Goal: Task Accomplishment & Management: Manage account settings

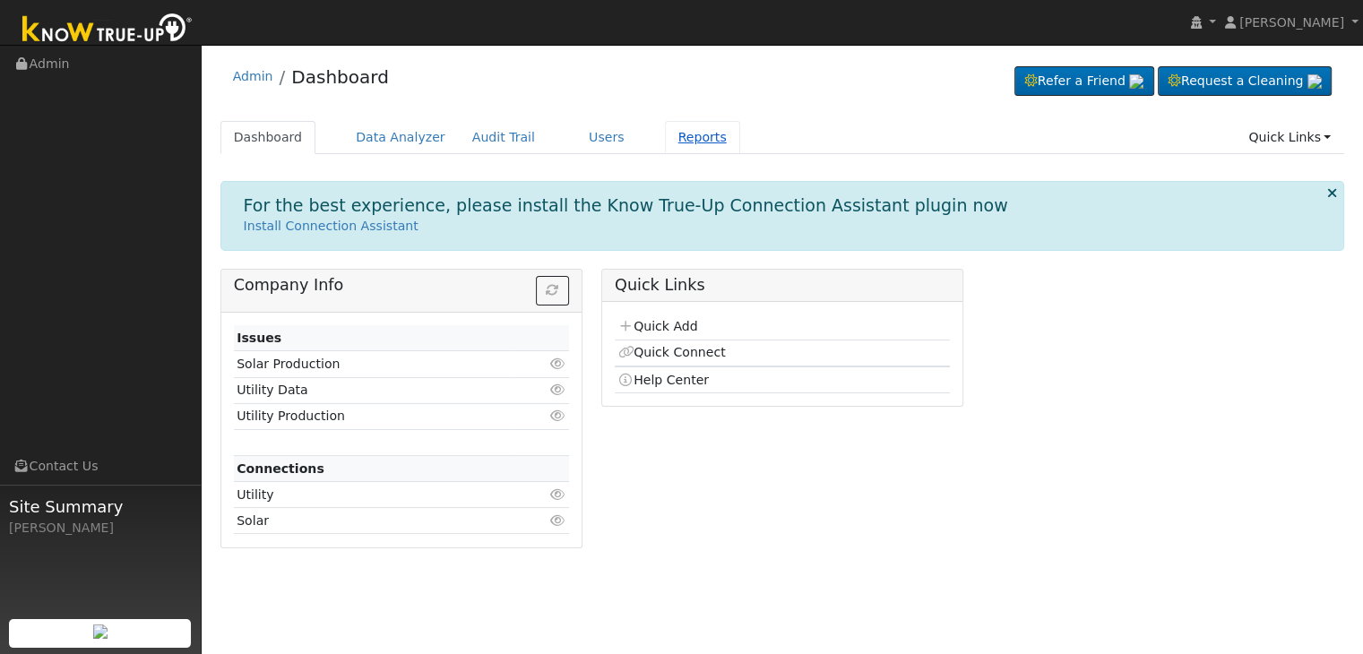
click at [668, 137] on link "Reports" at bounding box center [702, 137] width 75 height 33
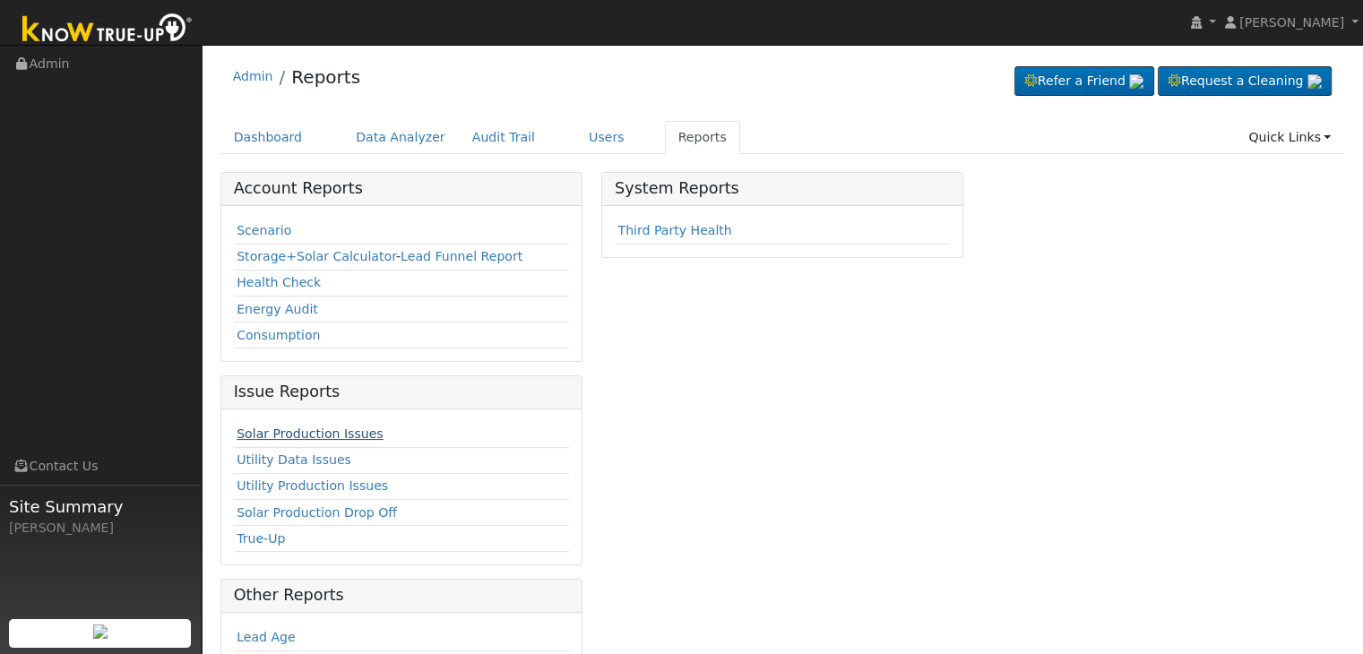
click at [327, 433] on link "Solar Production Issues" at bounding box center [310, 434] width 146 height 14
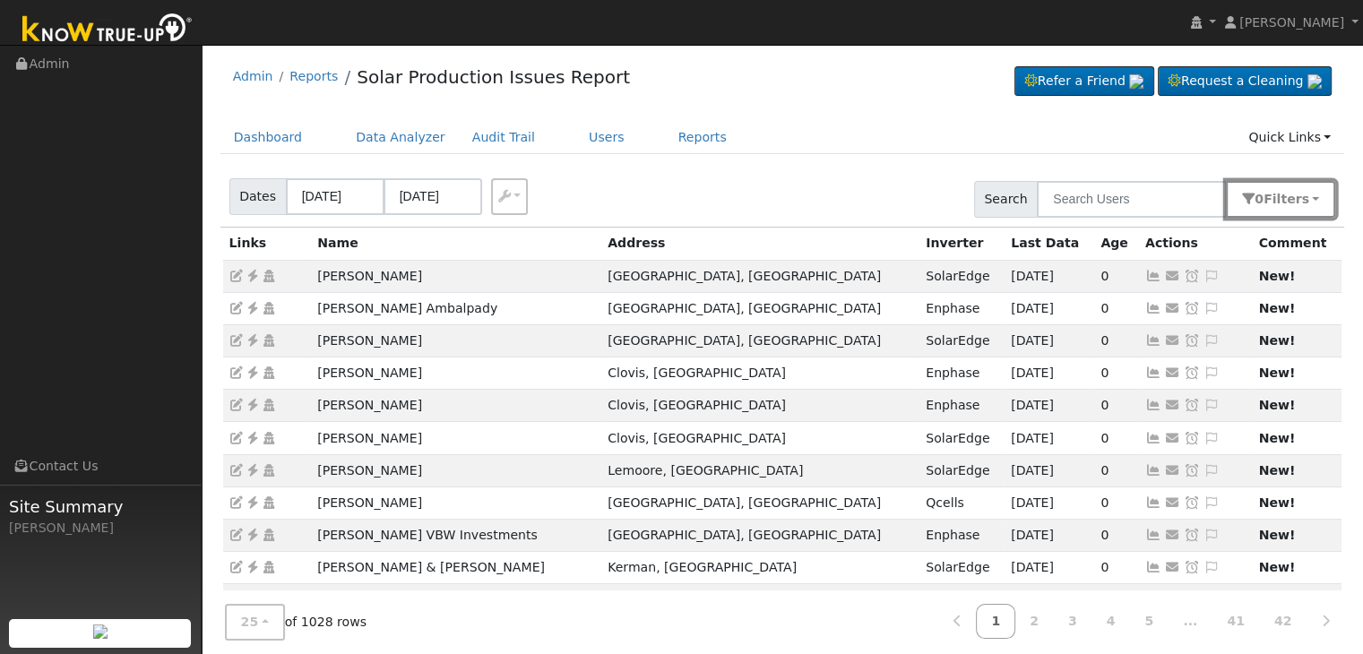
click at [1302, 198] on span "Filter s" at bounding box center [1286, 199] width 46 height 14
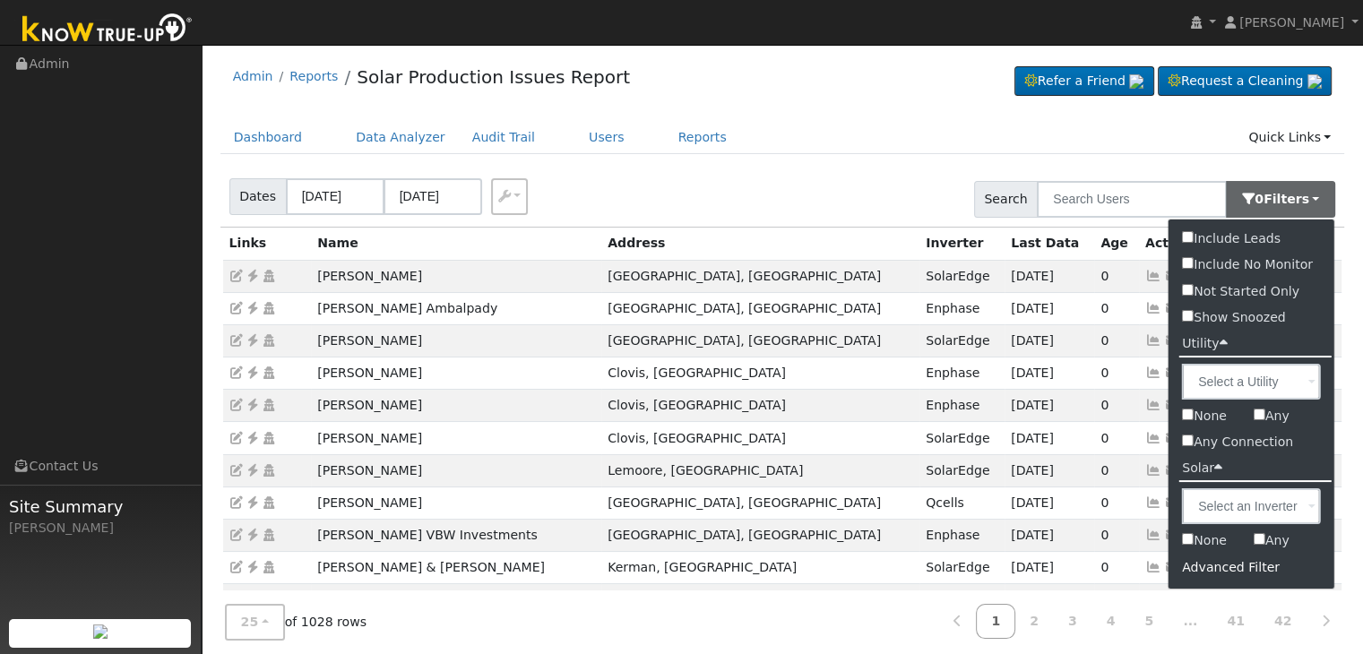
click at [1197, 569] on div "Advanced Filter" at bounding box center [1251, 568] width 166 height 28
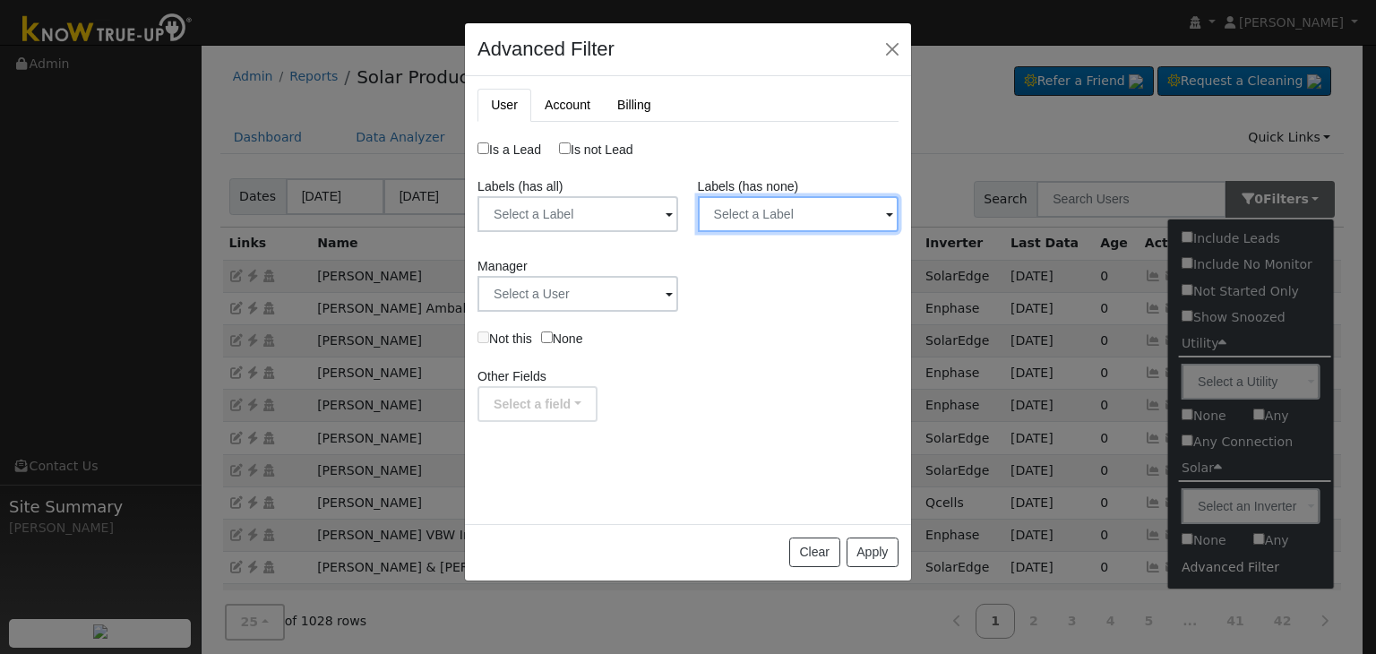
click at [872, 216] on input "text" at bounding box center [798, 214] width 201 height 36
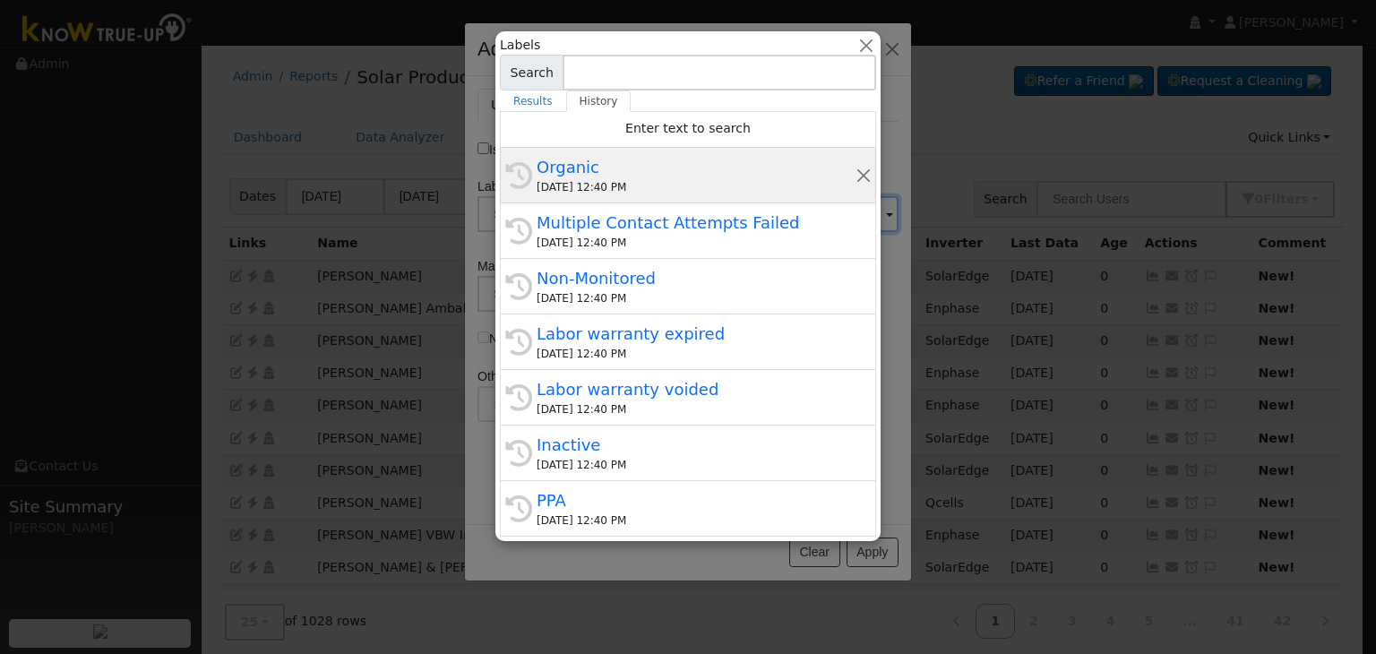
click at [604, 174] on div "Organic" at bounding box center [696, 167] width 319 height 24
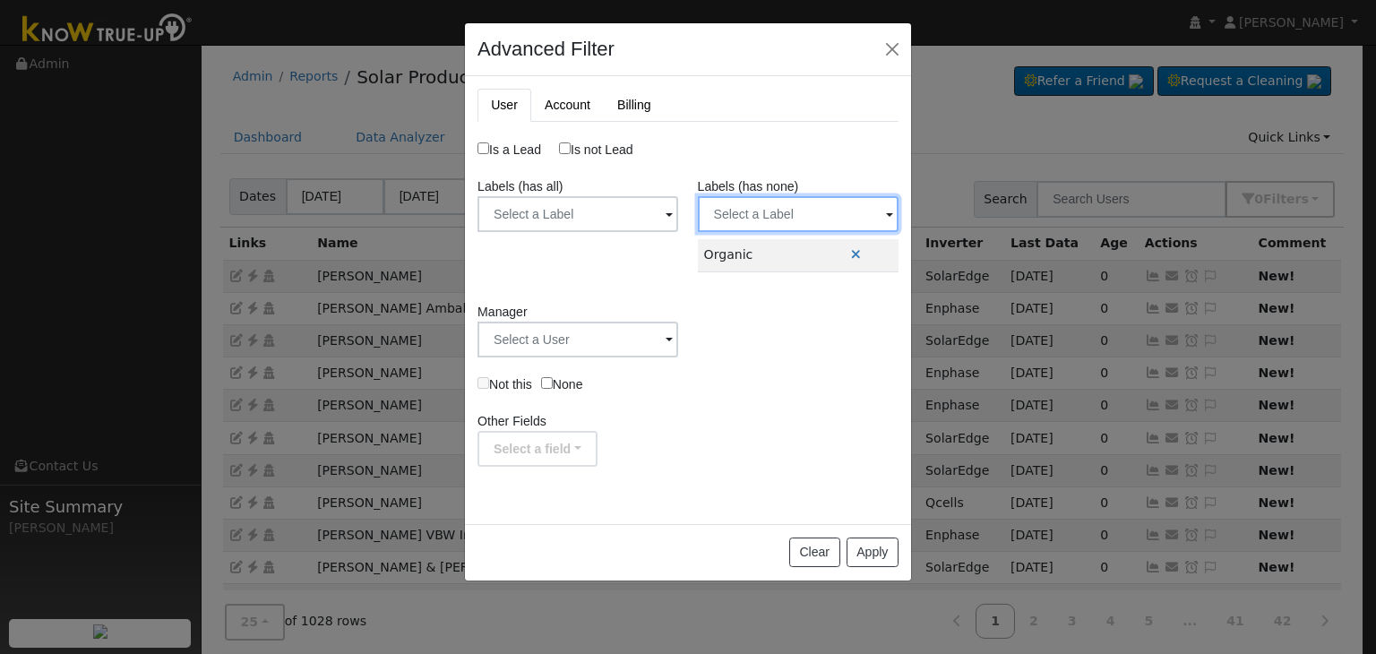
click at [815, 206] on input "text" at bounding box center [798, 214] width 201 height 36
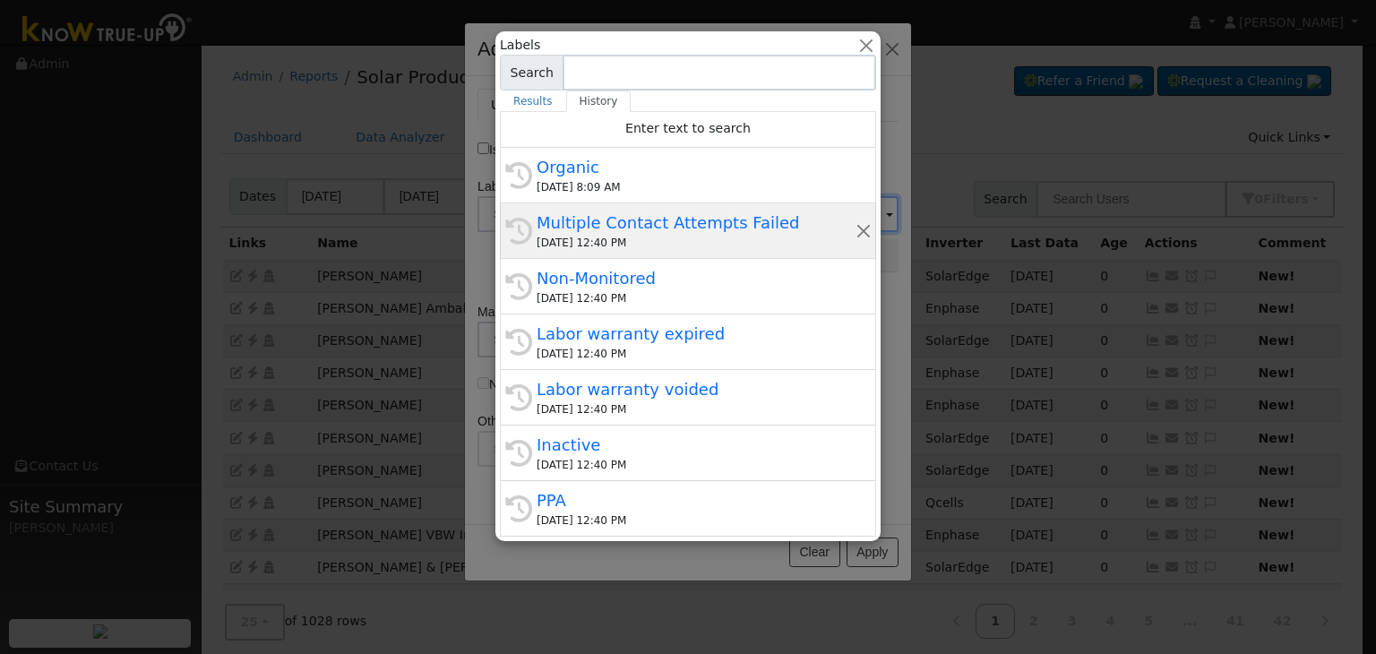
click at [654, 223] on div "Multiple Contact Attempts Failed" at bounding box center [696, 223] width 319 height 24
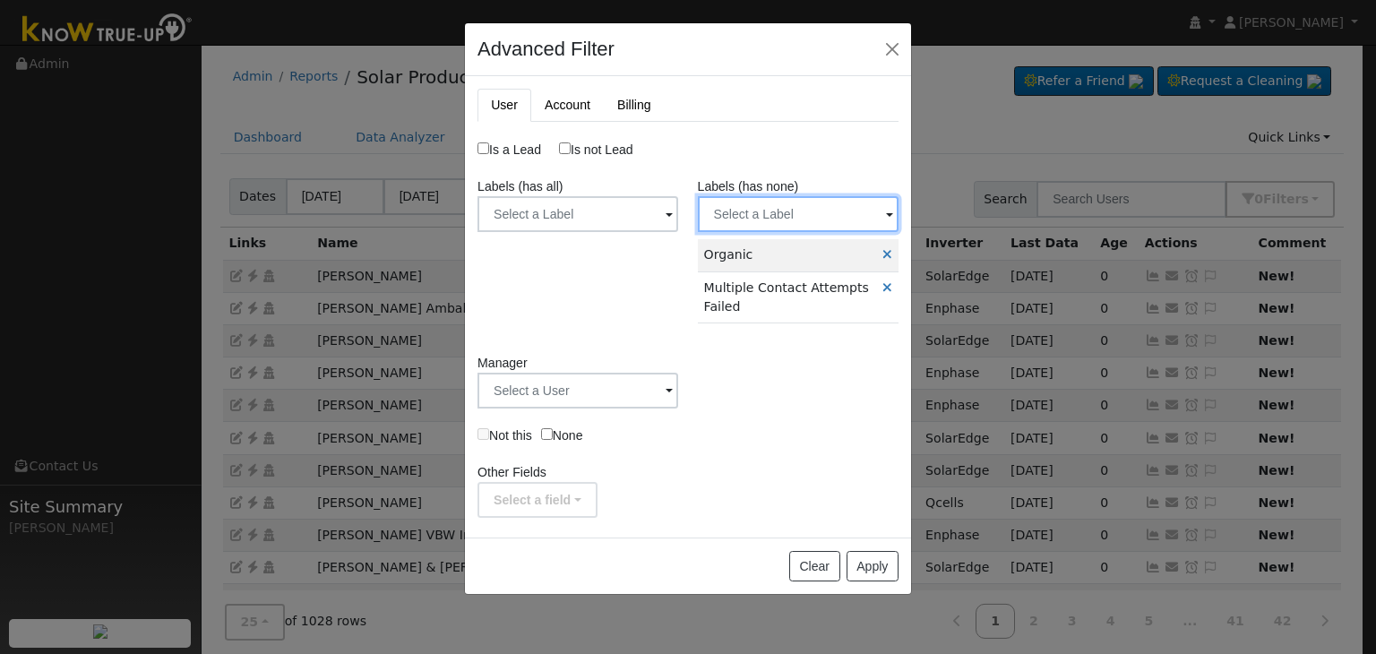
click at [810, 212] on input "text" at bounding box center [798, 214] width 201 height 36
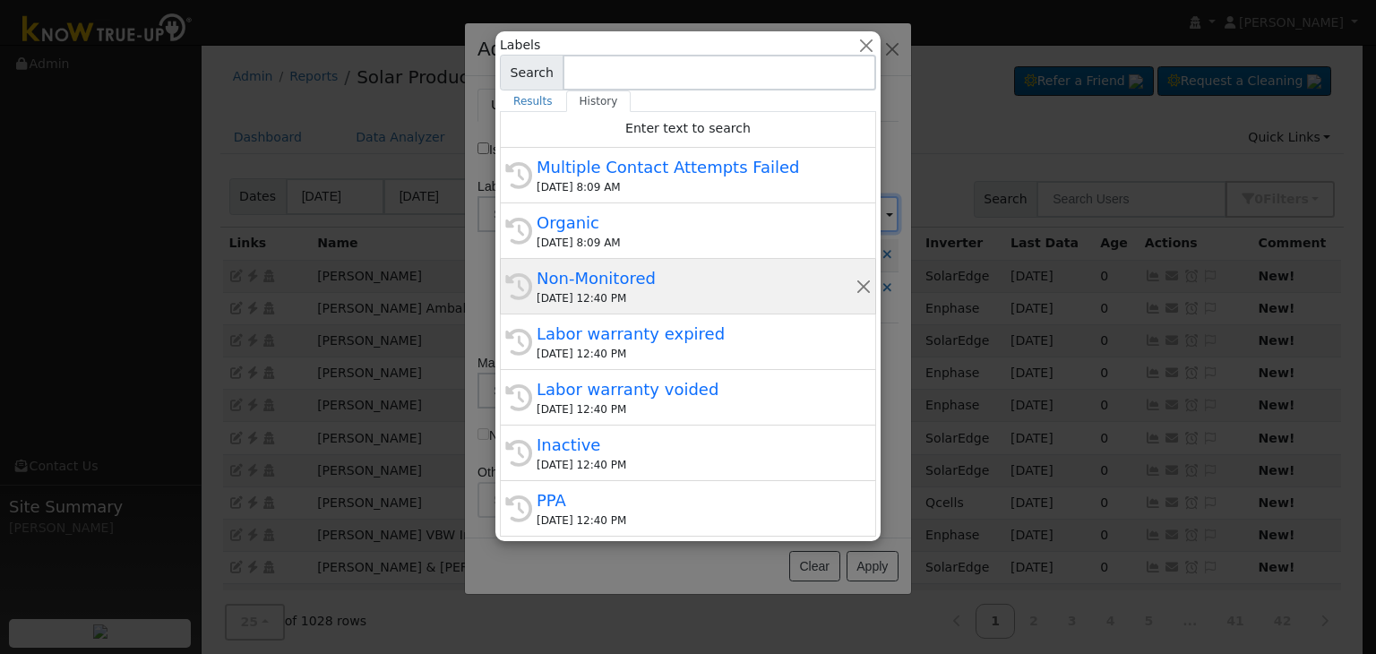
click at [622, 282] on div "Non-Monitored" at bounding box center [696, 278] width 319 height 24
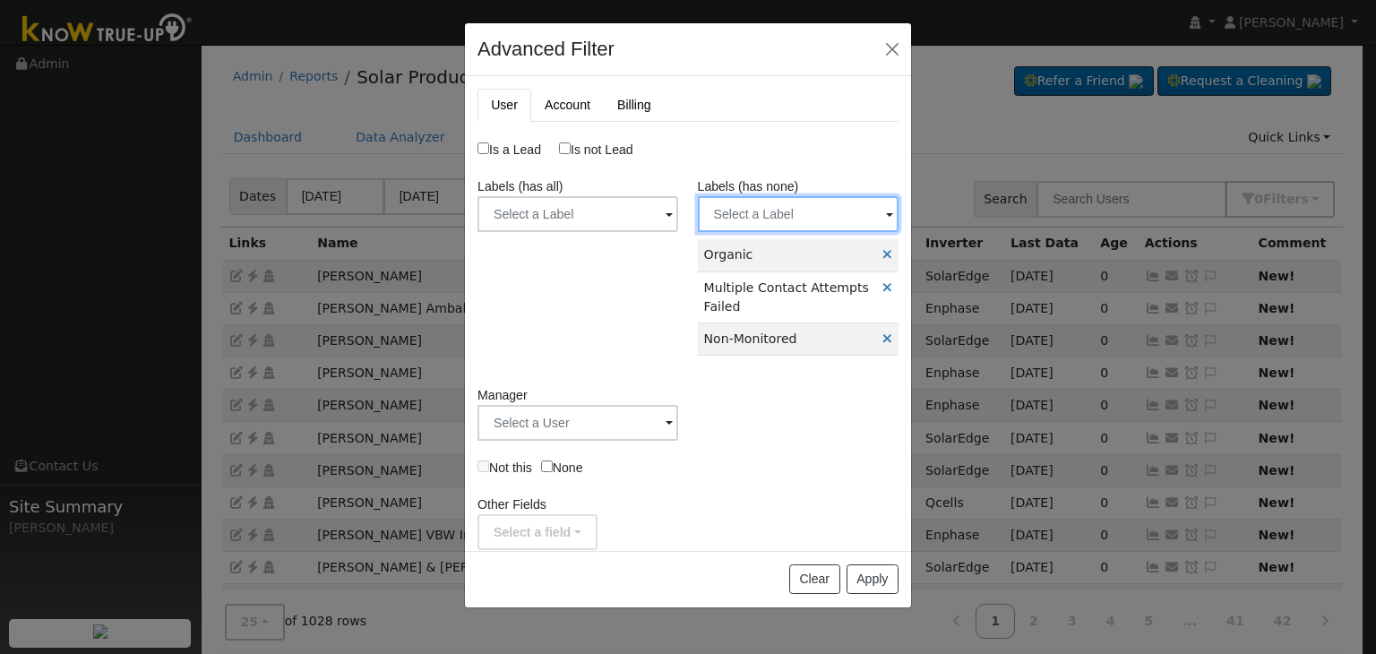
click at [803, 207] on input "text" at bounding box center [798, 214] width 201 height 36
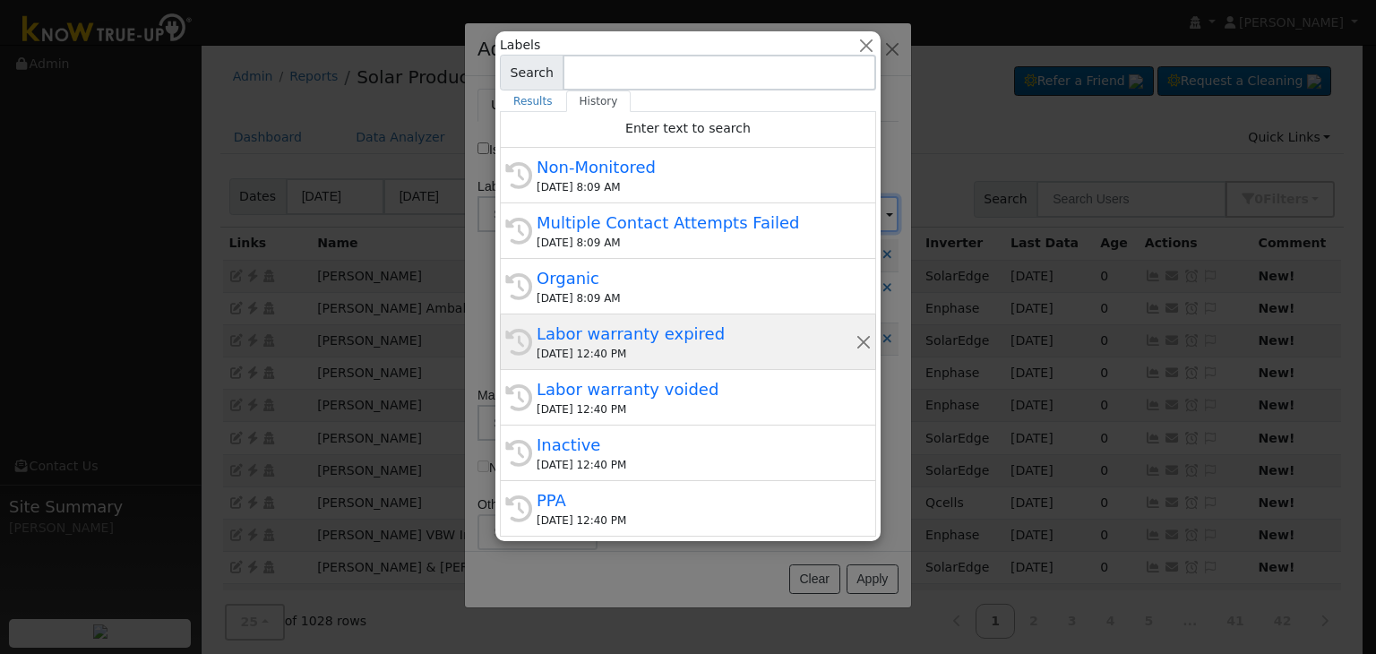
click at [634, 324] on div "Labor warranty expired" at bounding box center [696, 334] width 319 height 24
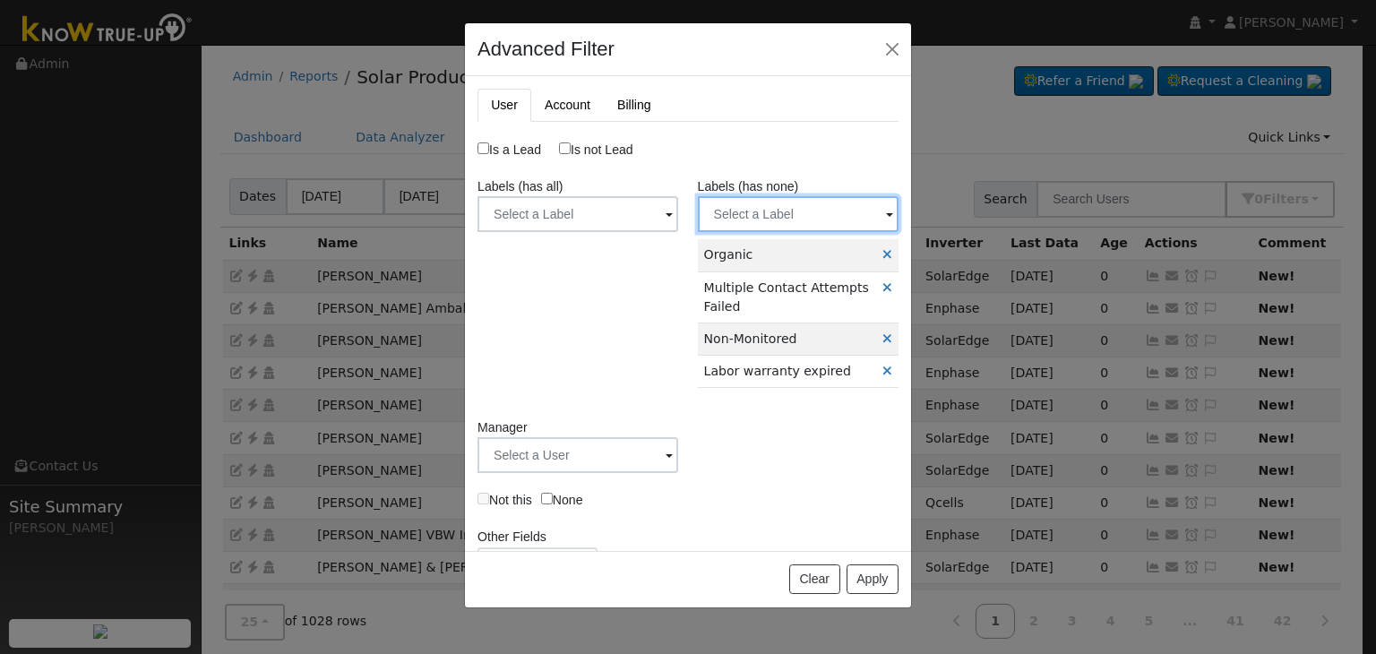
click at [798, 203] on input "text" at bounding box center [798, 214] width 201 height 36
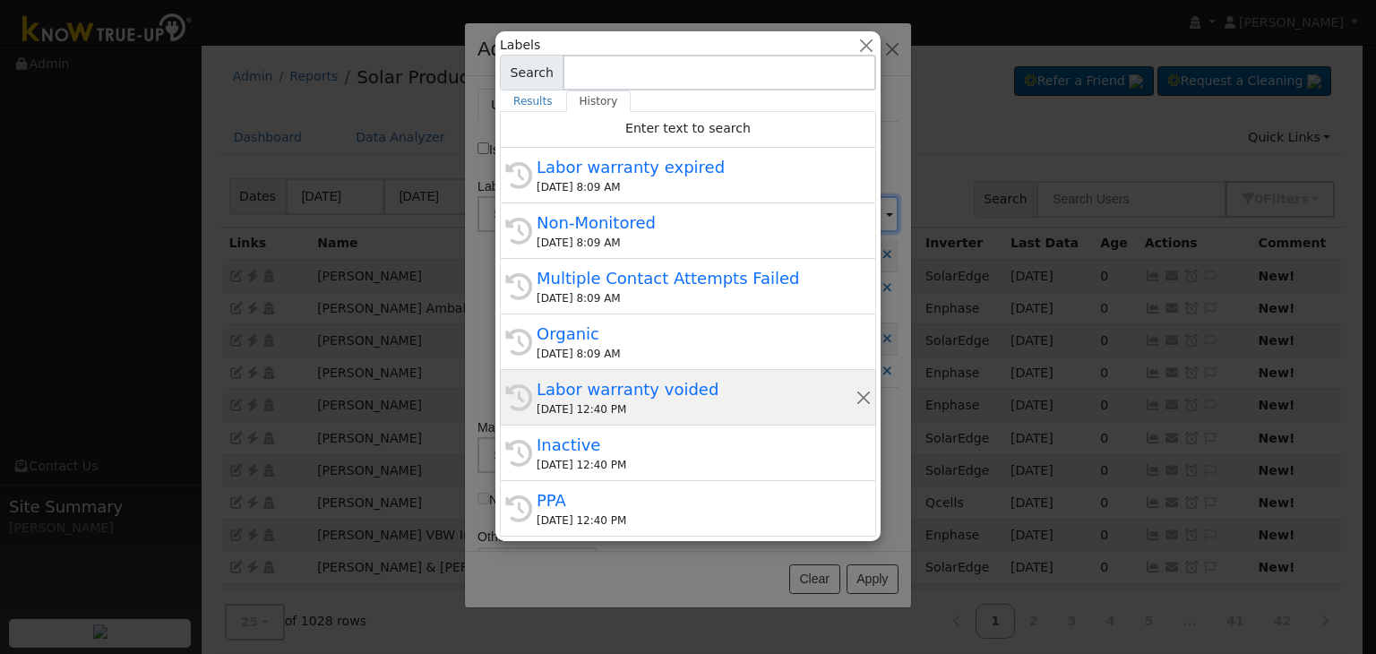
click at [657, 390] on div "Labor warranty voided" at bounding box center [696, 389] width 319 height 24
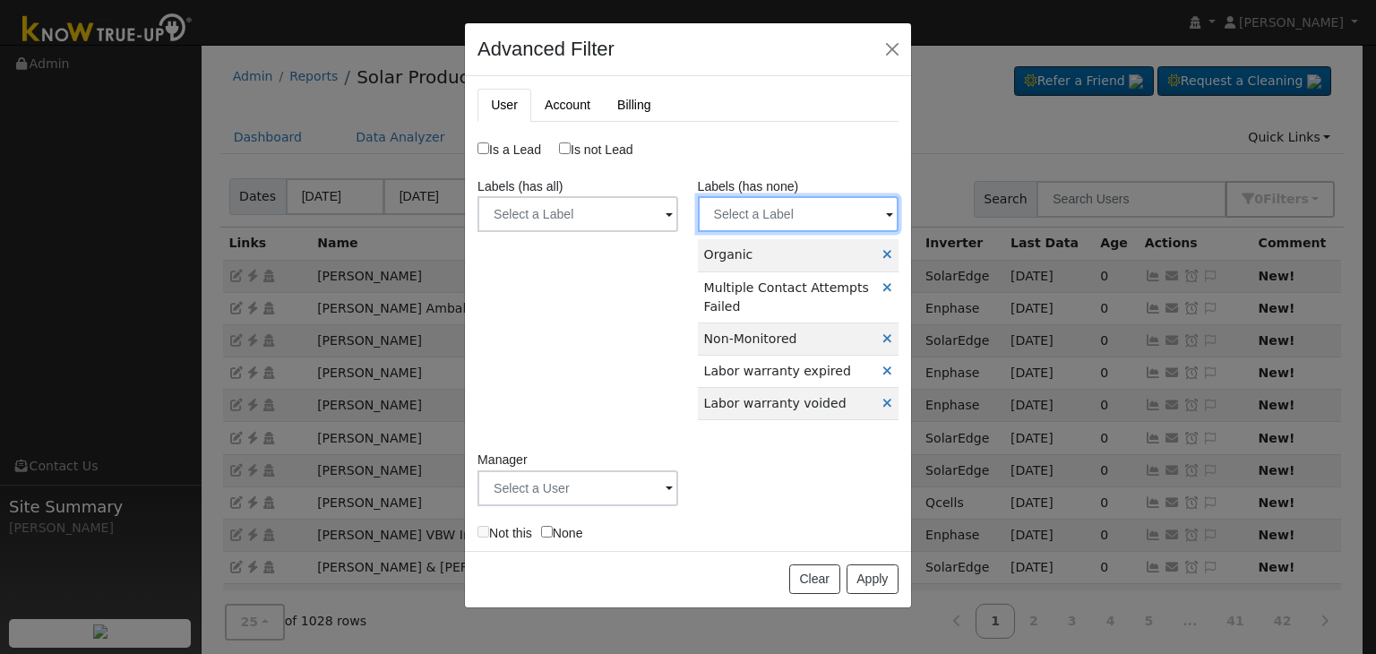
click at [793, 209] on input "text" at bounding box center [798, 214] width 201 height 36
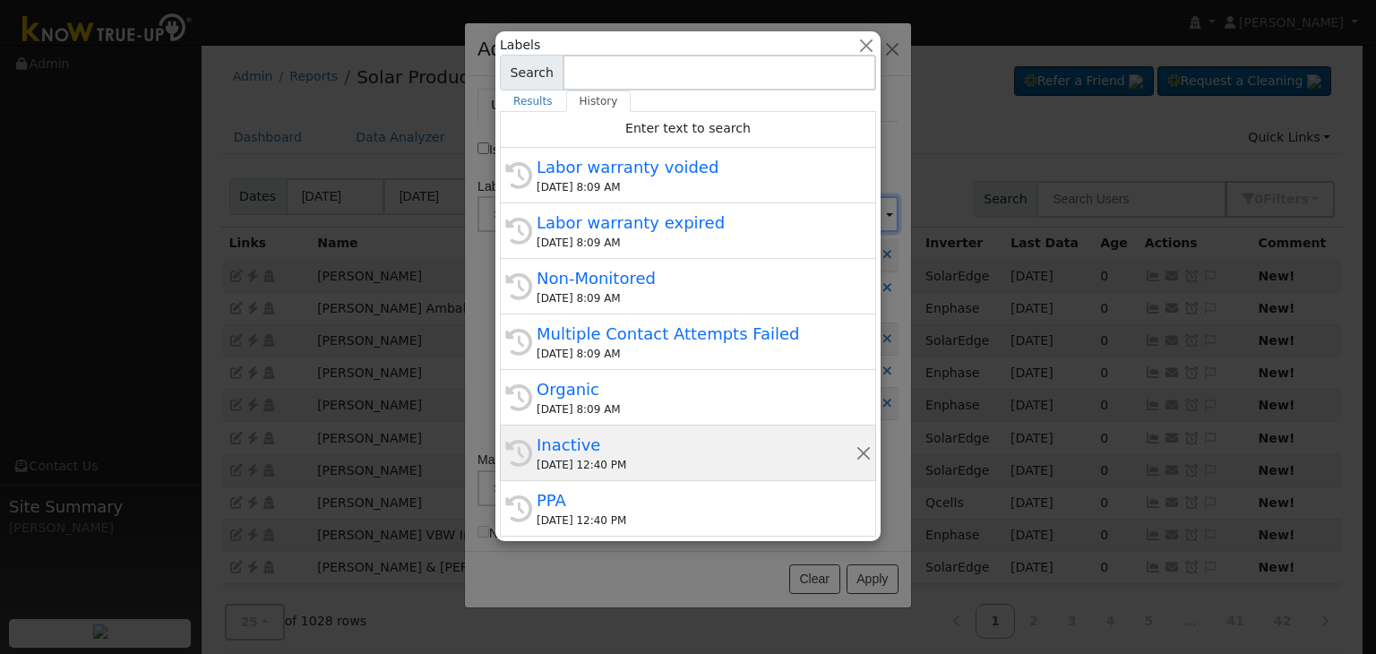
click at [602, 454] on div "Inactive" at bounding box center [696, 445] width 319 height 24
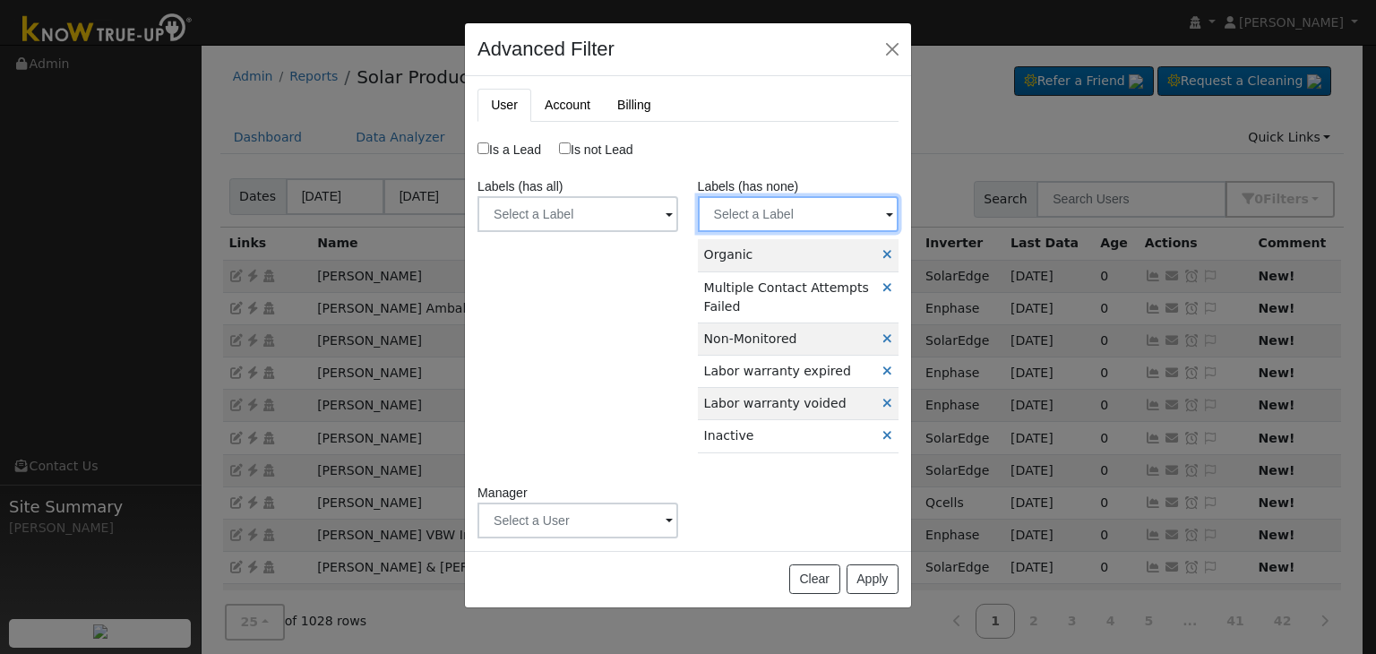
click at [790, 222] on input "text" at bounding box center [798, 214] width 201 height 36
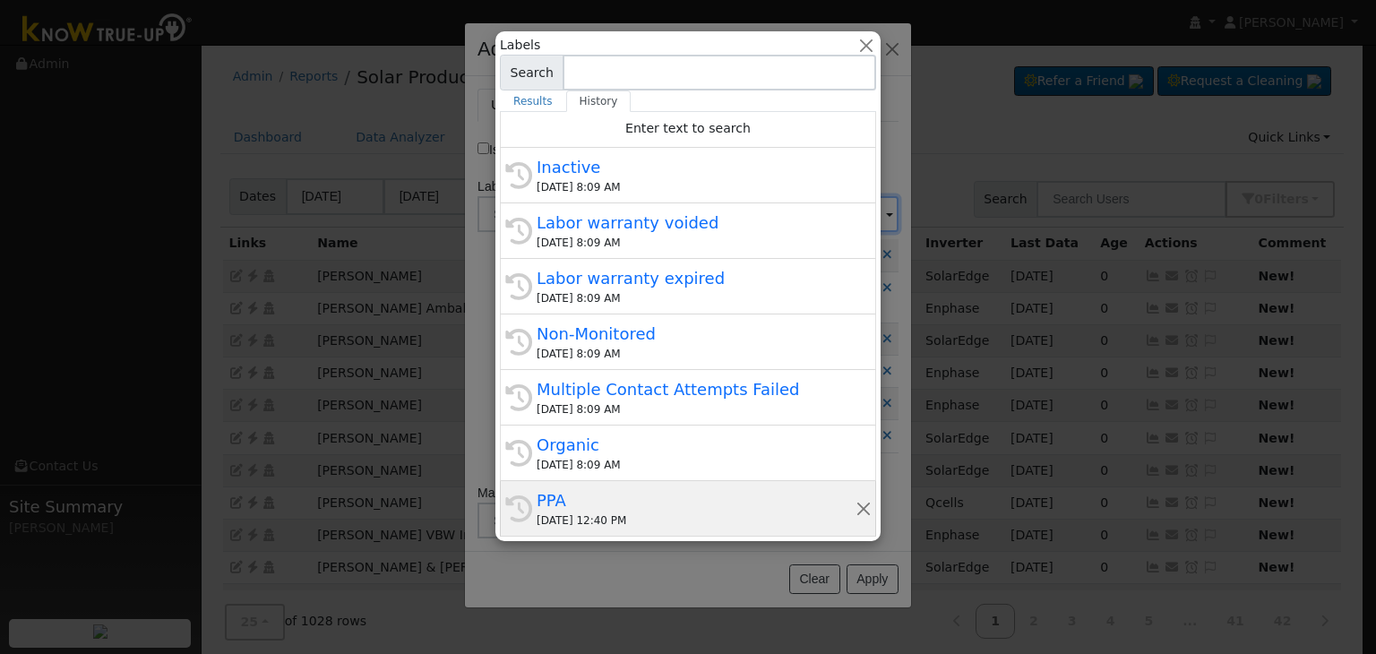
click at [609, 507] on div "PPA" at bounding box center [696, 500] width 319 height 24
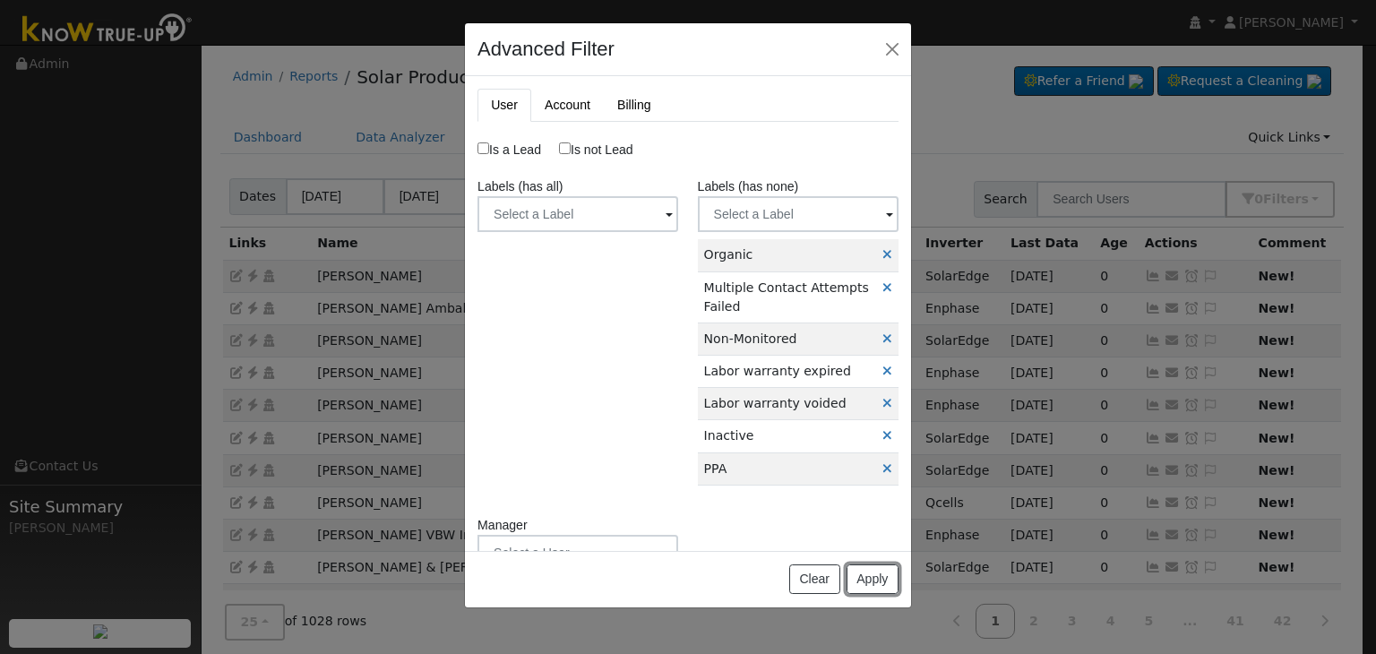
click at [861, 585] on button "Apply" at bounding box center [873, 580] width 52 height 30
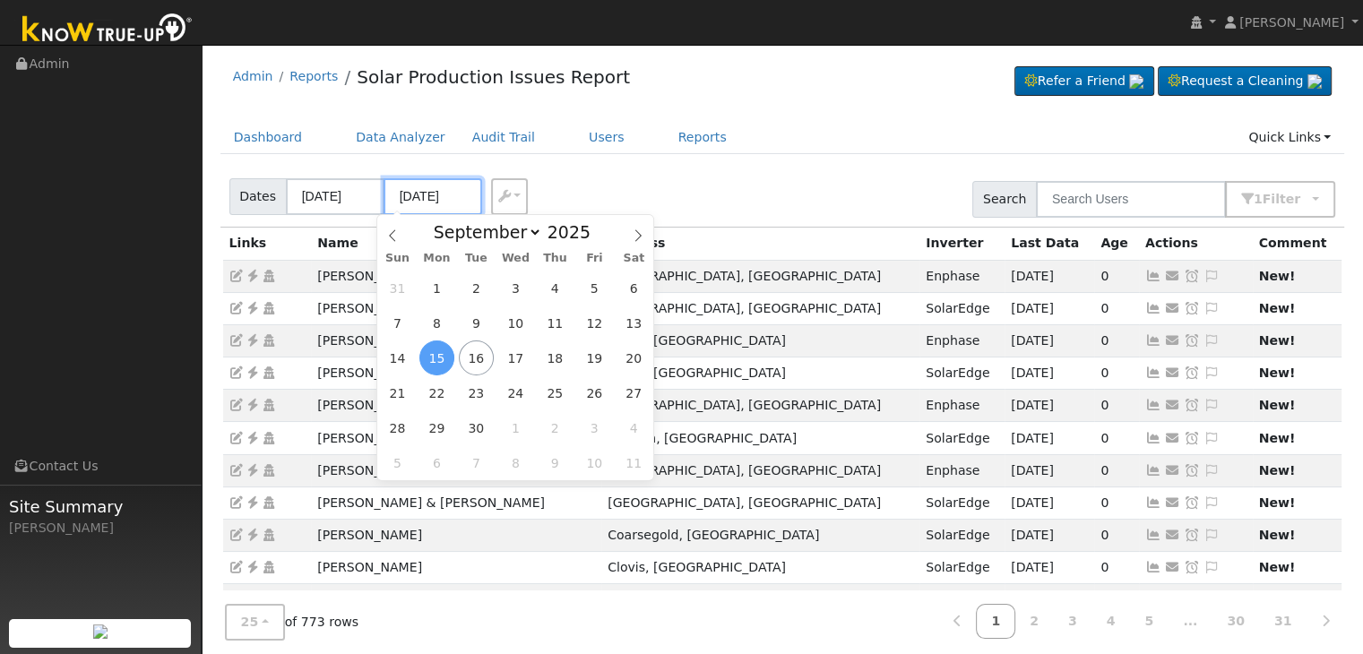
click at [416, 189] on input "09/15/2025" at bounding box center [433, 196] width 99 height 37
click at [482, 363] on span "16" at bounding box center [476, 358] width 35 height 35
type input "[DATE]"
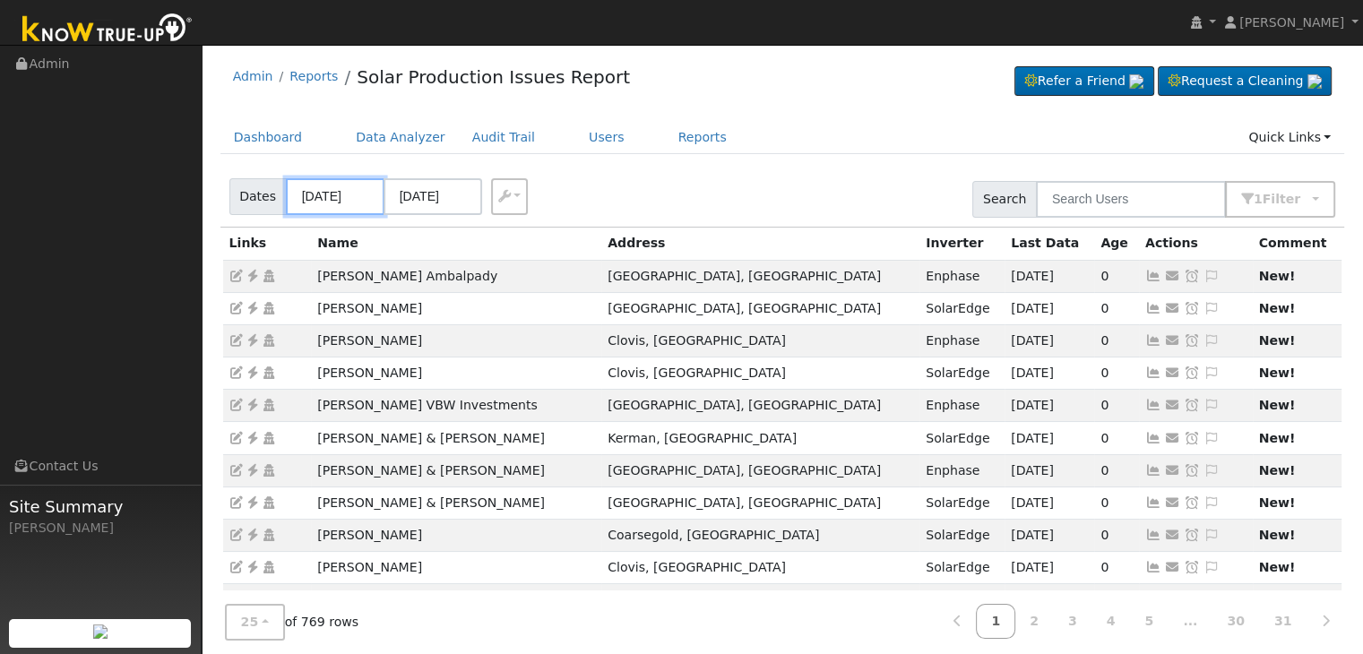
click at [335, 199] on input "09/12/2025" at bounding box center [335, 196] width 99 height 37
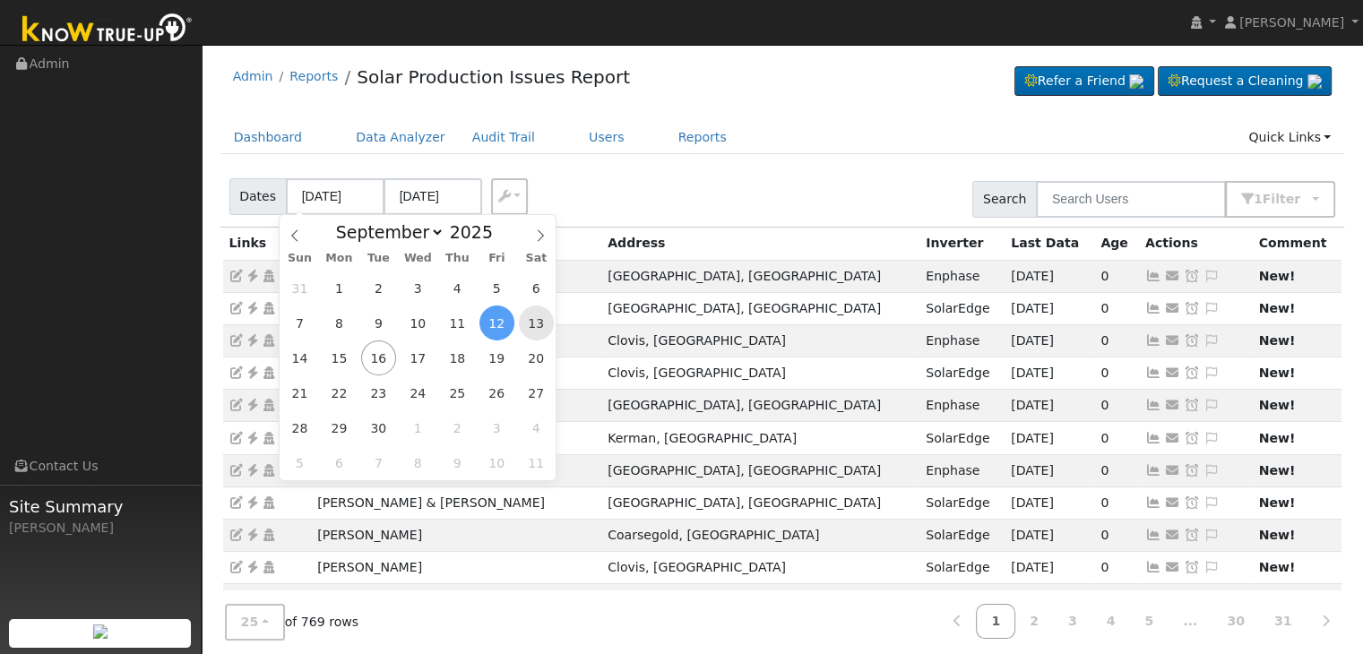
click at [527, 323] on span "13" at bounding box center [536, 323] width 35 height 35
type input "09/13/2025"
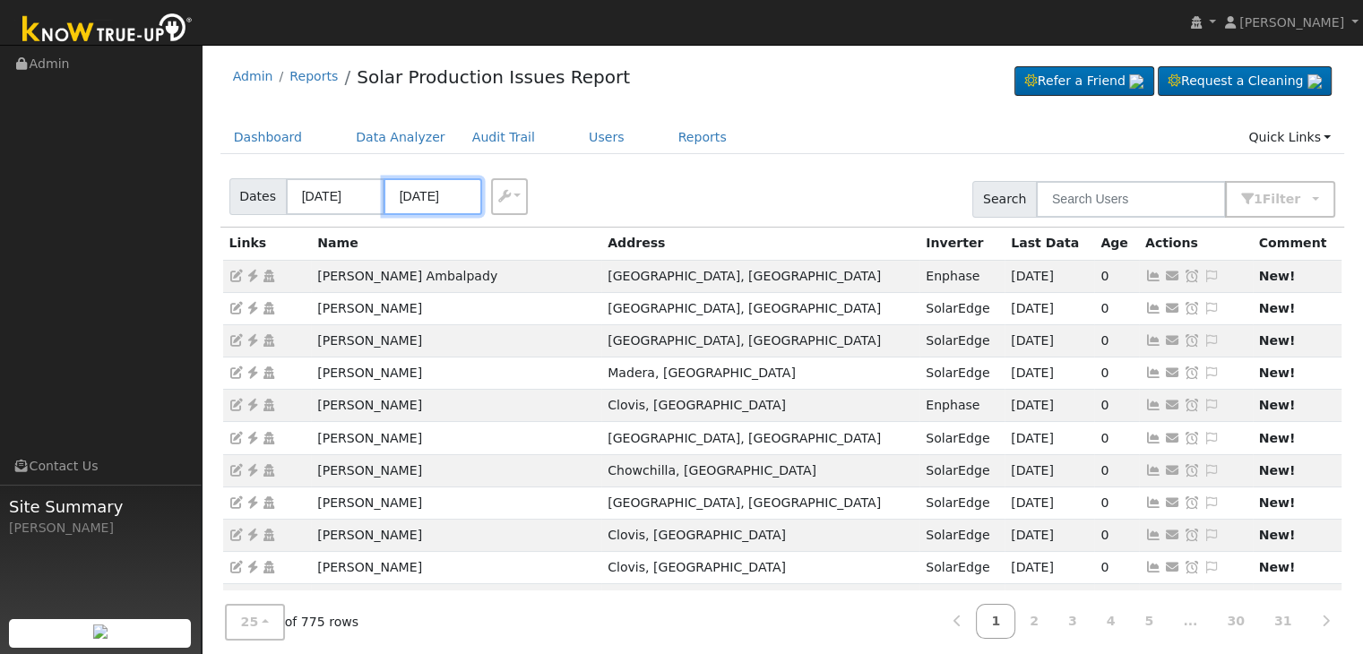
click at [434, 195] on input "09/17/2025" at bounding box center [433, 196] width 99 height 37
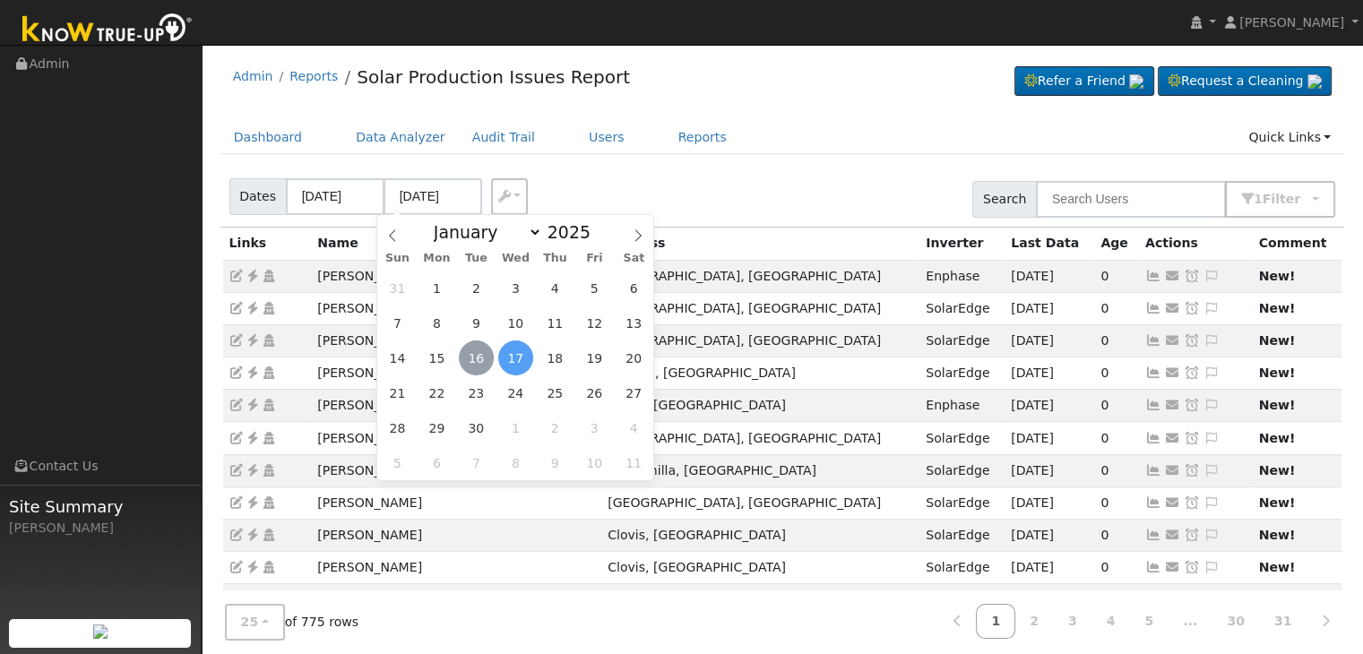
click at [474, 358] on span "16" at bounding box center [476, 358] width 35 height 35
type input "[DATE]"
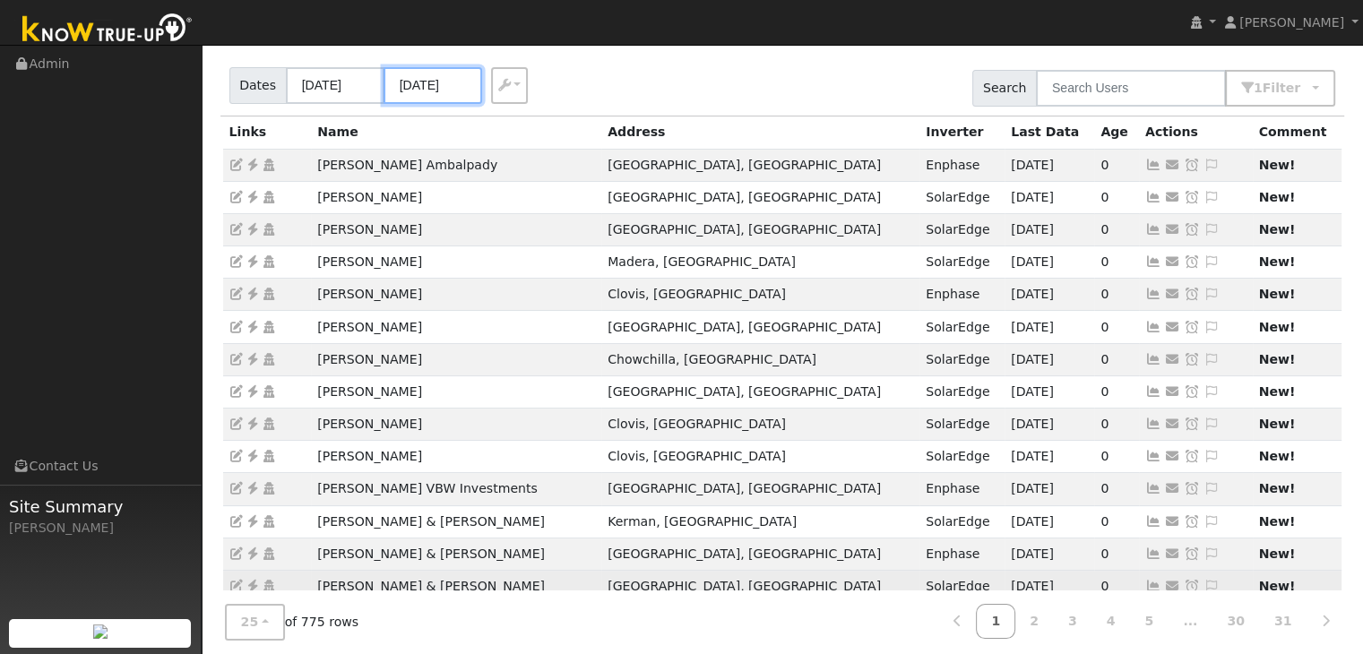
scroll to position [358, 0]
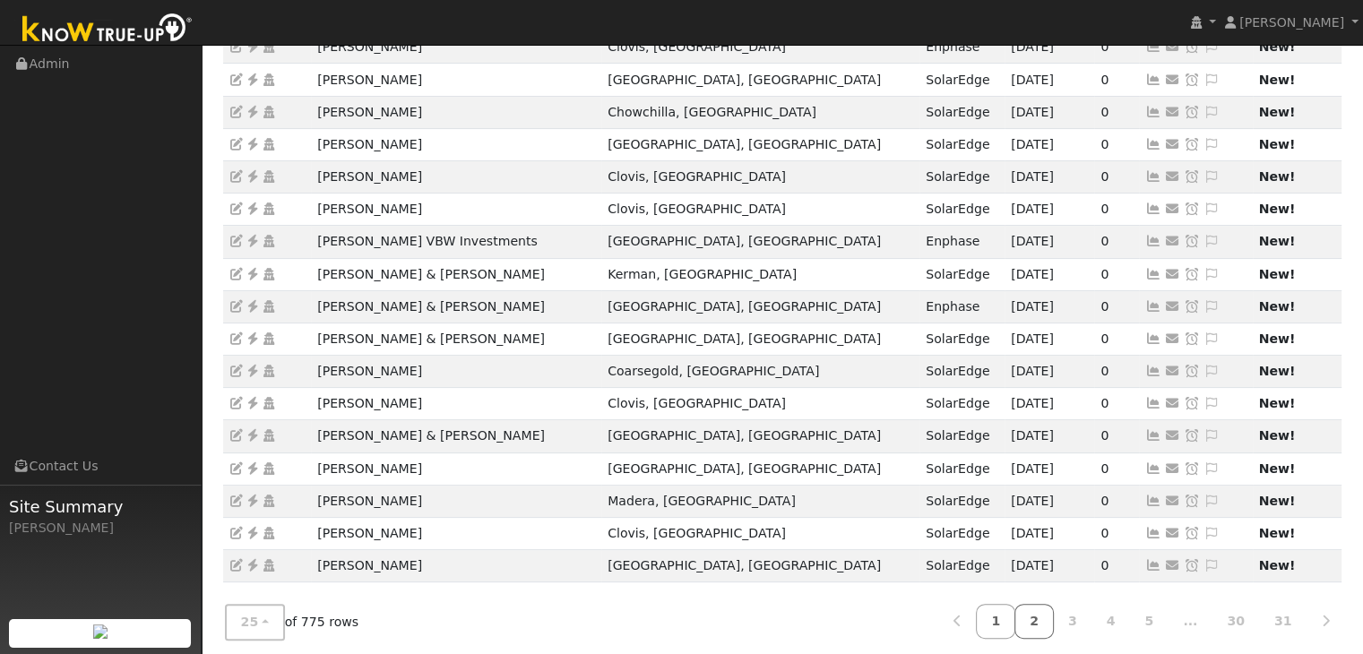
click at [1048, 623] on link "2" at bounding box center [1033, 621] width 39 height 35
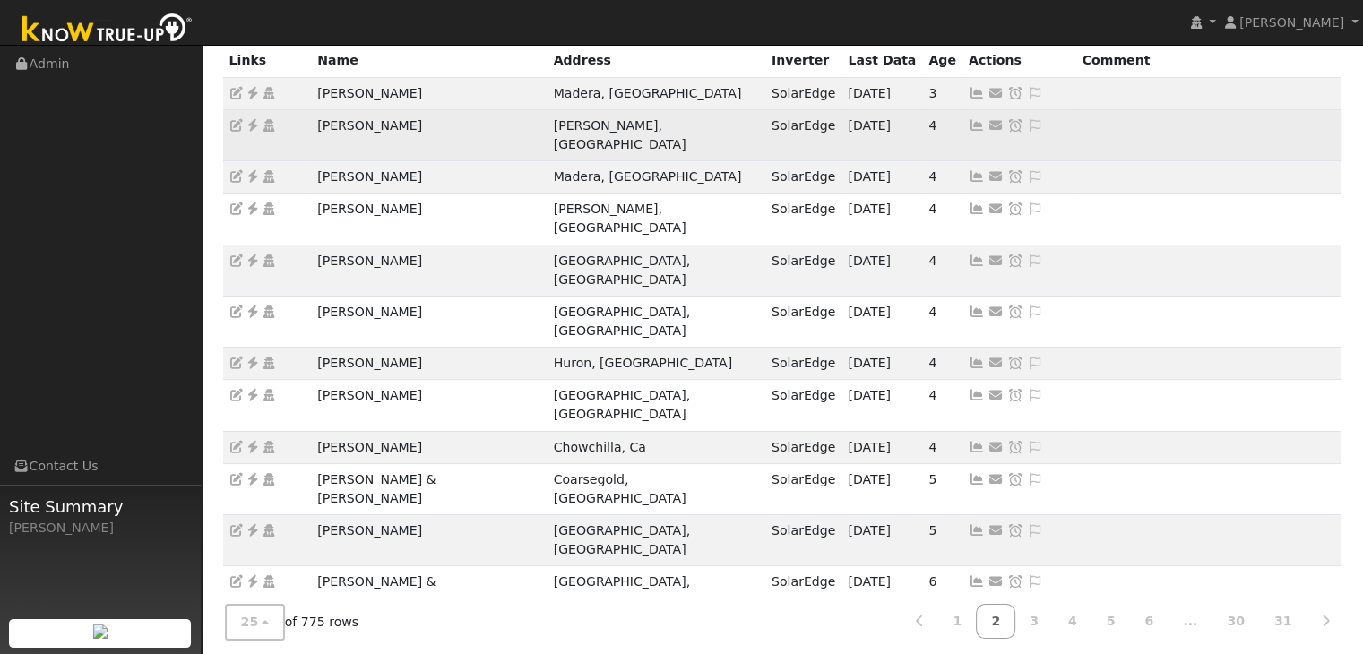
scroll to position [269, 0]
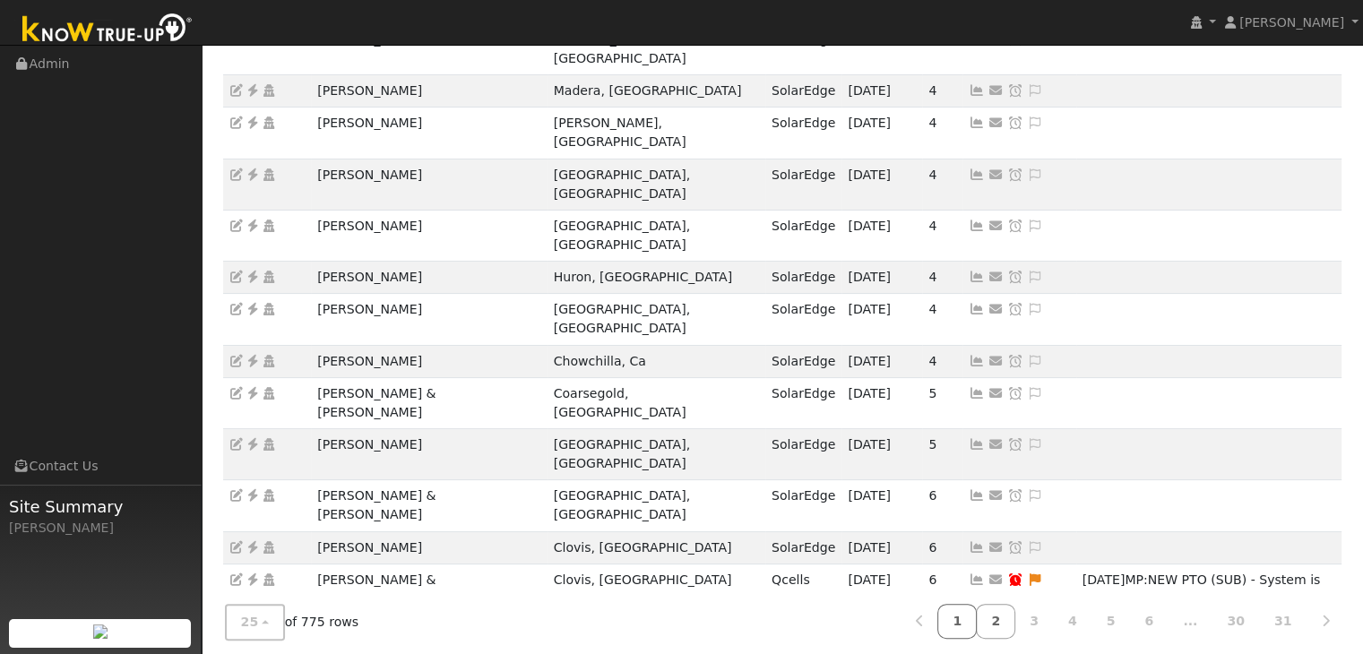
click at [977, 620] on link "1" at bounding box center [956, 621] width 39 height 35
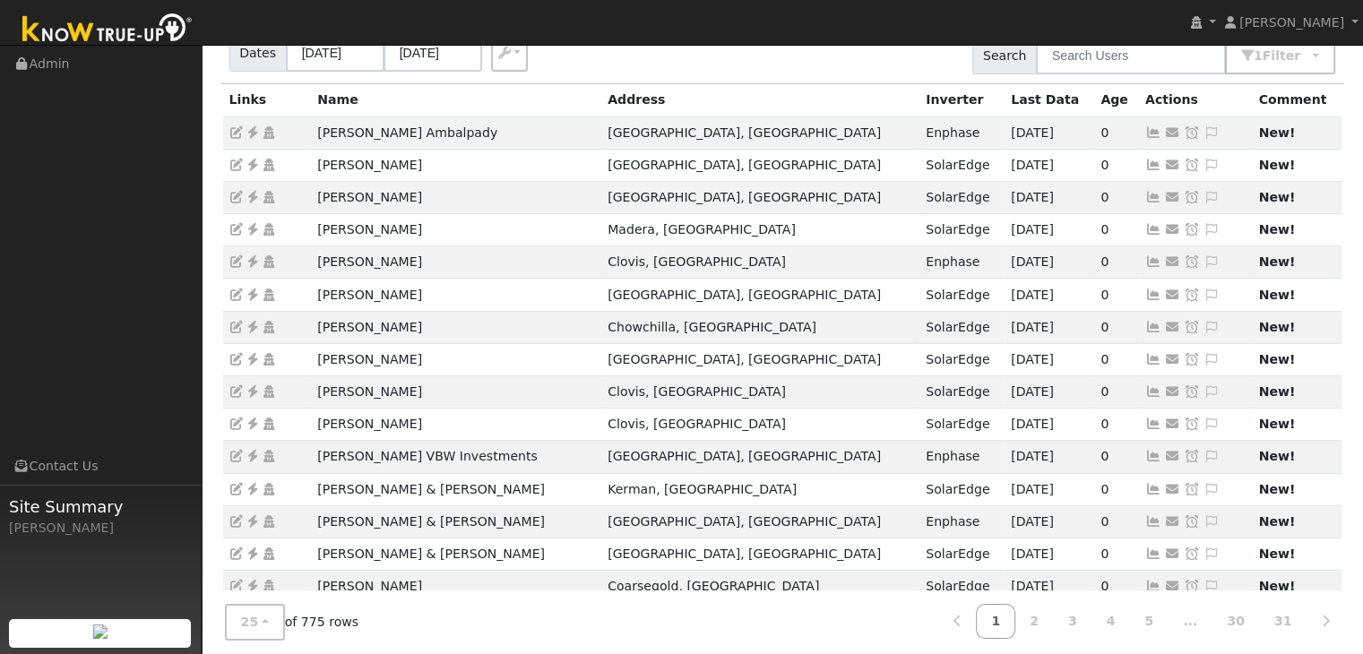
scroll to position [140, 0]
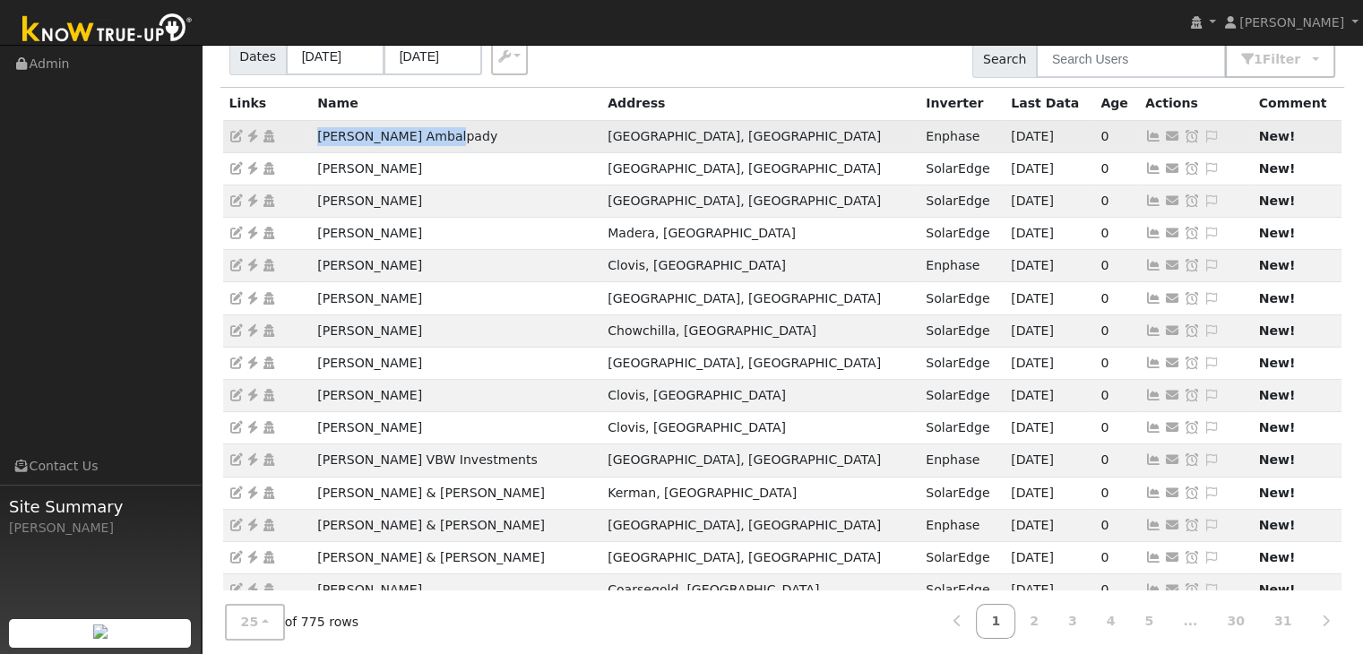
drag, startPoint x: 315, startPoint y: 133, endPoint x: 423, endPoint y: 131, distance: 107.5
click at [461, 137] on td "Rajnikant Ambalpady" at bounding box center [456, 136] width 290 height 32
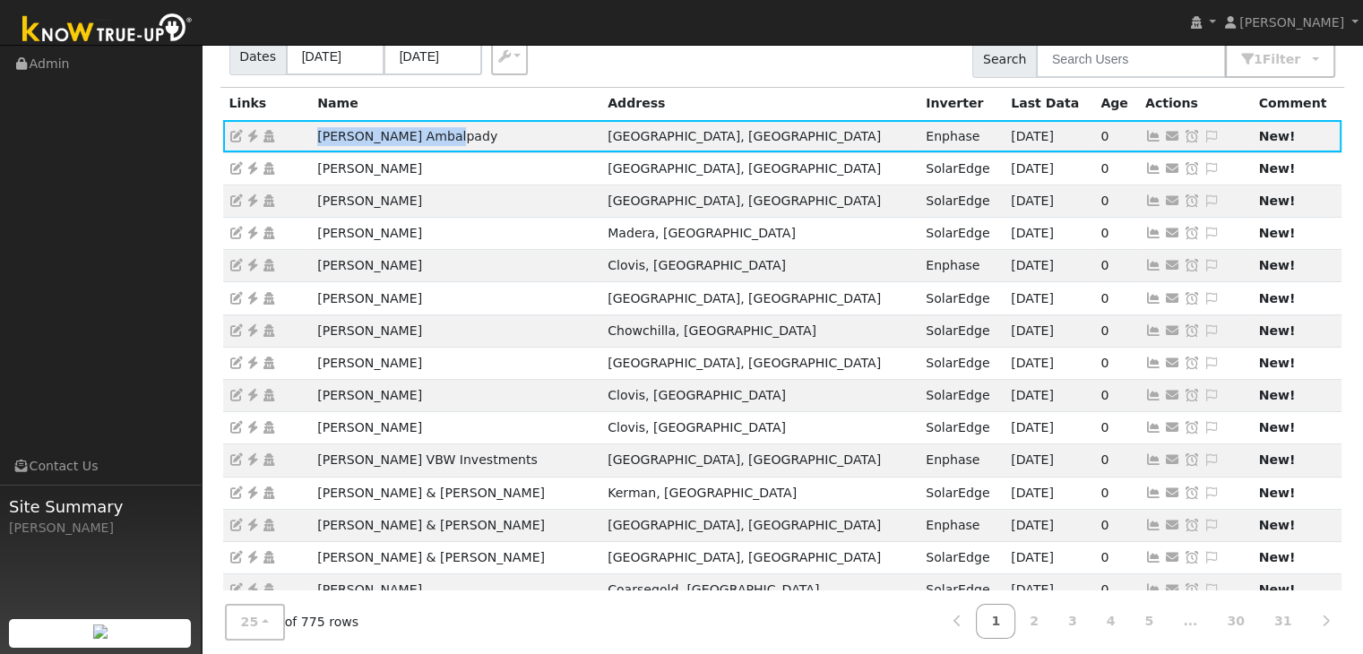
copy td "Rajnikant Ambalpady"
click at [251, 136] on icon at bounding box center [253, 136] width 16 height 13
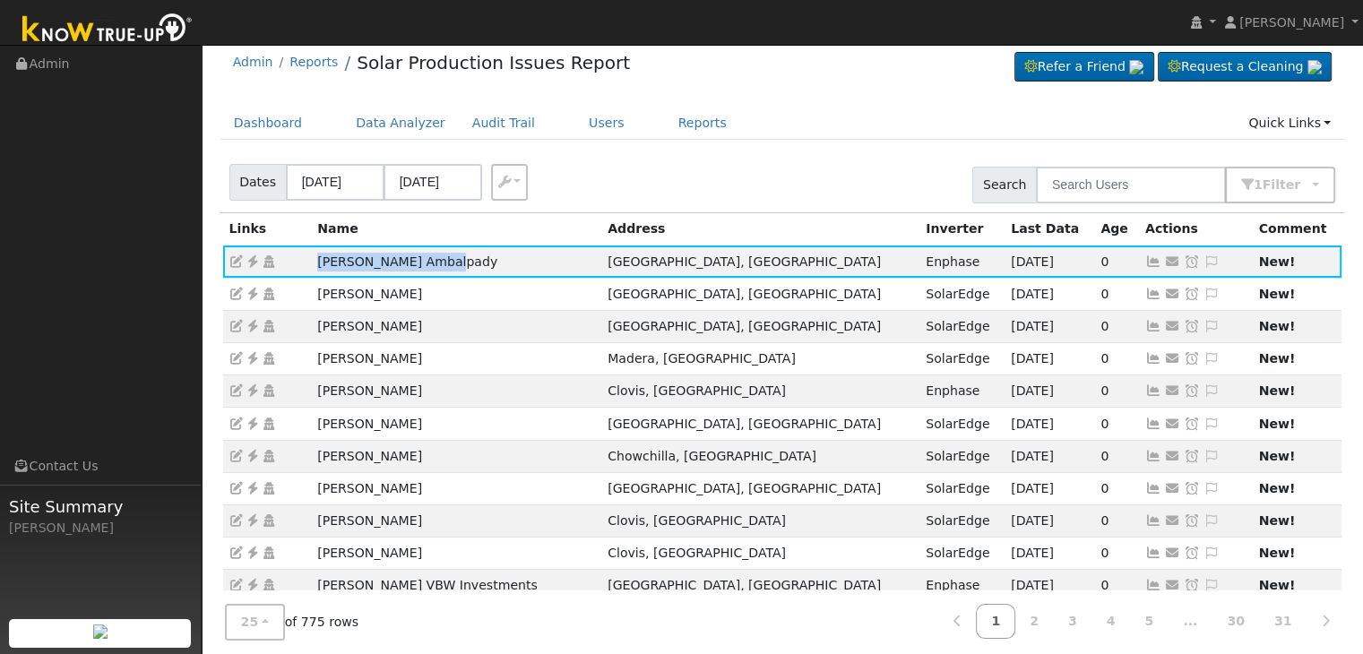
scroll to position [0, 0]
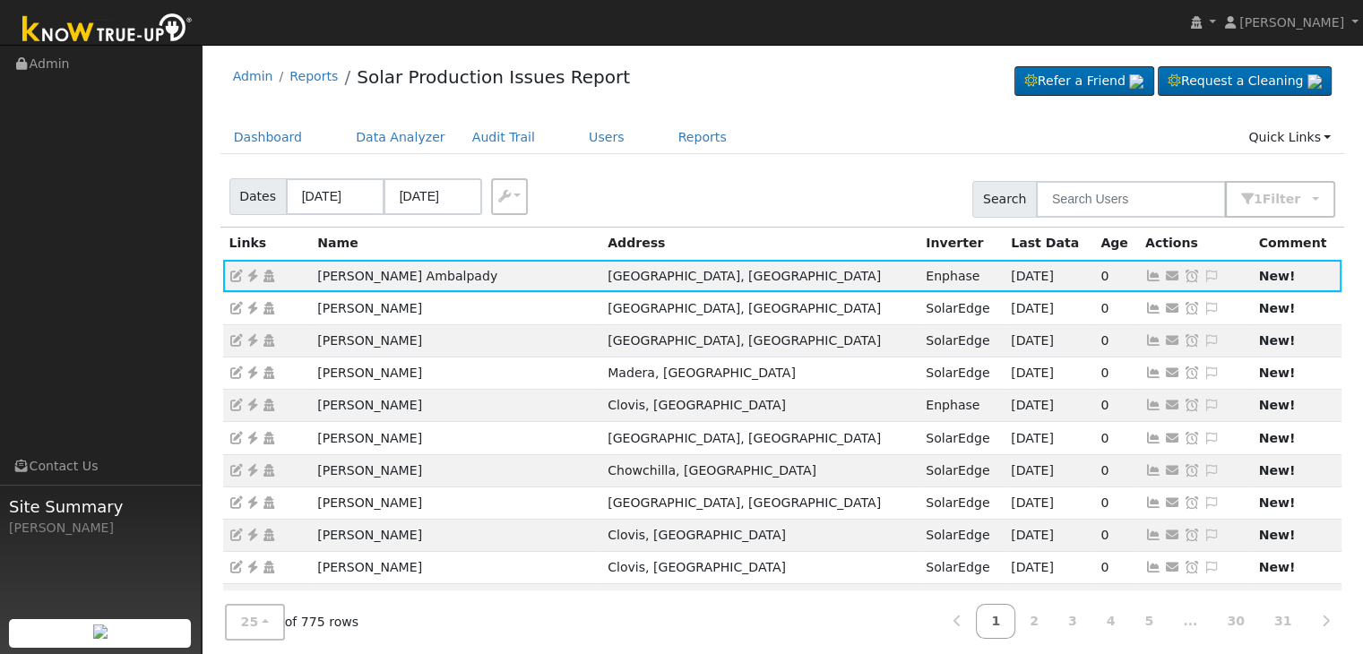
click at [559, 224] on div "Dates 09/13/2025 09/16/2025 Export CSV Search 1 Filter Include Leads Include No…" at bounding box center [782, 196] width 1131 height 61
click at [1203, 277] on icon at bounding box center [1211, 276] width 16 height 13
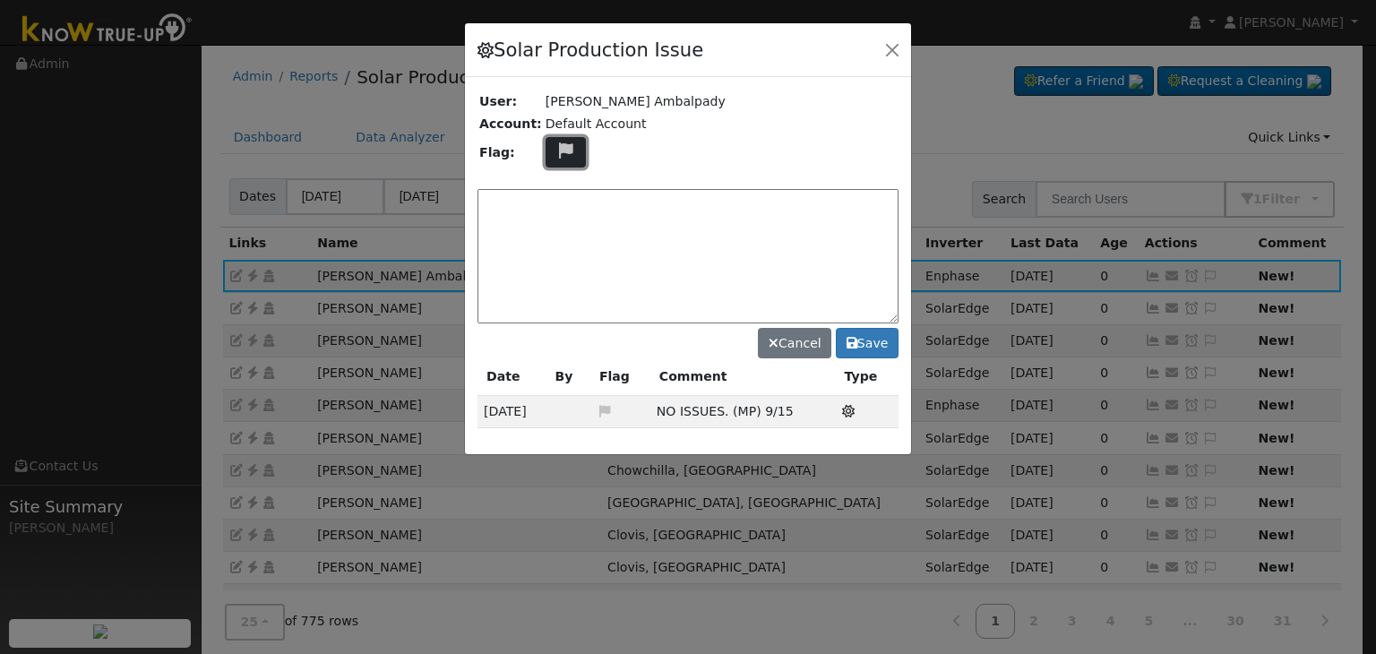
click at [559, 154] on icon at bounding box center [566, 150] width 21 height 16
click at [659, 194] on textarea at bounding box center [688, 256] width 421 height 134
click at [625, 209] on textarea at bounding box center [688, 256] width 421 height 134
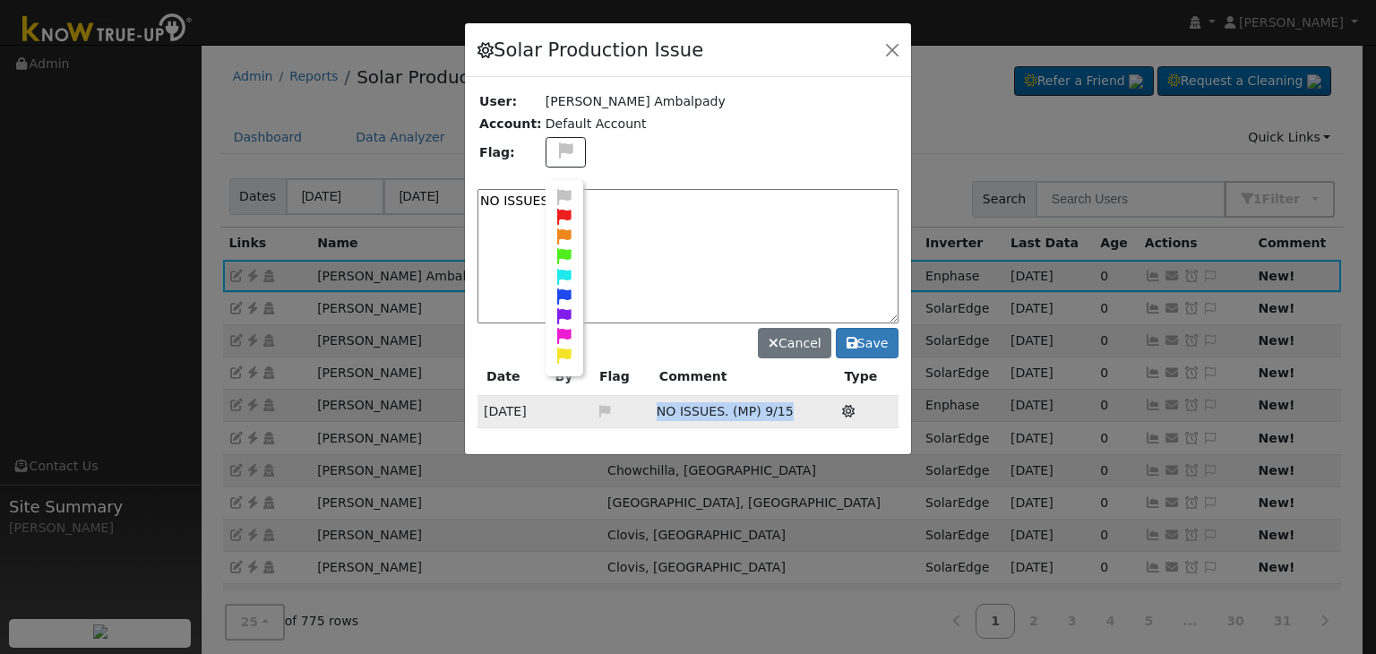
drag, startPoint x: 662, startPoint y: 406, endPoint x: 796, endPoint y: 413, distance: 133.7
click at [796, 413] on td "NO ISSUES. (MP) 9/15" at bounding box center [743, 412] width 185 height 32
copy span "NO ISSUES. (MP) 9/15"
click at [555, 189] on icon at bounding box center [565, 197] width 21 height 16
click at [602, 200] on textarea "NO ISSUES." at bounding box center [688, 256] width 421 height 134
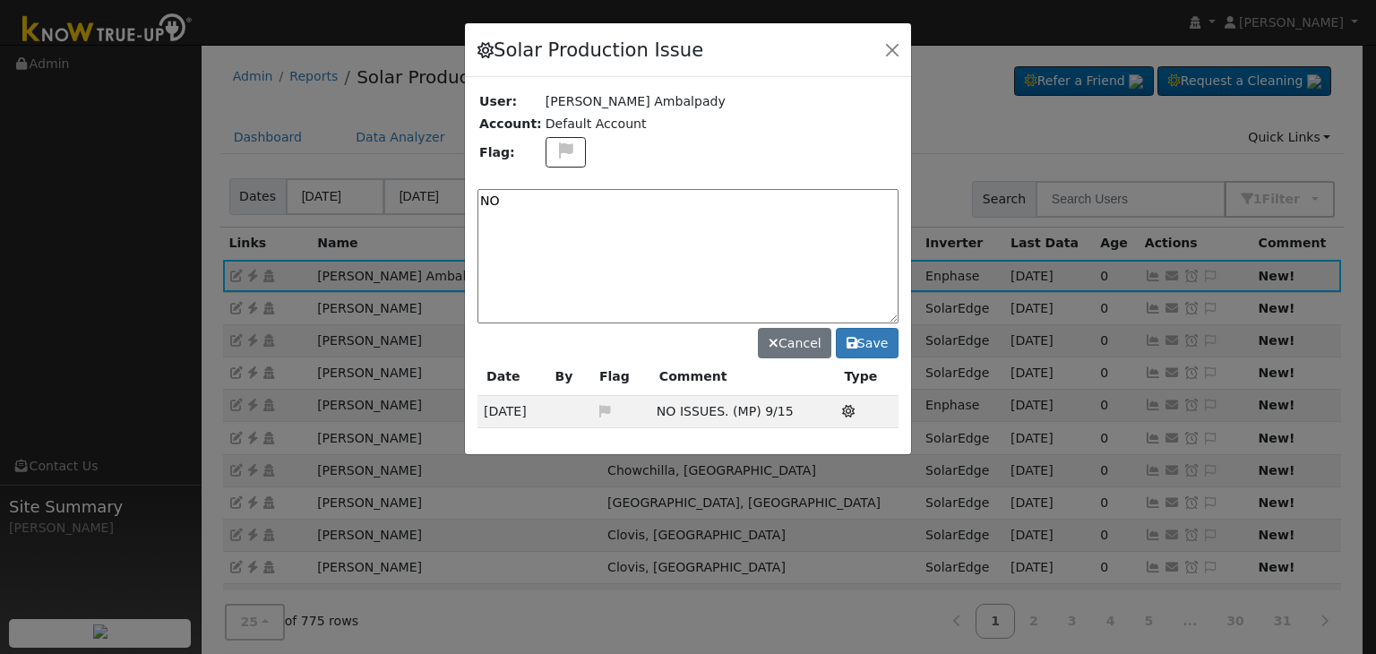
type textarea "N"
paste textarea "NO ISSUES. (MP) 9/15"
type textarea "NO ISSUES. (MP) 9/16"
click at [875, 344] on button "Save" at bounding box center [867, 343] width 63 height 30
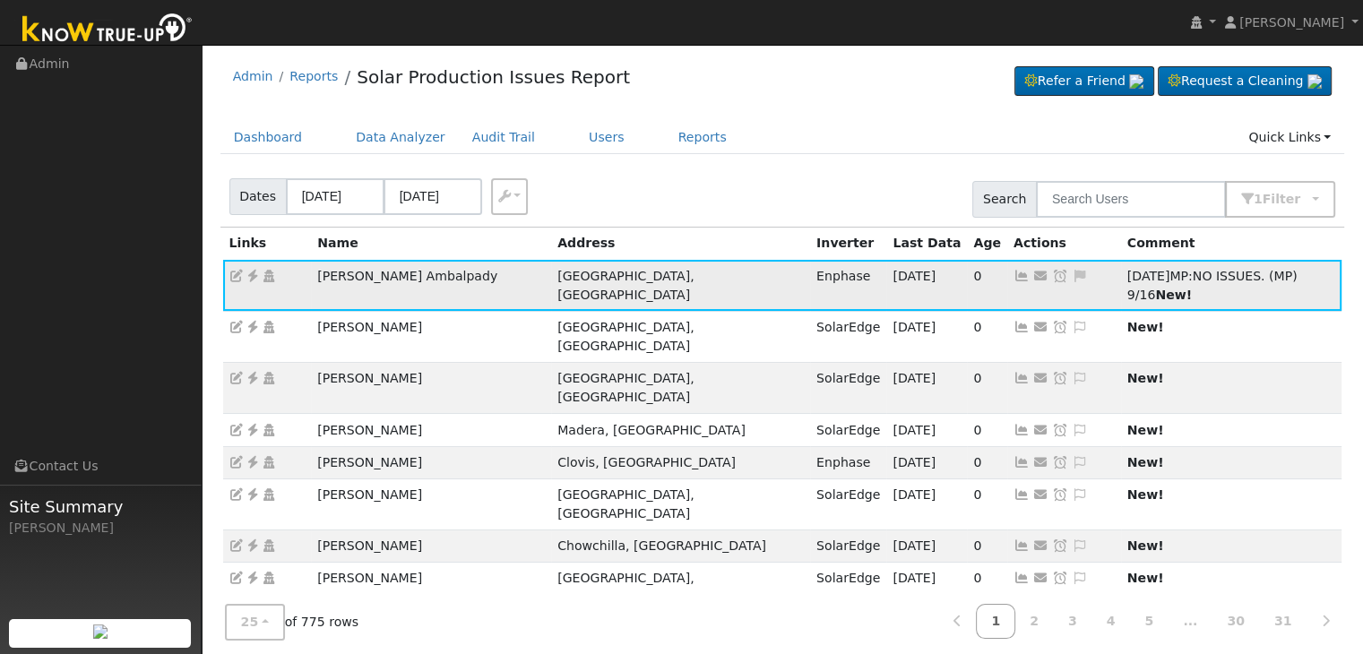
click at [1052, 276] on icon at bounding box center [1060, 276] width 16 height 13
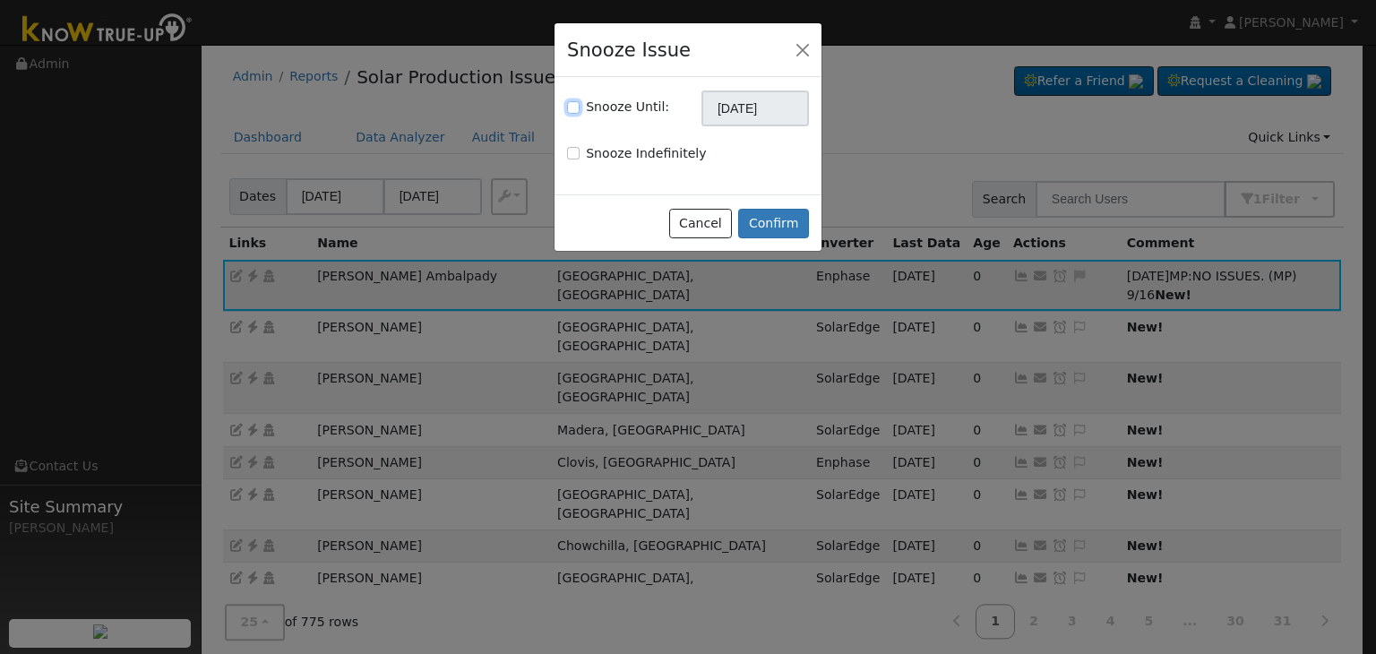
click at [568, 108] on input "Snooze Until:" at bounding box center [573, 107] width 13 height 13
checkbox input "true"
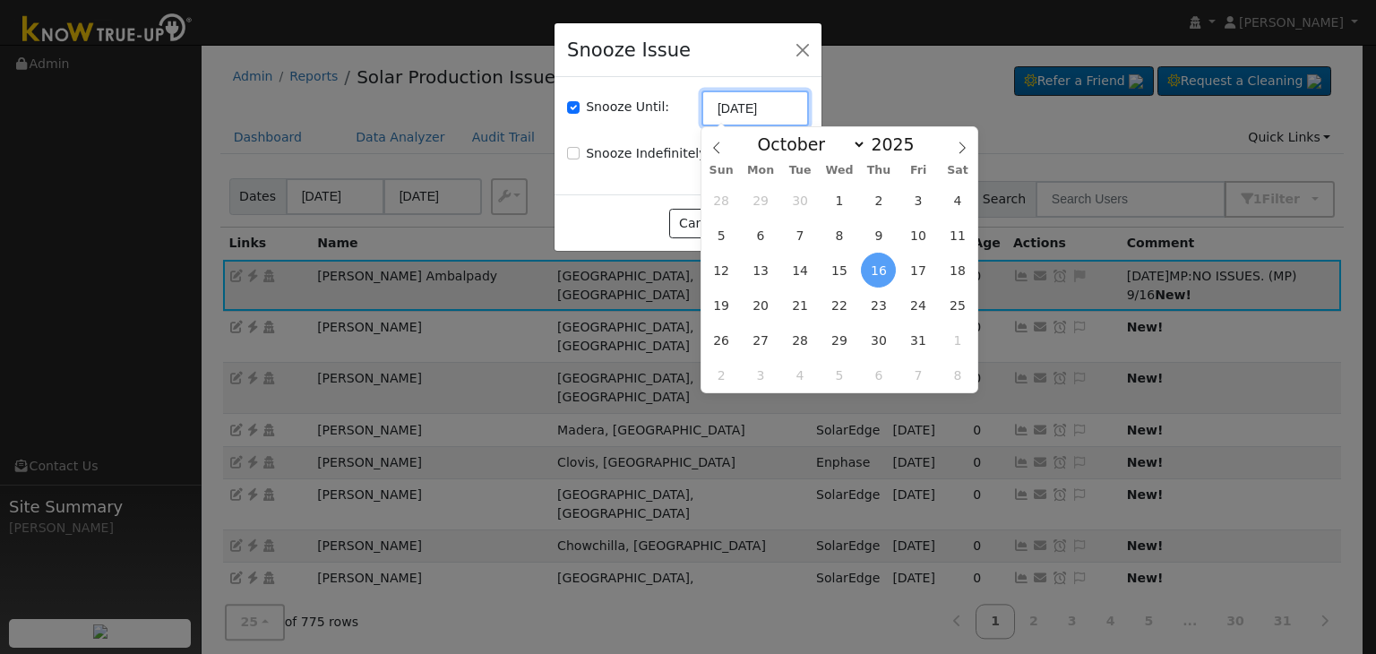
click at [765, 116] on input "[DATE]" at bounding box center [756, 109] width 108 height 36
click at [713, 142] on icon at bounding box center [717, 148] width 13 height 13
select select "8"
click at [806, 306] on span "23" at bounding box center [800, 305] width 35 height 35
type input "09/23/2025"
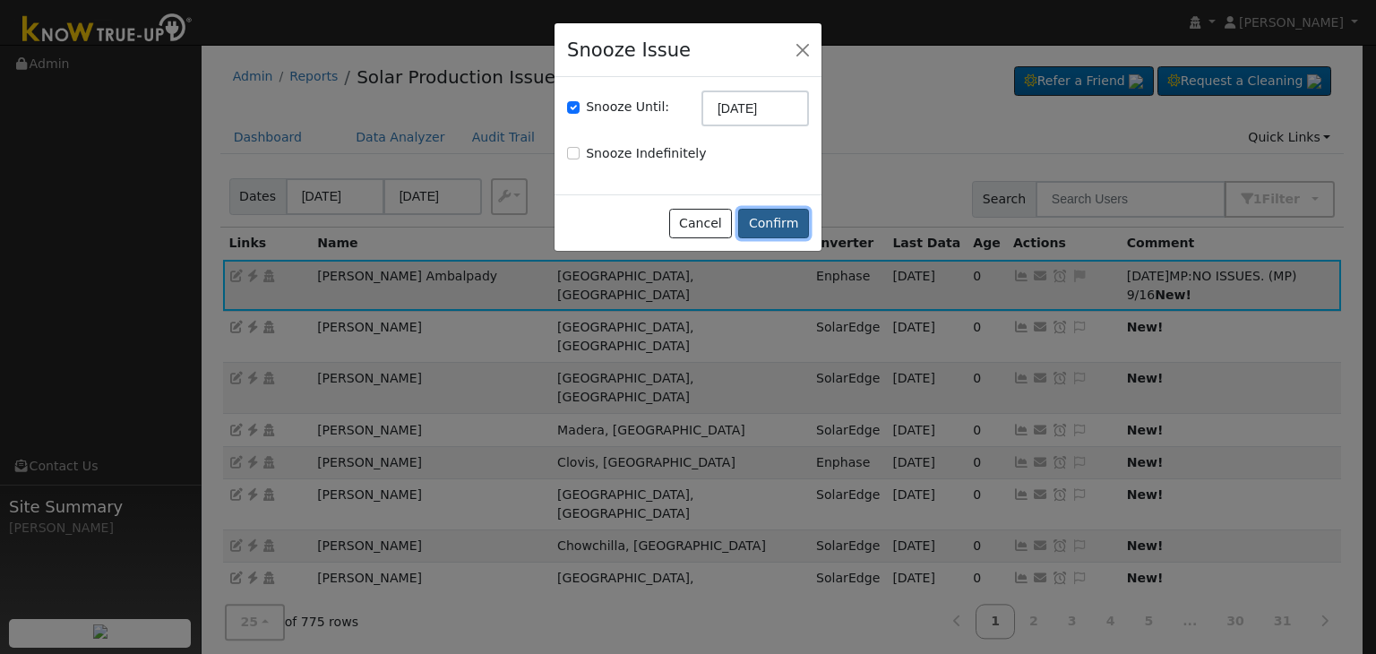
click at [785, 230] on button "Confirm" at bounding box center [773, 224] width 71 height 30
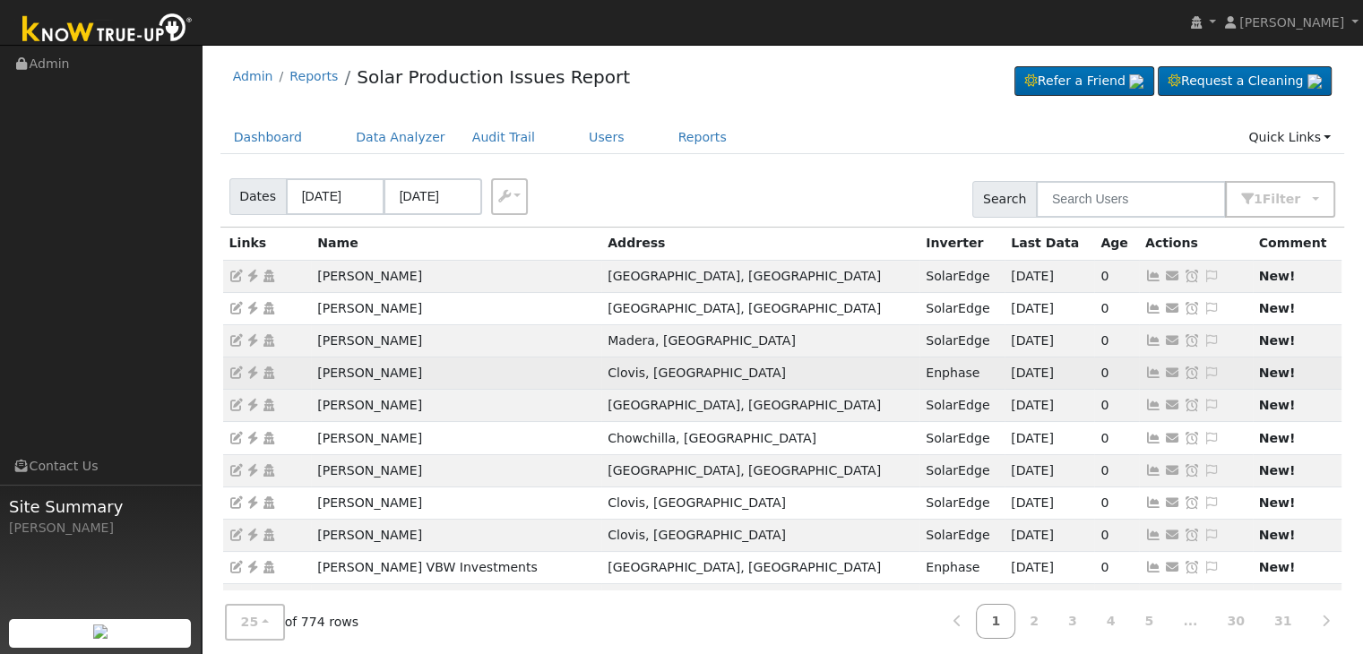
click at [1203, 370] on icon at bounding box center [1211, 372] width 16 height 13
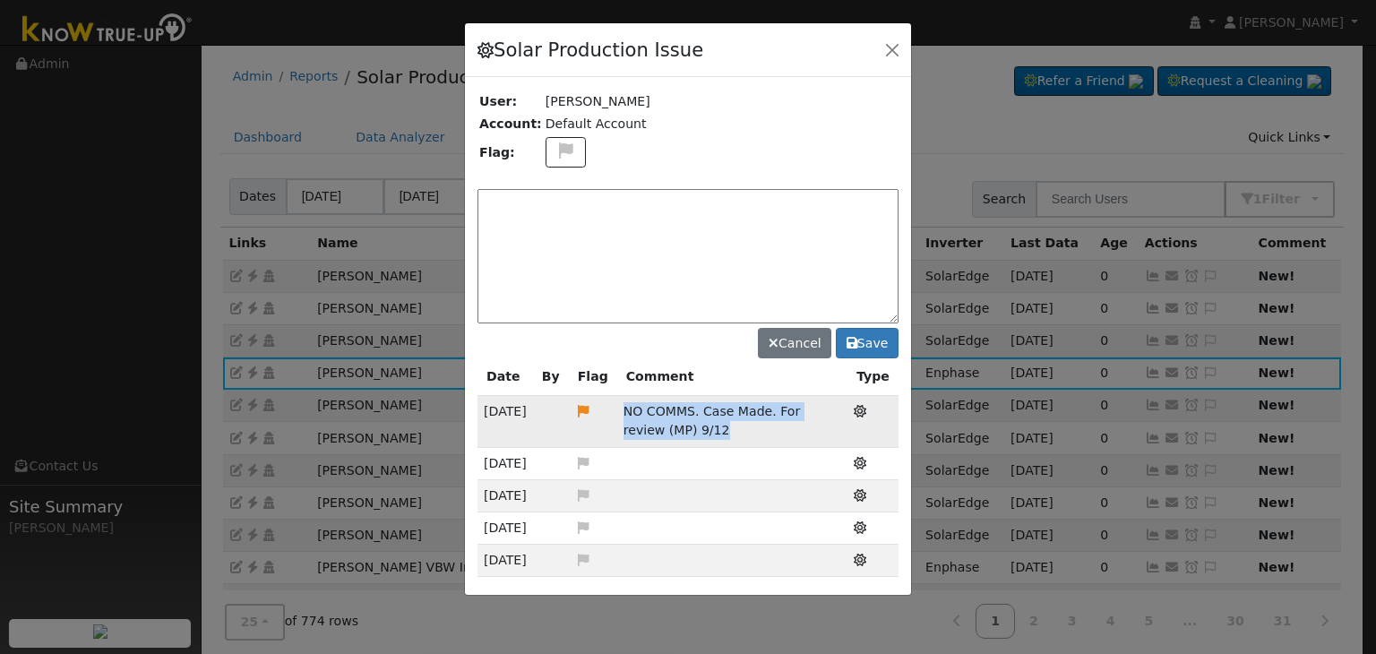
drag, startPoint x: 621, startPoint y: 409, endPoint x: 670, endPoint y: 417, distance: 49.8
click at [684, 427] on td "NO COMMS. Case Made. For review (MP) 9/12" at bounding box center [732, 421] width 230 height 51
copy span "NO COMMS. Case Made. For review (MP) 9/12"
click at [516, 189] on textarea at bounding box center [688, 256] width 421 height 134
paste textarea "NO COMMS. Case Made. For review (MP) 9/12"
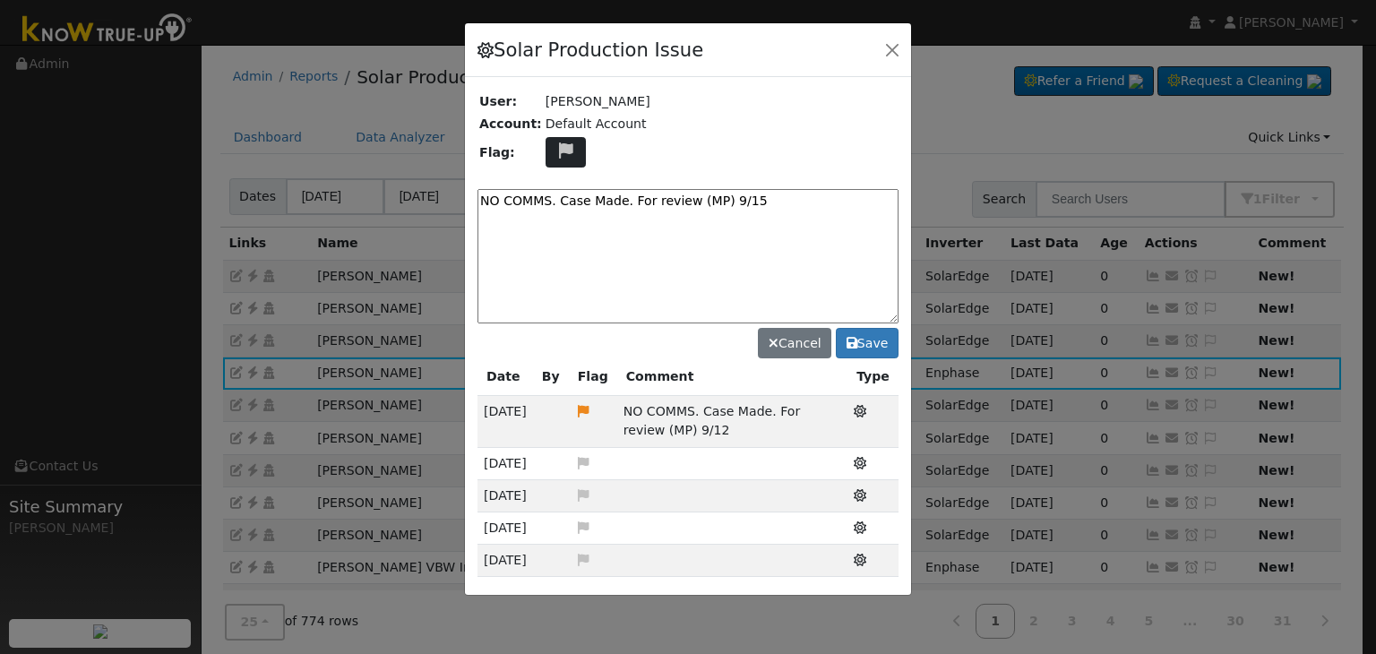
type textarea "NO COMMS. Case Made. For review (MP) 9/15"
click at [556, 146] on icon at bounding box center [566, 150] width 21 height 16
click at [557, 228] on icon at bounding box center [565, 236] width 21 height 16
click at [652, 237] on textarea "NO COMMS. Case Made. For review (MP) 9/15" at bounding box center [688, 256] width 421 height 134
click at [880, 345] on button "Save" at bounding box center [867, 343] width 63 height 30
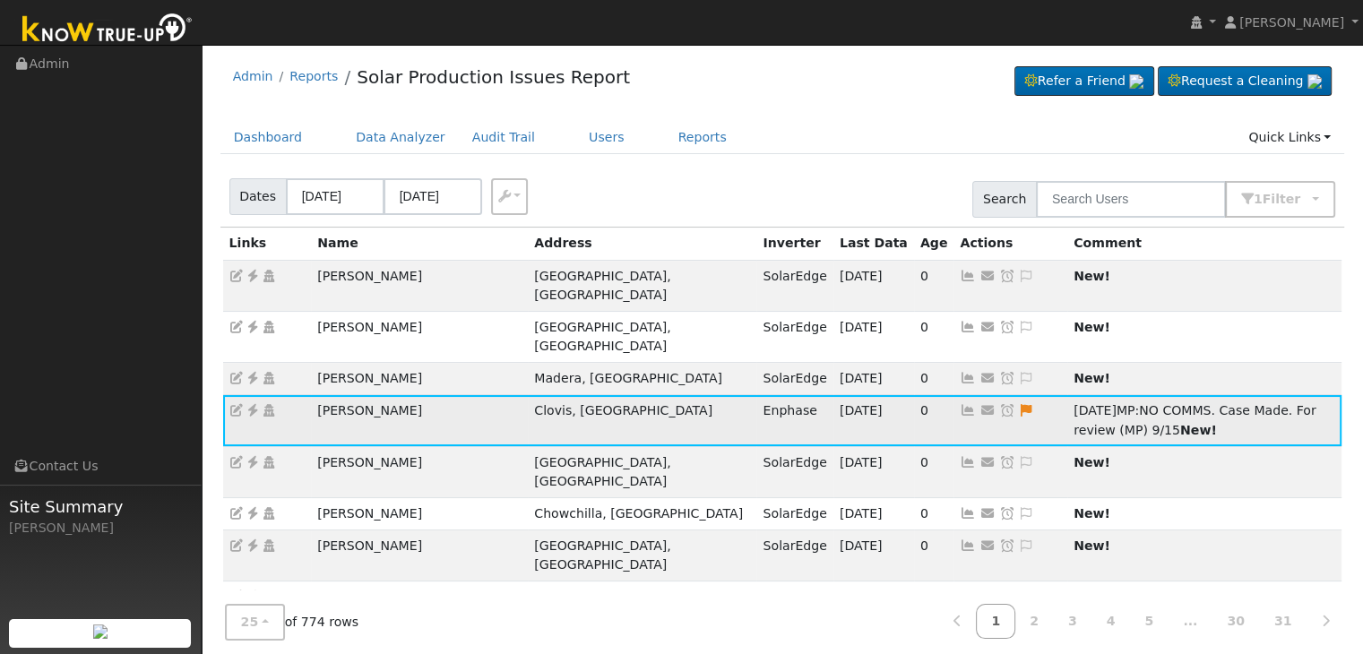
click at [999, 404] on icon at bounding box center [1007, 410] width 16 height 13
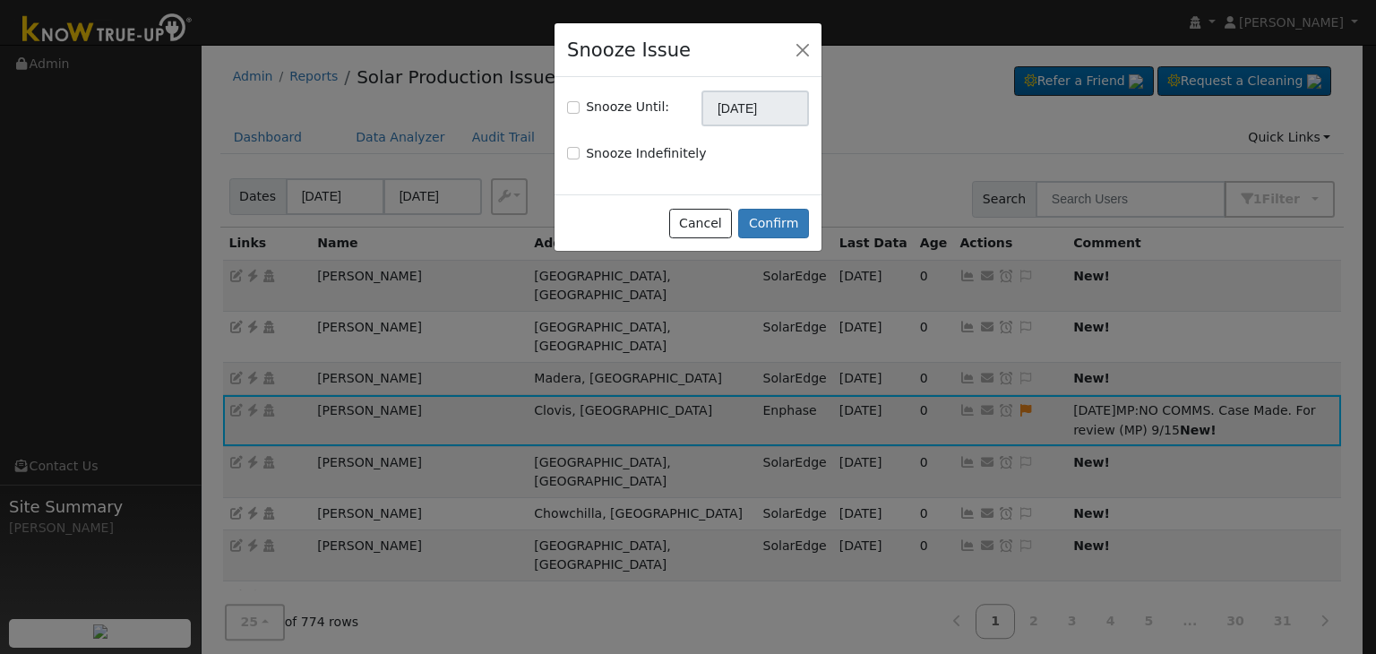
click at [581, 110] on div "Snooze Until:" at bounding box center [618, 107] width 102 height 19
click at [571, 104] on input "Snooze Until:" at bounding box center [573, 107] width 13 height 13
checkbox input "true"
click at [746, 113] on input "[DATE]" at bounding box center [756, 109] width 108 height 36
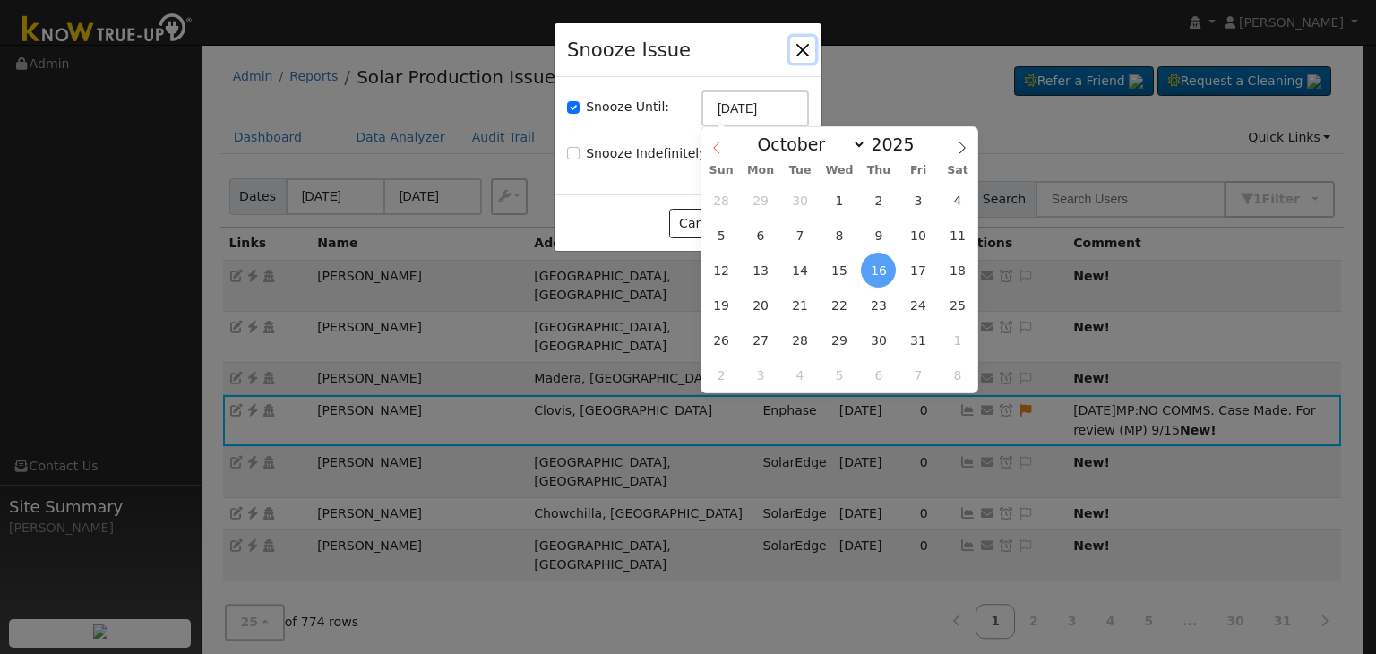
click at [717, 149] on icon at bounding box center [717, 148] width 13 height 13
select select "8"
click at [802, 307] on span "23" at bounding box center [800, 305] width 35 height 35
type input "09/23/2025"
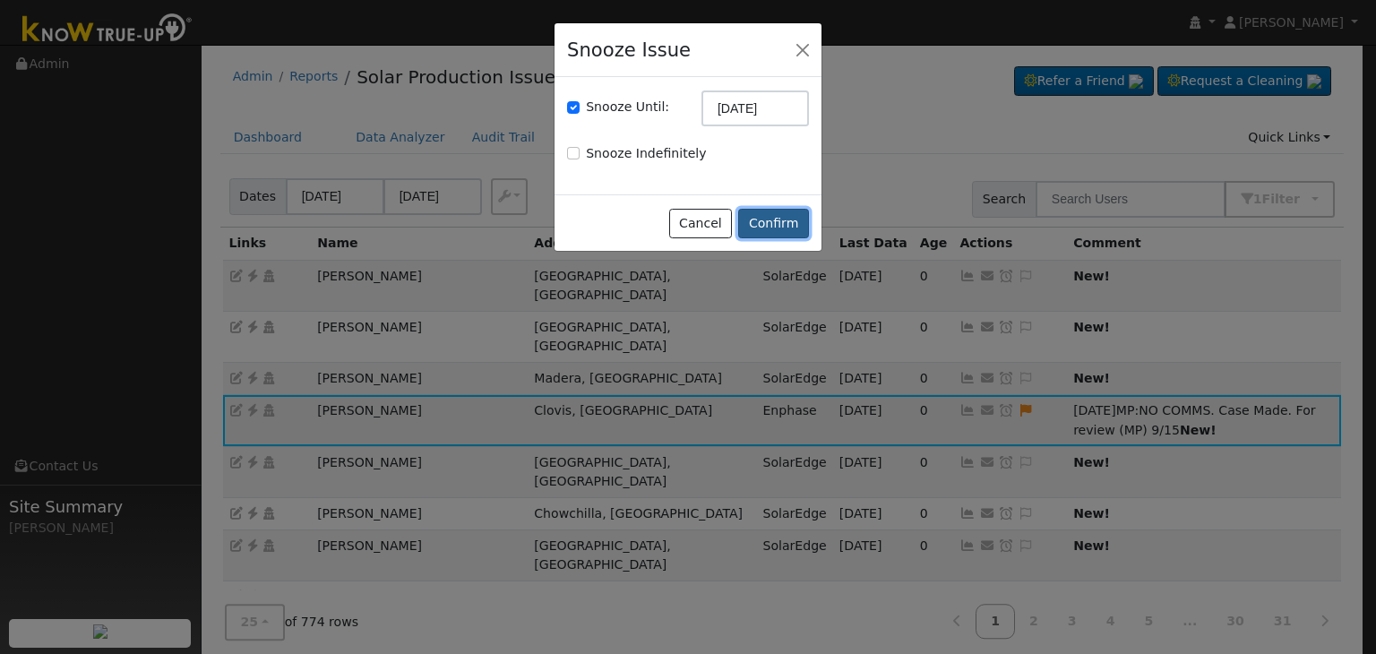
click at [781, 227] on button "Confirm" at bounding box center [773, 224] width 71 height 30
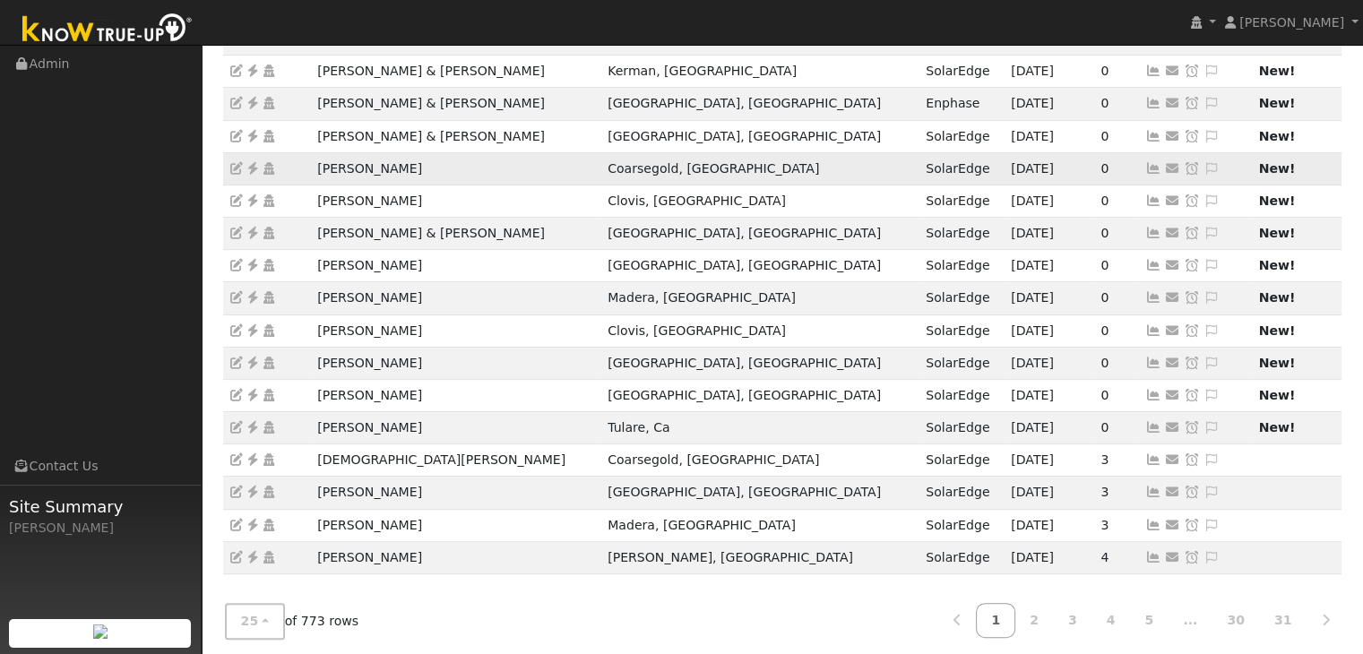
scroll to position [498, 0]
click at [1051, 609] on link "2" at bounding box center [1033, 618] width 39 height 35
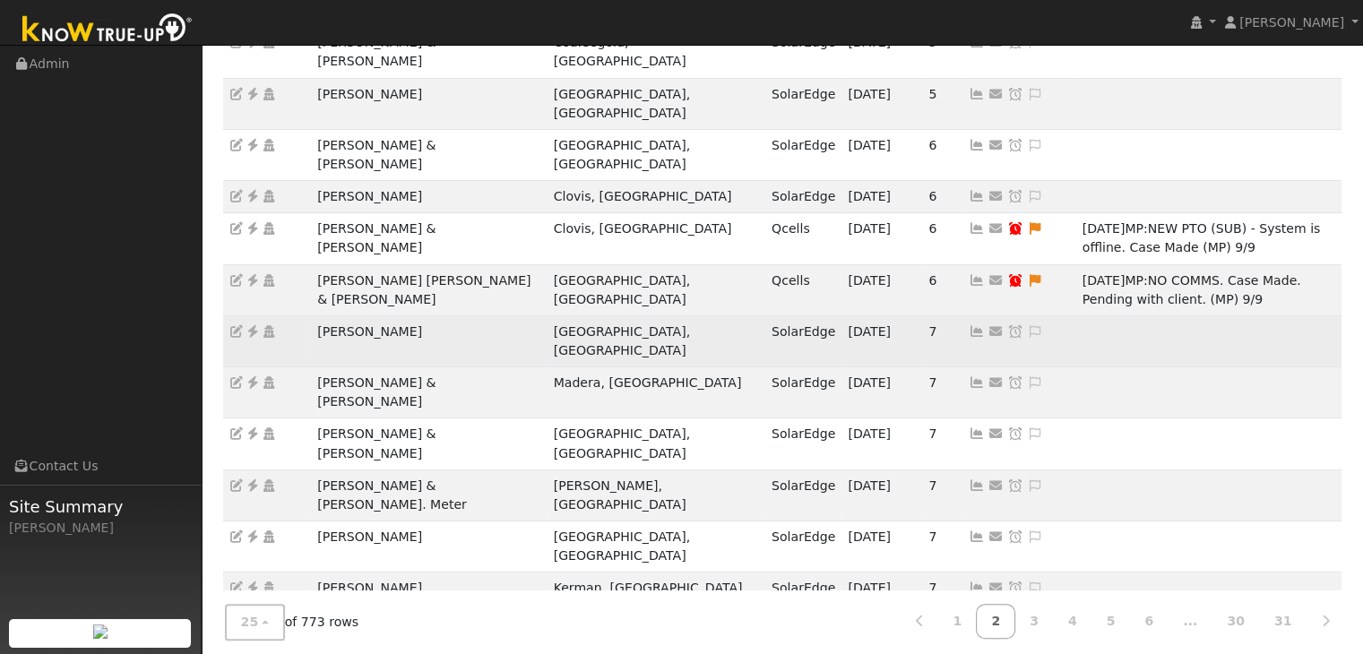
scroll to position [538, 0]
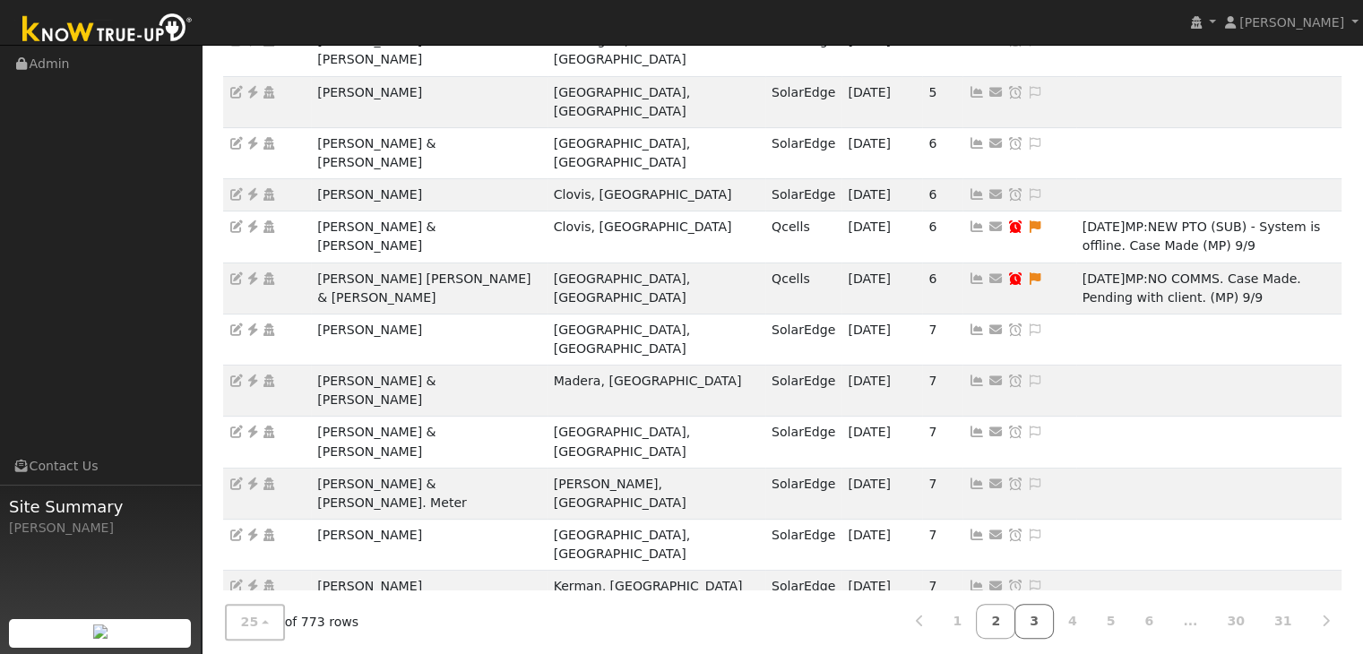
click at [1054, 624] on link "3" at bounding box center [1033, 621] width 39 height 35
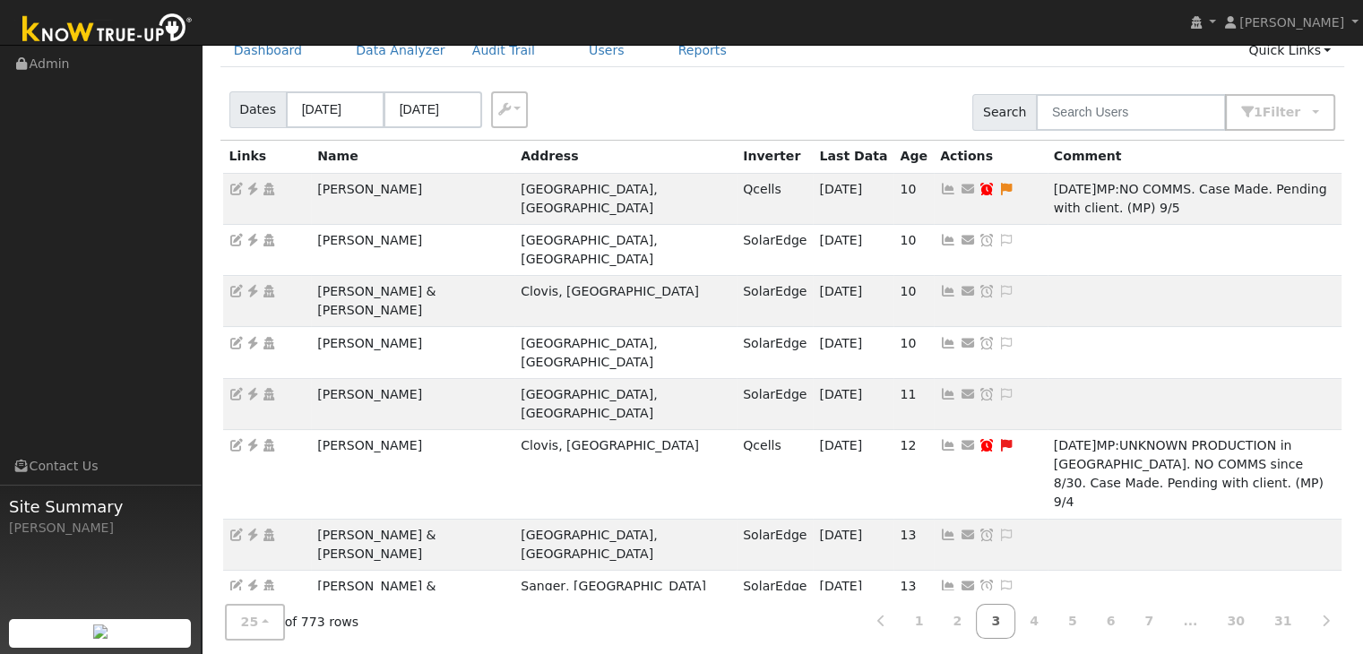
scroll to position [90, 0]
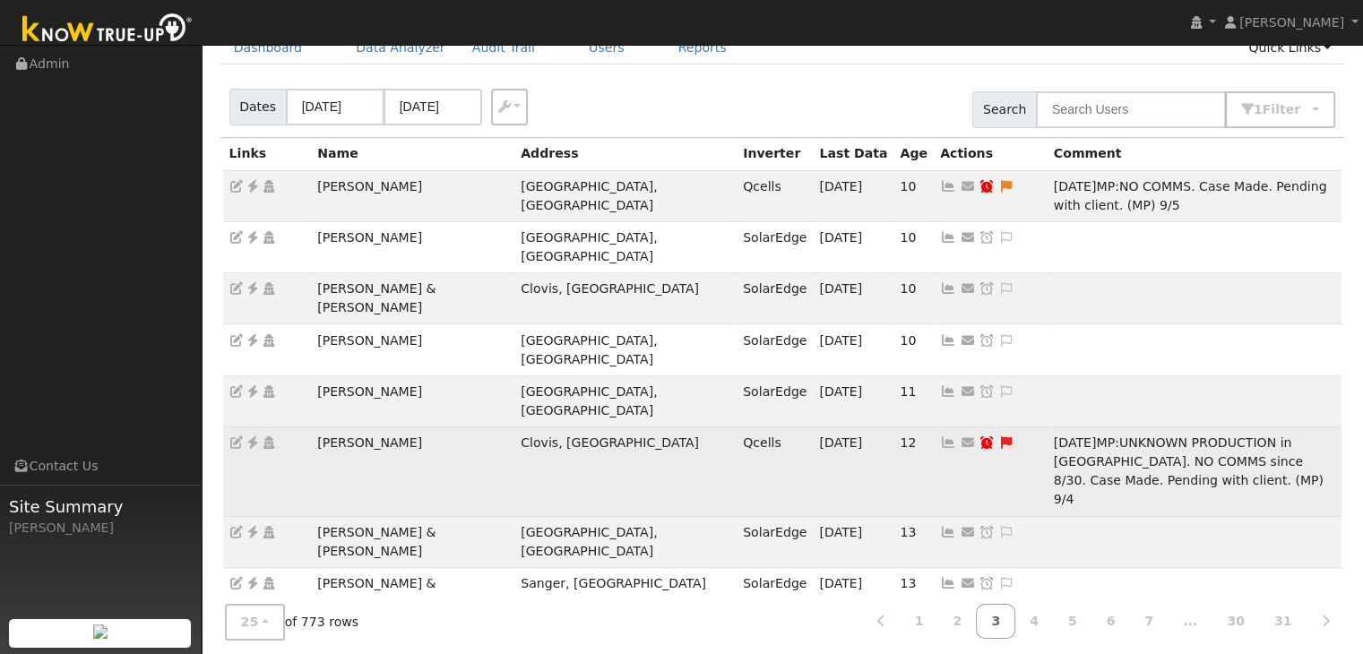
click at [998, 436] on icon at bounding box center [1006, 442] width 16 height 13
type textarea "UNKNOWN PRODUCTION in KTU. NO COMMS since 8/30. Case Made. Pending with client.…"
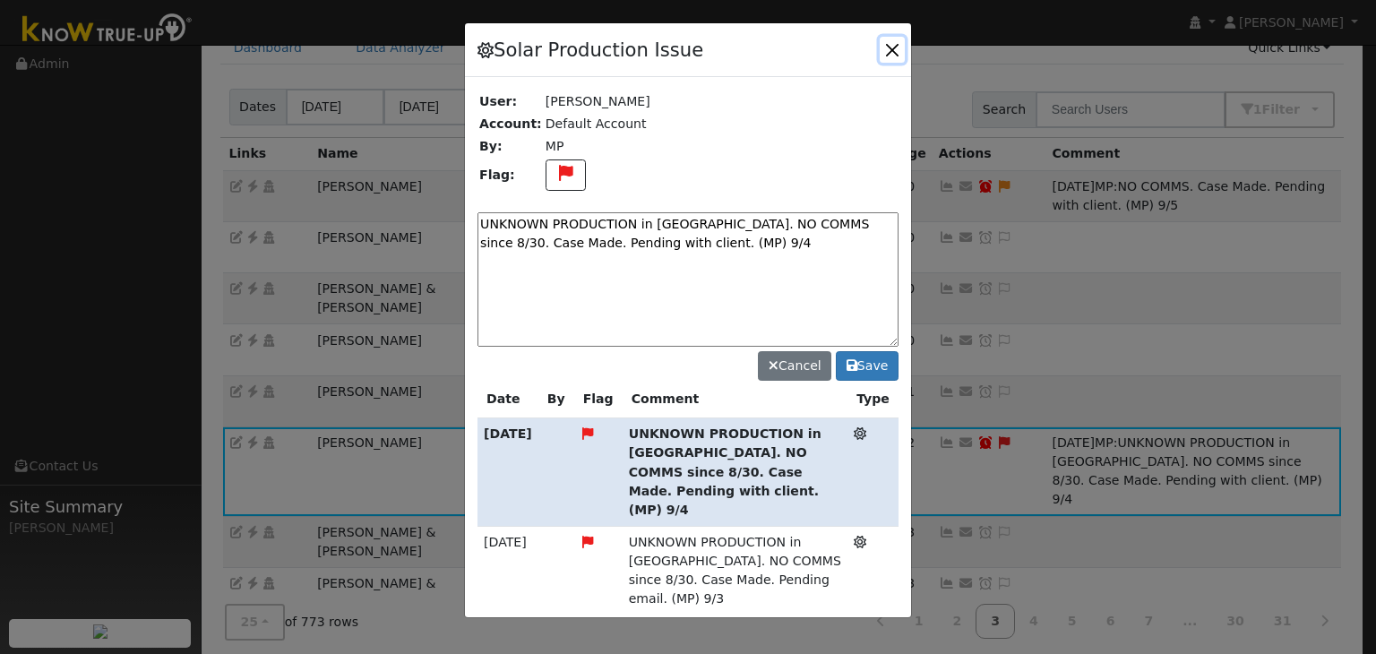
click at [888, 47] on button "button" at bounding box center [892, 49] width 25 height 25
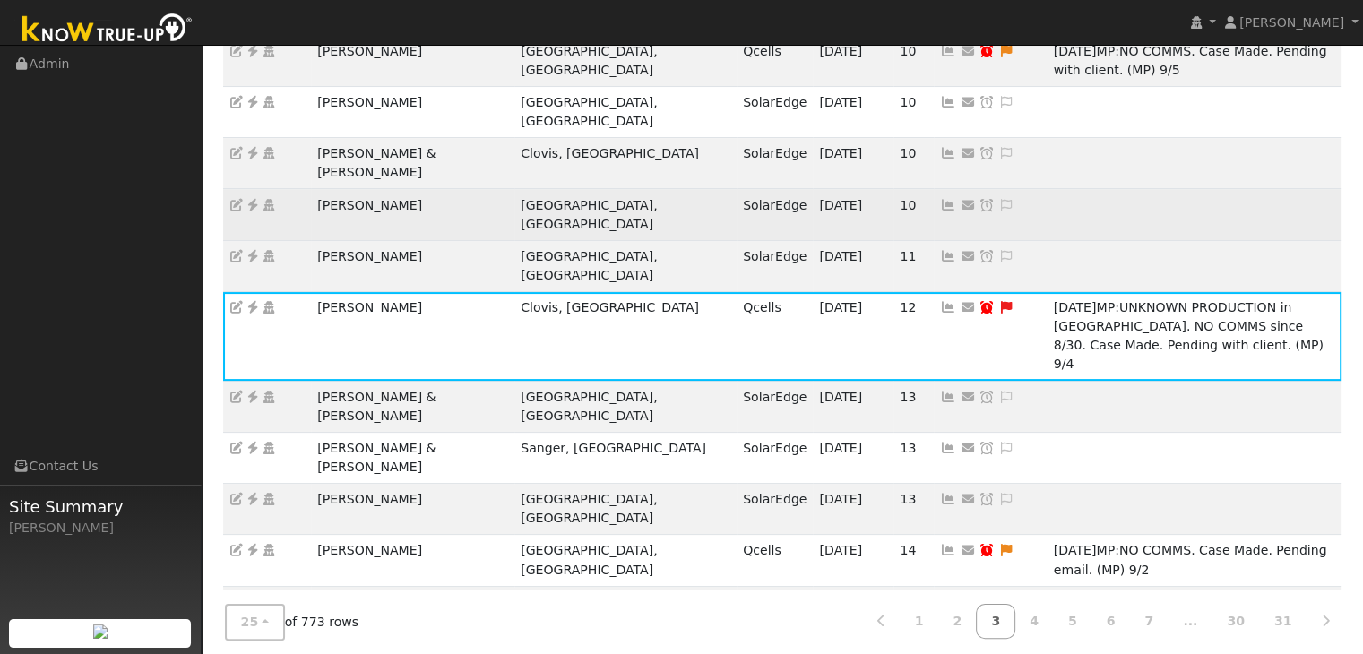
scroll to position [269, 0]
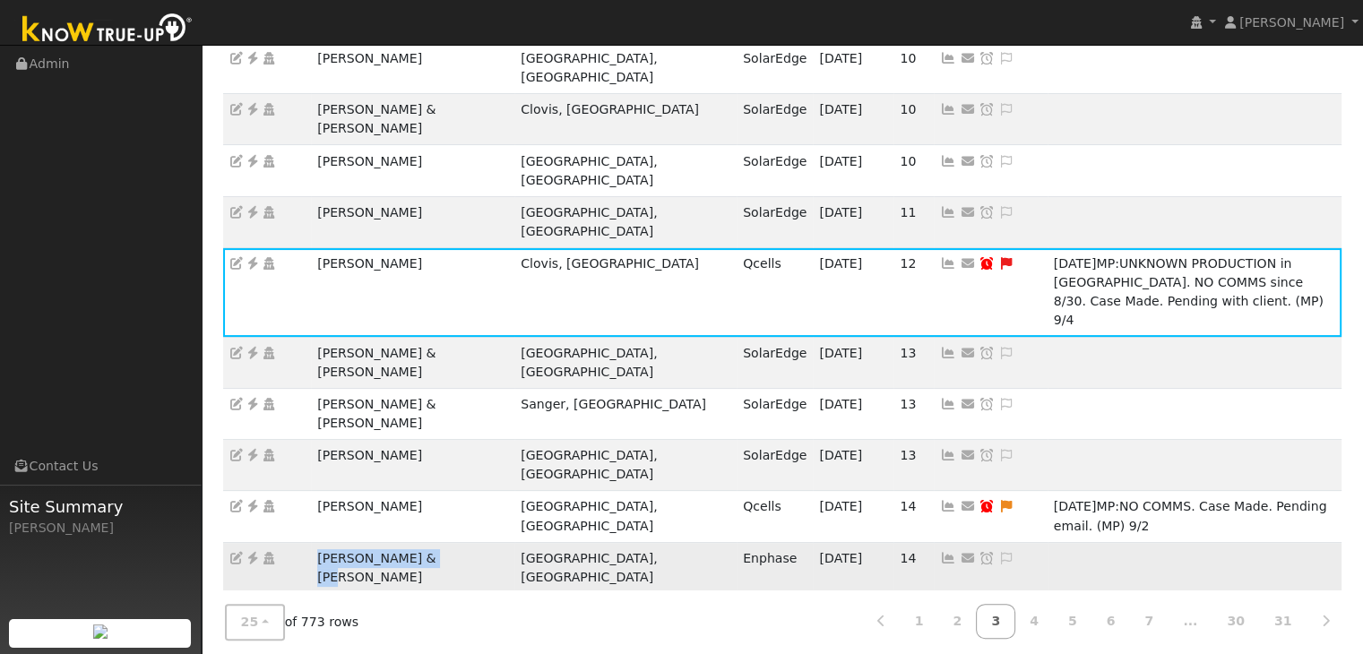
drag, startPoint x: 311, startPoint y: 345, endPoint x: 437, endPoint y: 342, distance: 126.4
click at [437, 542] on td "Eric & Robyn Gutnik" at bounding box center [412, 567] width 203 height 51
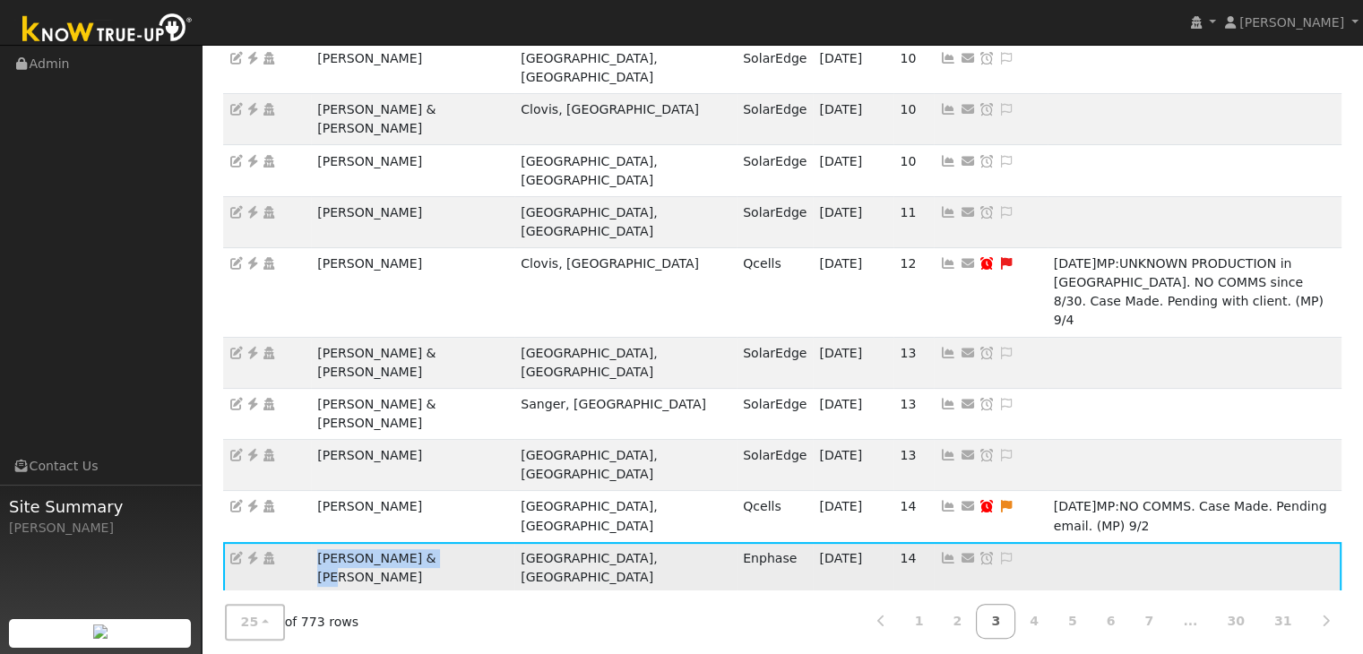
copy td "Eric & Robyn Gutnik"
click at [254, 552] on icon at bounding box center [253, 558] width 16 height 13
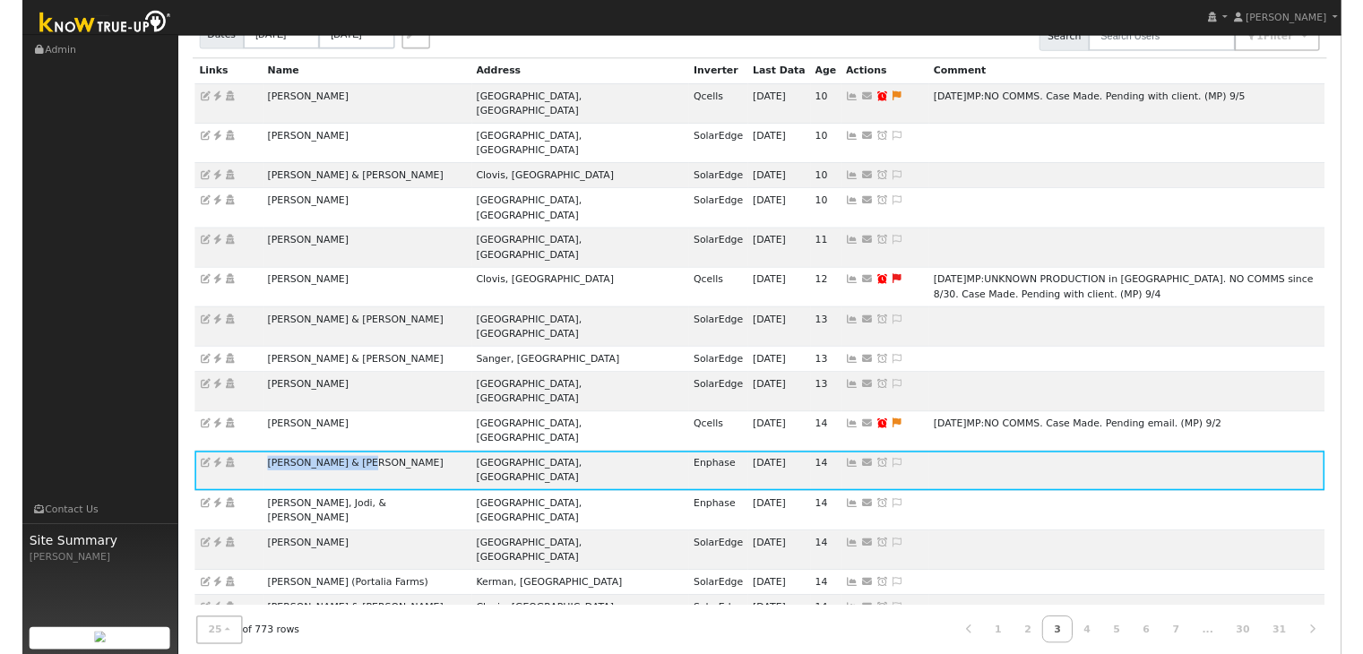
scroll to position [151, 0]
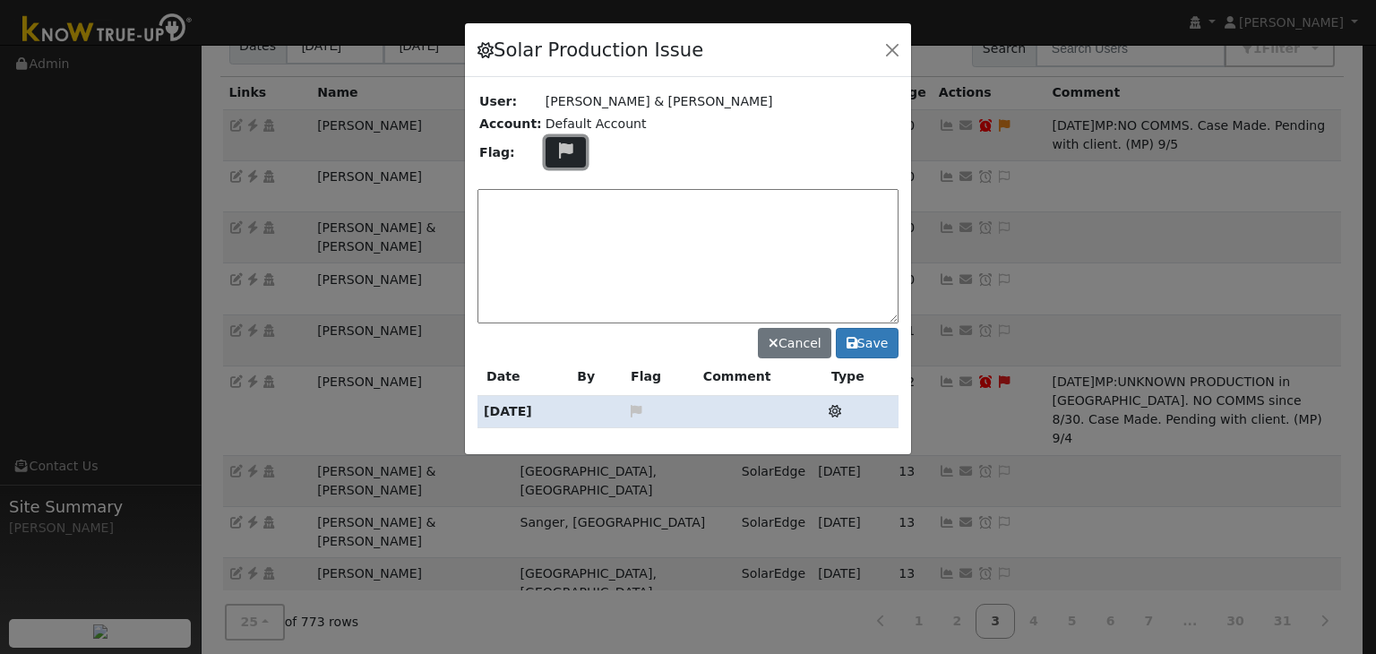
click at [556, 151] on icon at bounding box center [566, 150] width 21 height 16
click at [555, 212] on icon at bounding box center [565, 217] width 21 height 16
click at [553, 200] on textarea at bounding box center [688, 256] width 421 height 134
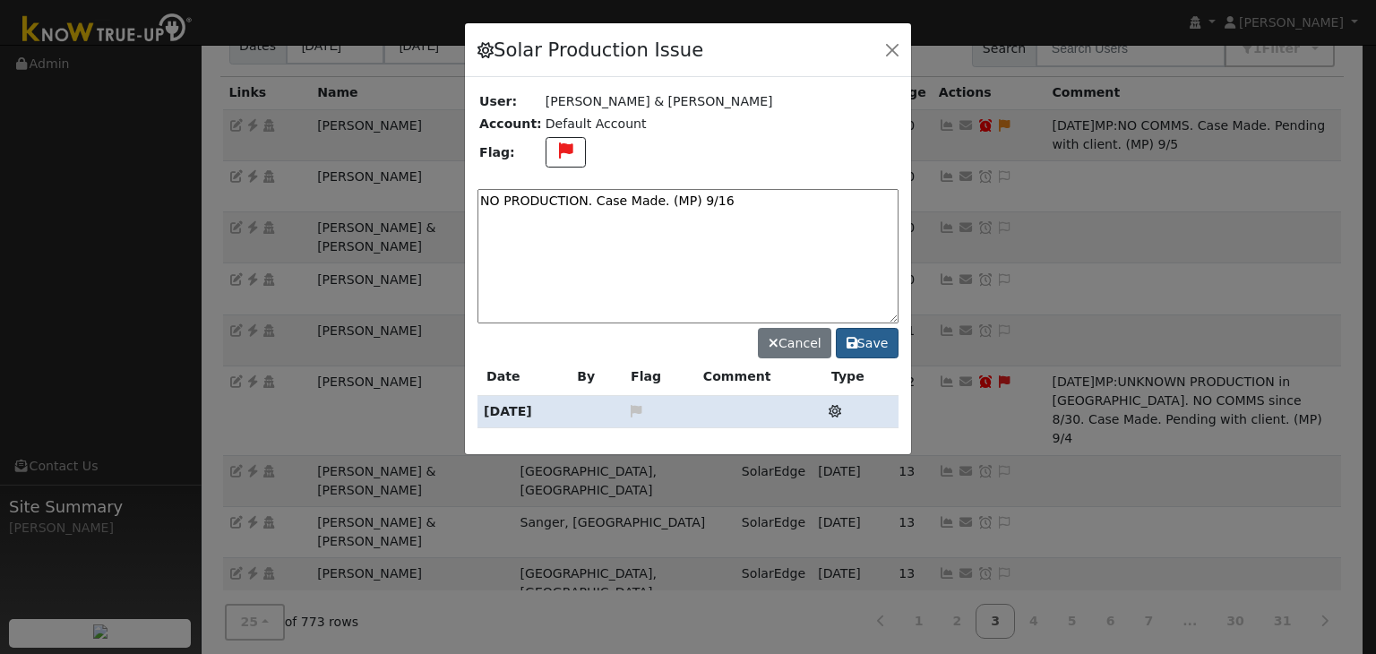
type textarea "NO PRODUCTION. Case Made. (MP) 9/16"
click at [882, 344] on button "Save" at bounding box center [867, 343] width 63 height 30
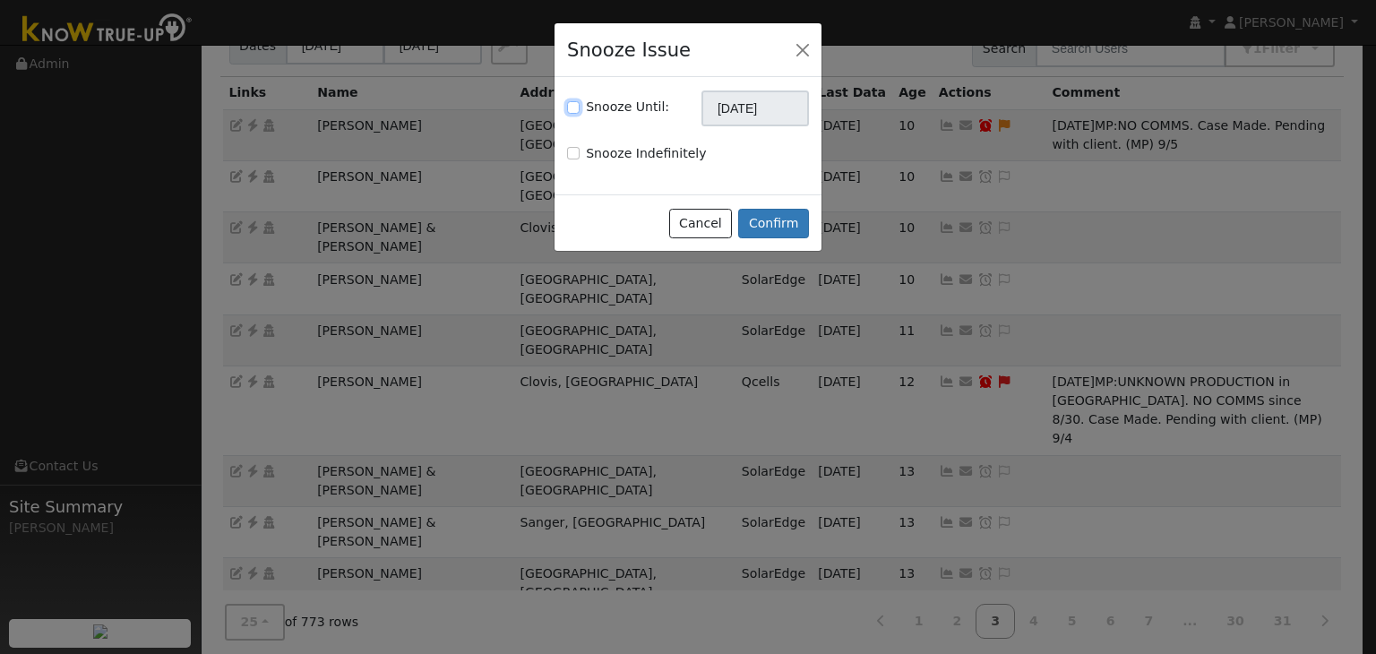
click at [570, 108] on input "Snooze Until:" at bounding box center [573, 107] width 13 height 13
checkbox input "true"
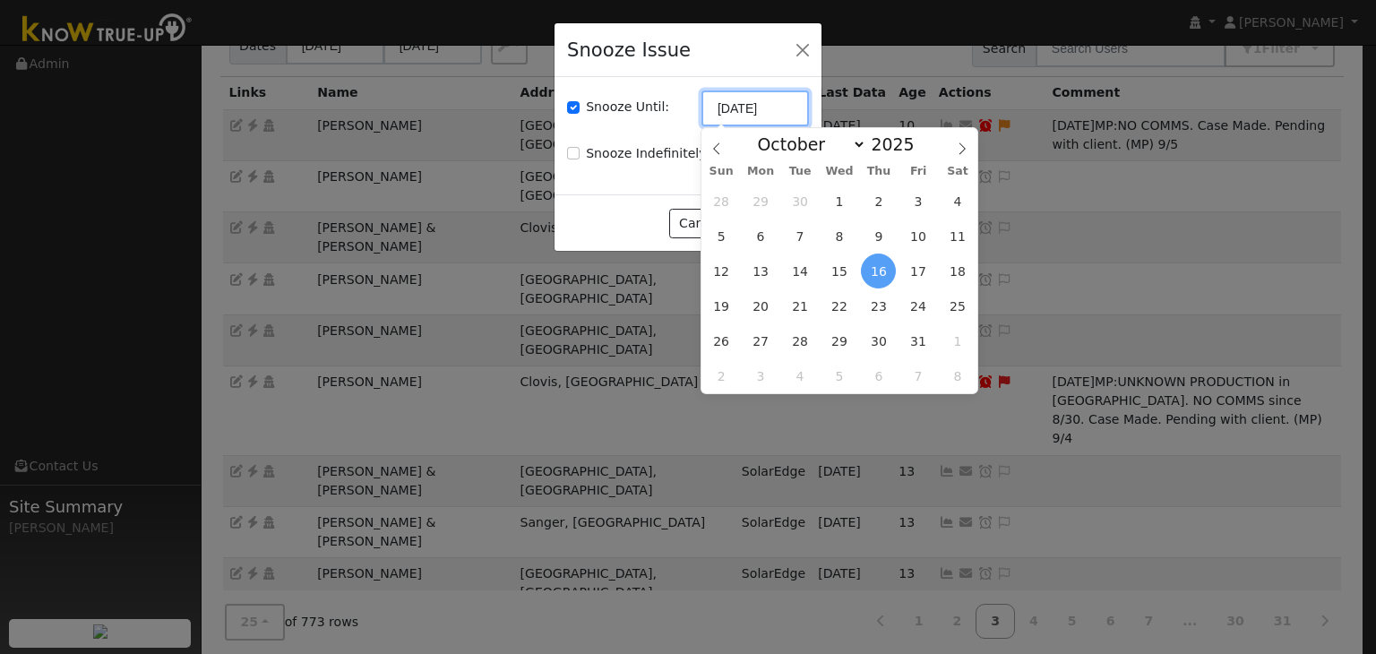
click at [764, 108] on input "[DATE]" at bounding box center [756, 109] width 108 height 36
click at [715, 142] on icon at bounding box center [717, 148] width 13 height 13
select select "8"
click at [799, 303] on span "23" at bounding box center [800, 306] width 35 height 35
type input "09/23/2025"
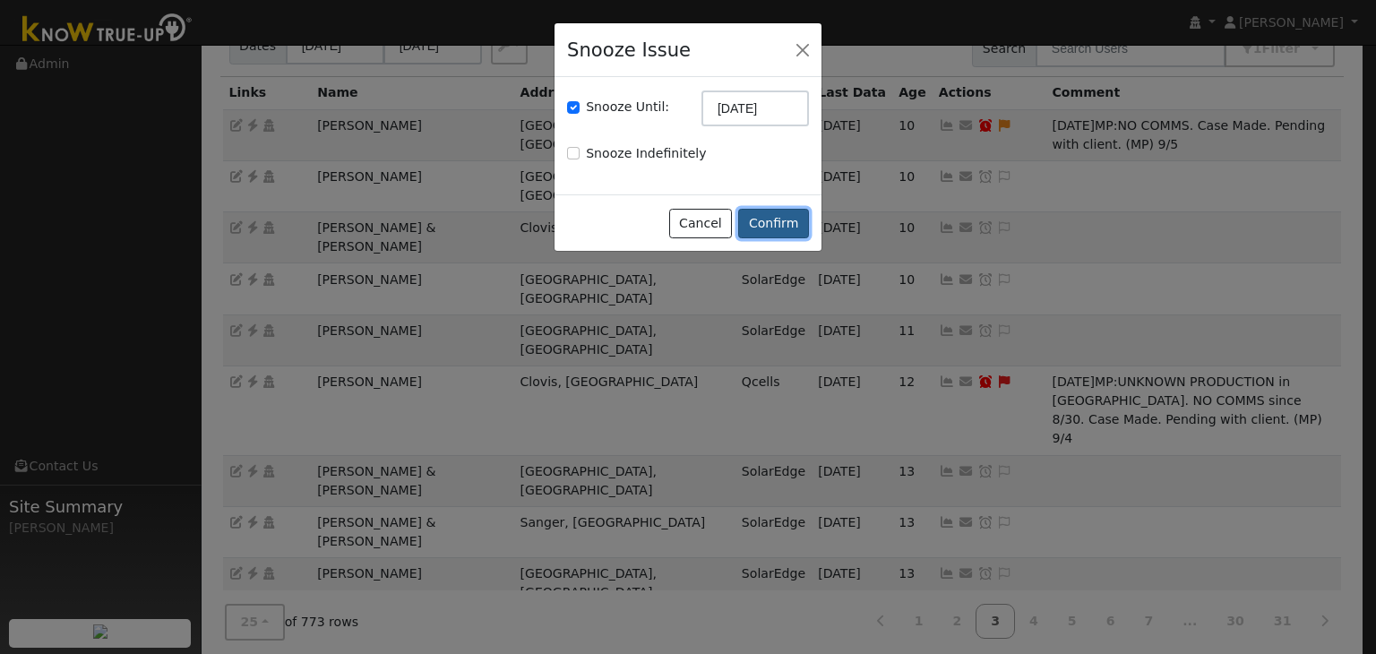
click at [767, 223] on button "Confirm" at bounding box center [773, 224] width 71 height 30
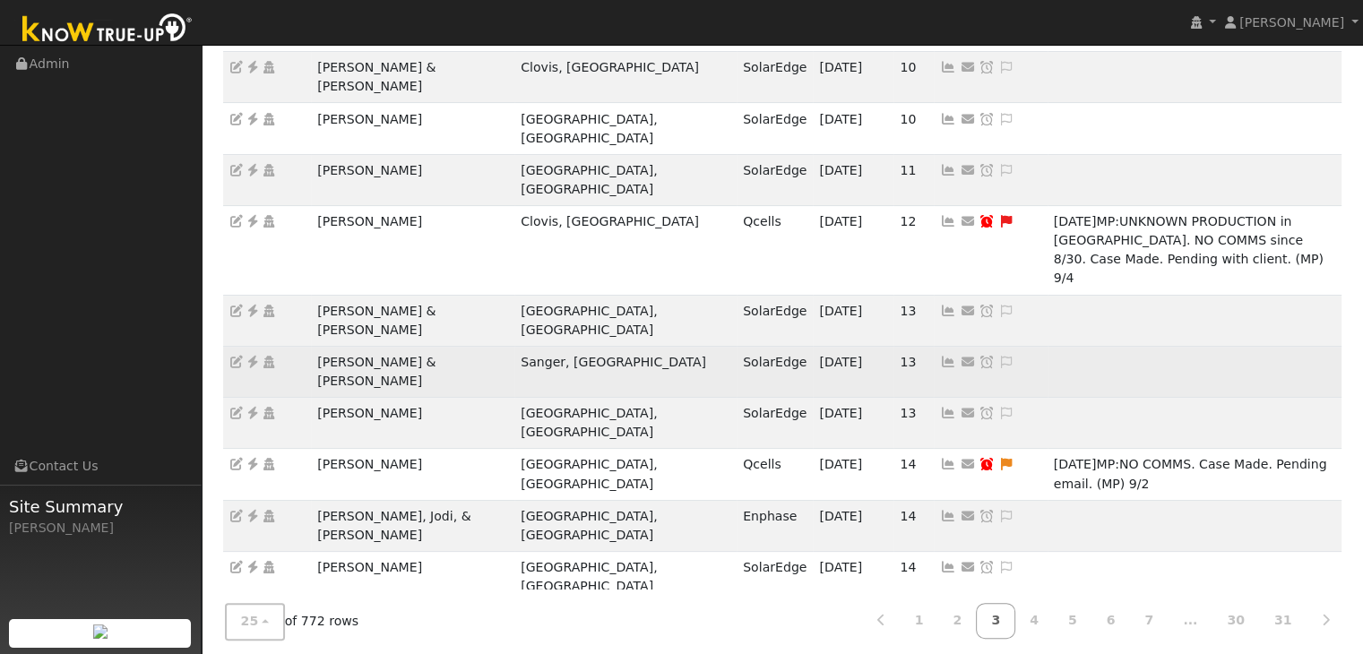
scroll to position [330, 0]
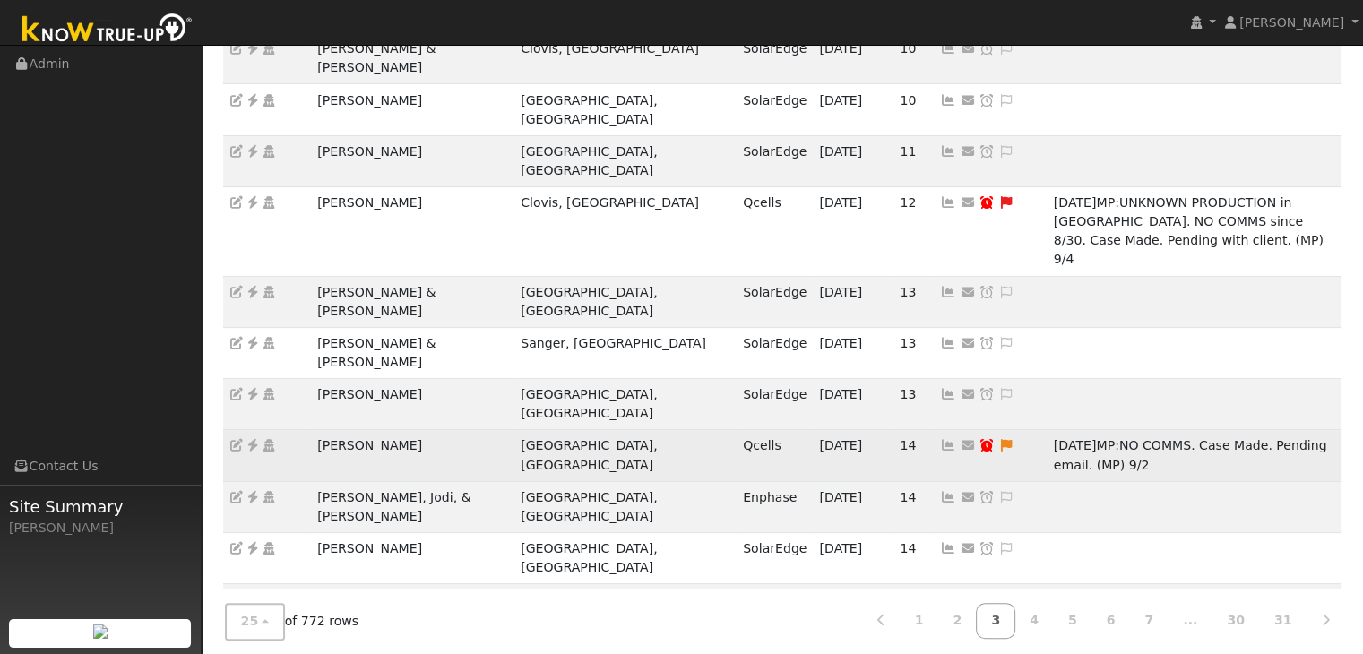
click at [998, 439] on icon at bounding box center [1006, 445] width 16 height 13
type textarea "NO COMMS. Case Made. Pending email. (MP) 9/2"
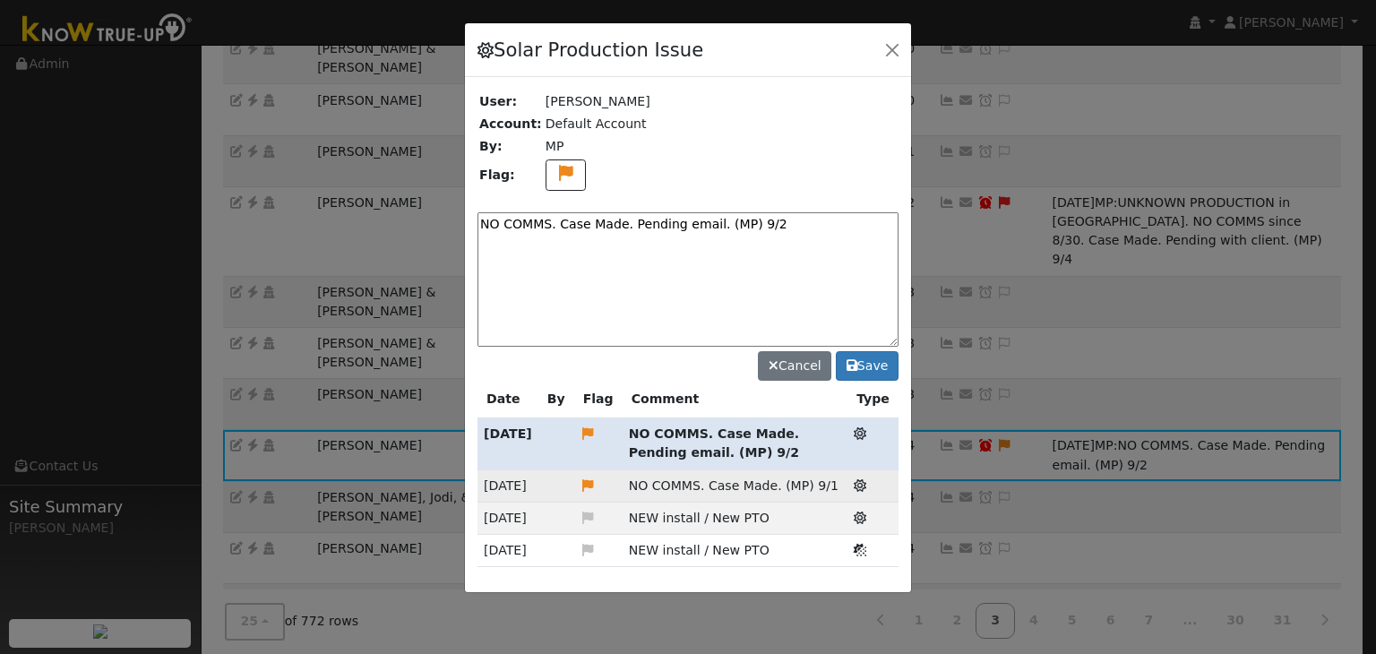
click at [726, 473] on td "NO COMMS. Case Made. (MP) 9/1" at bounding box center [736, 486] width 226 height 32
click at [866, 427] on icon at bounding box center [860, 433] width 13 height 13
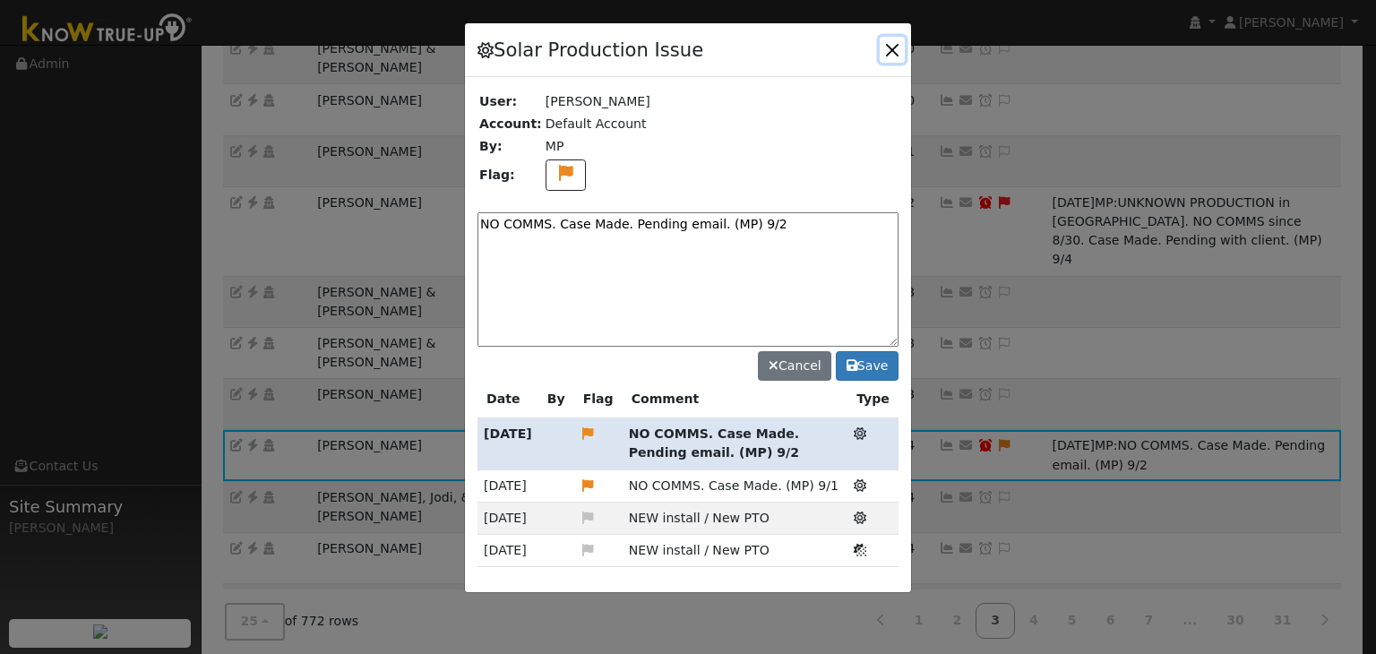
click at [888, 47] on button "button" at bounding box center [892, 49] width 25 height 25
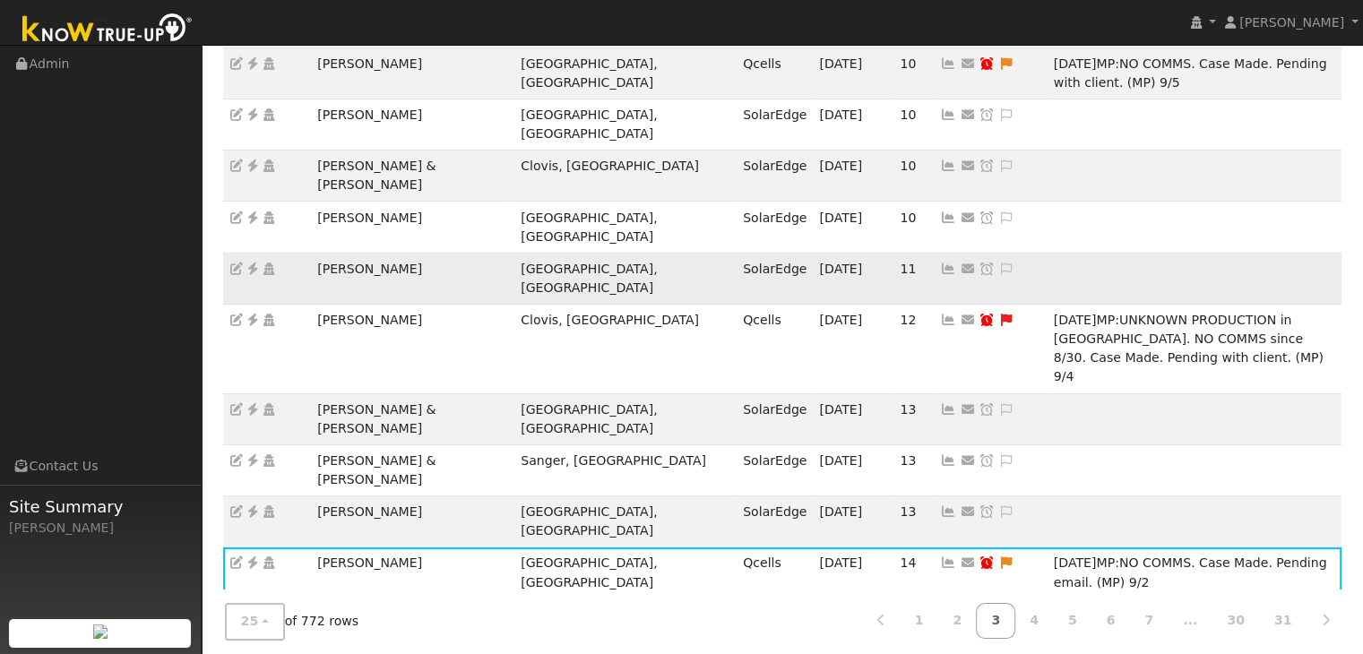
scroll to position [269, 0]
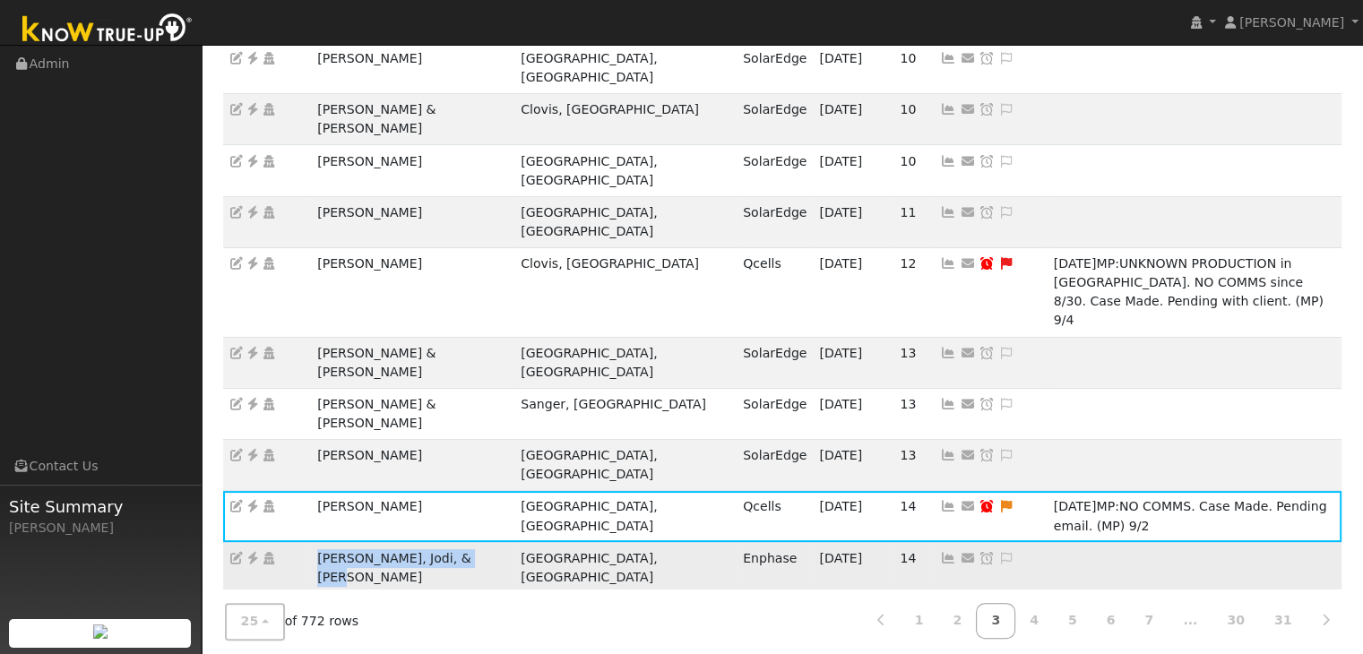
drag, startPoint x: 312, startPoint y: 349, endPoint x: 482, endPoint y: 349, distance: 170.3
click at [482, 542] on td "Nancy, Jodi, & Nick Devaurs" at bounding box center [412, 567] width 203 height 51
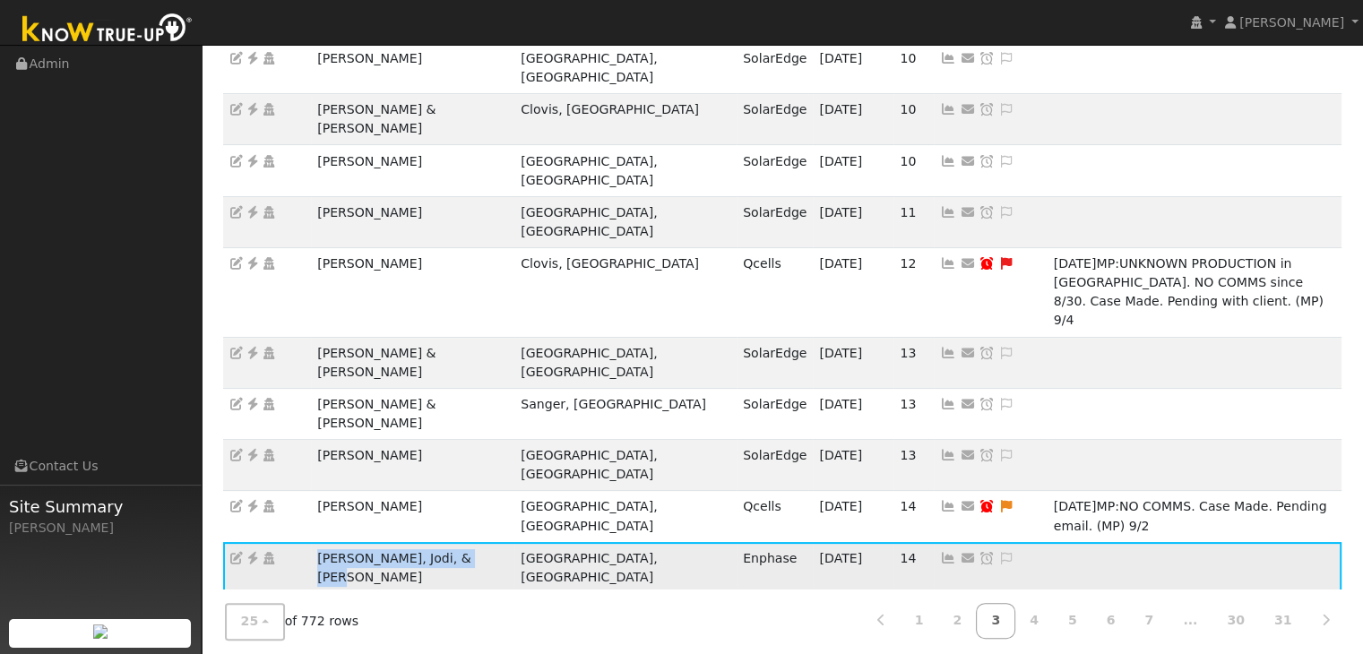
copy td "Nancy, Jodi, & Nick Devaurs"
click at [251, 552] on icon at bounding box center [253, 558] width 16 height 13
click at [998, 552] on icon at bounding box center [1006, 558] width 16 height 13
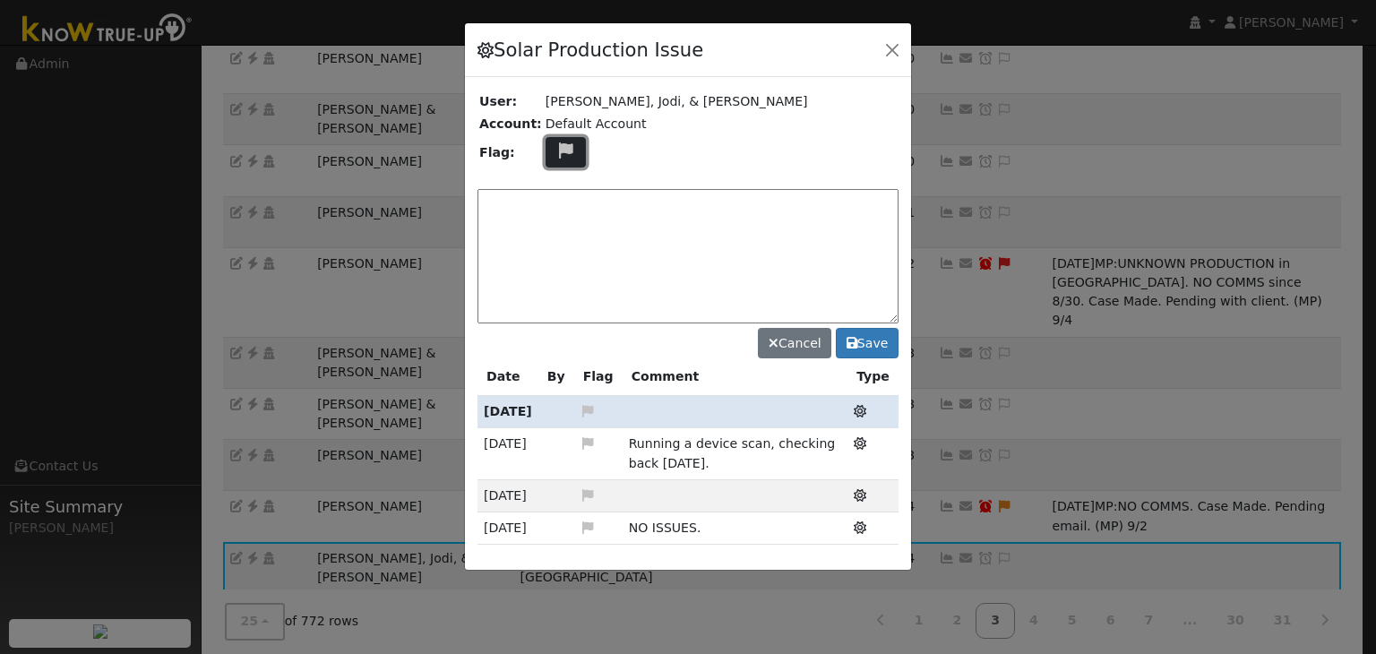
click at [561, 151] on icon at bounding box center [566, 150] width 21 height 16
click at [556, 209] on icon at bounding box center [565, 217] width 21 height 16
click at [556, 209] on textarea at bounding box center [688, 256] width 421 height 134
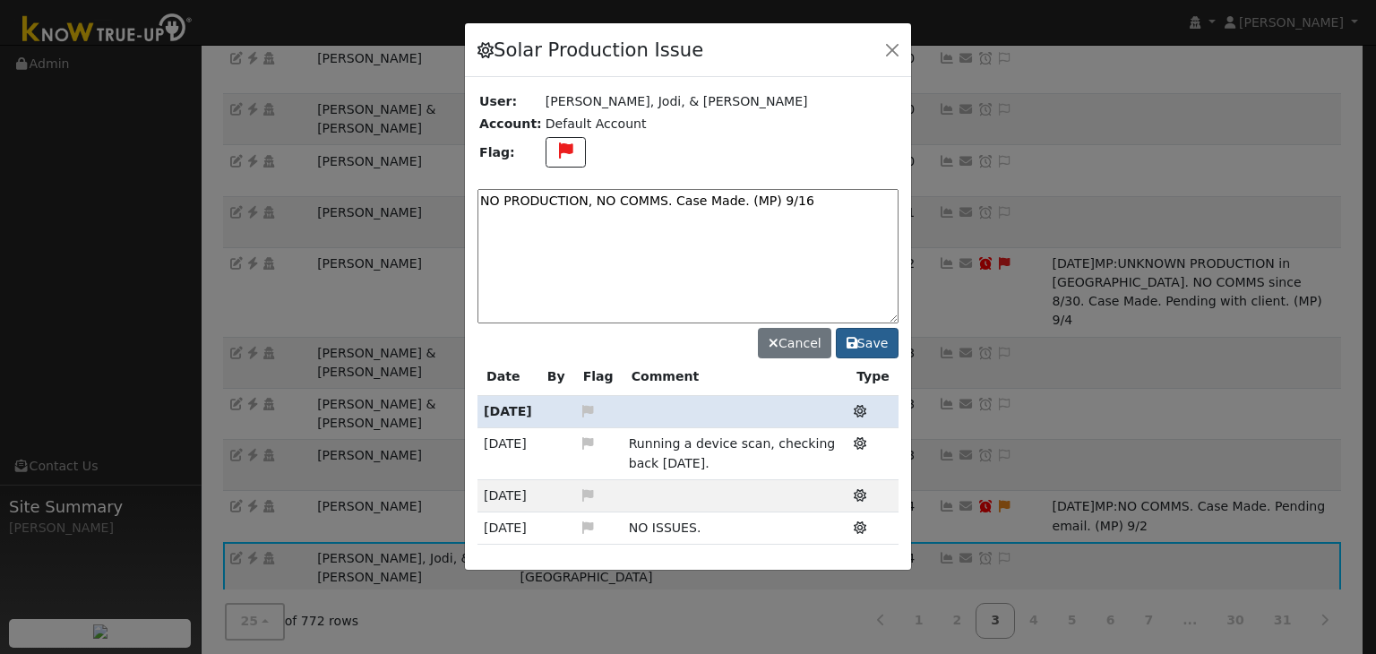
type textarea "NO PRODUCTION, NO COMMS. Case Made. (MP) 9/16"
click at [879, 337] on button "Save" at bounding box center [867, 343] width 63 height 30
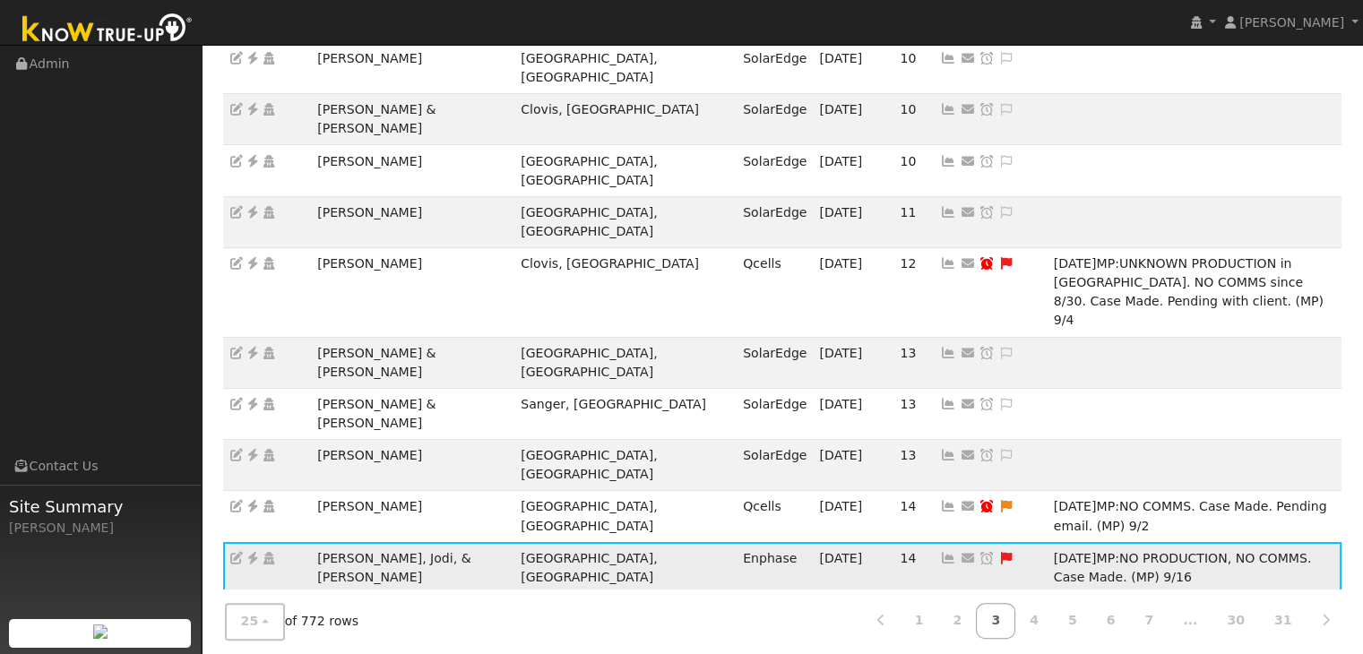
click at [978, 552] on icon at bounding box center [986, 558] width 16 height 13
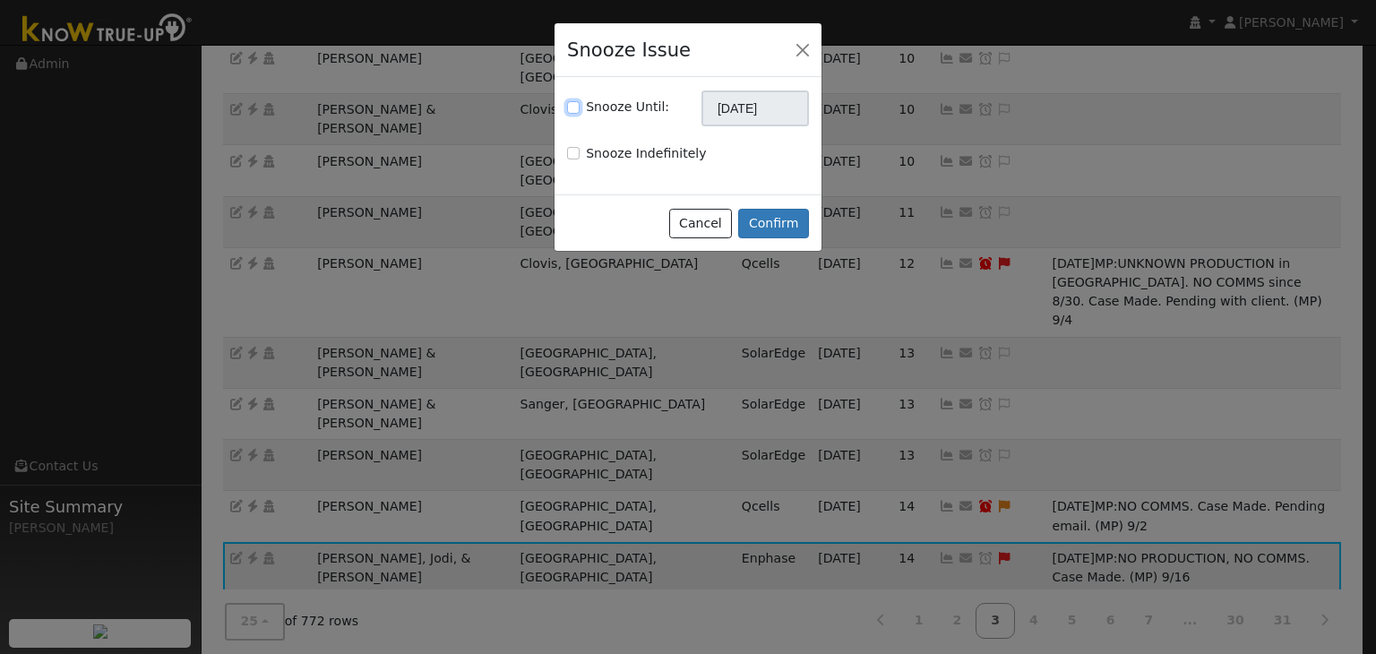
click at [574, 105] on input "Snooze Until:" at bounding box center [573, 107] width 13 height 13
checkbox input "true"
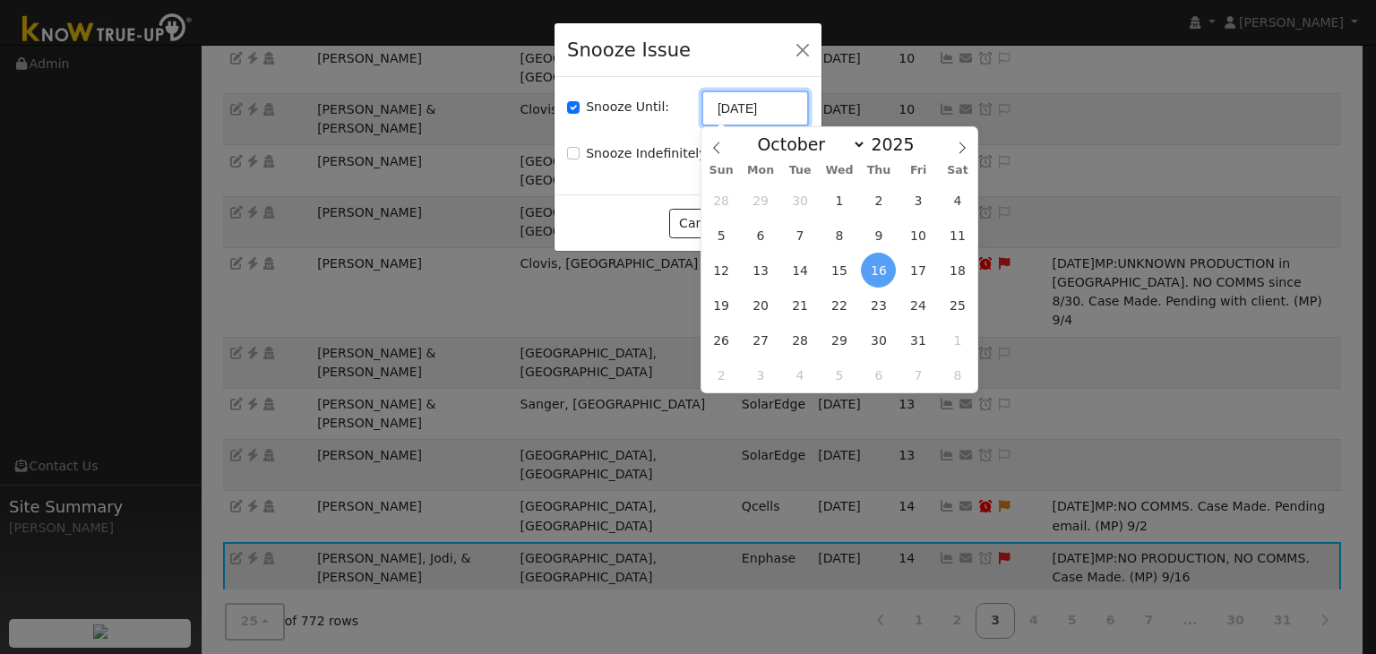
click at [737, 112] on input "[DATE]" at bounding box center [756, 109] width 108 height 36
click at [714, 149] on icon at bounding box center [716, 148] width 6 height 12
select select "8"
click at [790, 304] on span "23" at bounding box center [800, 305] width 35 height 35
type input "09/23/2025"
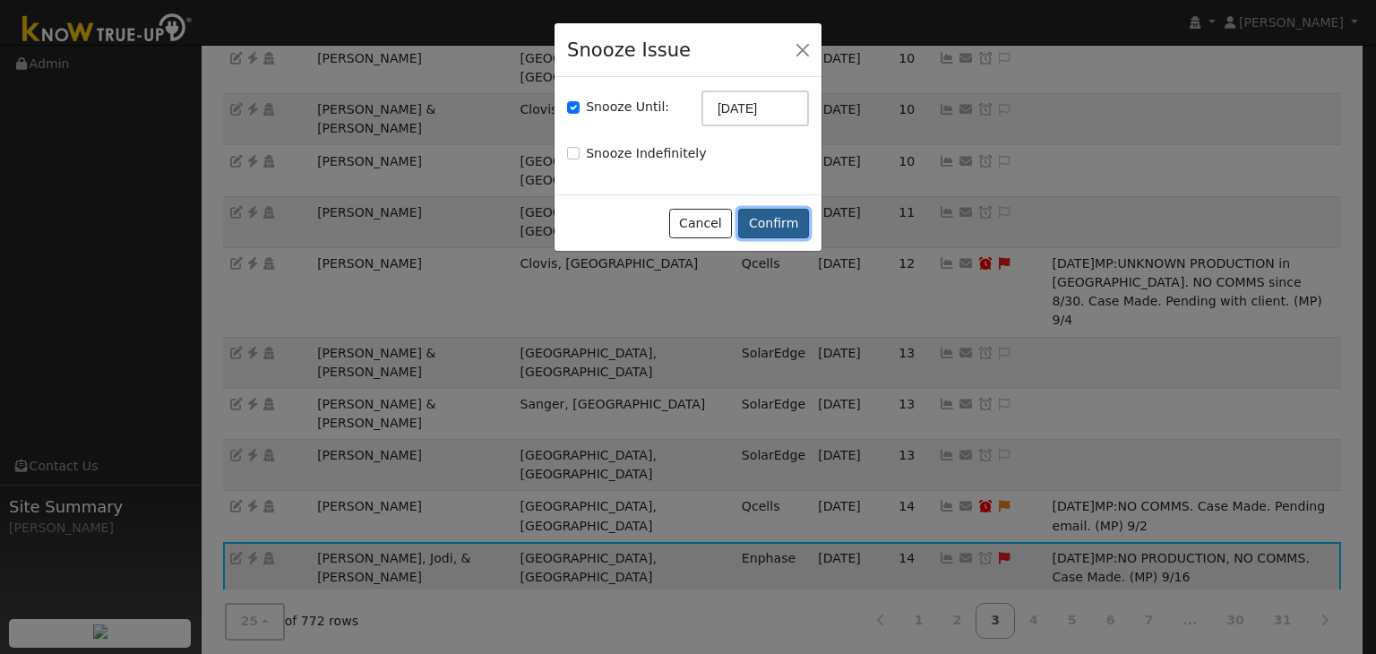
click at [780, 232] on button "Confirm" at bounding box center [773, 224] width 71 height 30
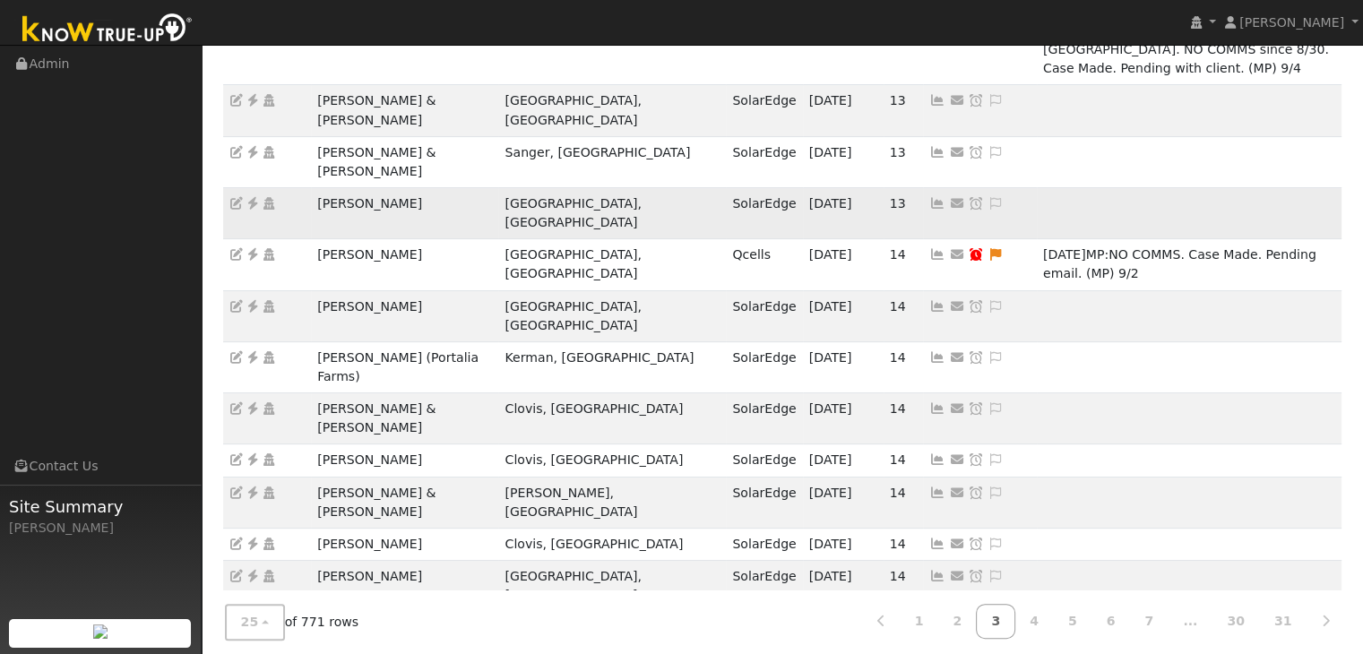
scroll to position [517, 0]
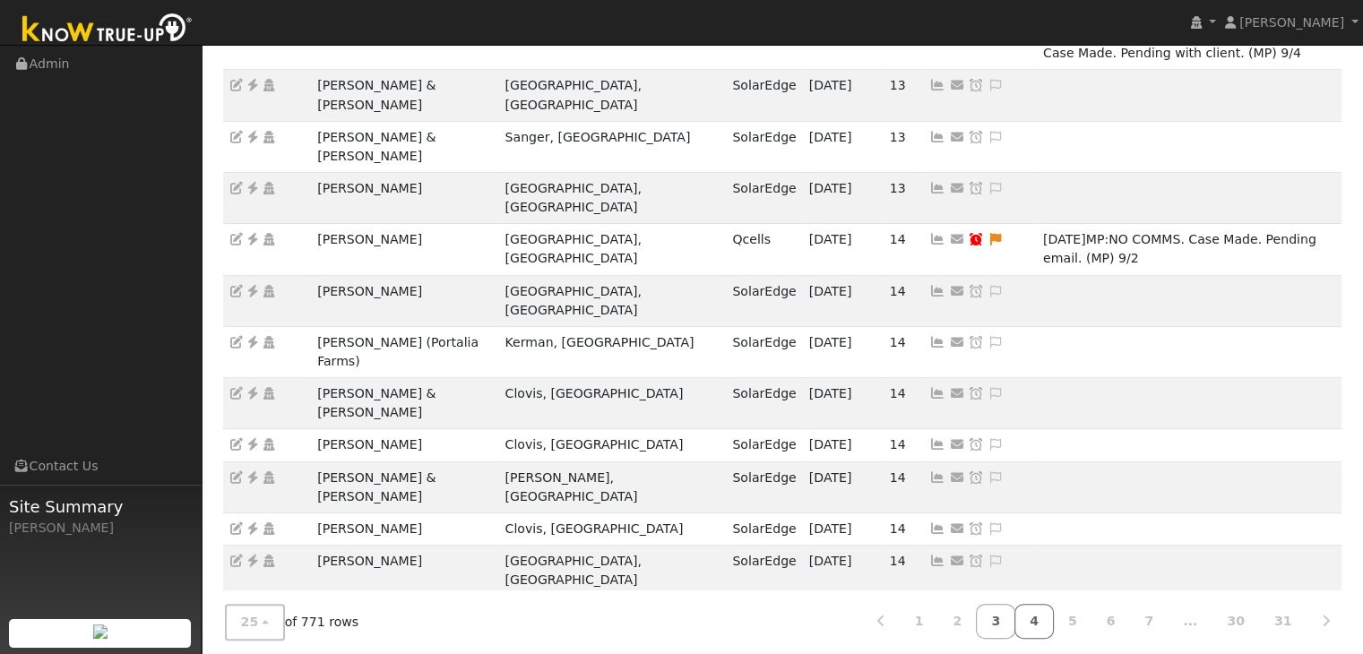
click at [1054, 617] on link "4" at bounding box center [1033, 621] width 39 height 35
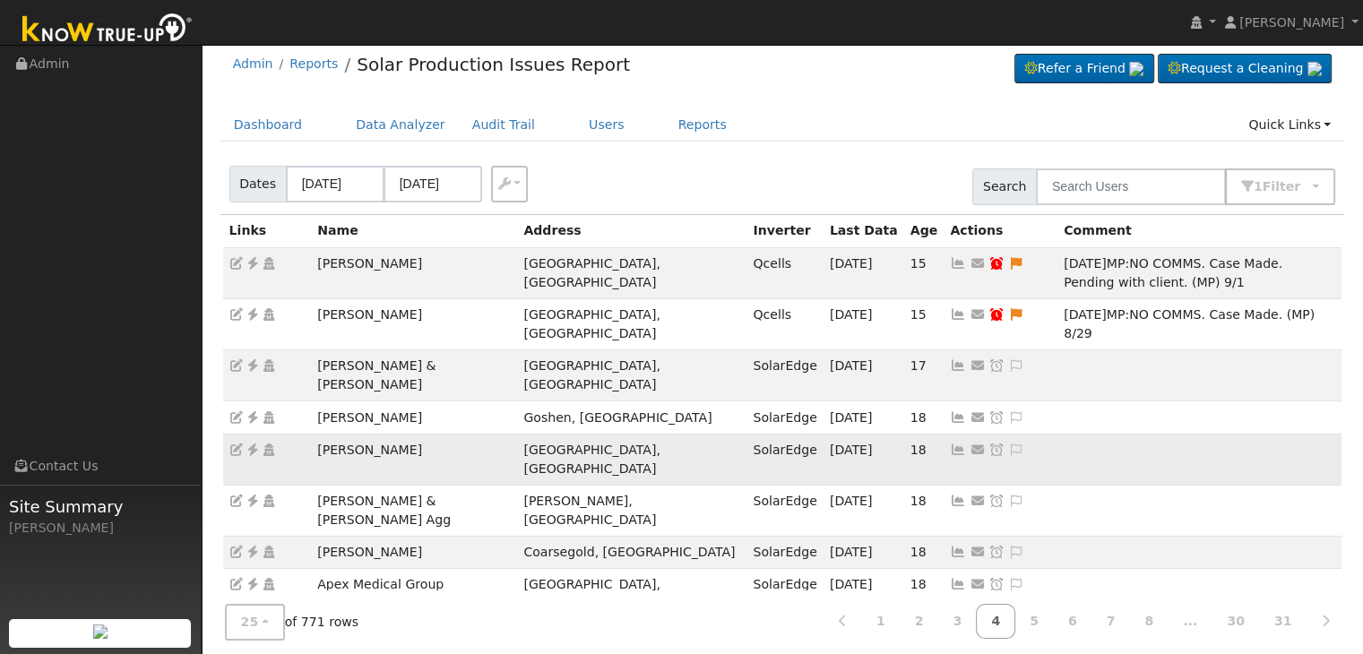
scroll to position [0, 0]
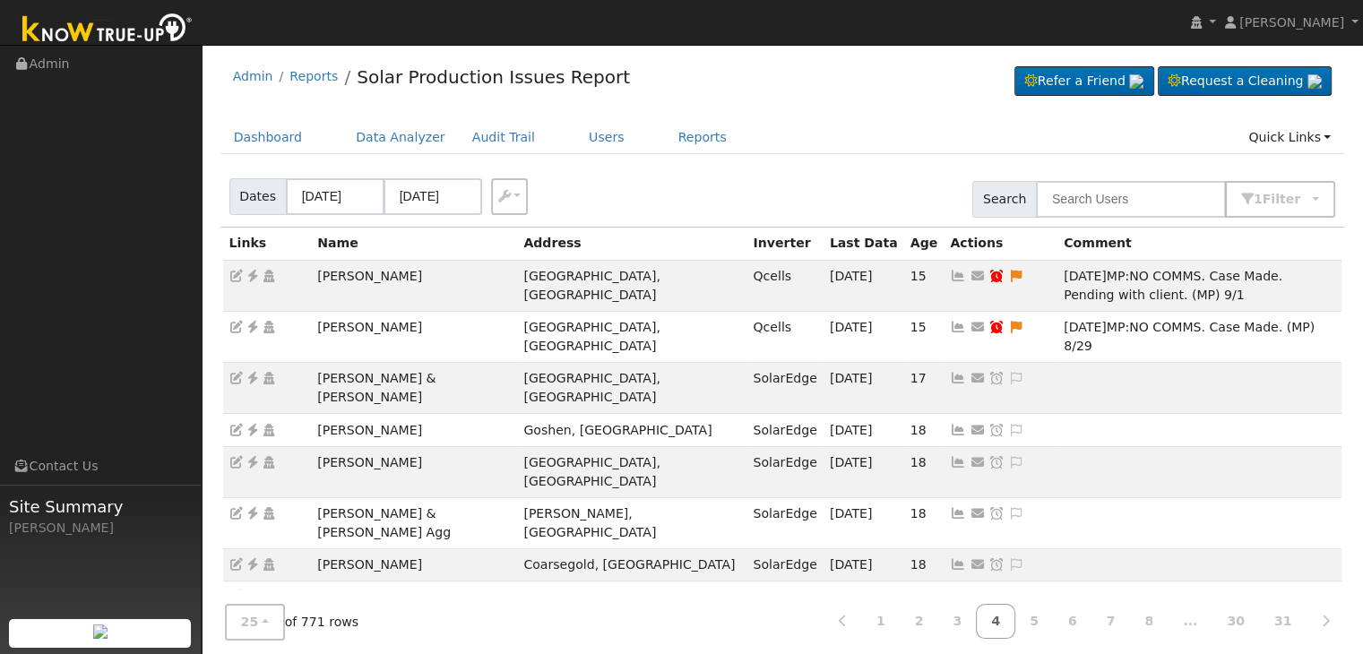
click at [788, 106] on div "Admin Reports Solar Production Issues Report Refer a Friend Request a Cleaning" at bounding box center [782, 81] width 1125 height 55
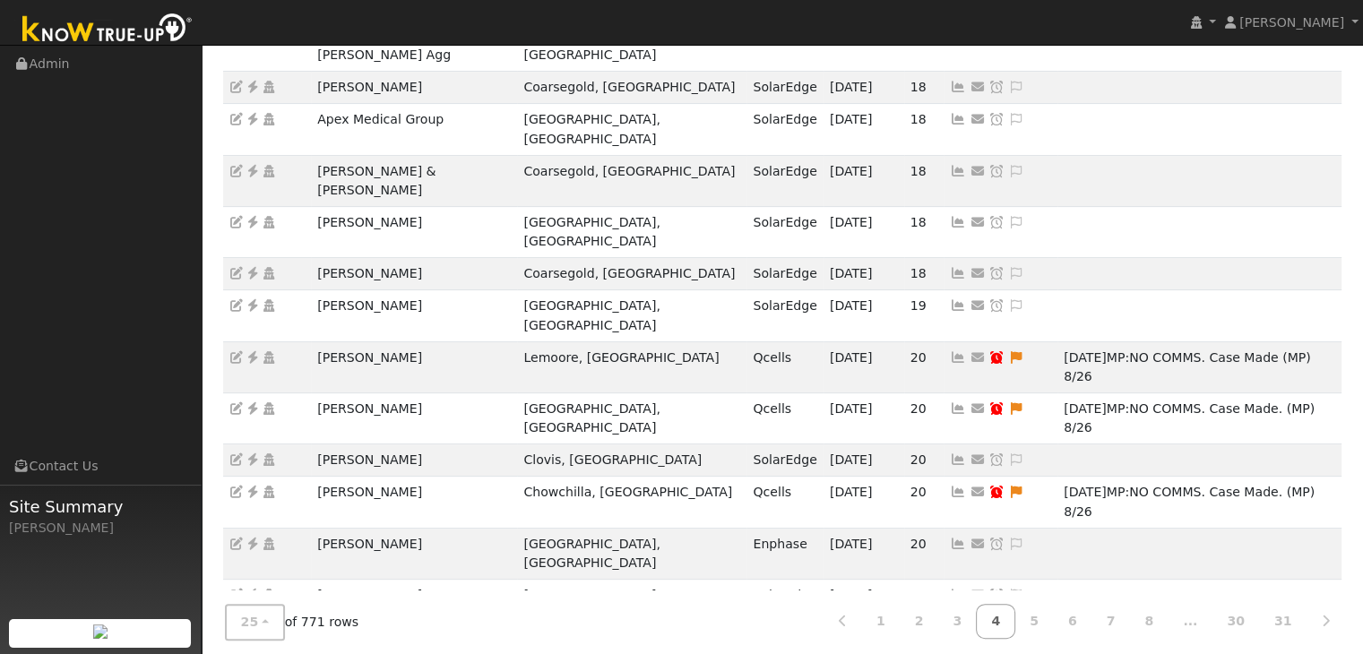
scroll to position [498, 0]
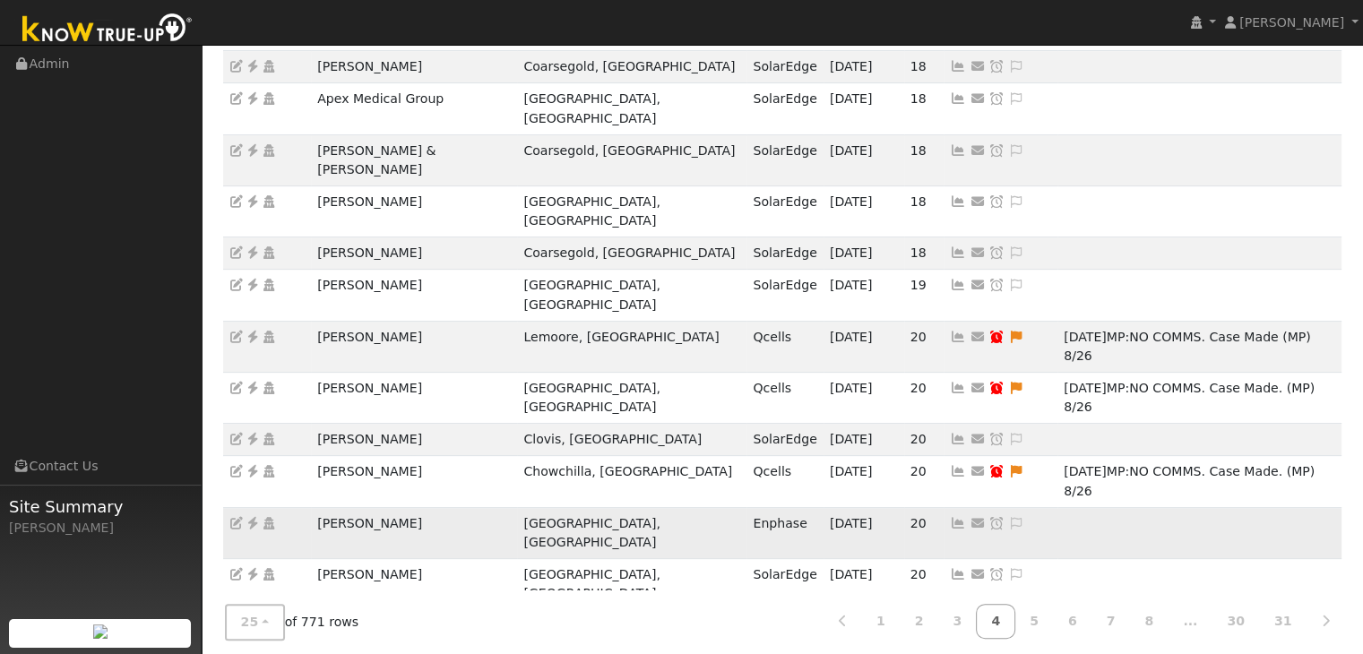
drag, startPoint x: 316, startPoint y: 291, endPoint x: 343, endPoint y: 280, distance: 29.3
click at [438, 507] on td "Christopher Leno" at bounding box center [414, 532] width 206 height 51
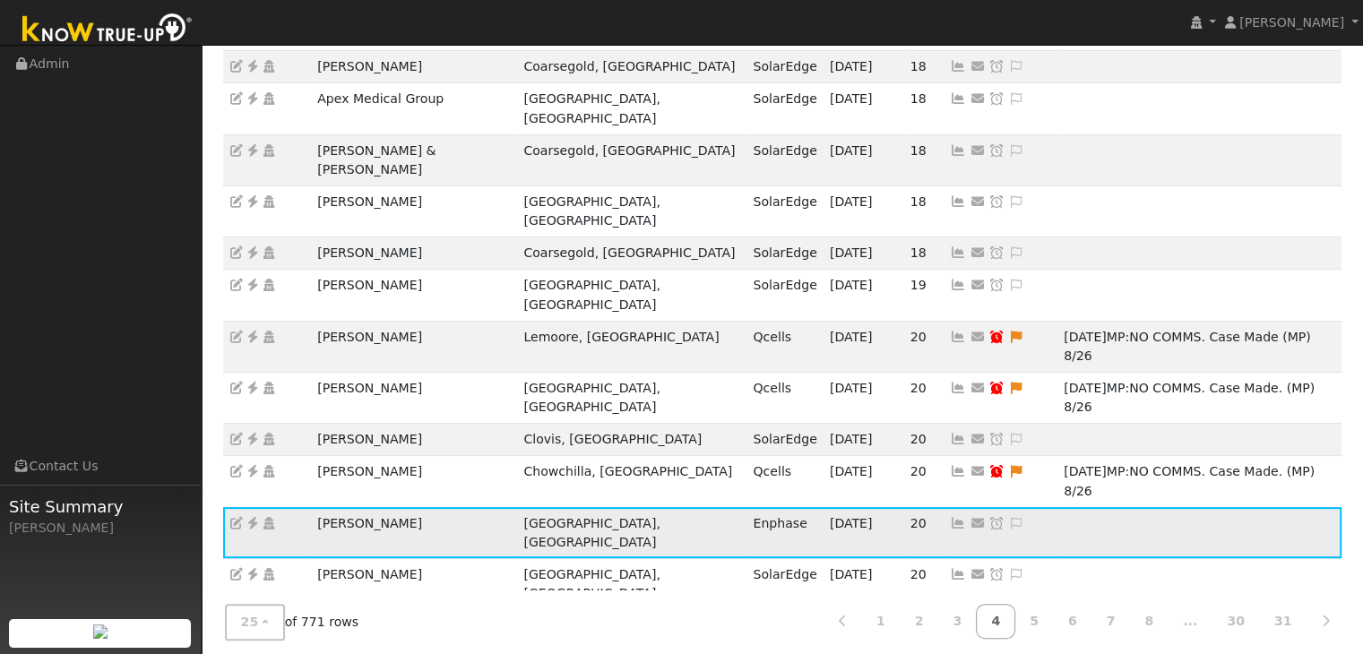
copy td "Christopher Leno"
click at [254, 517] on icon at bounding box center [253, 523] width 16 height 13
click at [1054, 608] on link "5" at bounding box center [1033, 621] width 39 height 35
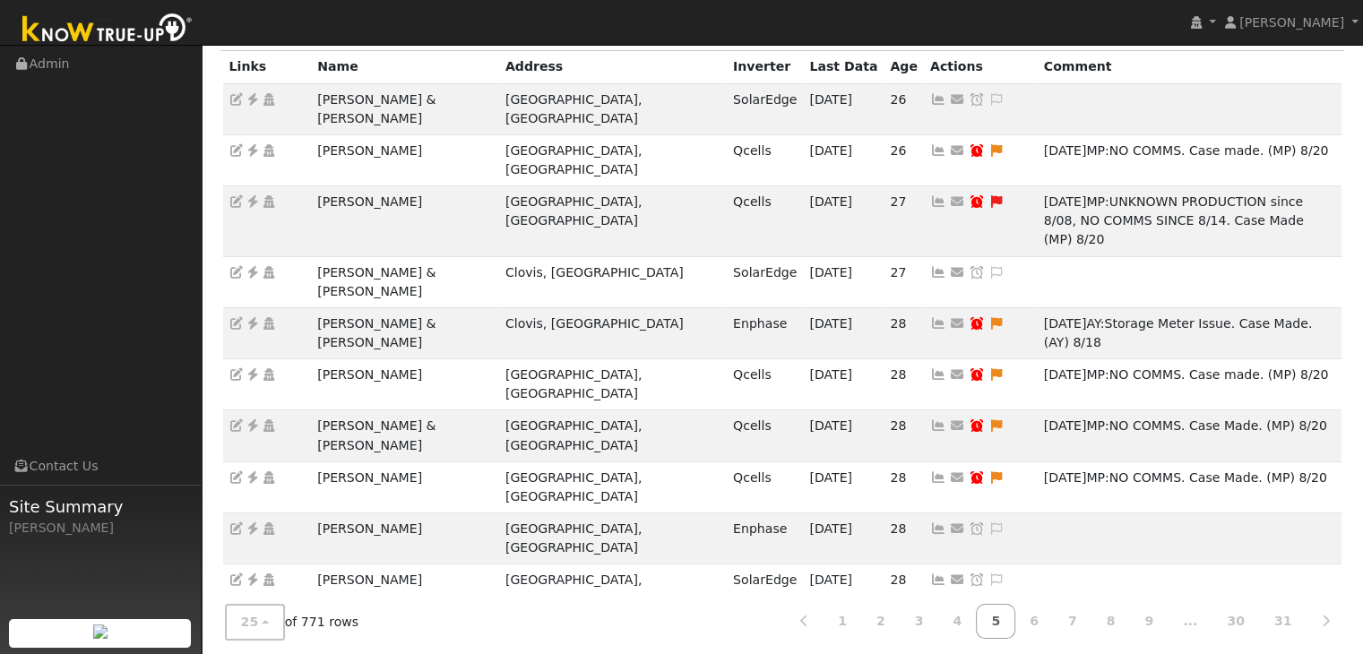
scroll to position [179, 0]
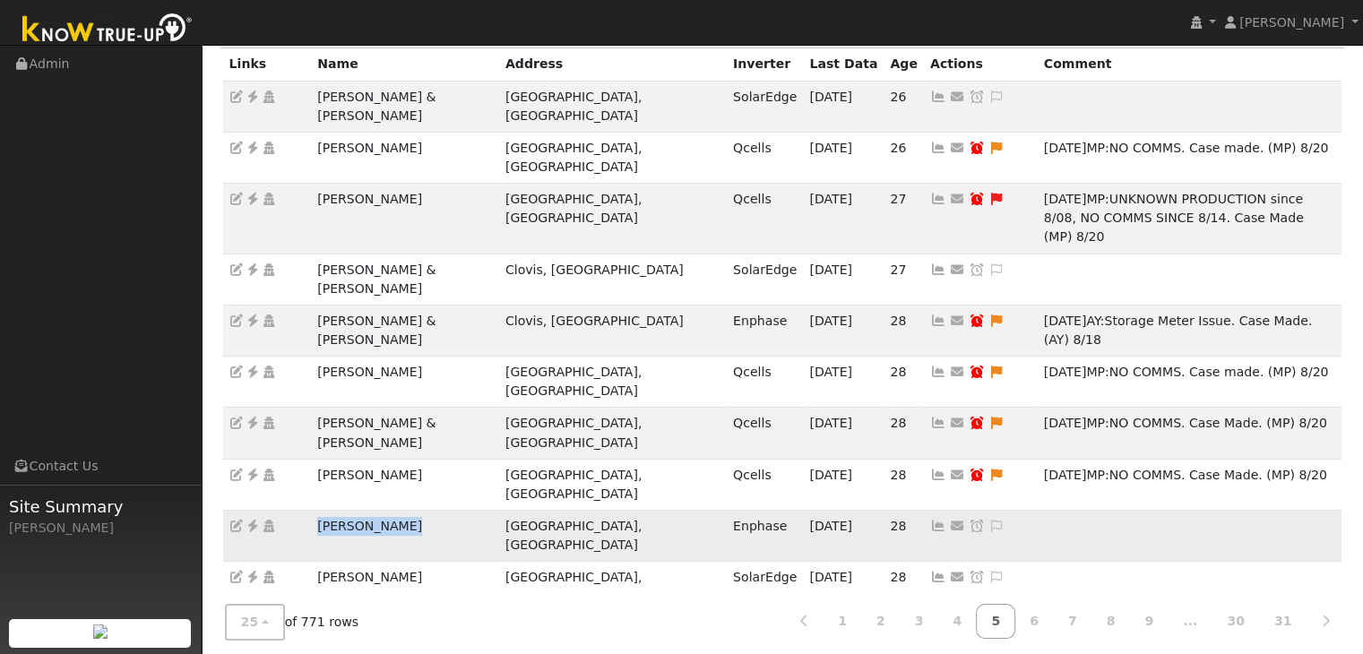
drag, startPoint x: 308, startPoint y: 370, endPoint x: 429, endPoint y: 378, distance: 121.2
click at [429, 510] on tr "Myron Shapiro Fresno, CA Enphase 09/15/25 28 Send Email... Copy a Link Reset Pa…" at bounding box center [782, 535] width 1119 height 51
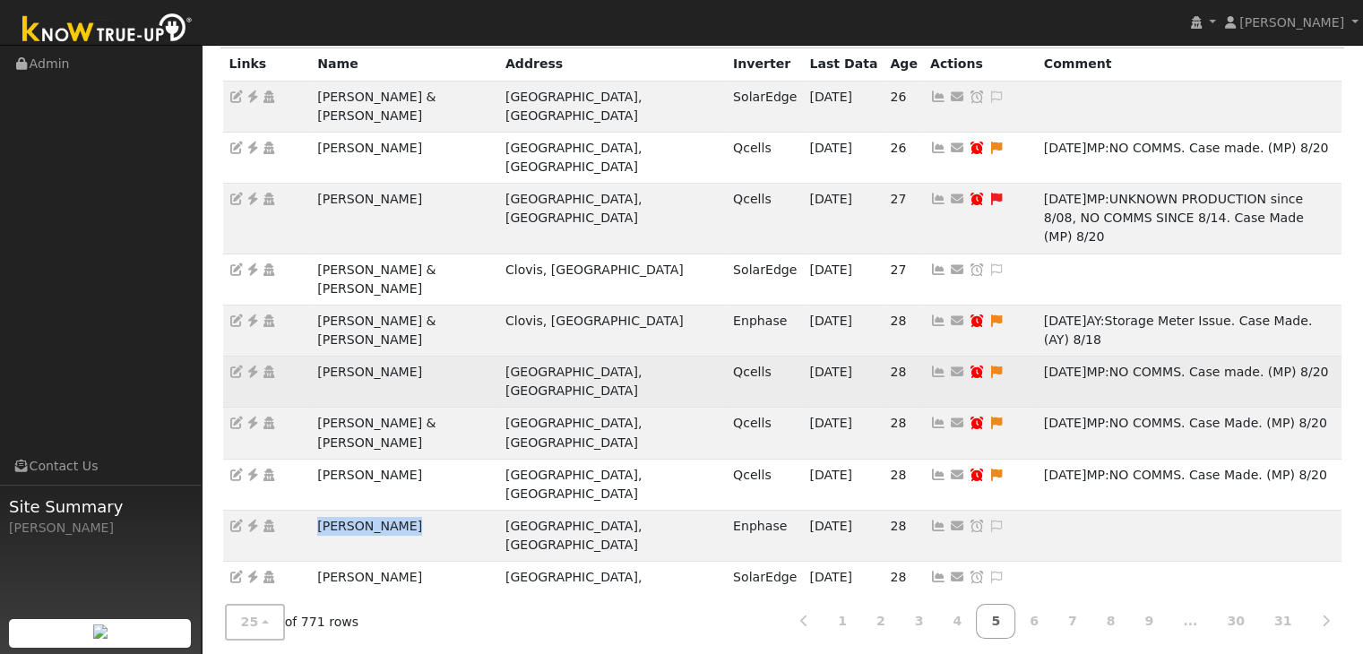
copy tr "Myron Shapiro"
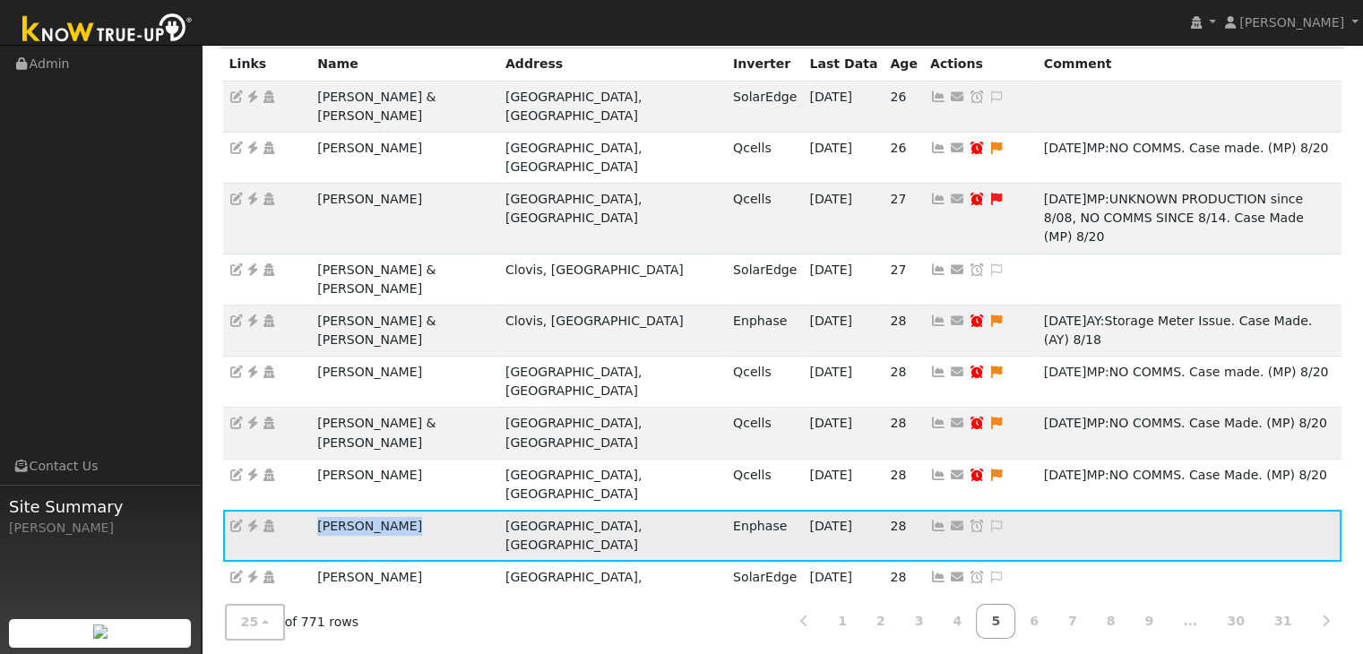
click at [252, 520] on icon at bounding box center [253, 526] width 16 height 13
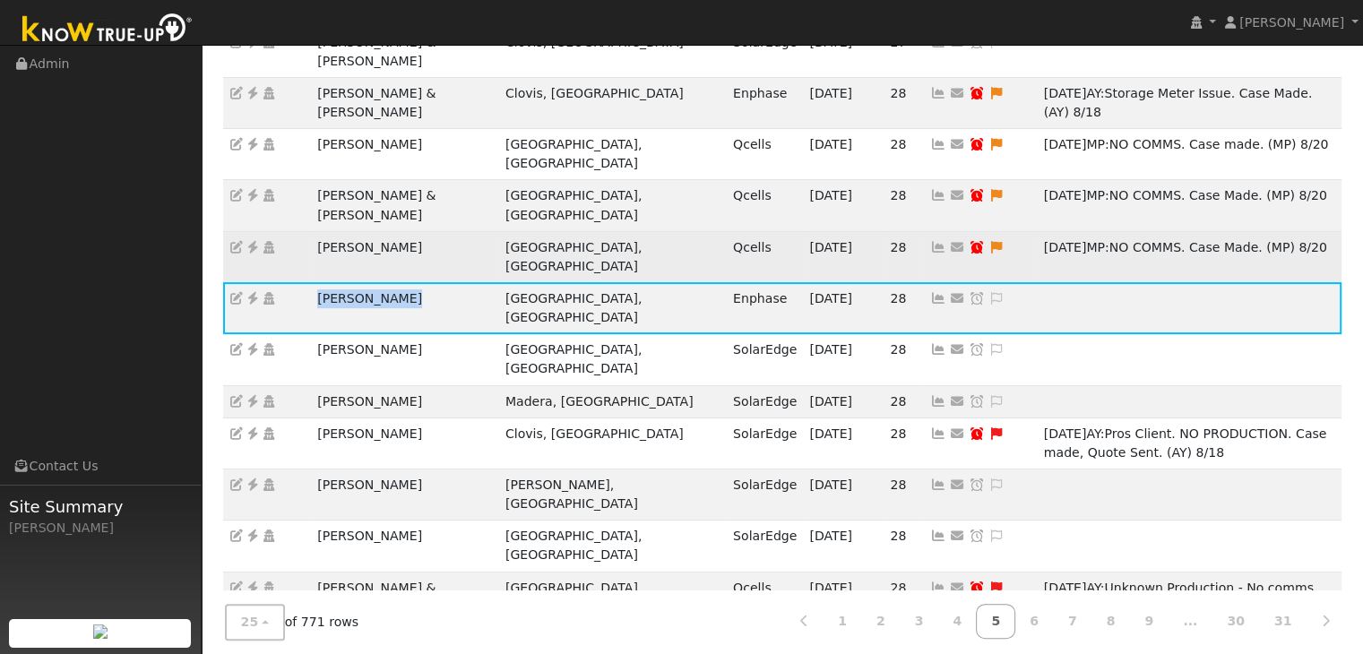
scroll to position [448, 0]
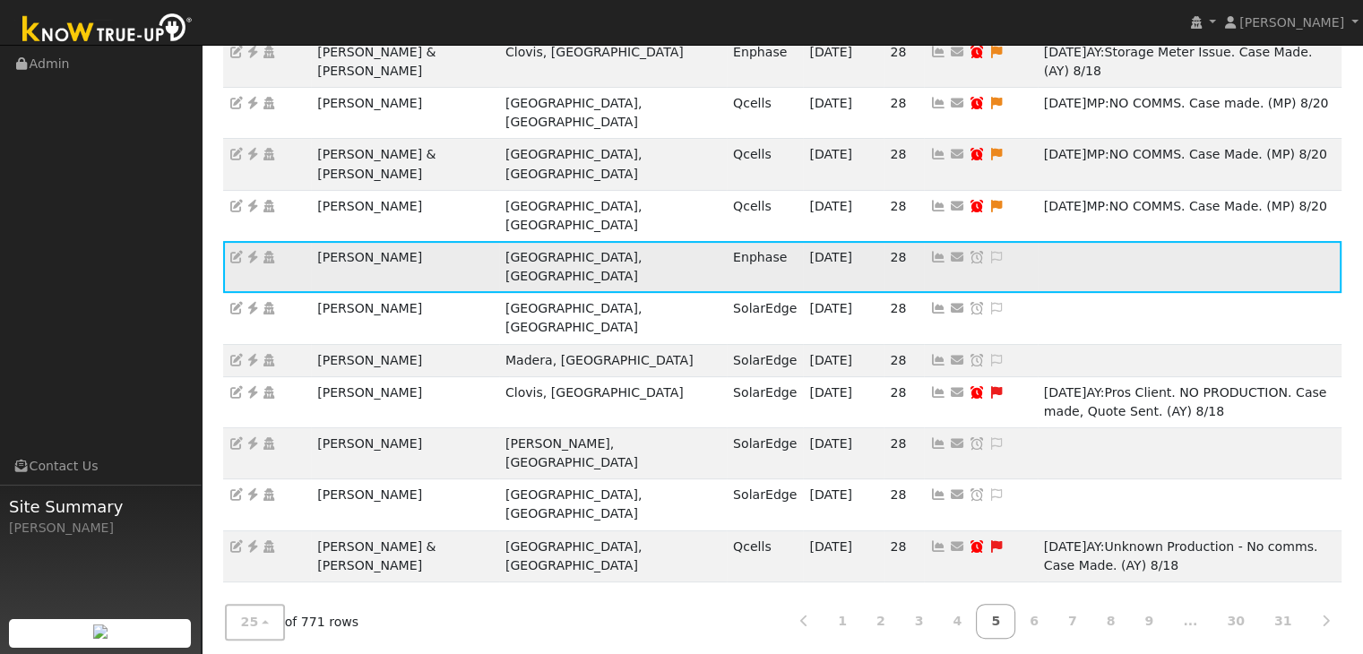
click at [988, 251] on icon at bounding box center [996, 257] width 16 height 13
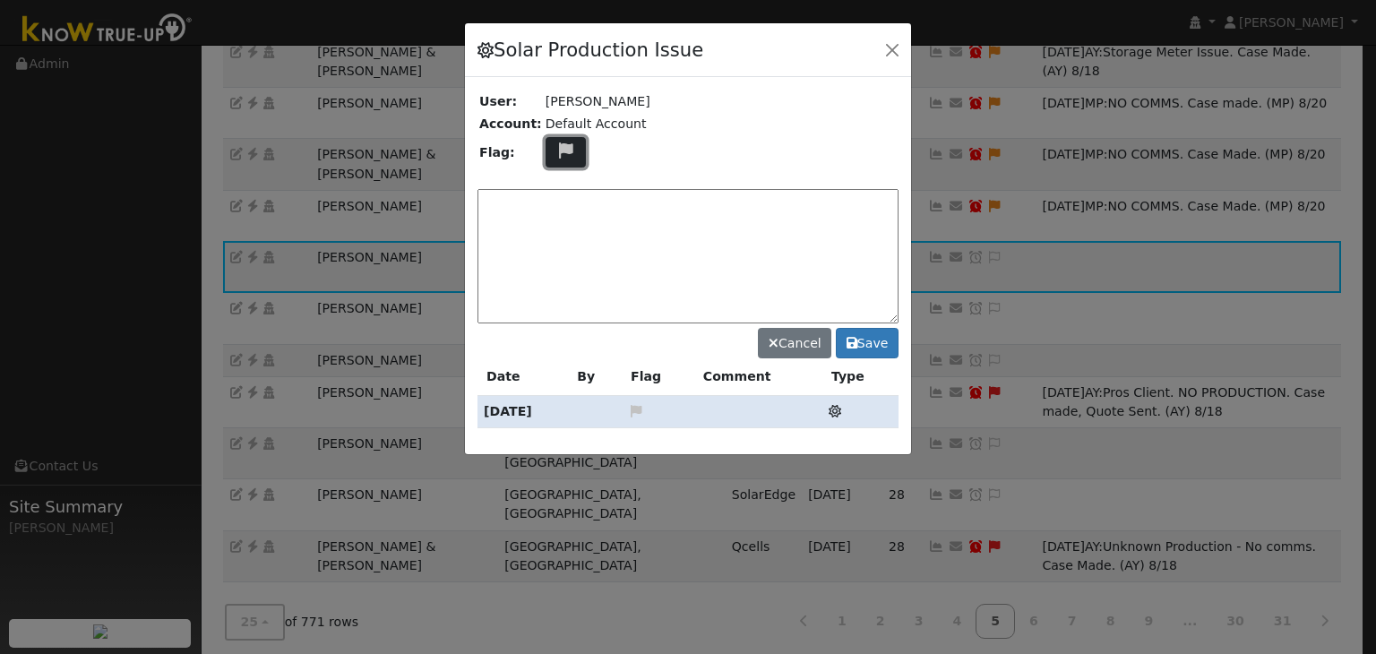
click at [556, 148] on icon at bounding box center [566, 150] width 21 height 16
click at [556, 230] on icon at bounding box center [565, 236] width 21 height 16
click at [556, 228] on textarea at bounding box center [688, 256] width 421 height 134
type textarea "NO COMMS. Case Made. (MP) 9/16"
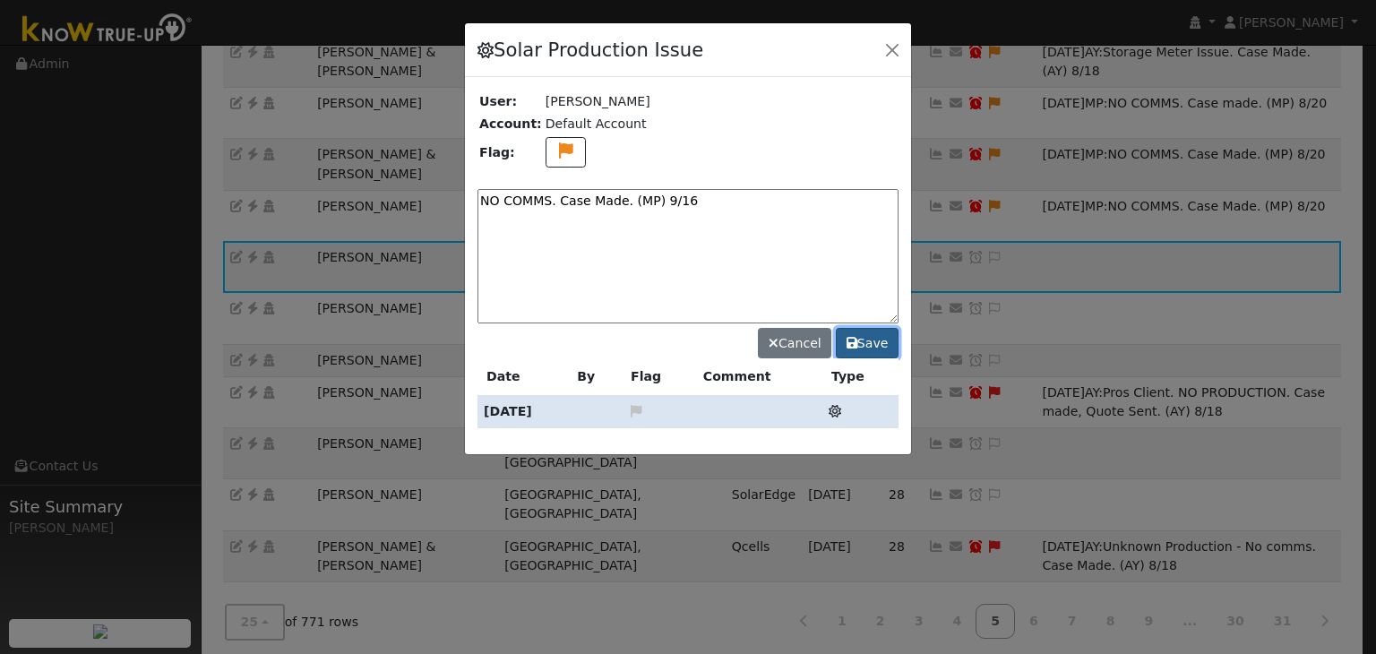
click at [871, 334] on button "Save" at bounding box center [867, 343] width 63 height 30
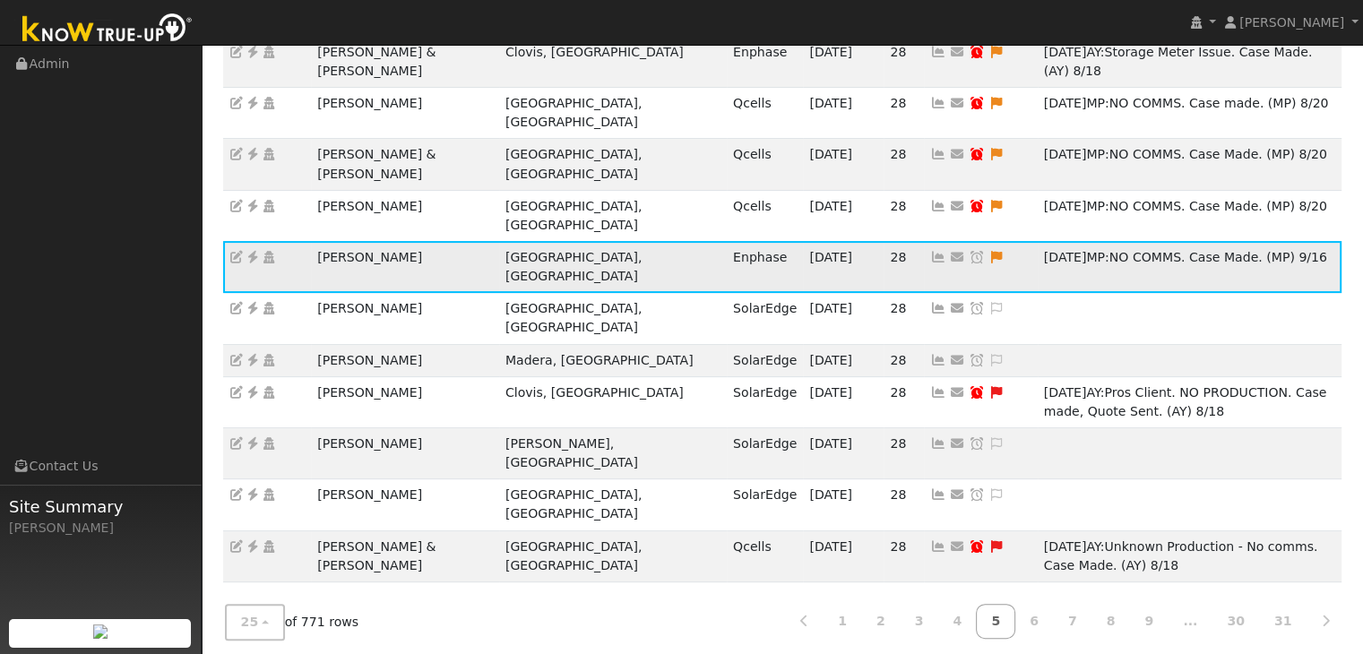
click at [969, 251] on icon at bounding box center [977, 257] width 16 height 13
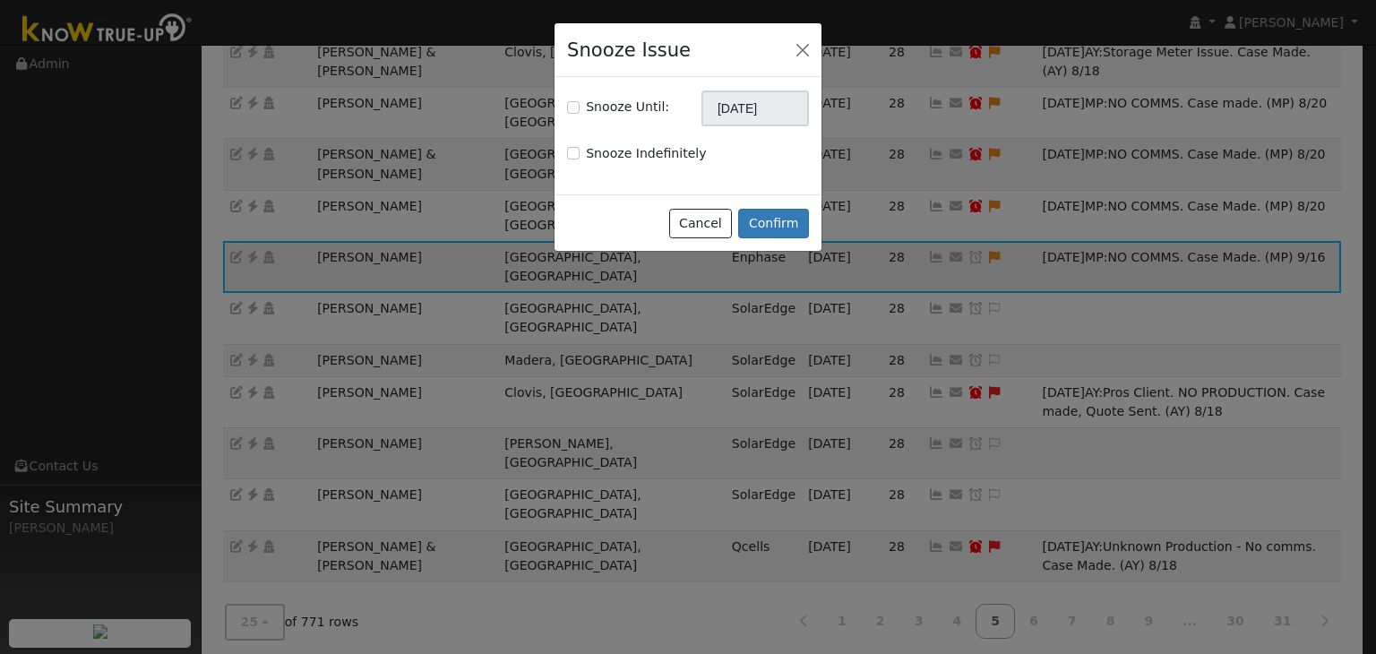
click at [580, 107] on div "Snooze Until:" at bounding box center [618, 107] width 102 height 19
click at [574, 105] on input "Snooze Until:" at bounding box center [573, 107] width 13 height 13
checkbox input "true"
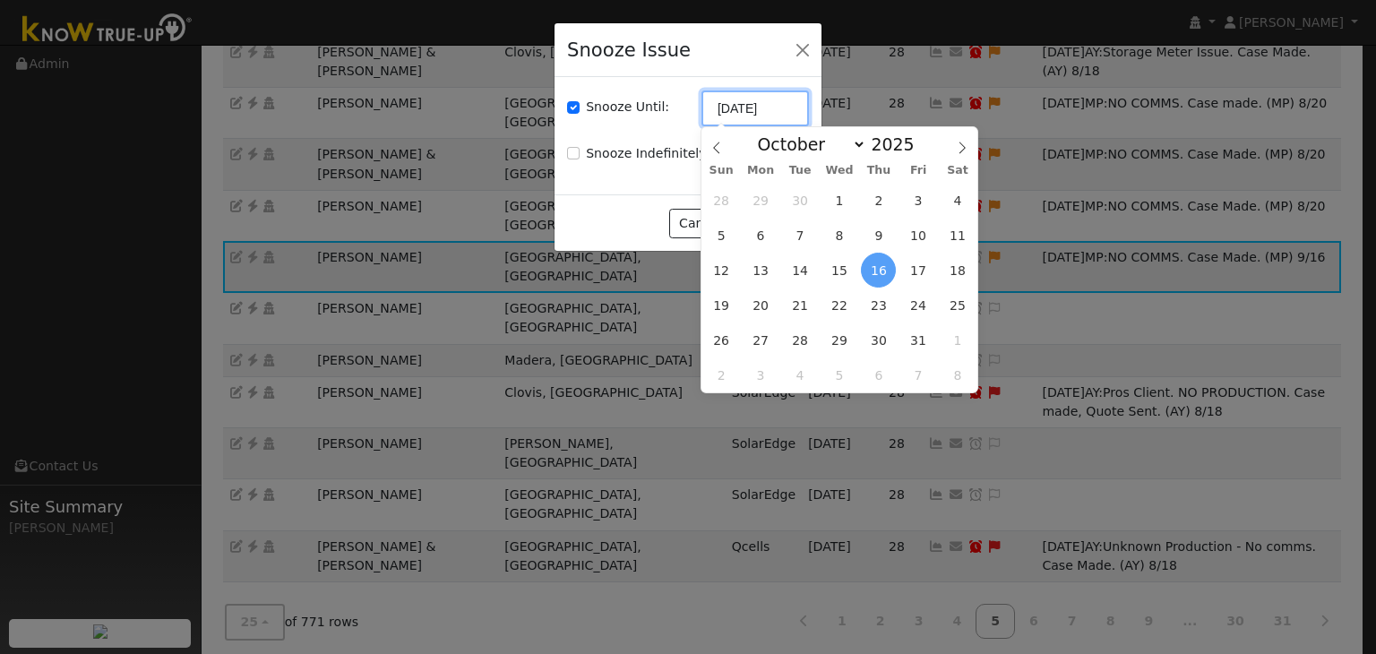
click at [746, 107] on input "[DATE]" at bounding box center [756, 109] width 108 height 36
click at [716, 141] on span at bounding box center [717, 142] width 30 height 30
select select "8"
click at [804, 300] on span "23" at bounding box center [800, 305] width 35 height 35
type input "09/23/2025"
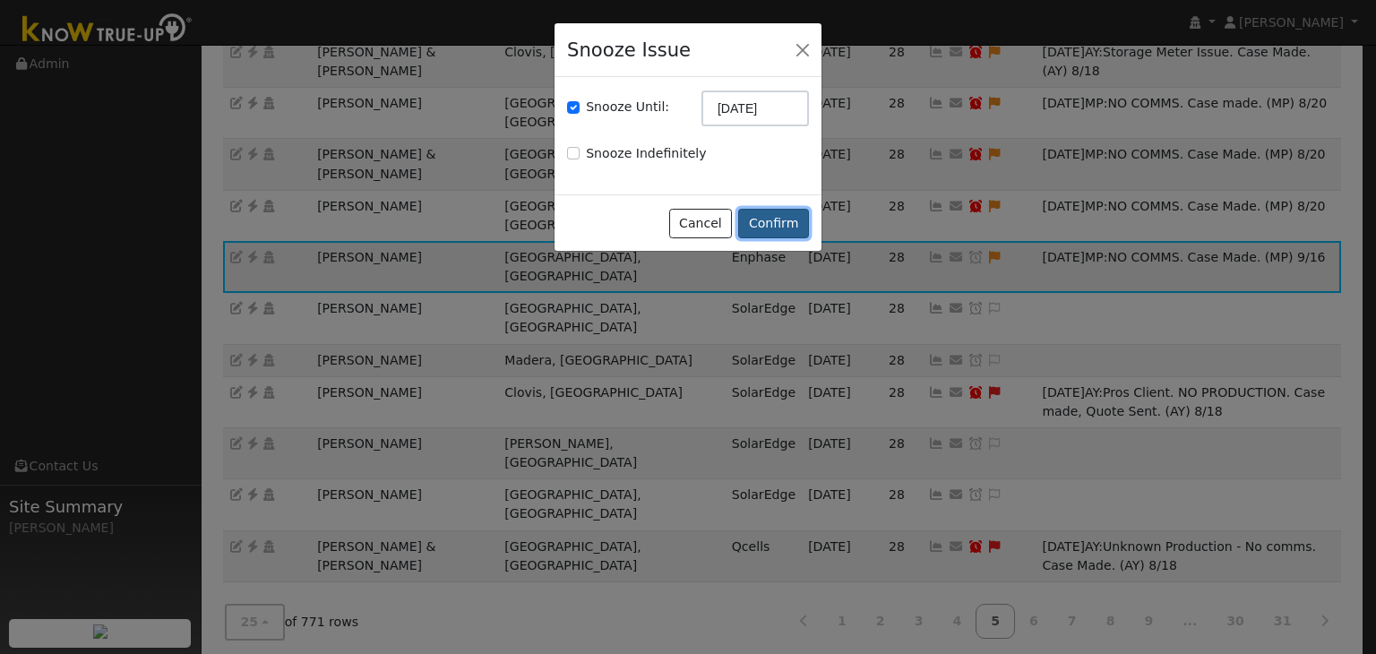
click at [768, 223] on button "Confirm" at bounding box center [773, 224] width 71 height 30
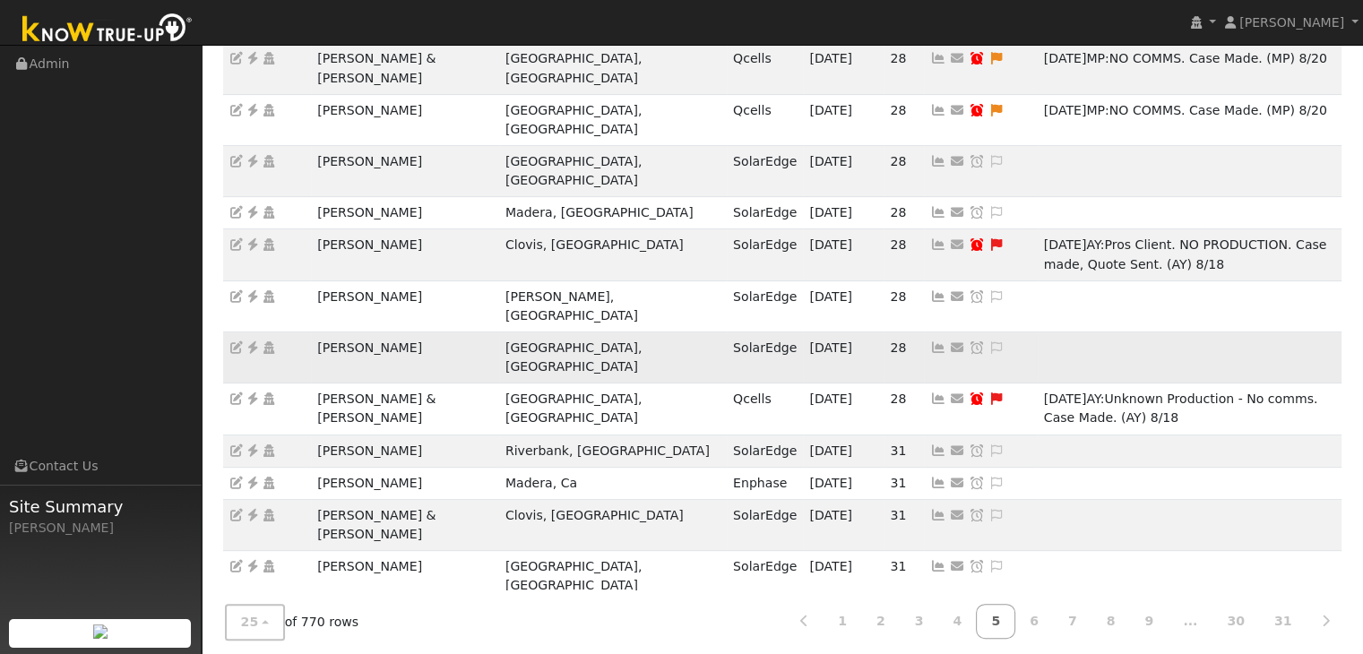
scroll to position [556, 0]
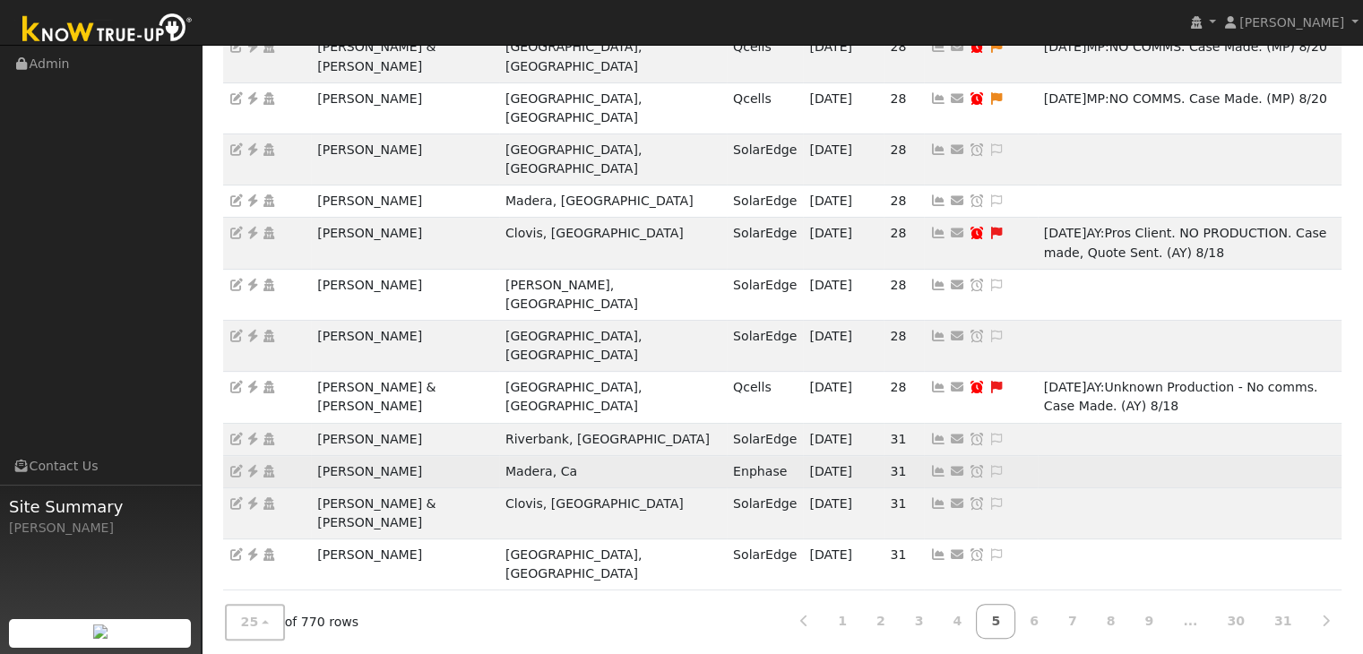
click at [251, 465] on icon at bounding box center [253, 471] width 16 height 13
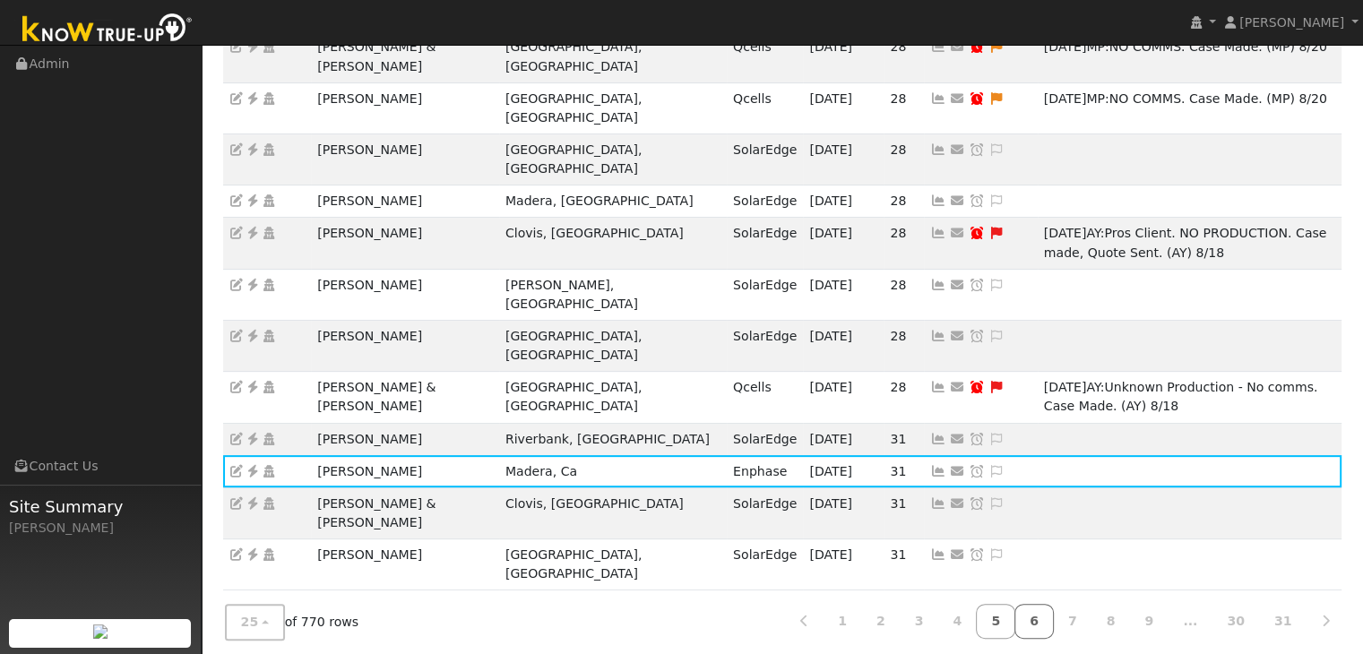
click at [1052, 613] on link "6" at bounding box center [1033, 621] width 39 height 35
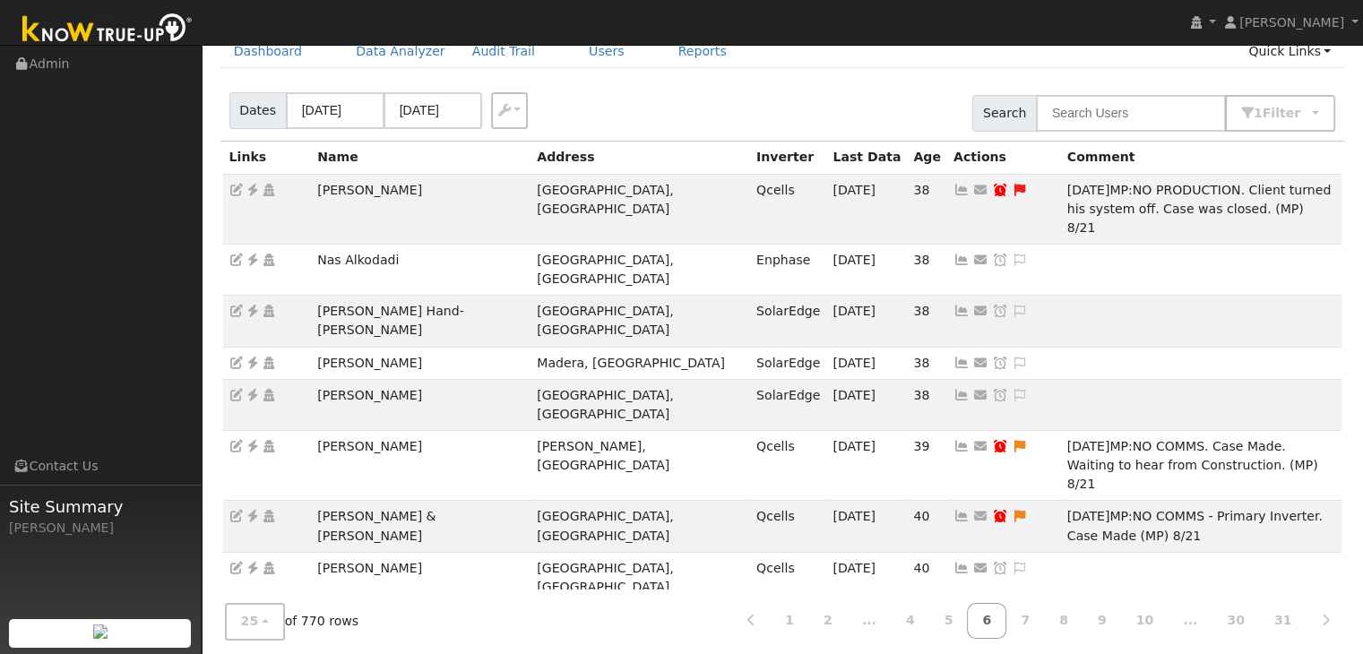
scroll to position [0, 0]
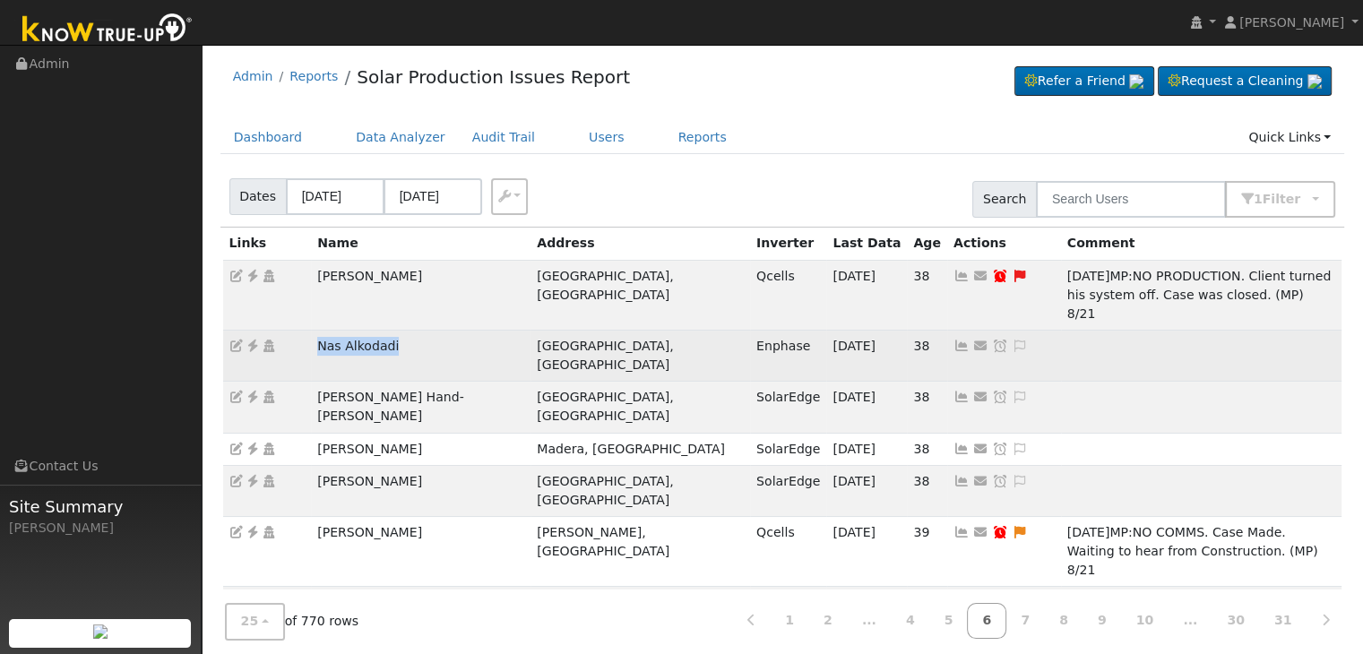
drag, startPoint x: 321, startPoint y: 330, endPoint x: 417, endPoint y: 323, distance: 96.1
click at [417, 331] on td "Nas Alkodadi" at bounding box center [421, 356] width 220 height 51
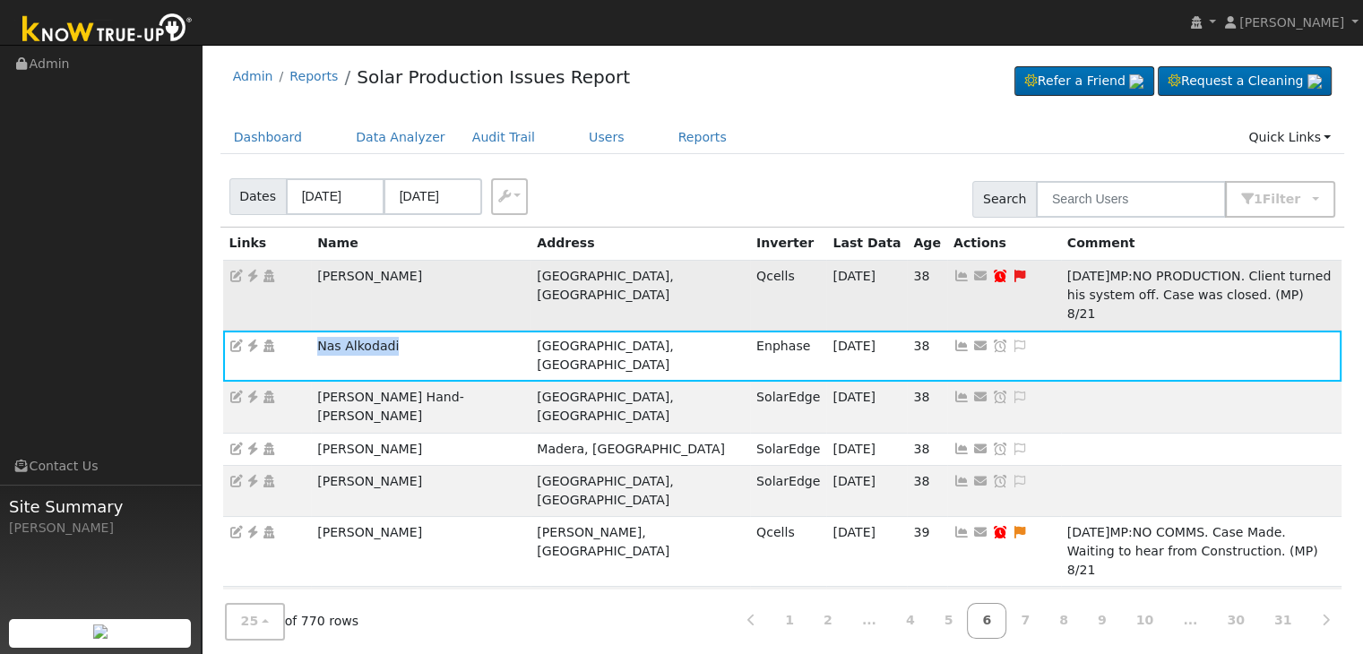
copy td "Nas Alkodadi"
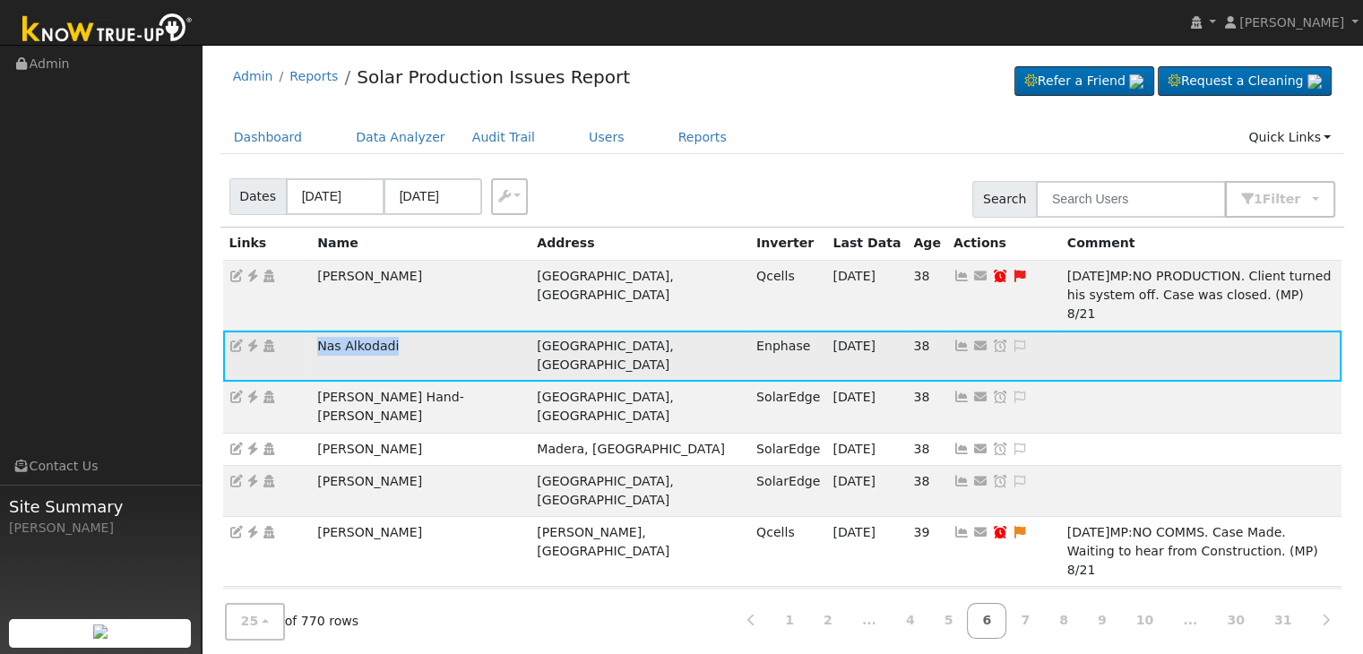
click at [253, 340] on icon at bounding box center [253, 346] width 16 height 13
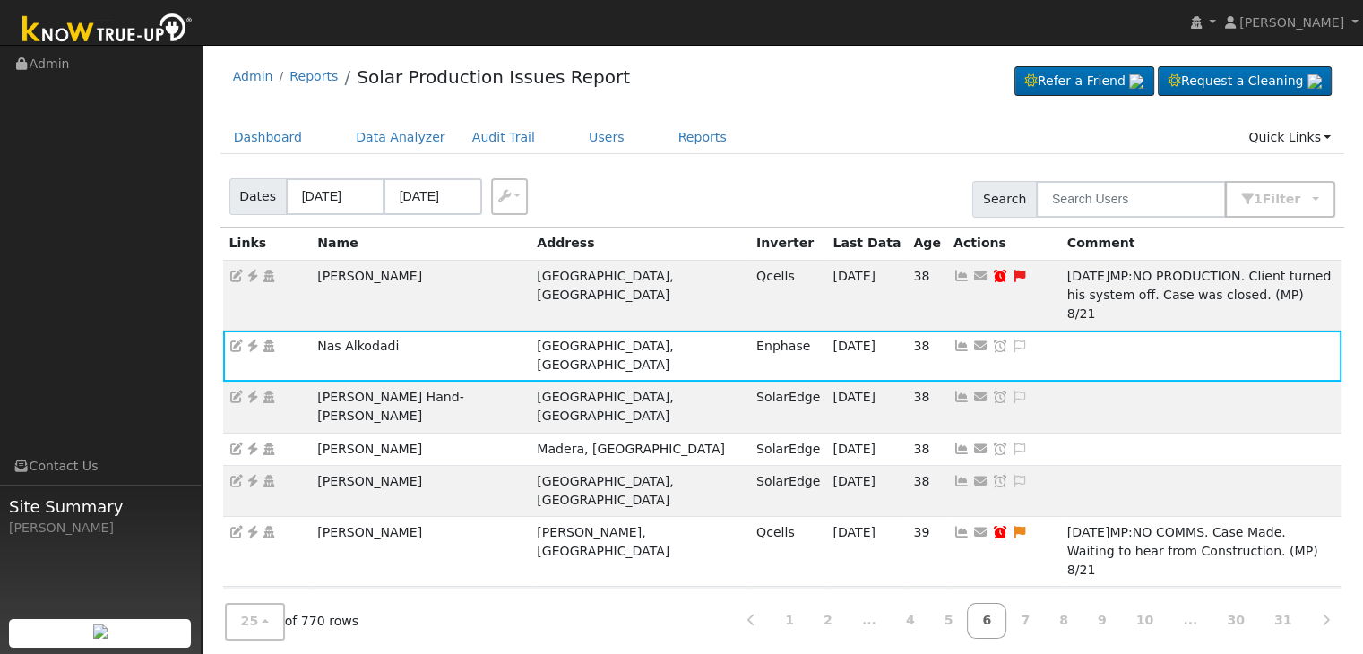
click at [799, 84] on div "Admin Reports Solar Production Issues Report Refer a Friend Request a Cleaning" at bounding box center [782, 81] width 1125 height 55
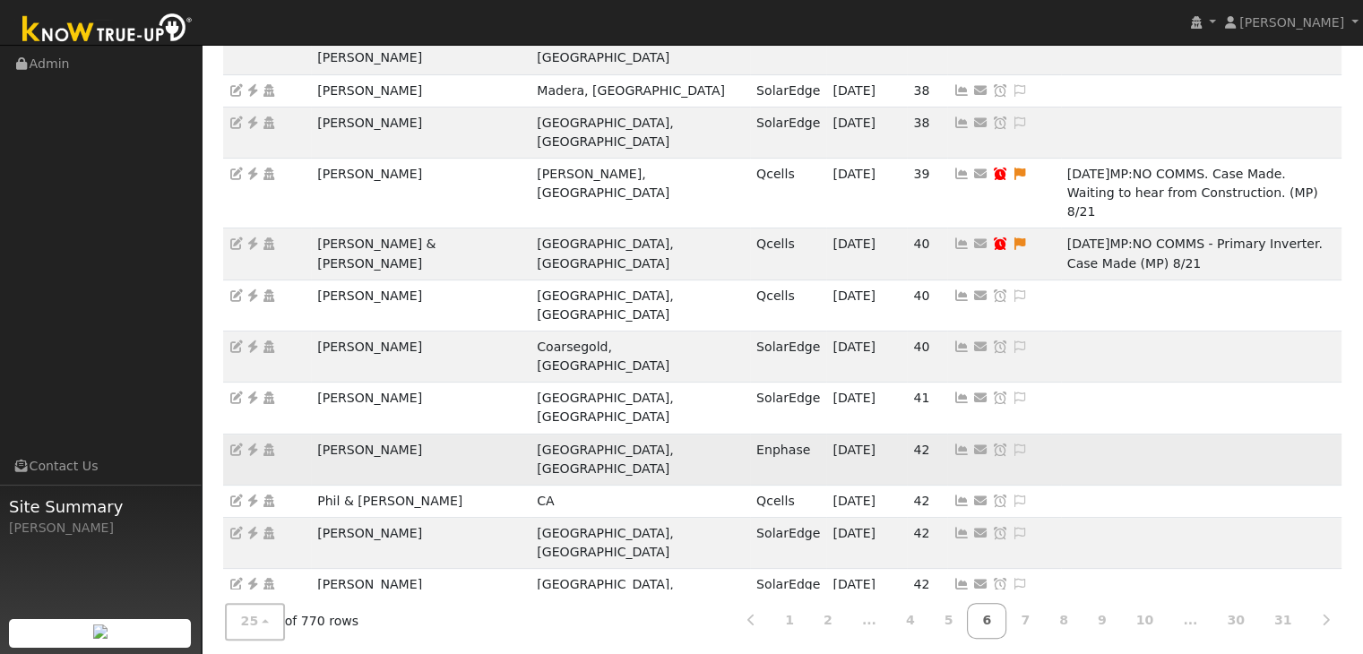
drag, startPoint x: 308, startPoint y: 280, endPoint x: 484, endPoint y: 285, distance: 175.7
click at [484, 434] on tr "Francisco Valenzuela Montes Bakersfield, CA Enphase 07/28/25 42 Send Email... C…" at bounding box center [782, 459] width 1119 height 51
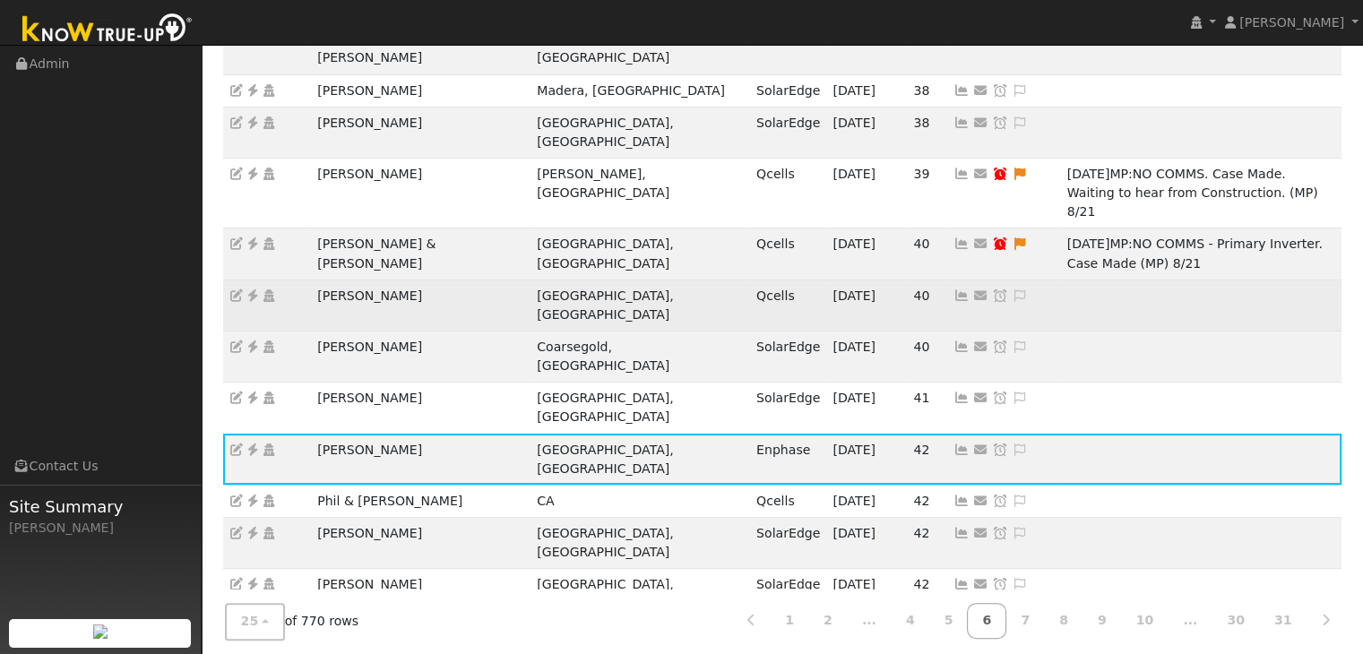
copy tr "Francisco Valenzuela Montes"
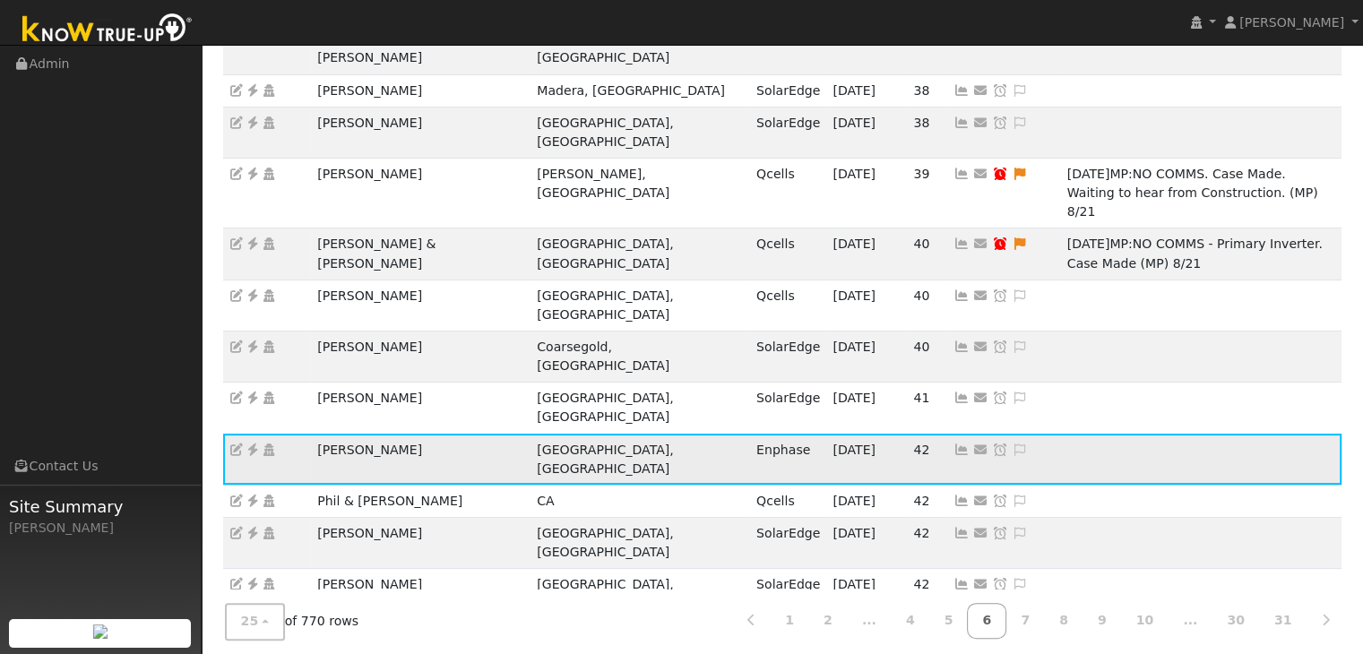
click at [254, 444] on icon at bounding box center [253, 450] width 16 height 13
click at [1012, 444] on icon at bounding box center [1020, 450] width 16 height 13
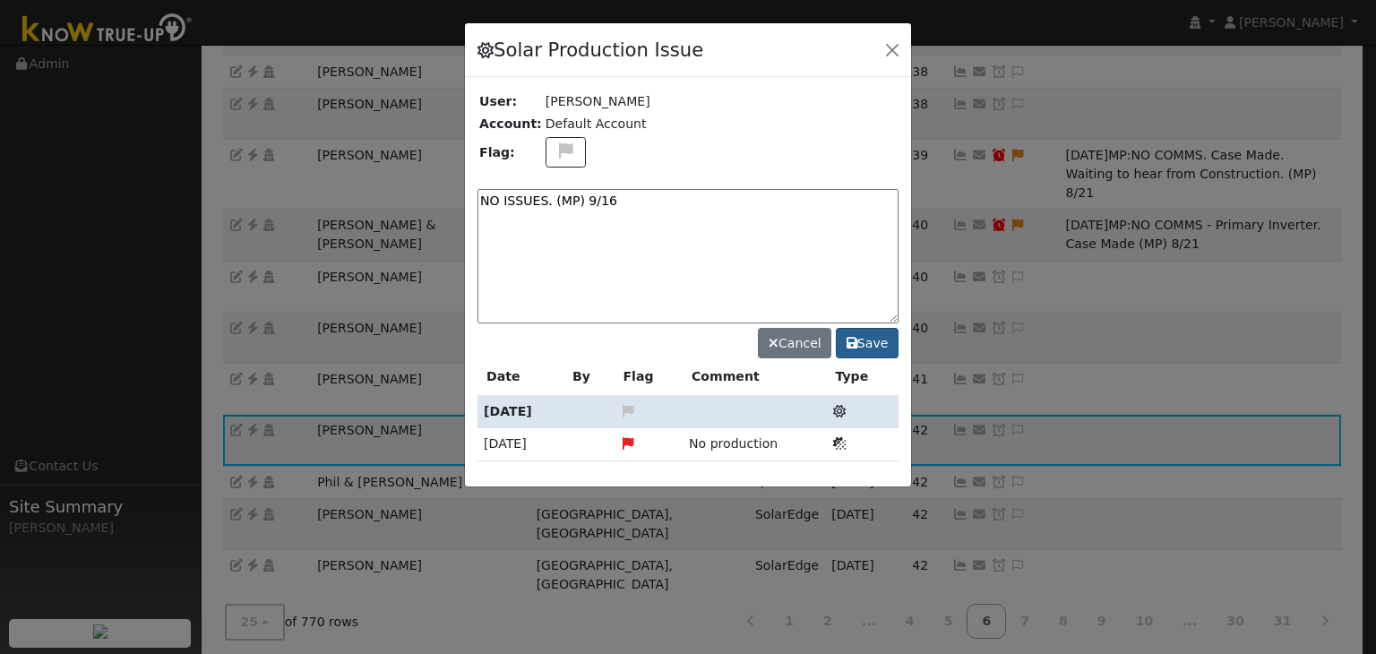
type textarea "NO ISSUES. (MP) 9/16"
click at [873, 336] on button "Save" at bounding box center [867, 343] width 63 height 30
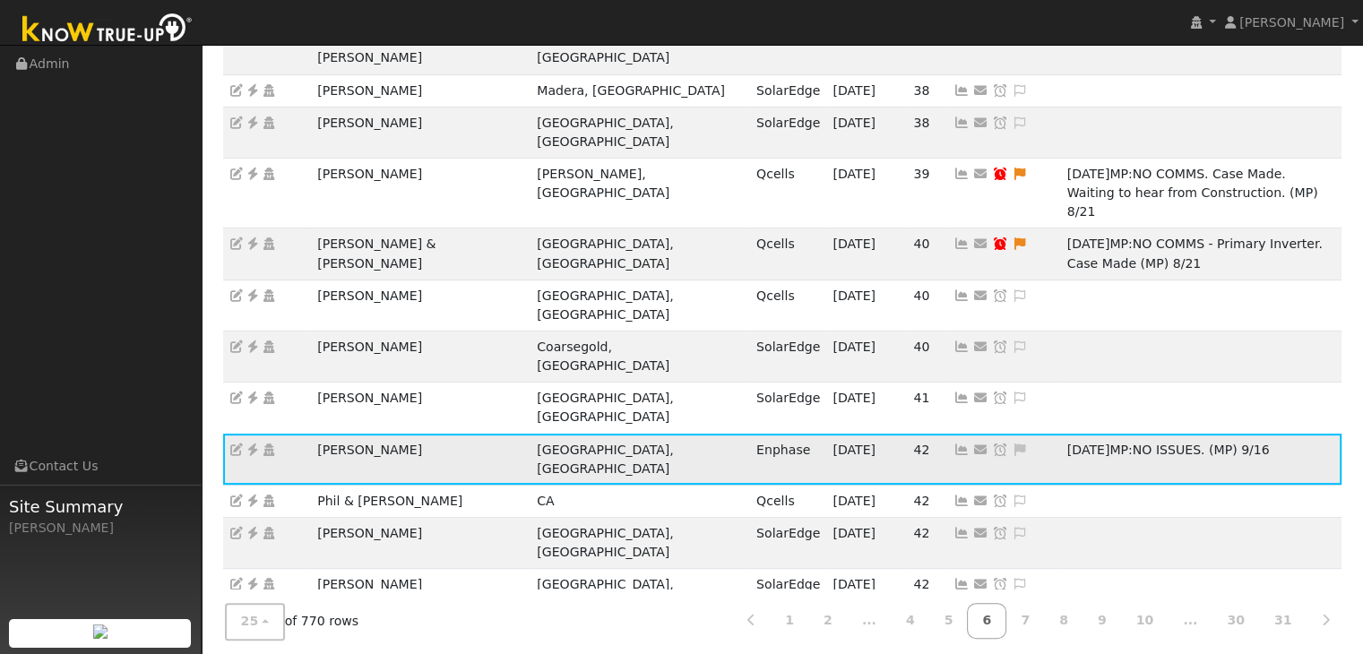
click at [992, 444] on icon at bounding box center [1000, 450] width 16 height 13
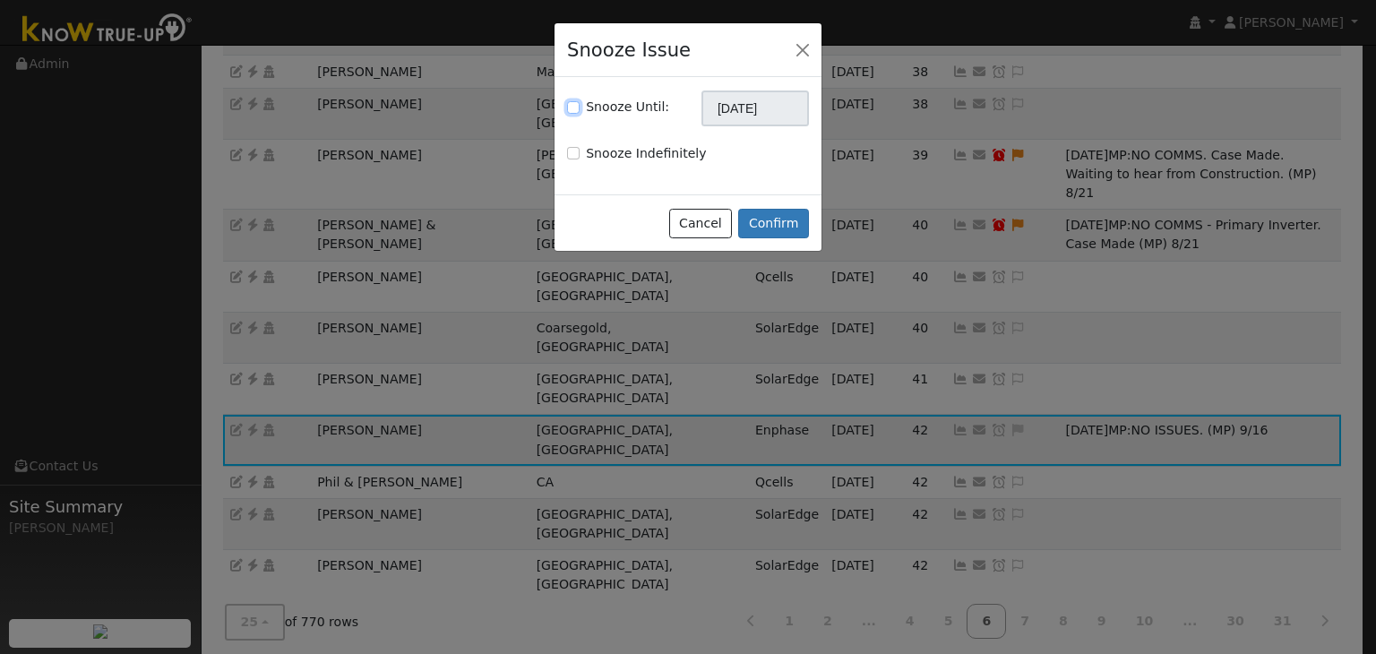
click at [573, 101] on input "Snooze Until:" at bounding box center [573, 107] width 13 height 13
checkbox input "true"
click at [753, 117] on input "[DATE]" at bounding box center [756, 109] width 108 height 36
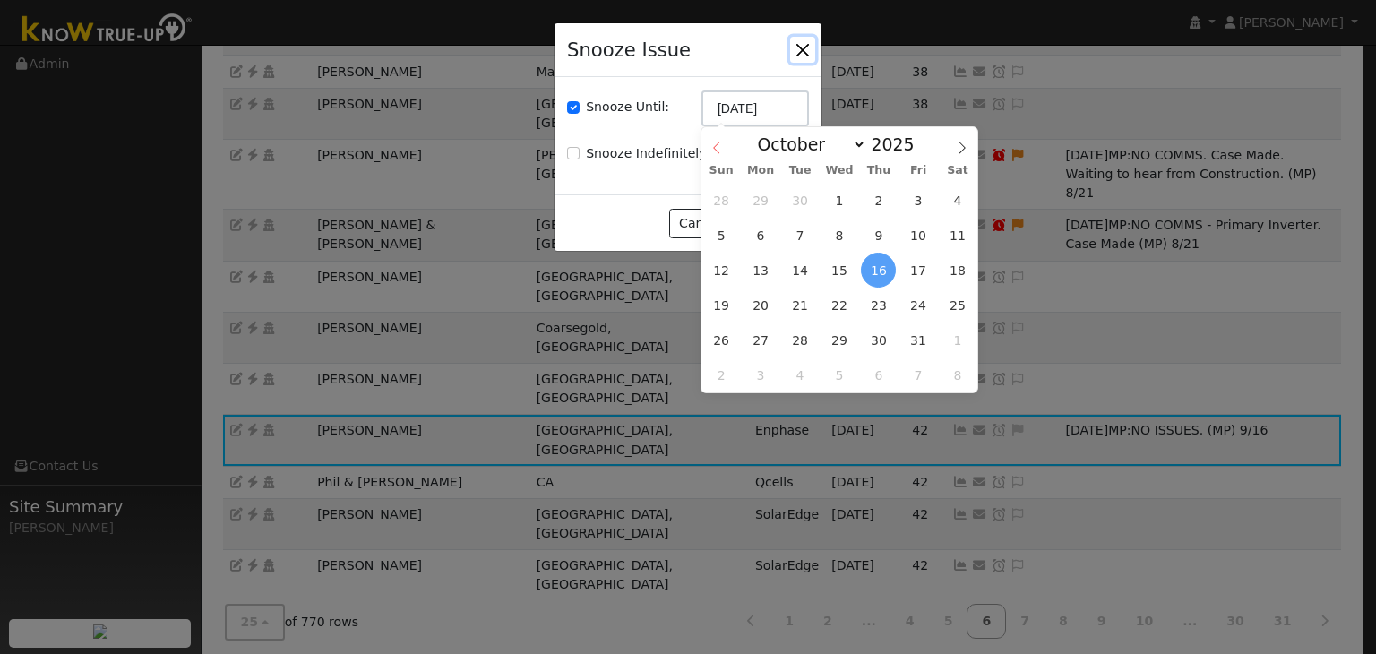
click at [719, 147] on icon at bounding box center [717, 148] width 13 height 13
select select "8"
click at [800, 312] on span "23" at bounding box center [800, 305] width 35 height 35
type input "09/23/2025"
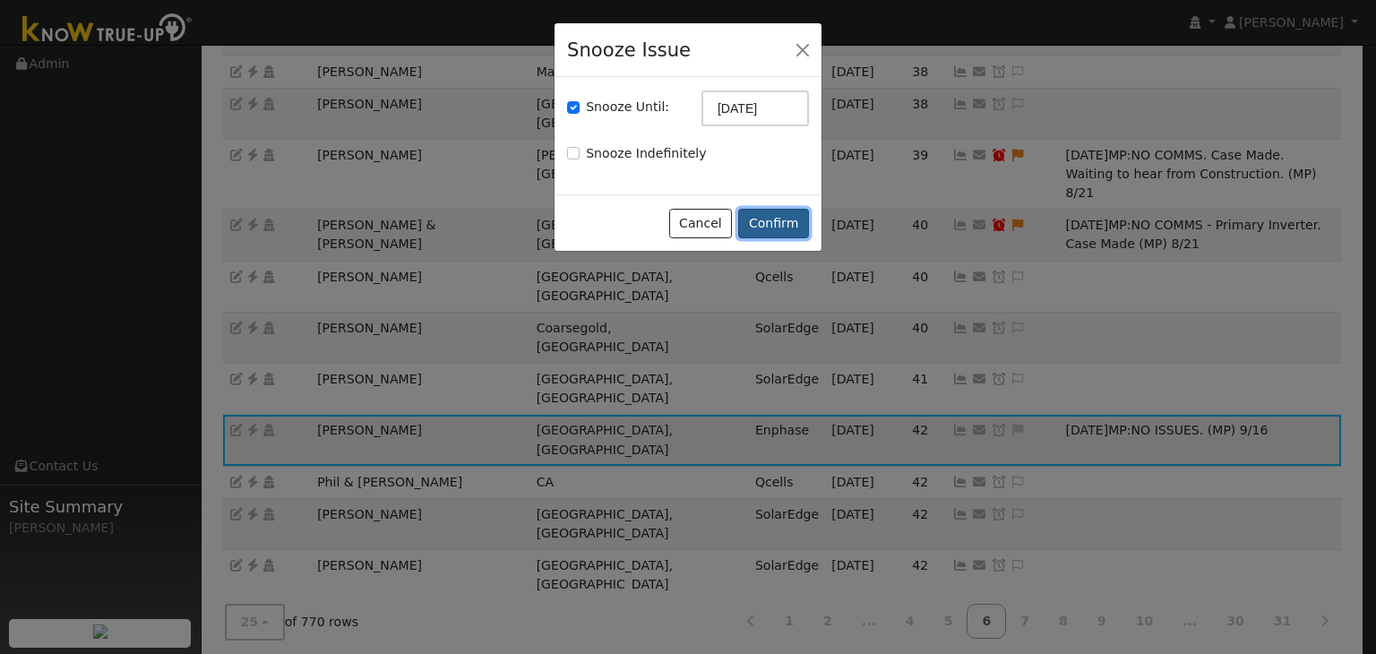
click at [781, 218] on button "Confirm" at bounding box center [773, 224] width 71 height 30
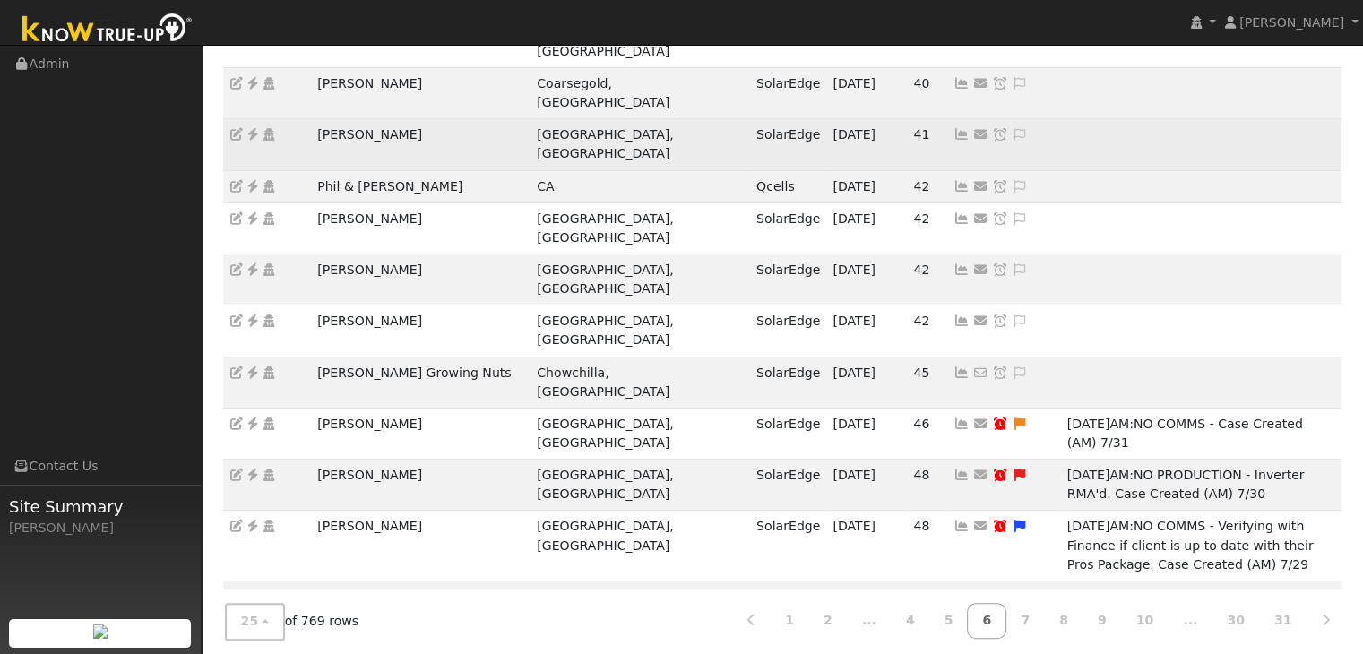
scroll to position [631, 0]
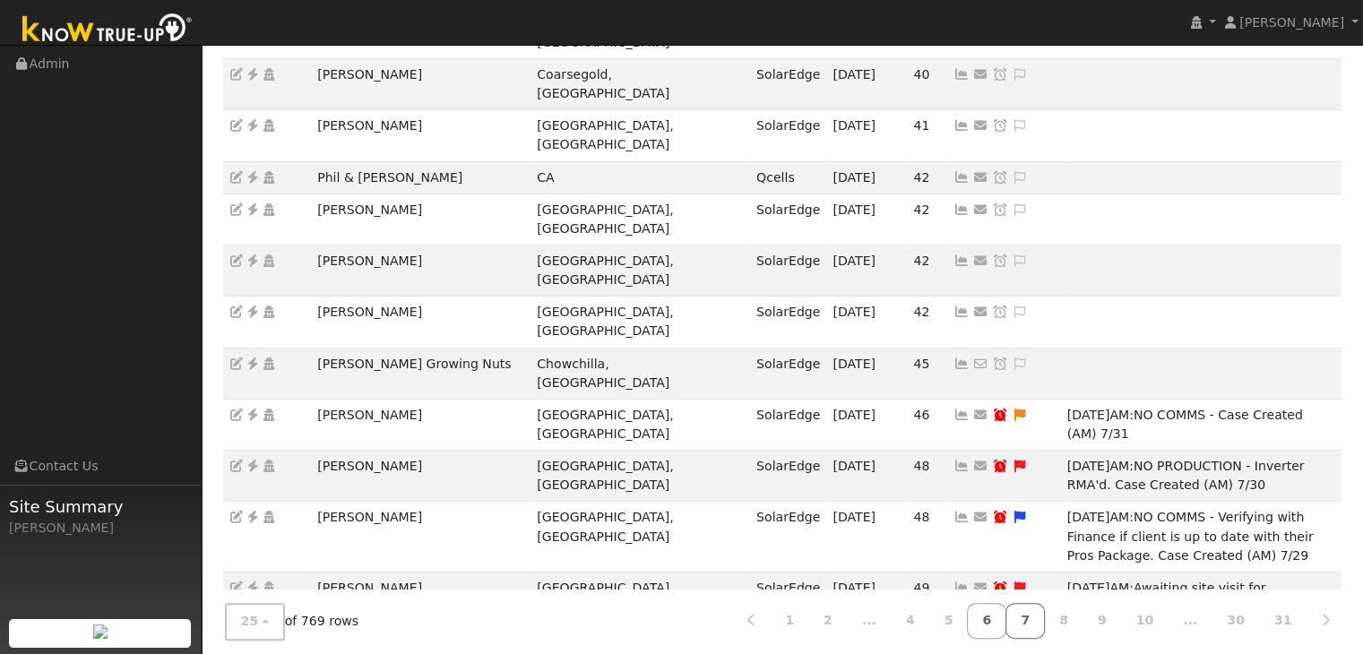
click at [1045, 609] on link "7" at bounding box center [1024, 621] width 39 height 35
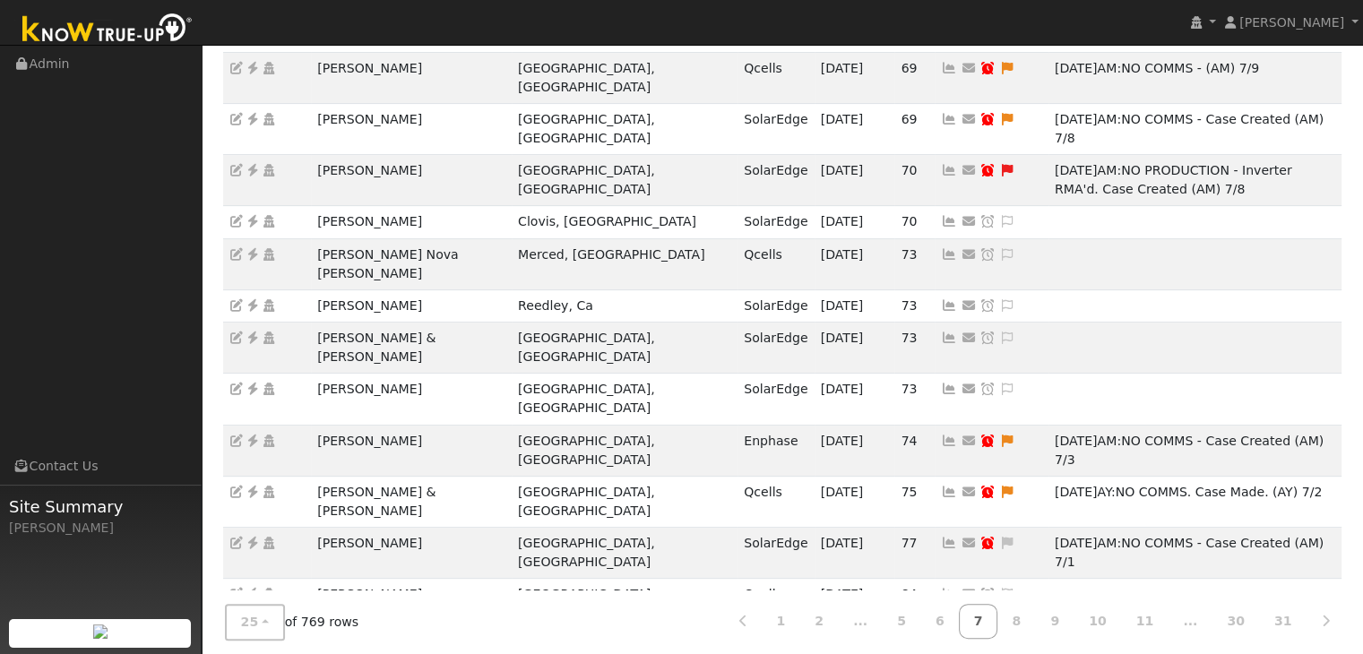
scroll to position [573, 0]
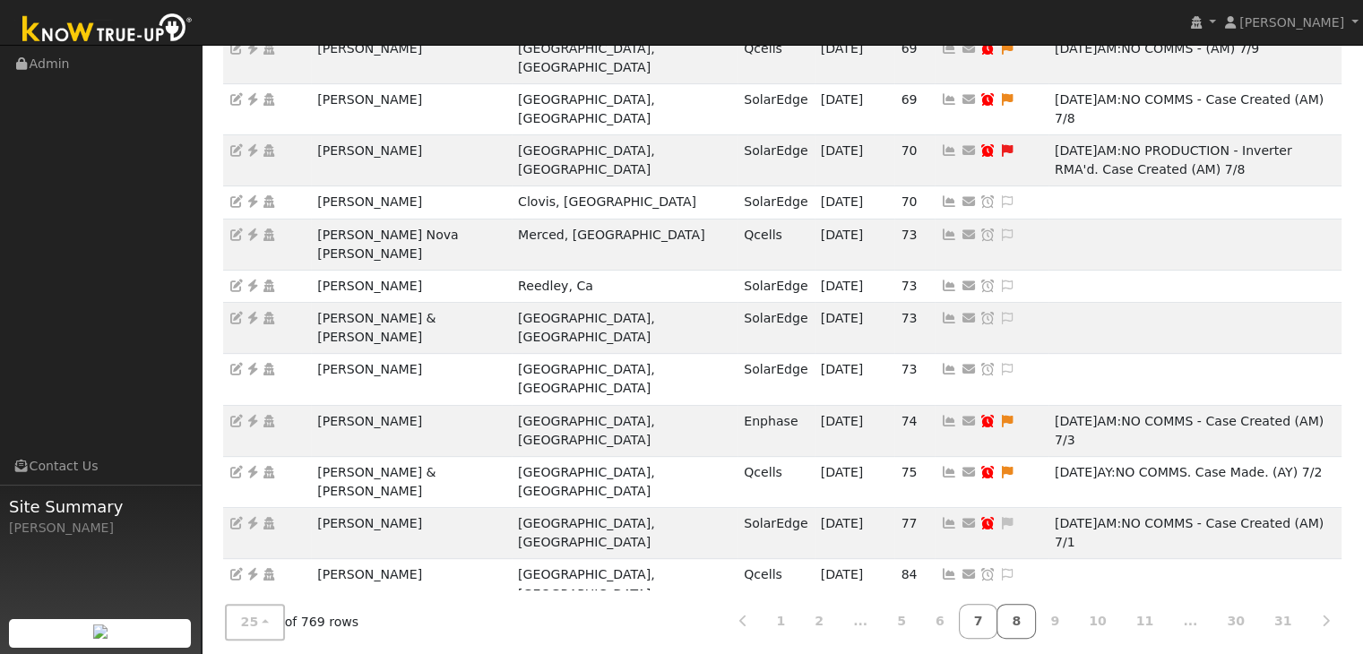
click at [1036, 615] on link "8" at bounding box center [1015, 621] width 39 height 35
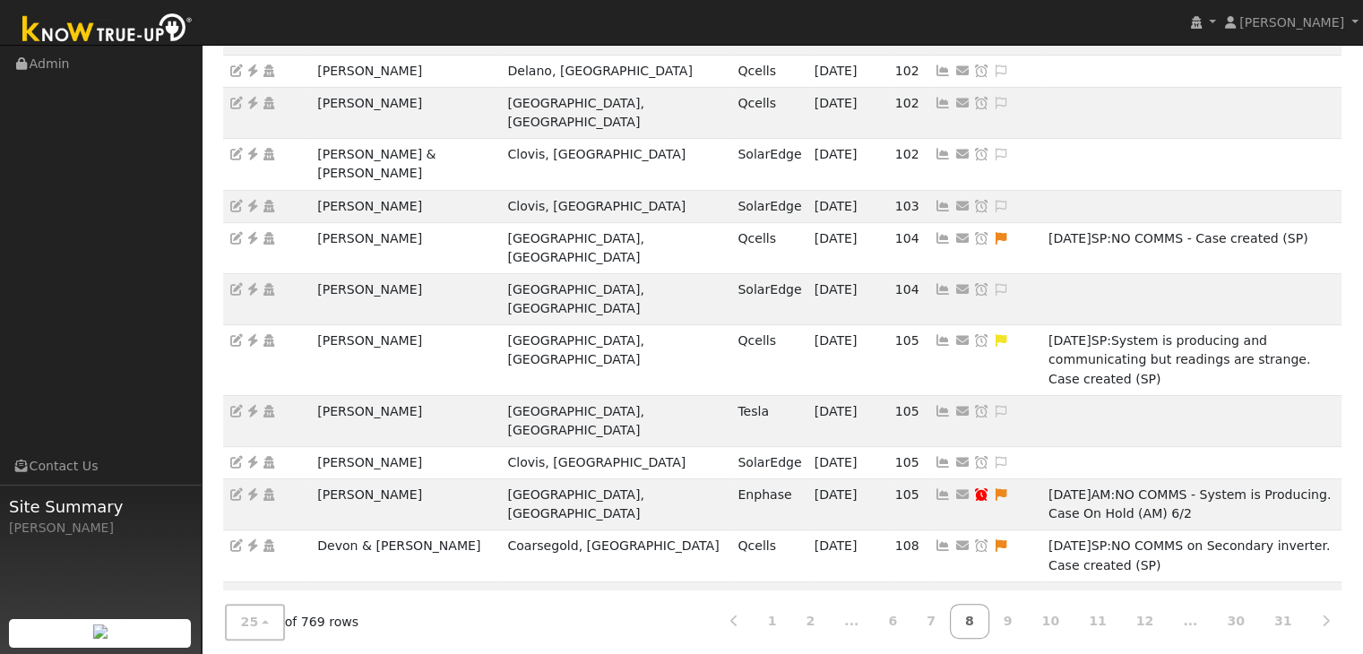
scroll to position [612, 0]
click at [1028, 616] on link "9" at bounding box center [1007, 621] width 39 height 35
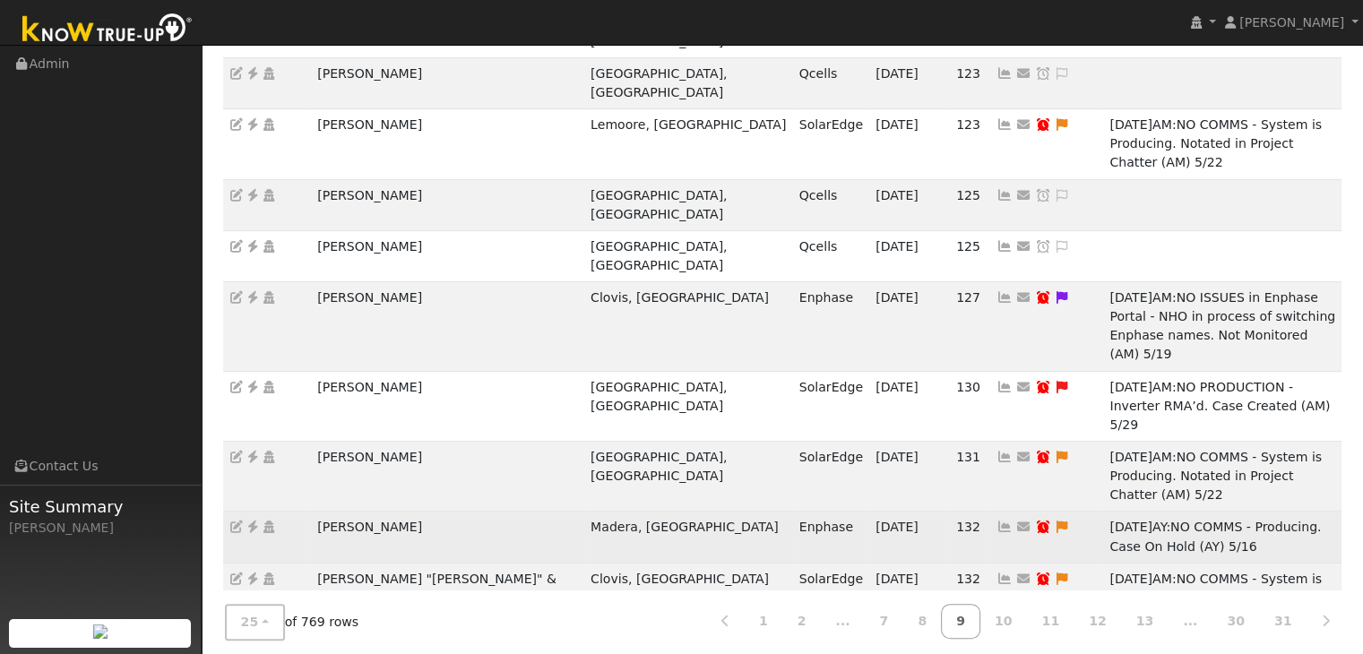
scroll to position [631, 0]
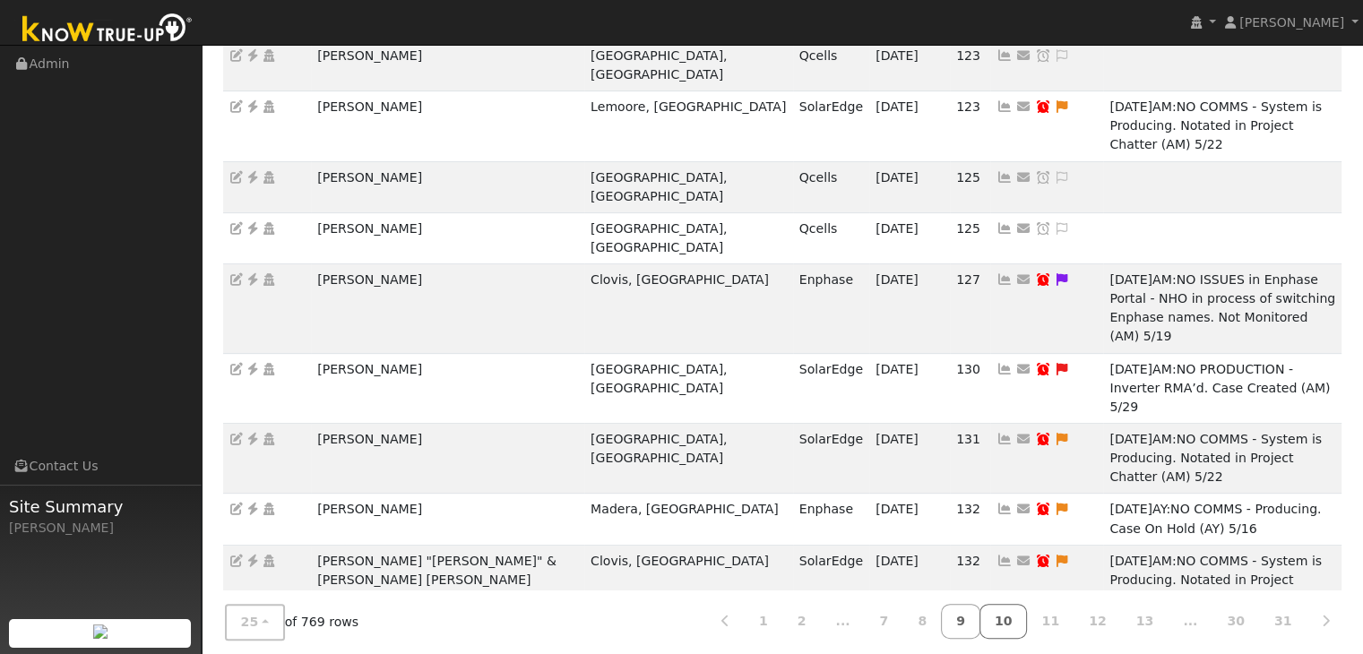
click at [1028, 604] on link "10" at bounding box center [1003, 621] width 48 height 35
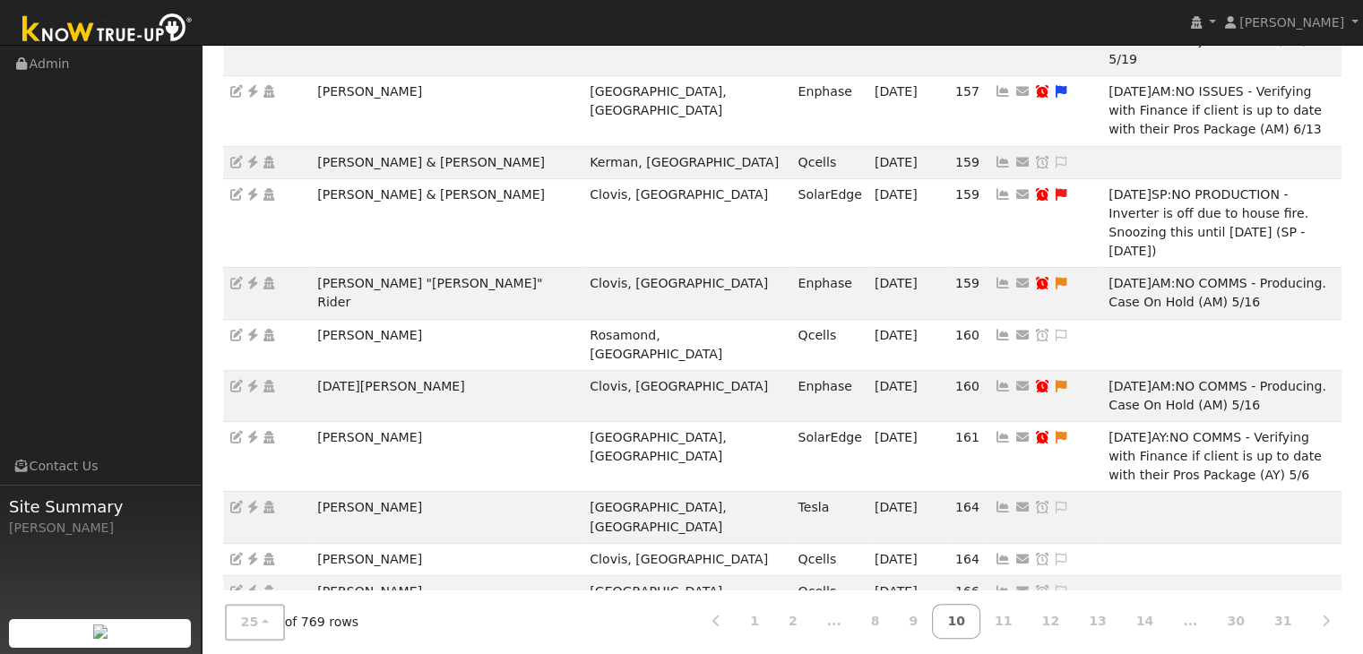
scroll to position [650, 0]
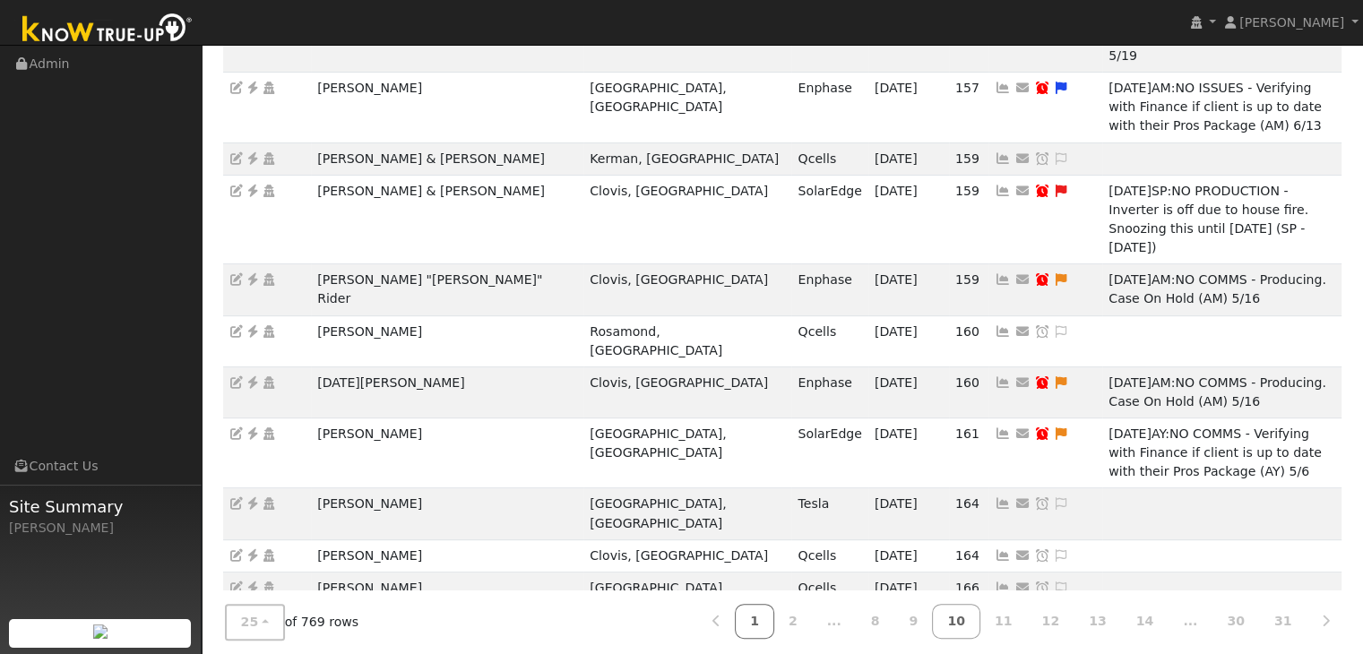
click at [774, 621] on link "1" at bounding box center [754, 621] width 39 height 35
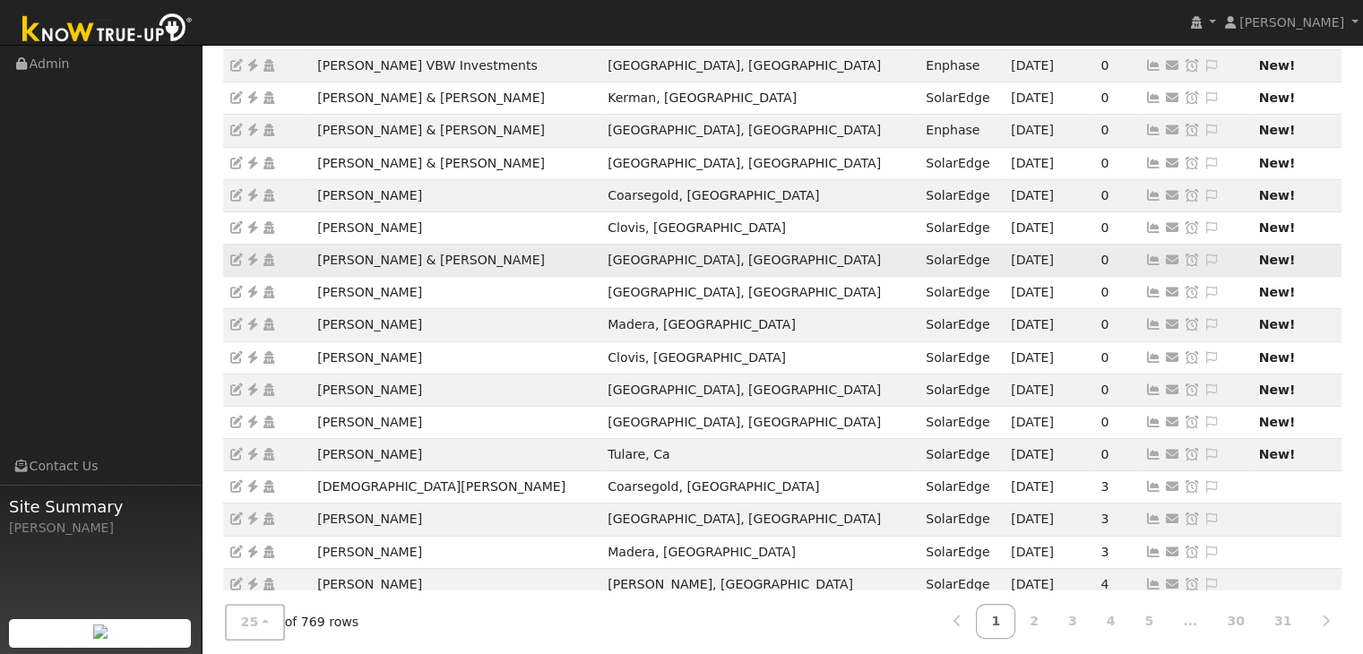
scroll to position [498, 0]
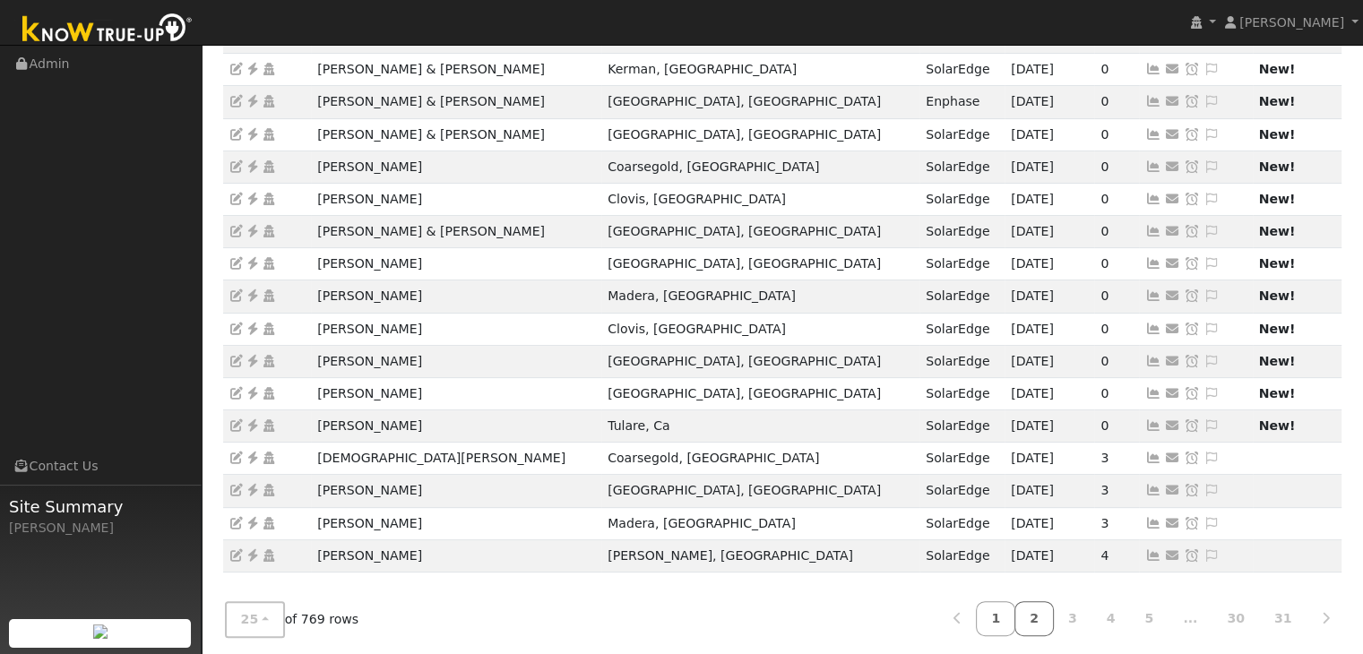
click at [1050, 608] on link "2" at bounding box center [1033, 618] width 39 height 35
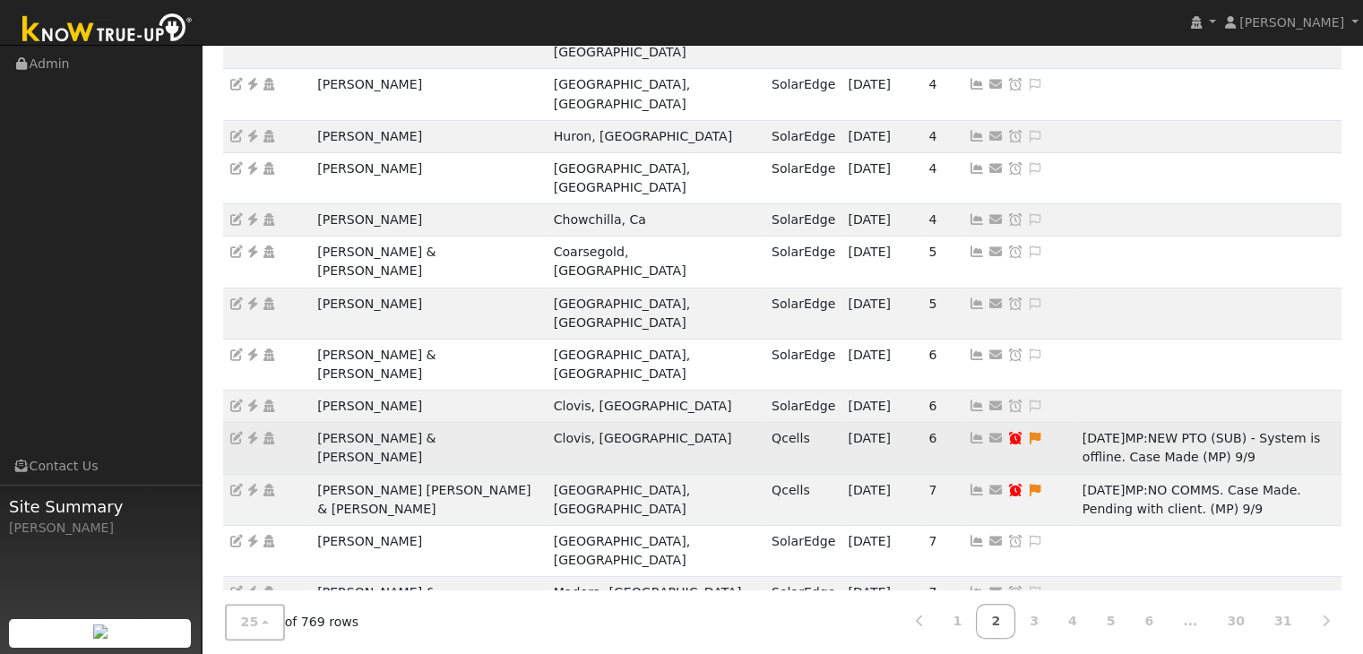
scroll to position [556, 0]
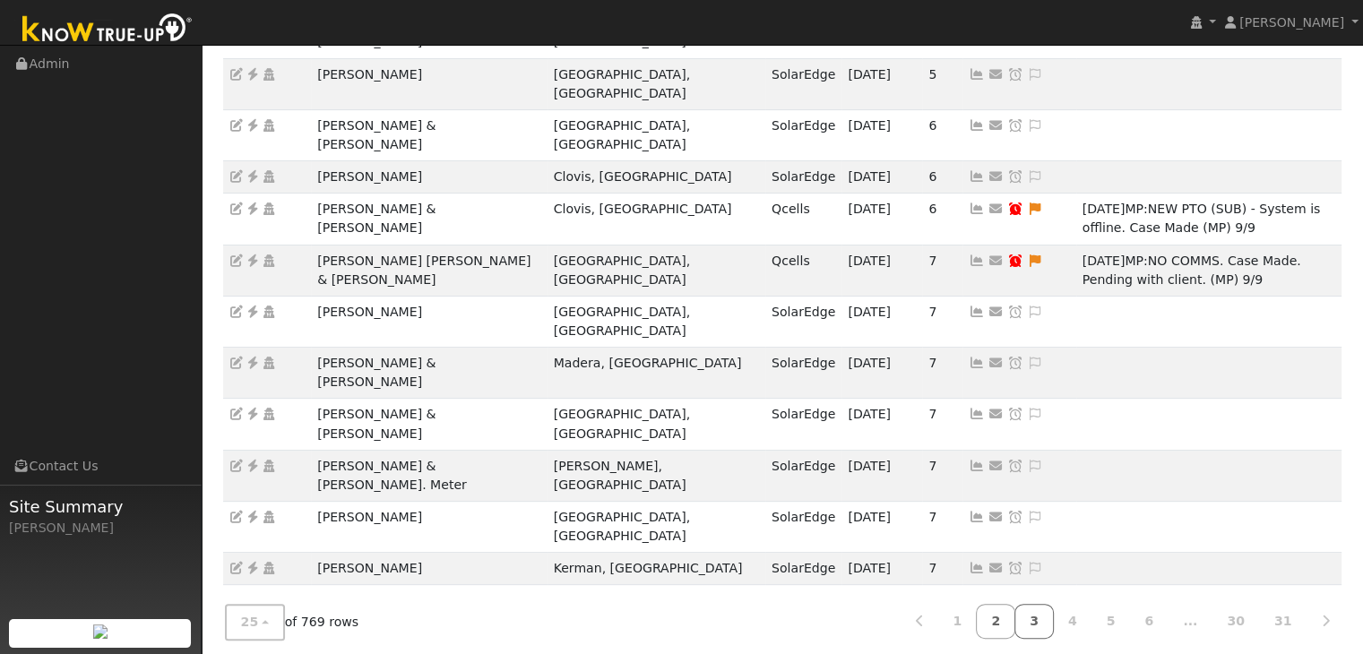
click at [1052, 615] on link "3" at bounding box center [1033, 621] width 39 height 35
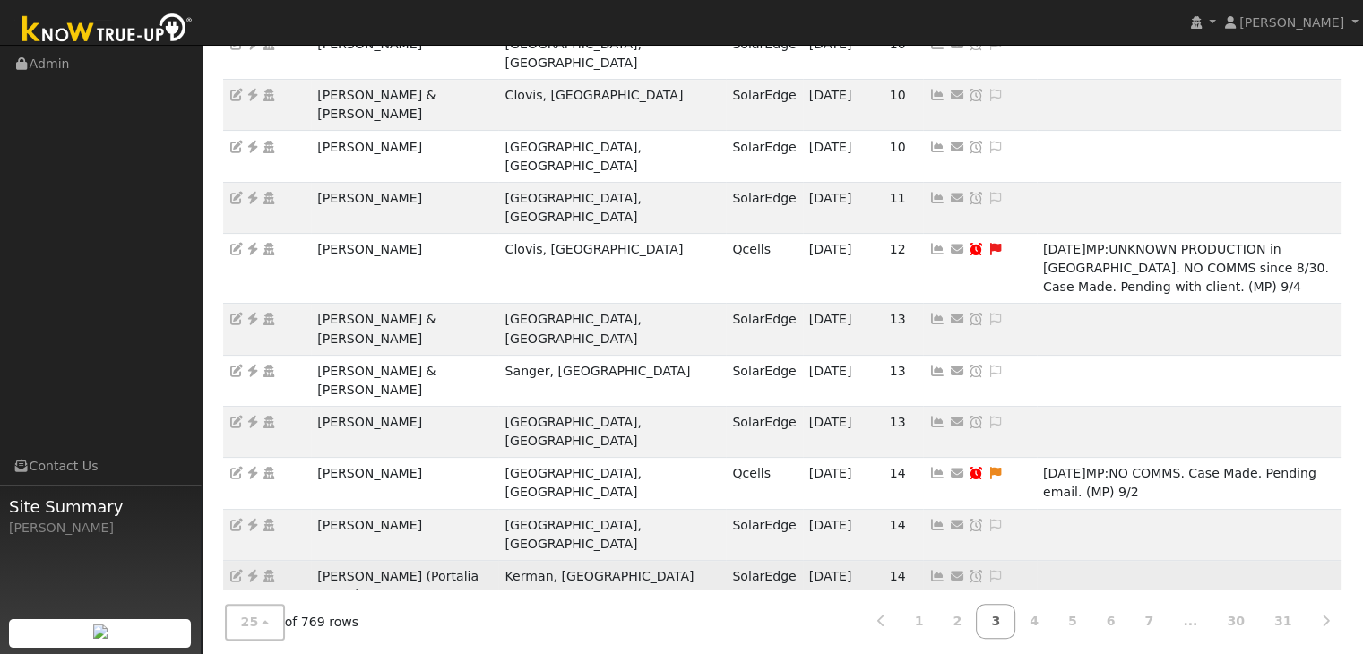
scroll to position [517, 0]
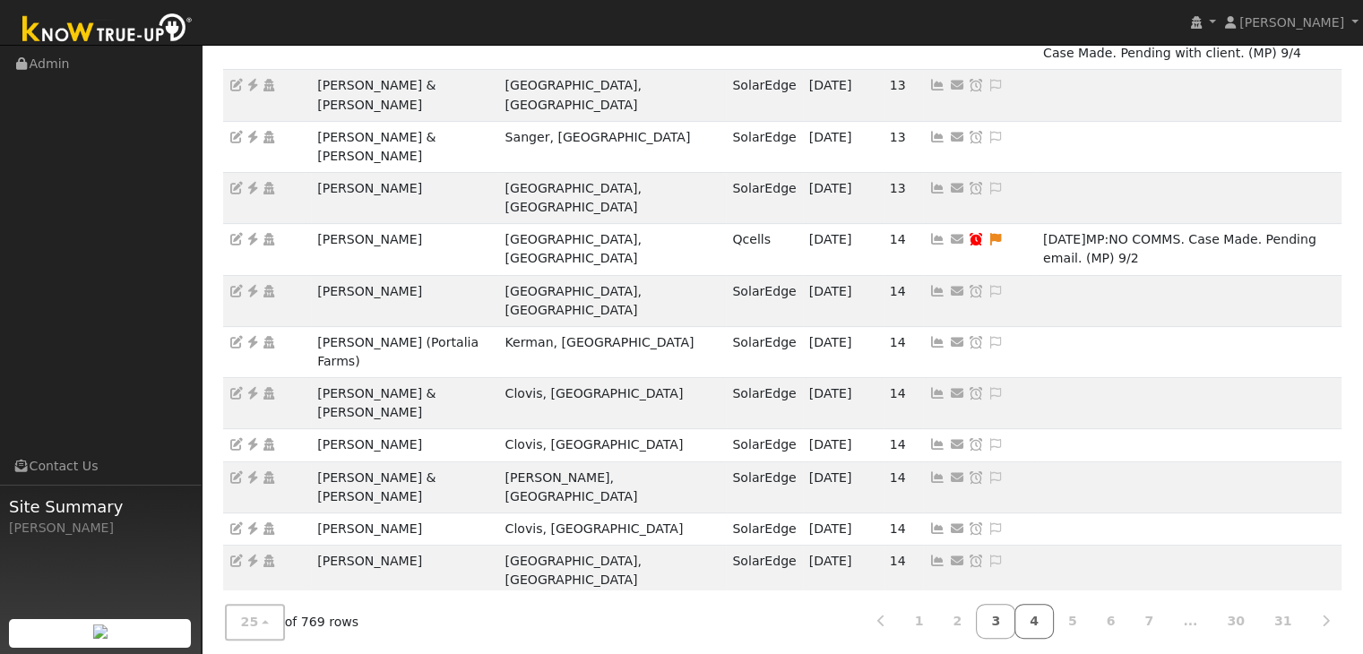
click at [1049, 614] on link "4" at bounding box center [1033, 621] width 39 height 35
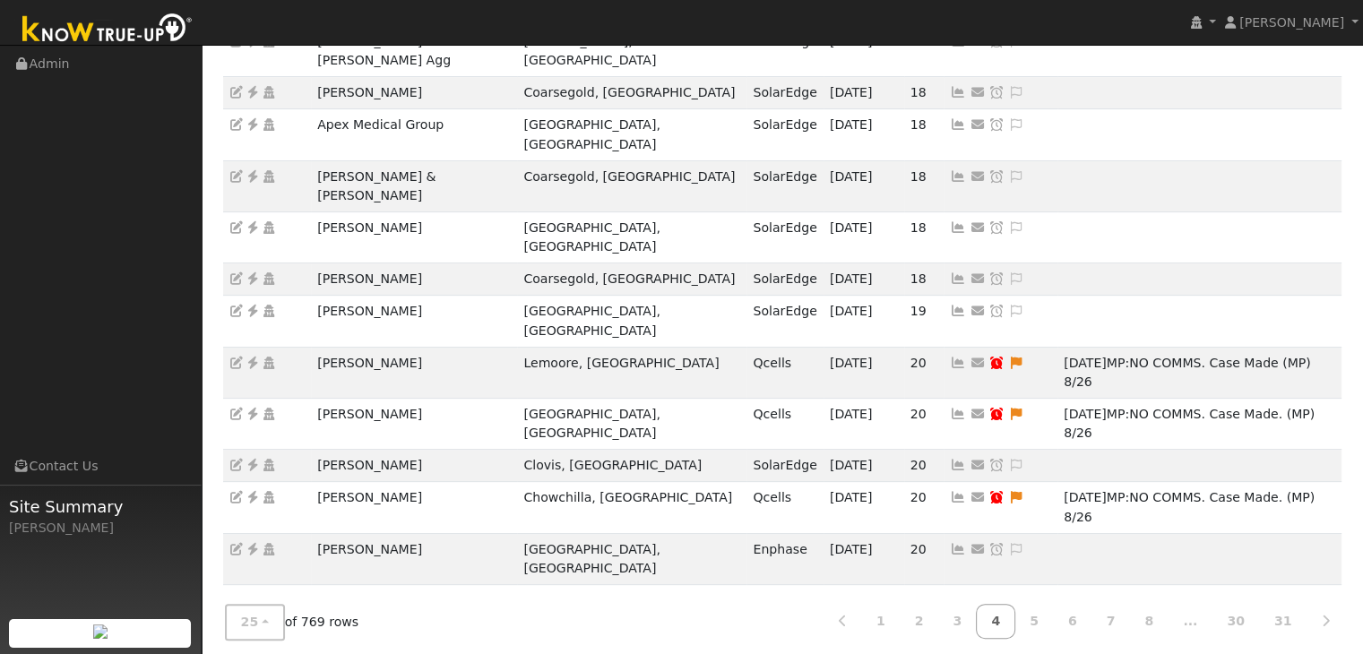
scroll to position [498, 0]
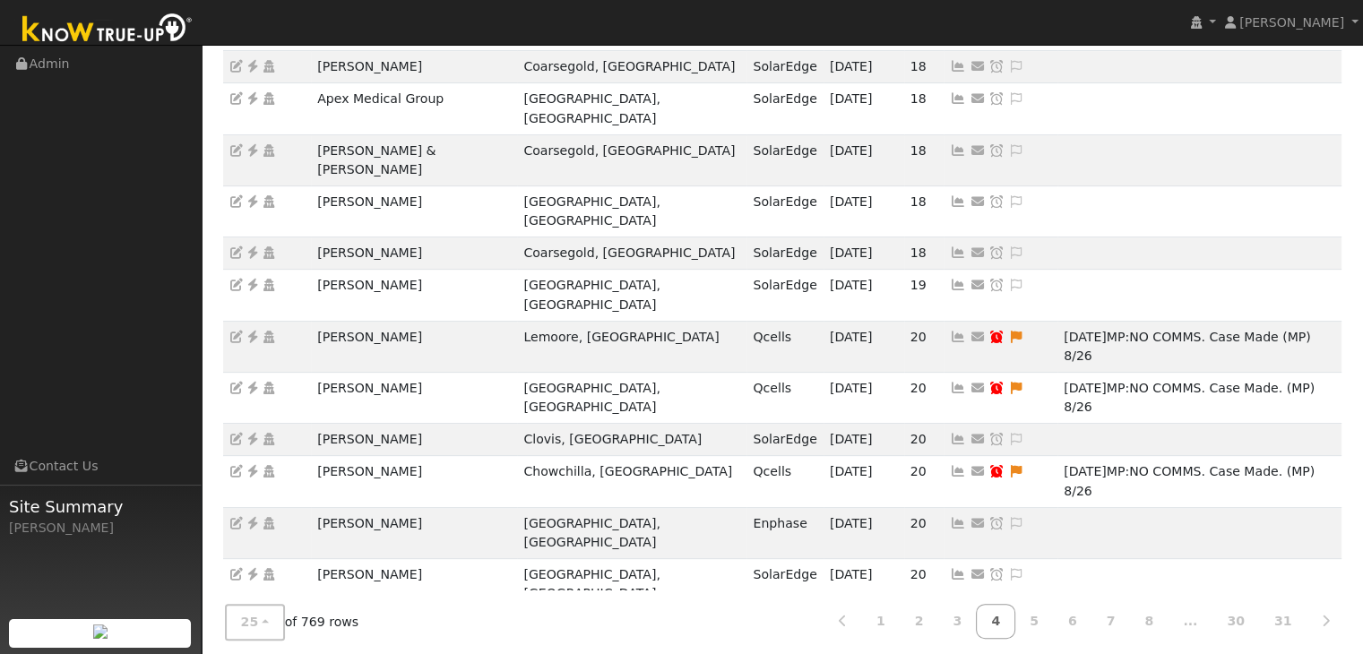
drag, startPoint x: 312, startPoint y: 391, endPoint x: 484, endPoint y: 389, distance: 172.1
copy td "Joseph Plassmeyer"
click at [1053, 618] on link "5" at bounding box center [1033, 621] width 39 height 35
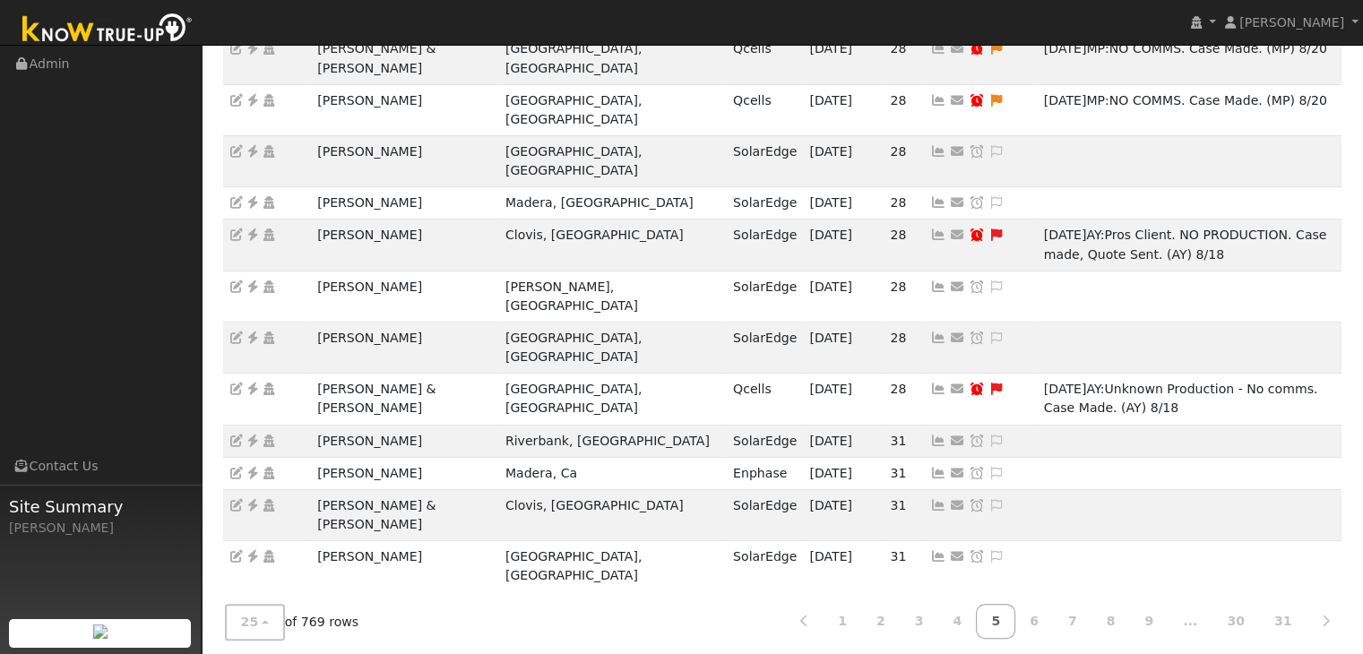
scroll to position [556, 0]
click at [1054, 617] on link "6" at bounding box center [1033, 621] width 39 height 35
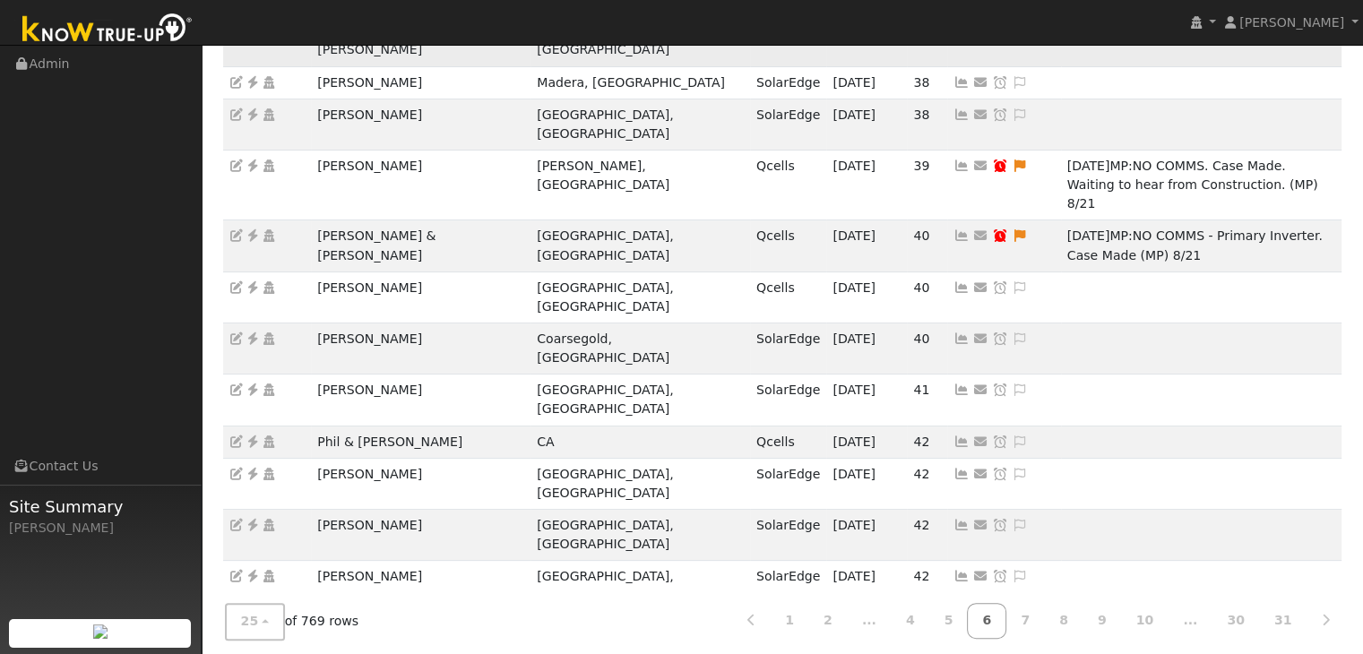
scroll to position [395, 0]
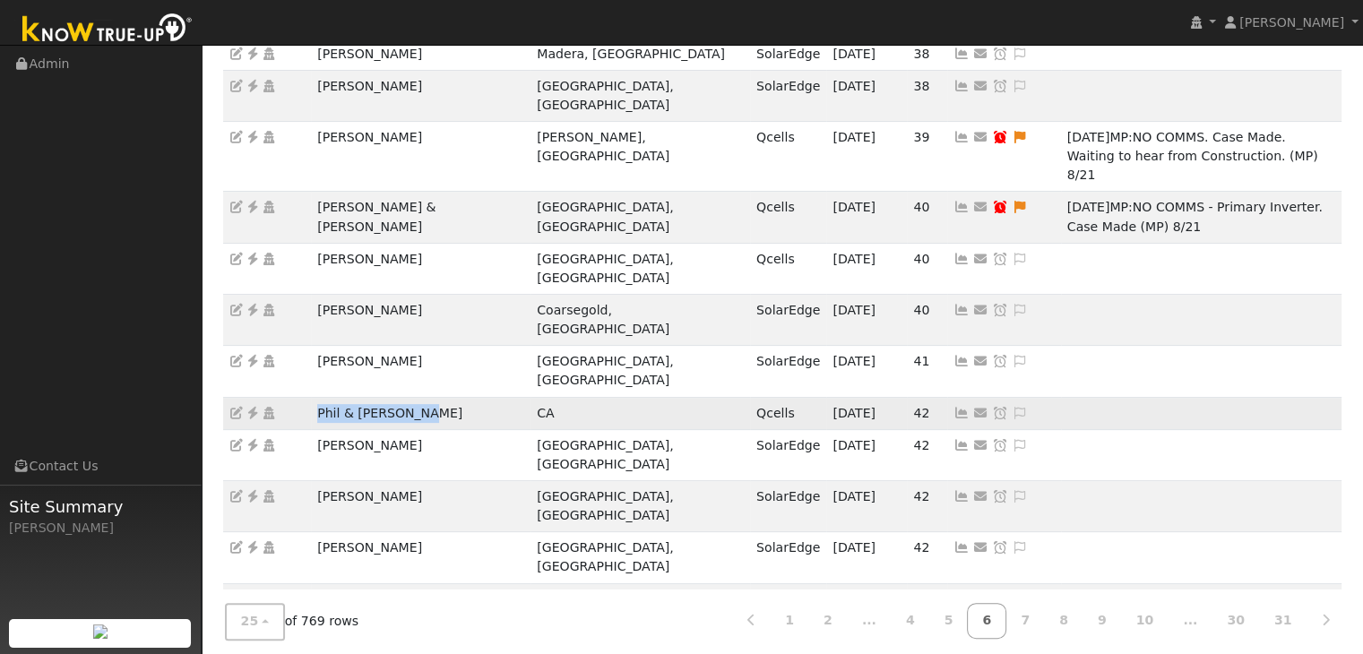
drag, startPoint x: 306, startPoint y: 237, endPoint x: 448, endPoint y: 227, distance: 142.9
click at [448, 397] on tr "Phil & Teri White CA Qcells 09/15/25 42 Send Email... Copy a Link Reset Passwor…" at bounding box center [782, 413] width 1119 height 32
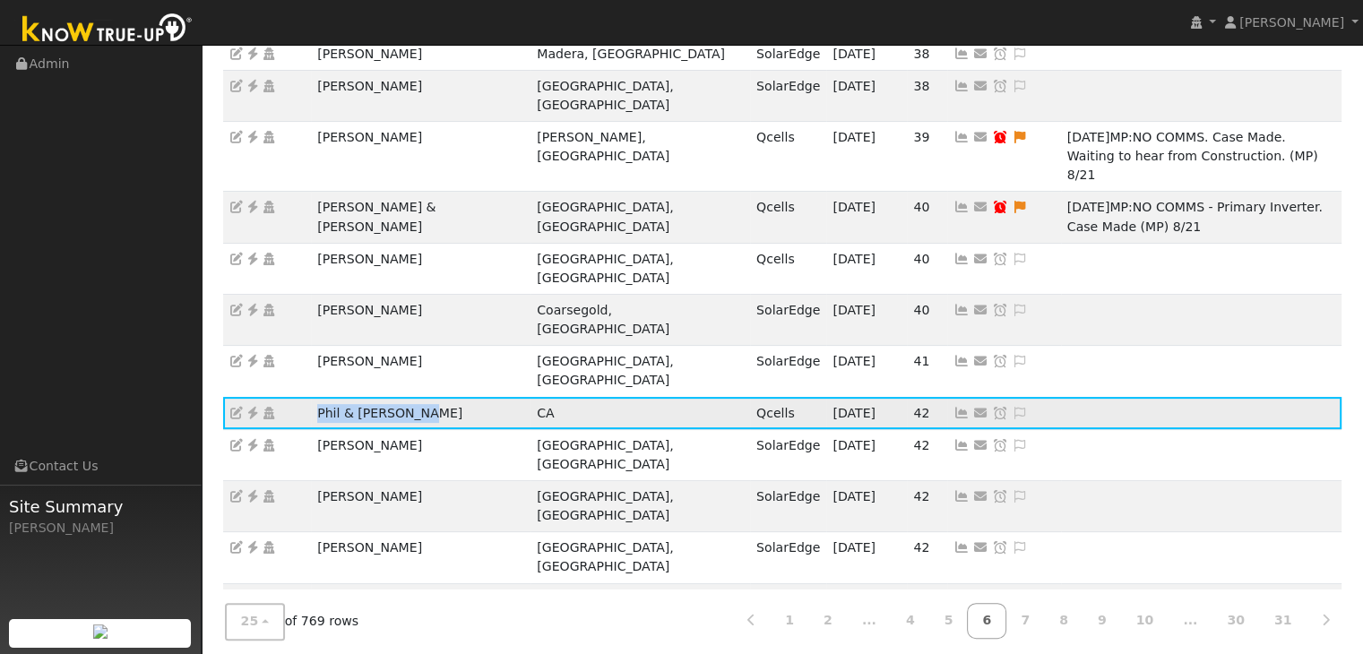
click at [254, 407] on icon at bounding box center [253, 413] width 16 height 13
click at [1012, 406] on icon at bounding box center [1020, 412] width 16 height 13
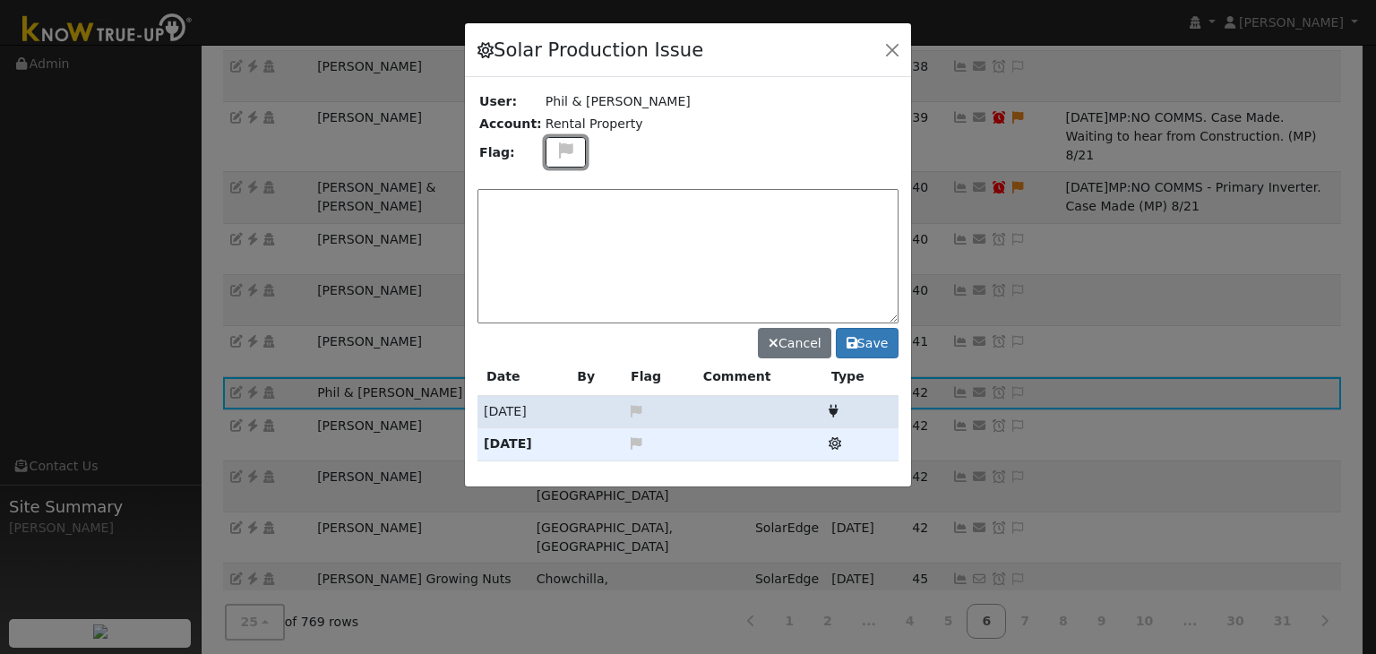
click at [556, 148] on icon at bounding box center [566, 150] width 21 height 16
click at [556, 228] on icon at bounding box center [565, 236] width 21 height 16
click at [565, 214] on textarea at bounding box center [688, 256] width 421 height 134
type textarea "NO COMMS. Case Made. (MP) 9/16"
click at [882, 329] on button "Save" at bounding box center [867, 343] width 63 height 30
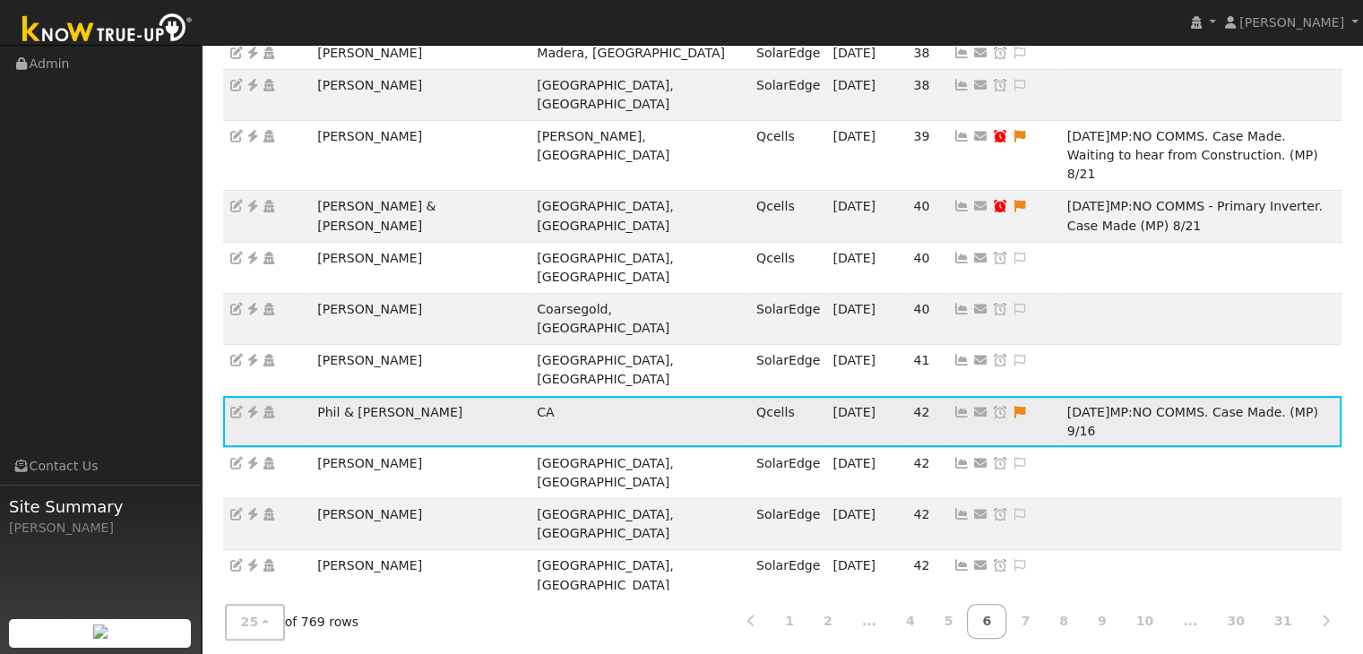
click at [992, 406] on icon at bounding box center [1000, 412] width 16 height 13
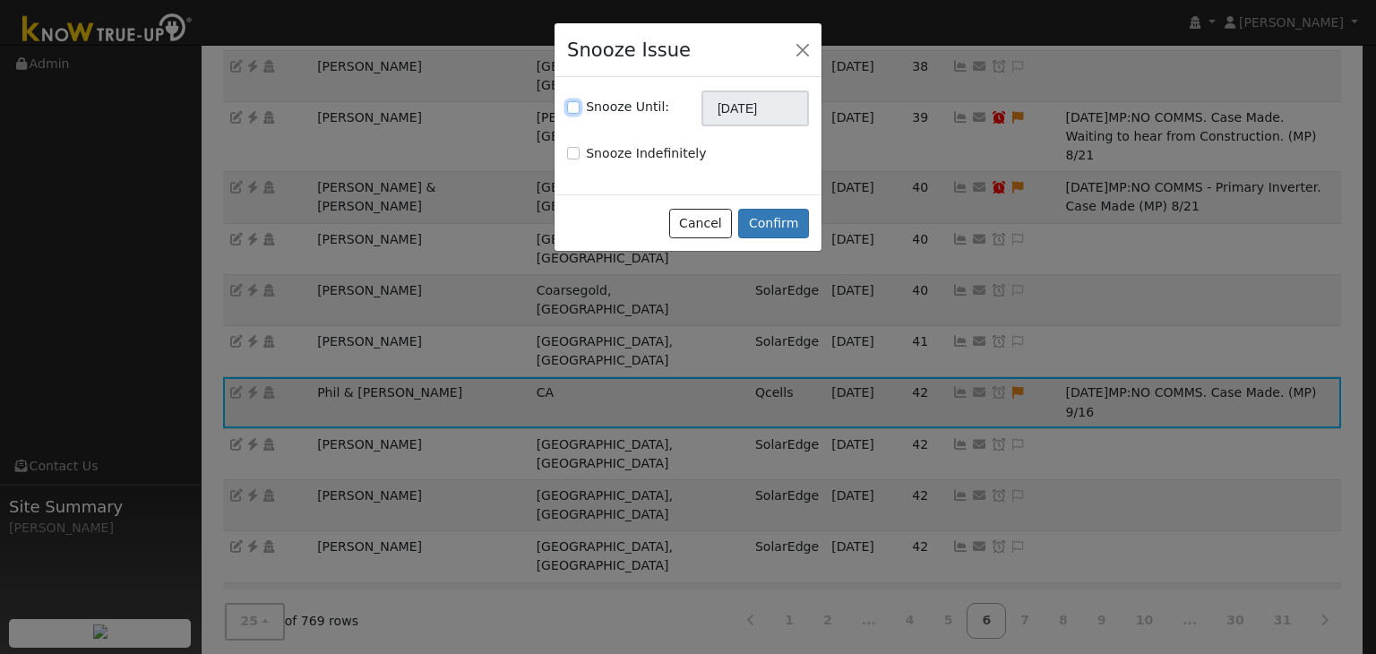
click at [573, 108] on input "Snooze Until:" at bounding box center [573, 107] width 13 height 13
checkbox input "true"
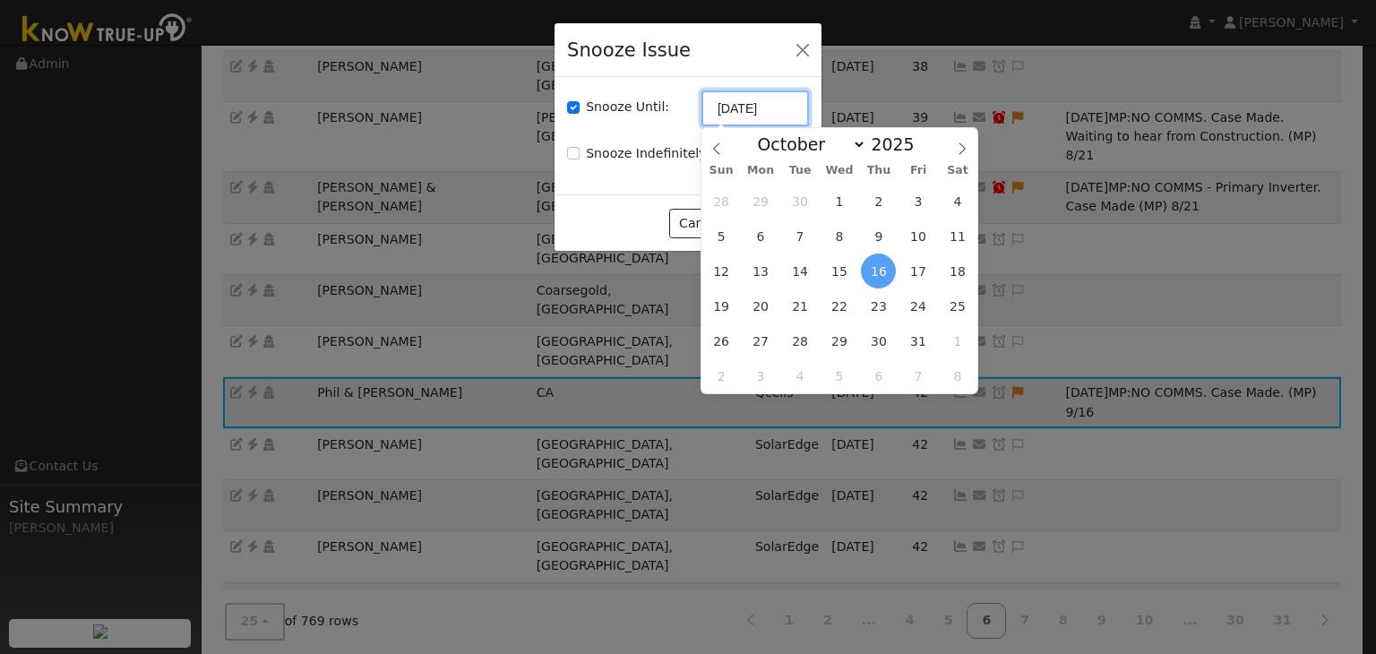
click at [723, 116] on input "[DATE]" at bounding box center [756, 109] width 108 height 36
click at [720, 148] on icon at bounding box center [717, 148] width 13 height 13
select select "8"
click at [790, 316] on span "23" at bounding box center [800, 306] width 35 height 35
type input "09/23/2025"
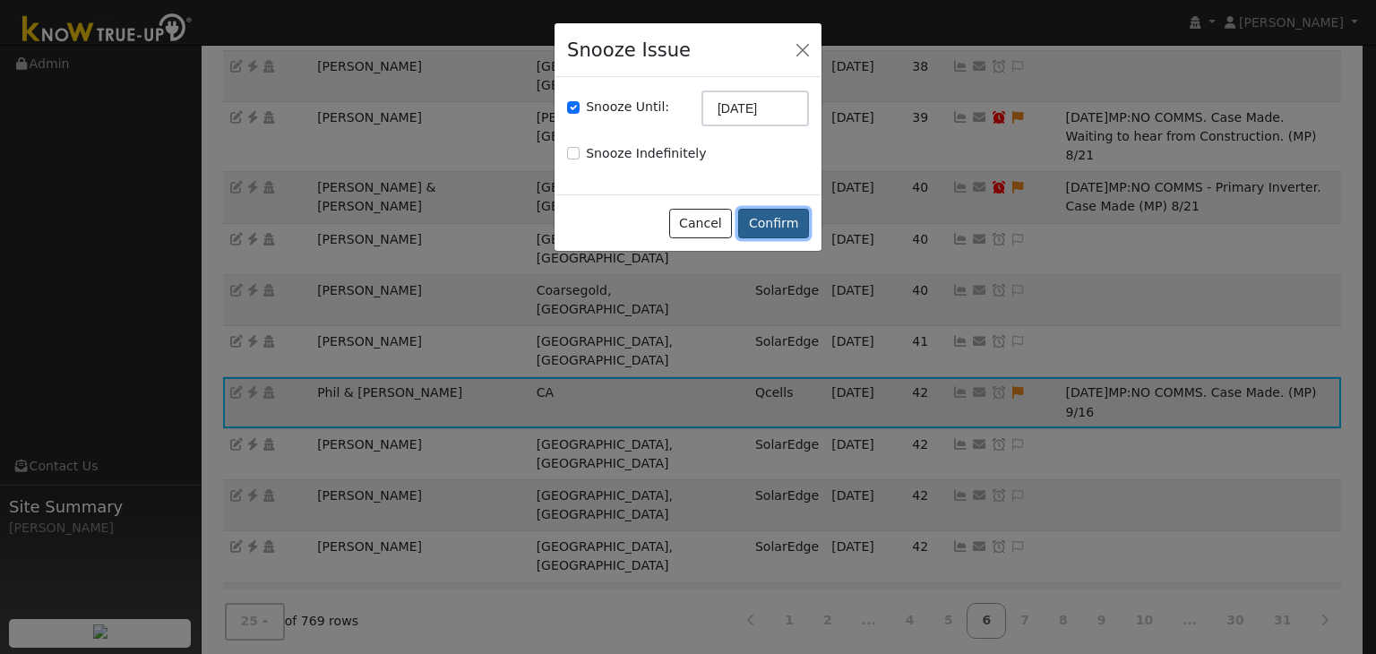
click at [781, 220] on button "Confirm" at bounding box center [773, 224] width 71 height 30
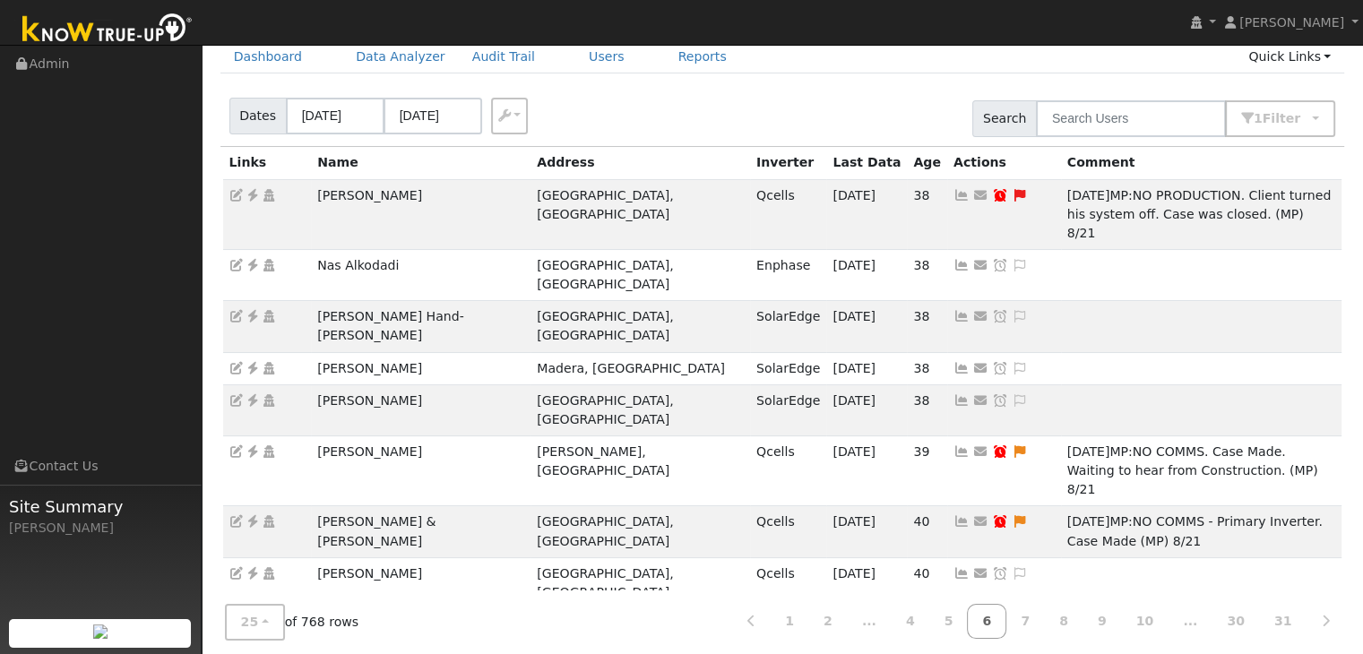
scroll to position [179, 0]
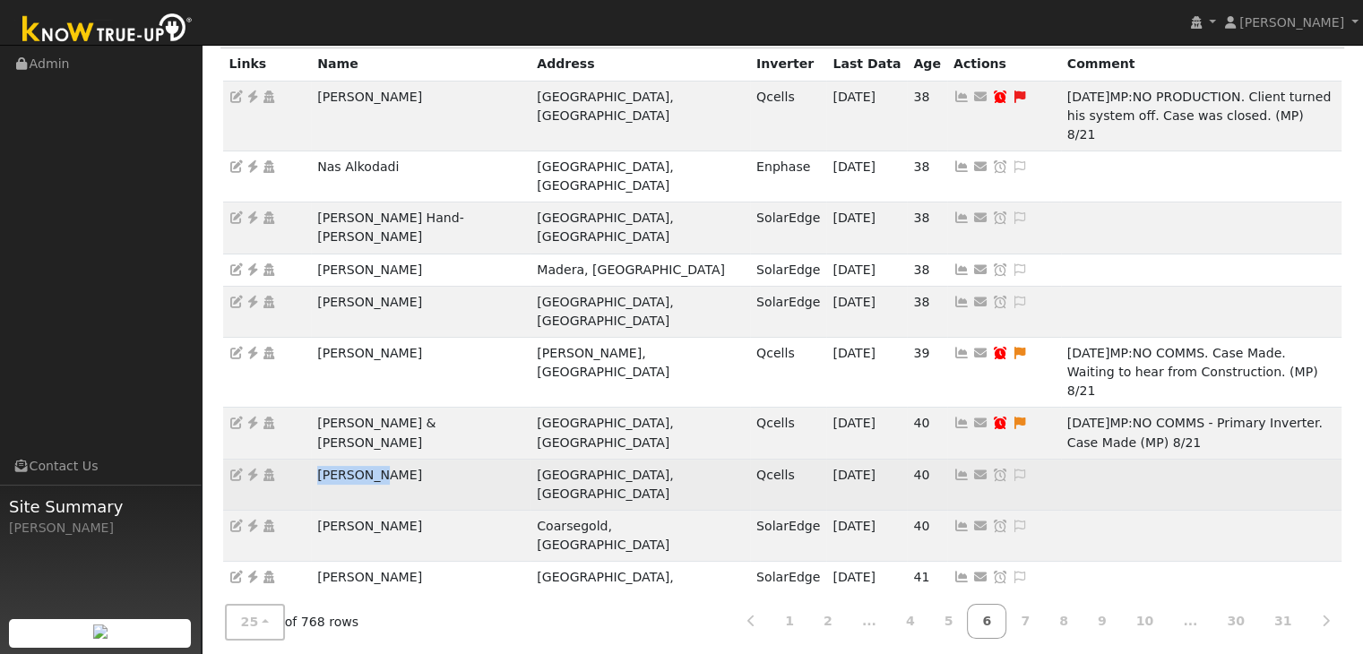
drag, startPoint x: 315, startPoint y: 362, endPoint x: 392, endPoint y: 362, distance: 76.2
click at [392, 459] on td "Tommy Lay" at bounding box center [421, 484] width 220 height 51
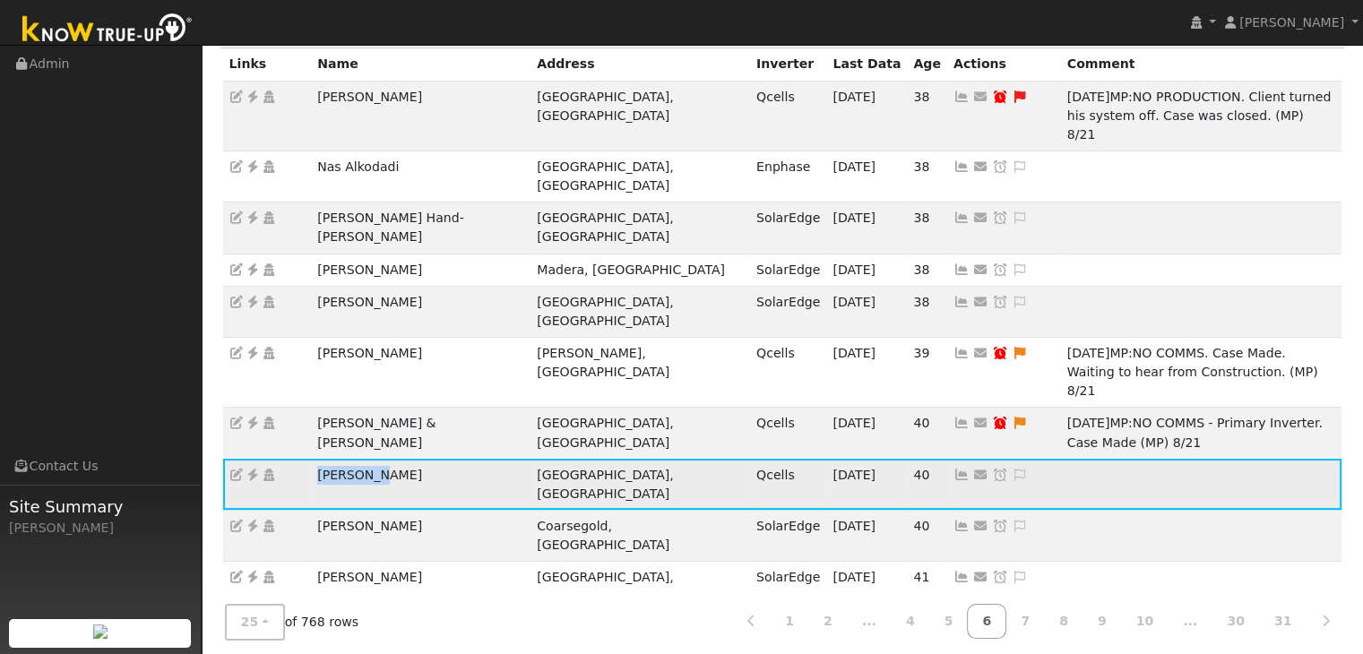
click at [251, 469] on icon at bounding box center [253, 475] width 16 height 13
click at [254, 469] on icon at bounding box center [253, 475] width 16 height 13
click at [431, 459] on td "Tommy Lay" at bounding box center [421, 484] width 220 height 51
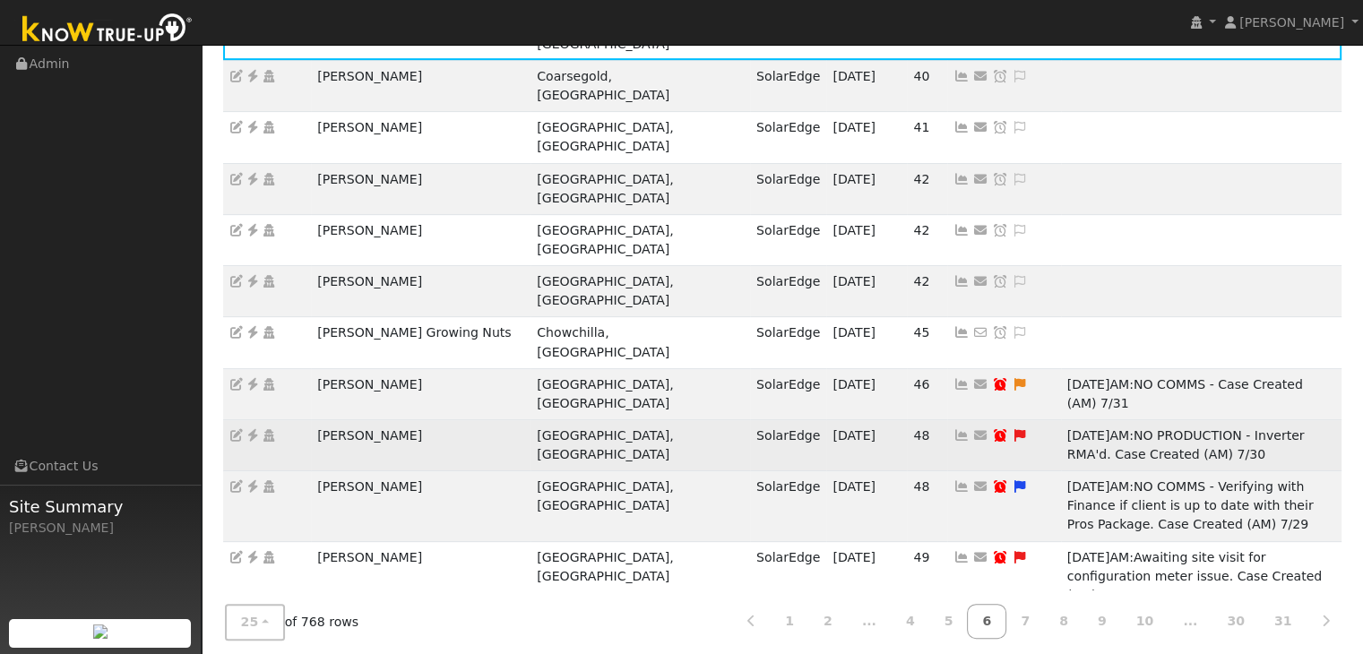
scroll to position [650, 0]
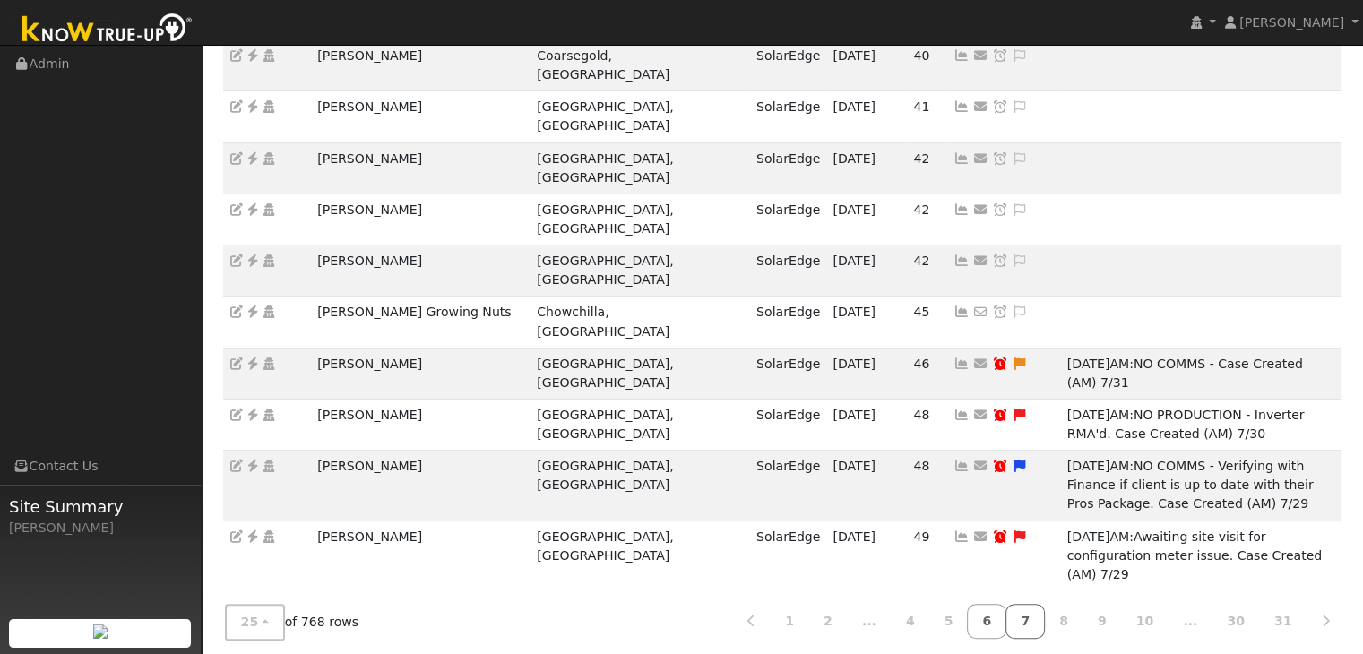
click at [1045, 612] on link "7" at bounding box center [1024, 621] width 39 height 35
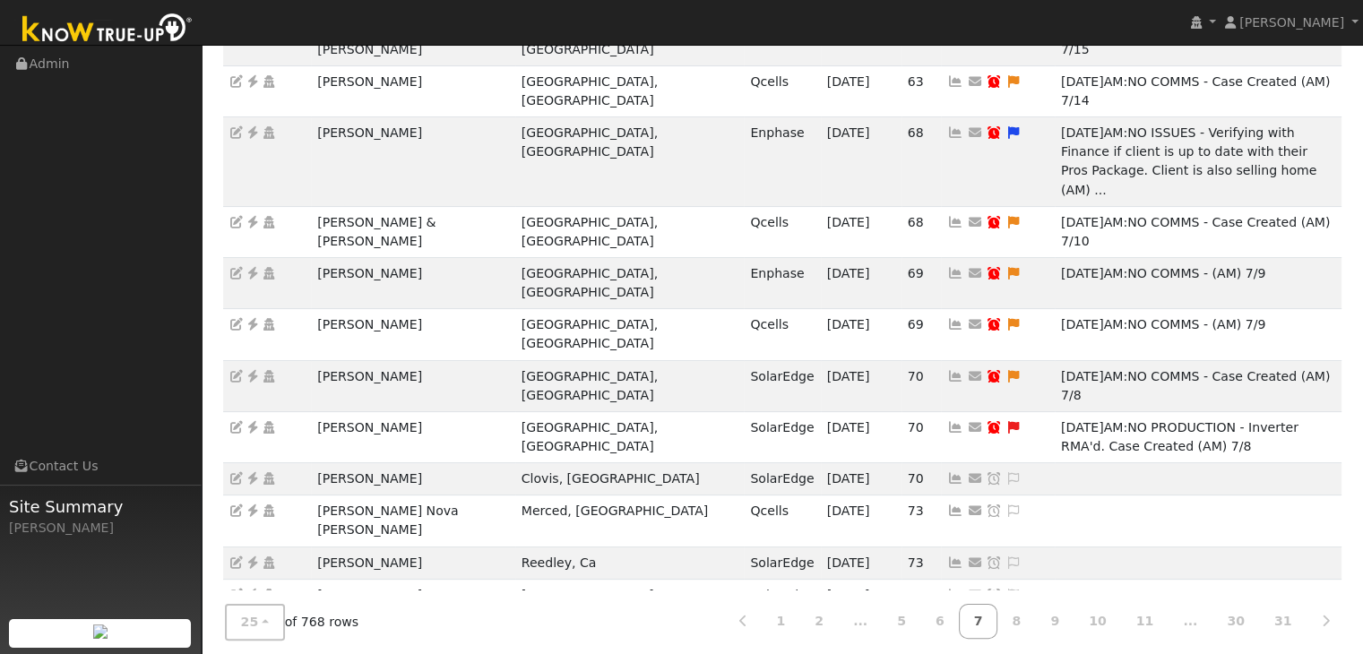
scroll to position [269, 0]
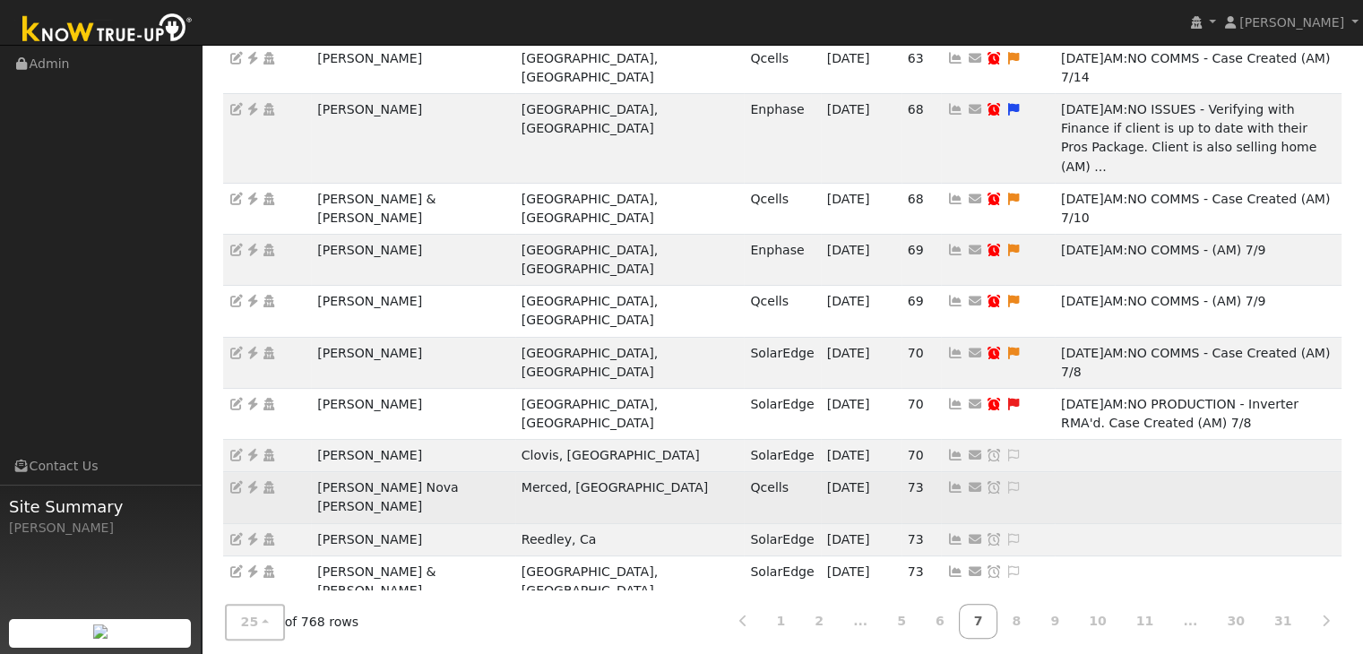
click at [253, 481] on icon at bounding box center [253, 487] width 16 height 13
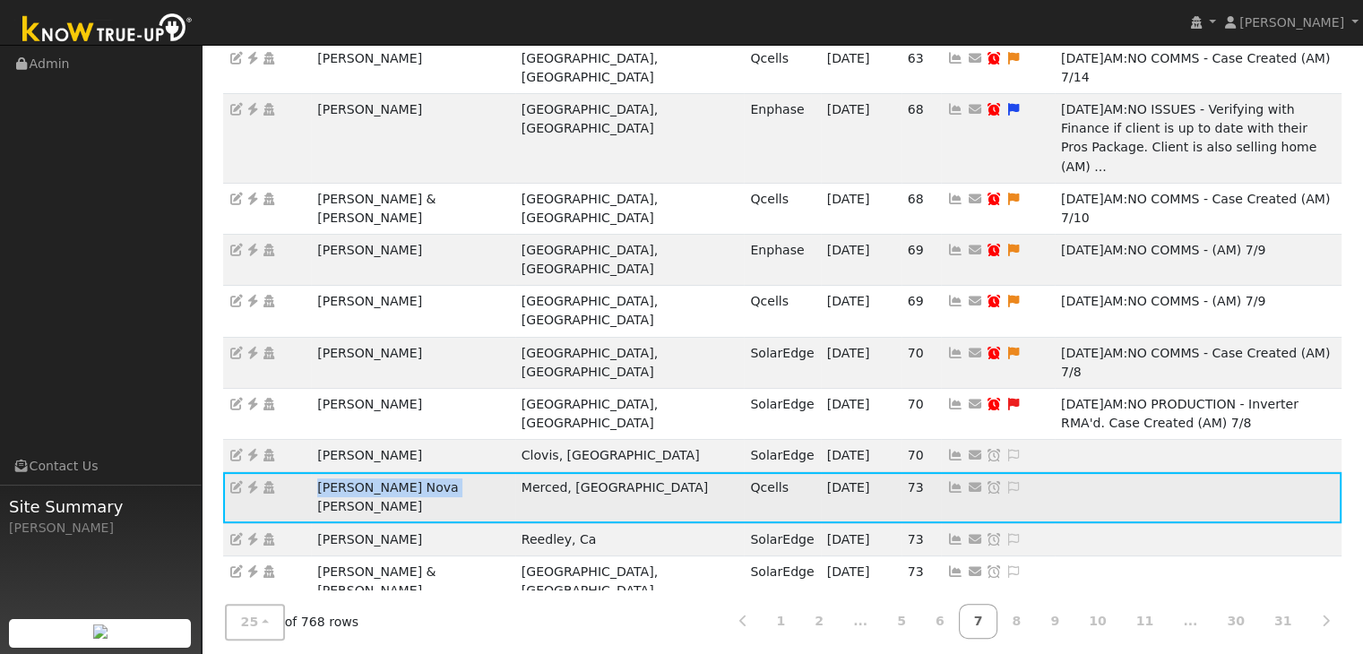
drag, startPoint x: 306, startPoint y: 332, endPoint x: 470, endPoint y: 334, distance: 163.1
click at [470, 472] on tr "Romualdo Nova Ortiz Merced, CA Qcells 09/15/25 73 Send Email... Copy a Link Res…" at bounding box center [782, 497] width 1119 height 51
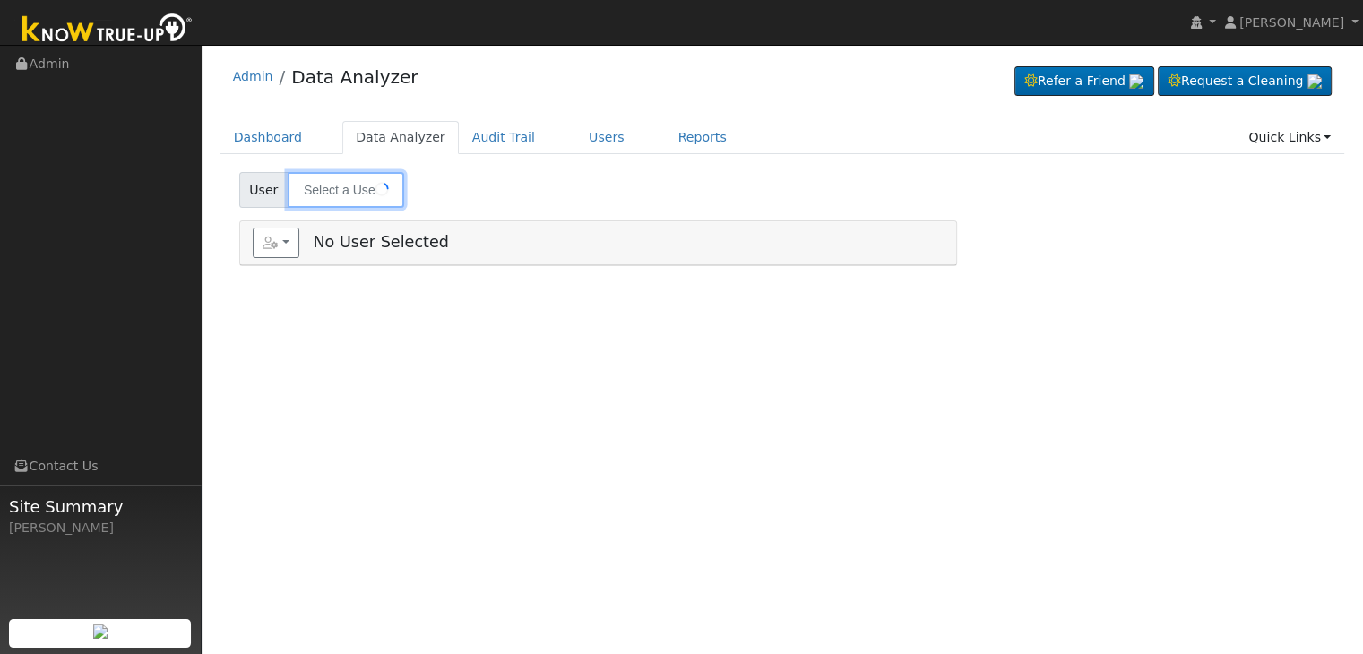
type input "Rajnikant Ambalpady"
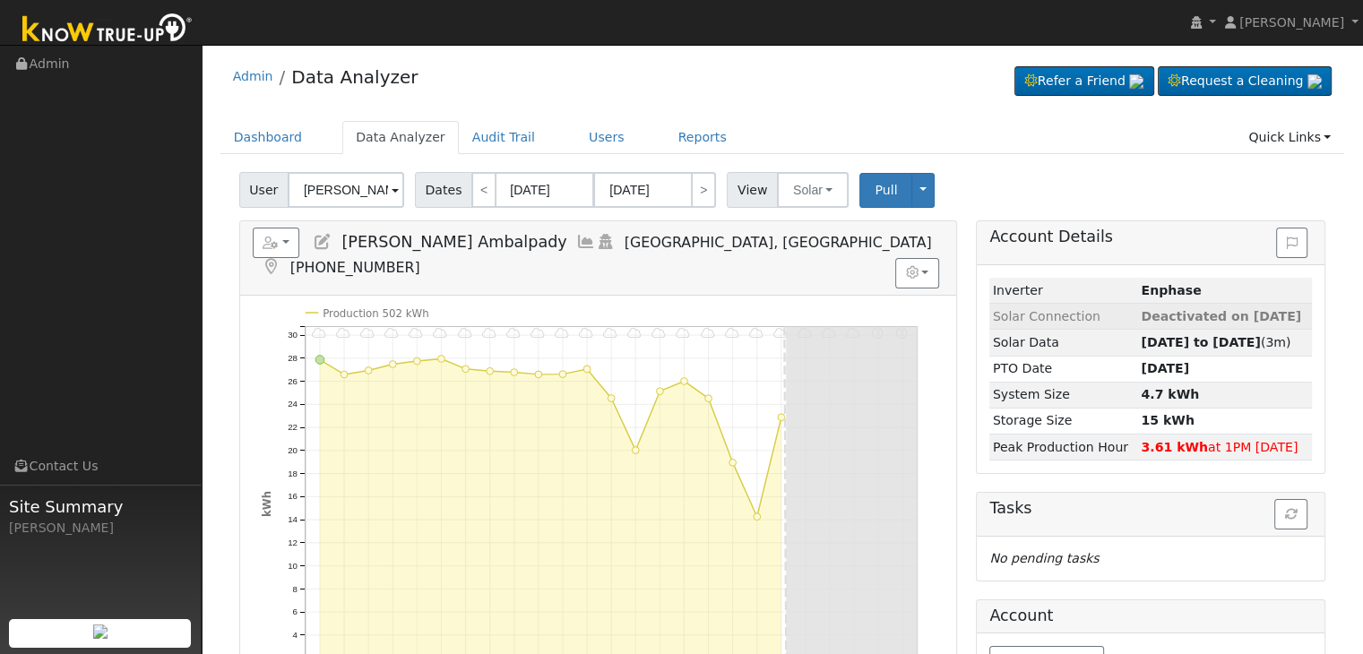
drag, startPoint x: 1123, startPoint y: 313, endPoint x: 1297, endPoint y: 307, distance: 174.8
click at [1297, 307] on tr "Solar Connection Deactivated on 09/13/25" at bounding box center [1150, 317] width 323 height 26
copy tr "Deactivated on 09/13/25"
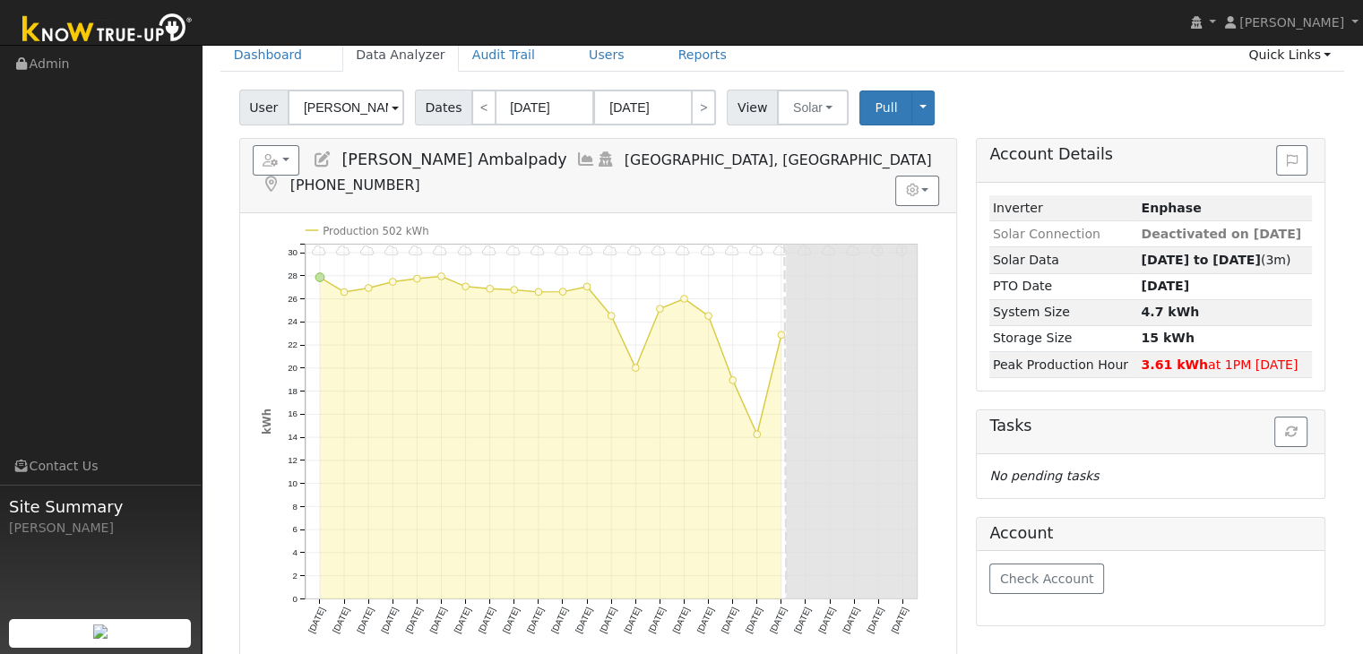
scroll to position [90, 0]
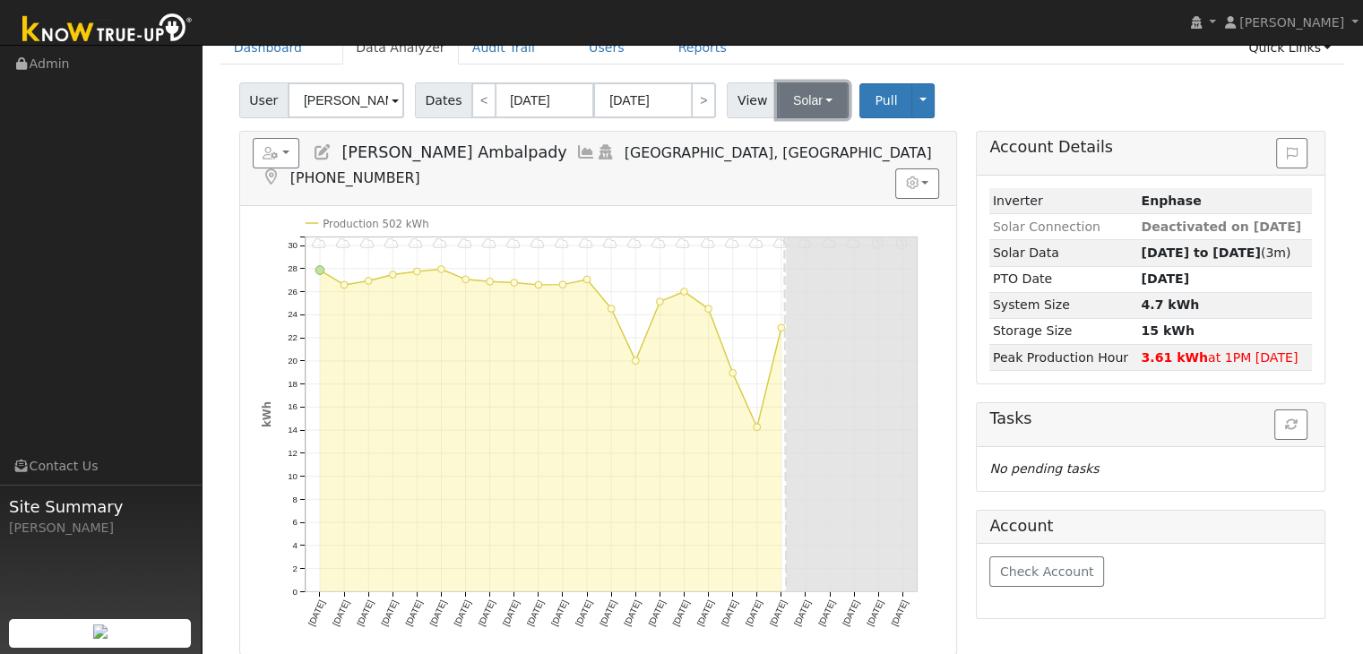
click at [805, 114] on button "Solar" at bounding box center [813, 100] width 72 height 36
click at [810, 134] on link "Utility" at bounding box center [835, 139] width 125 height 25
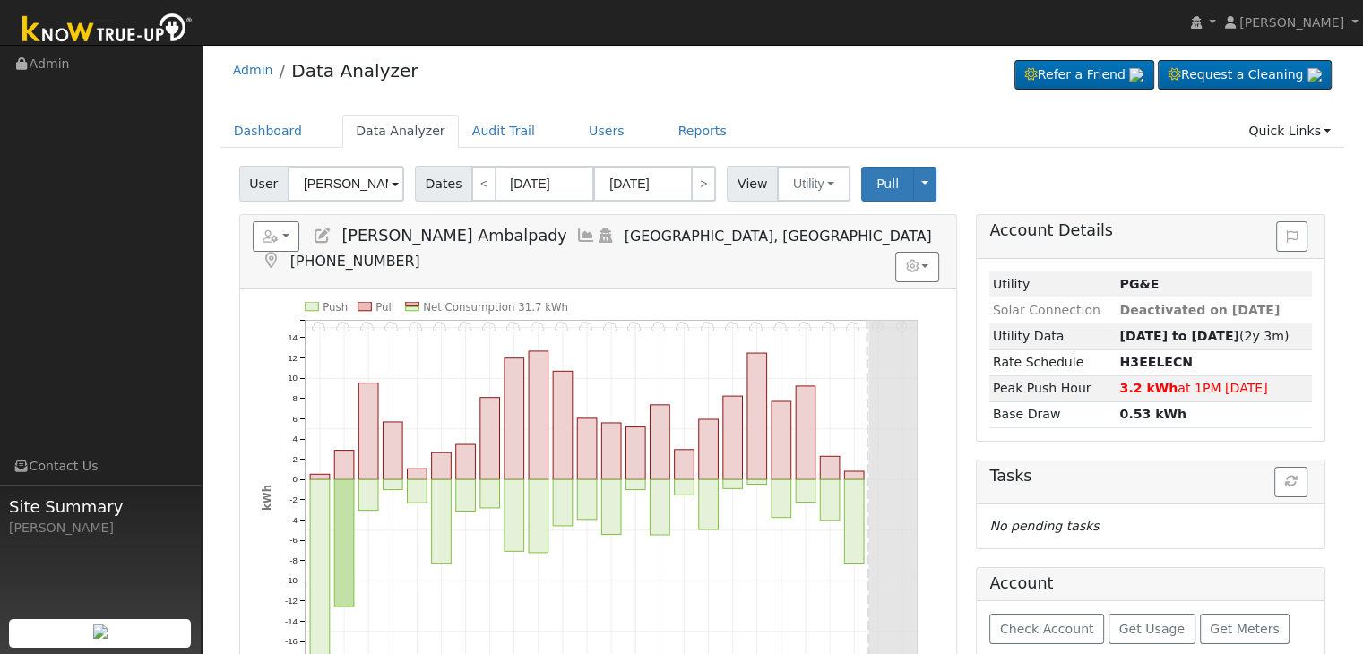
scroll to position [0, 0]
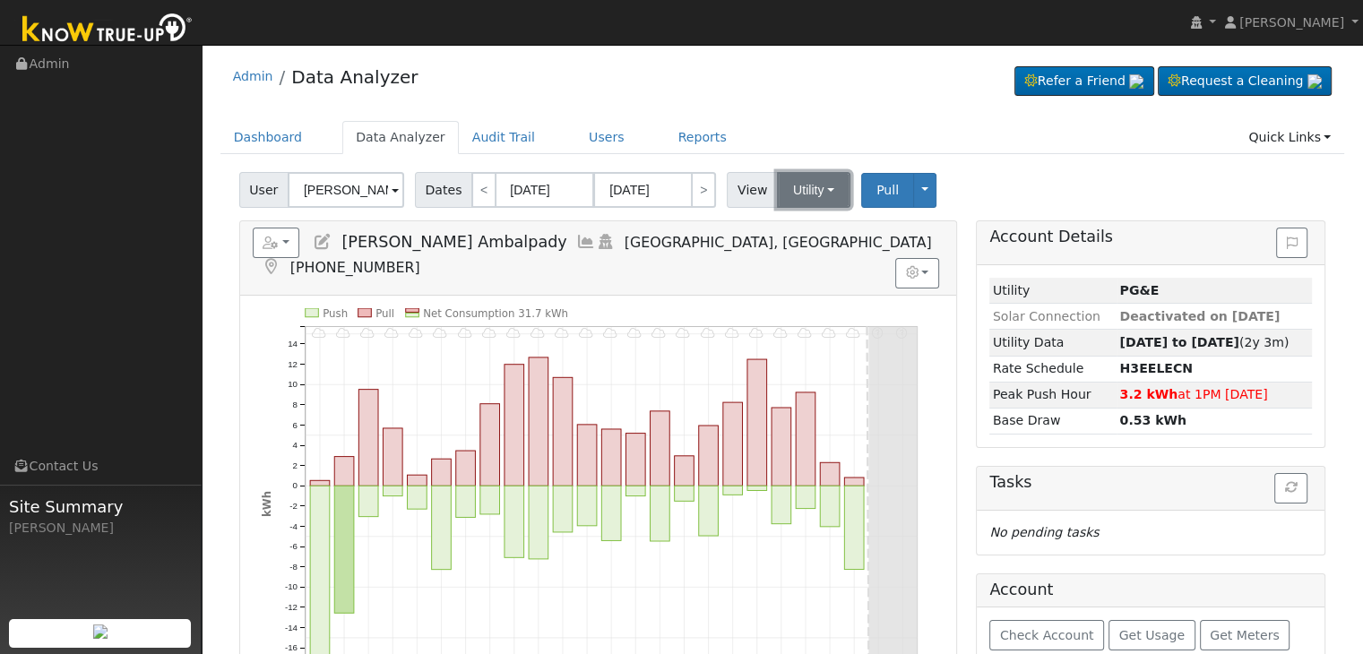
click at [806, 195] on button "Utility" at bounding box center [813, 190] width 73 height 36
click at [799, 254] on link "Solar" at bounding box center [835, 255] width 125 height 25
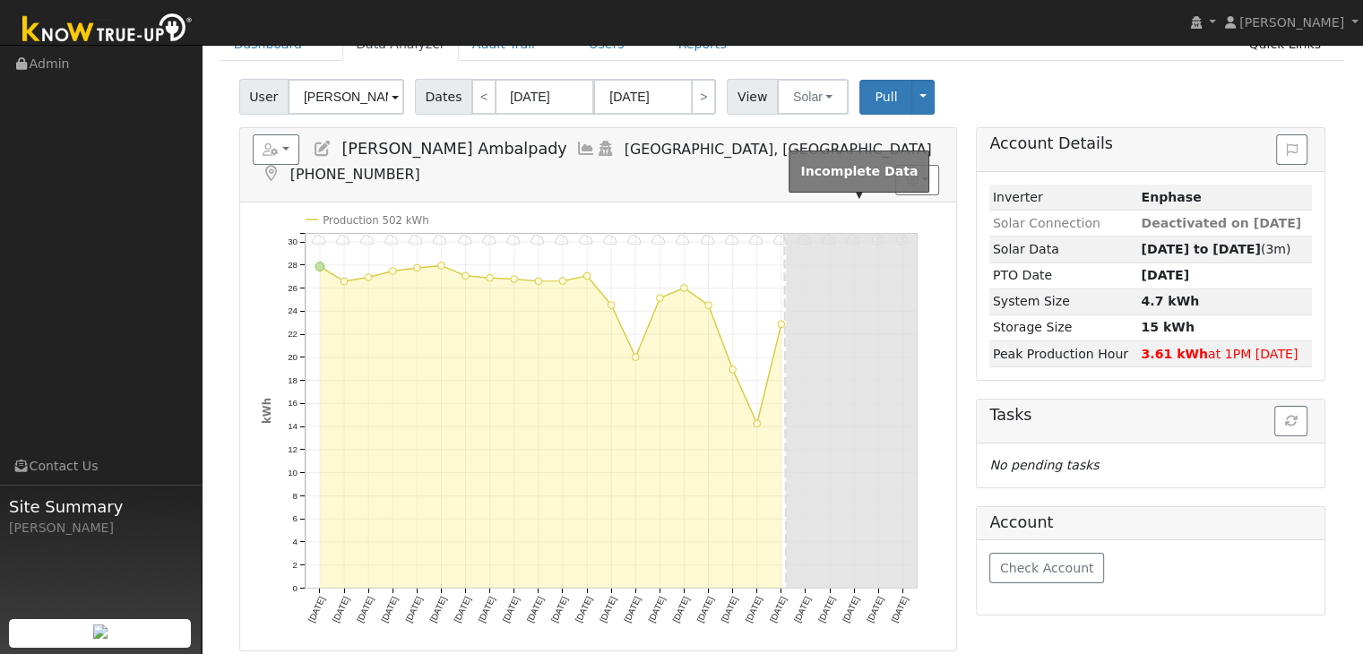
scroll to position [90, 0]
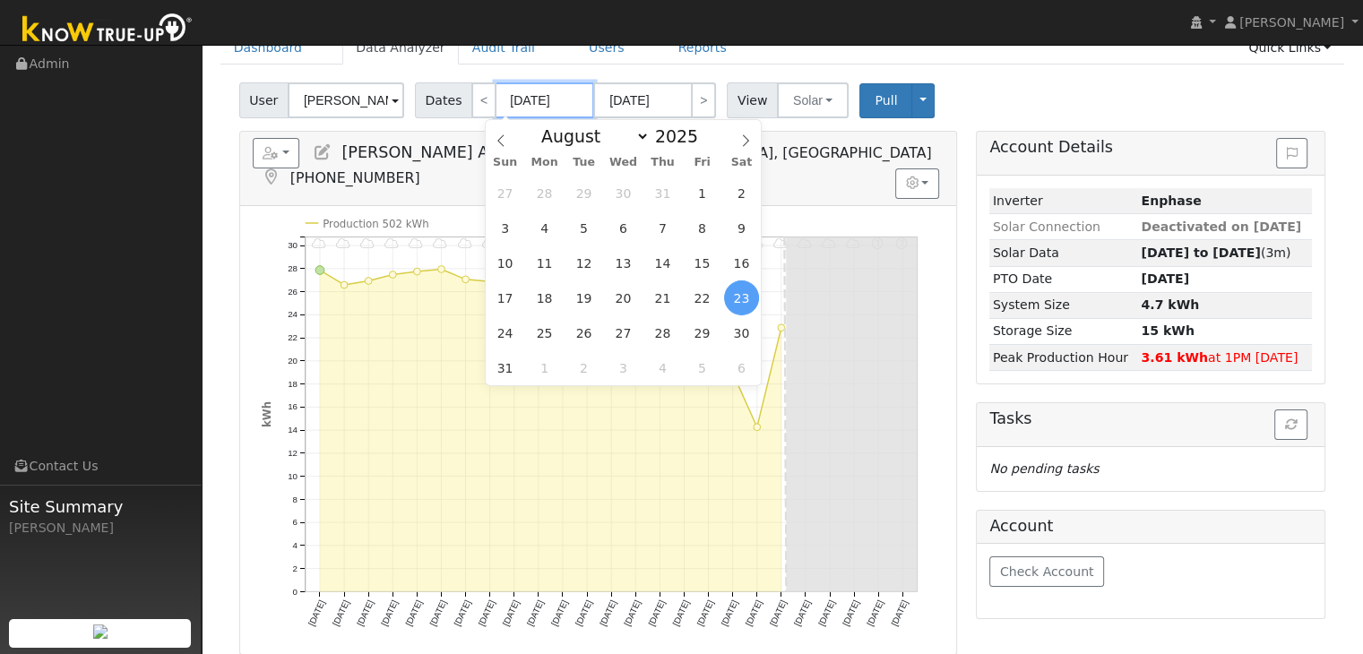
click at [541, 87] on input "[DATE]" at bounding box center [545, 100] width 99 height 36
click at [747, 143] on icon at bounding box center [745, 140] width 13 height 13
select select "8"
click at [584, 228] on span "9" at bounding box center [583, 228] width 35 height 35
type input "[DATE]"
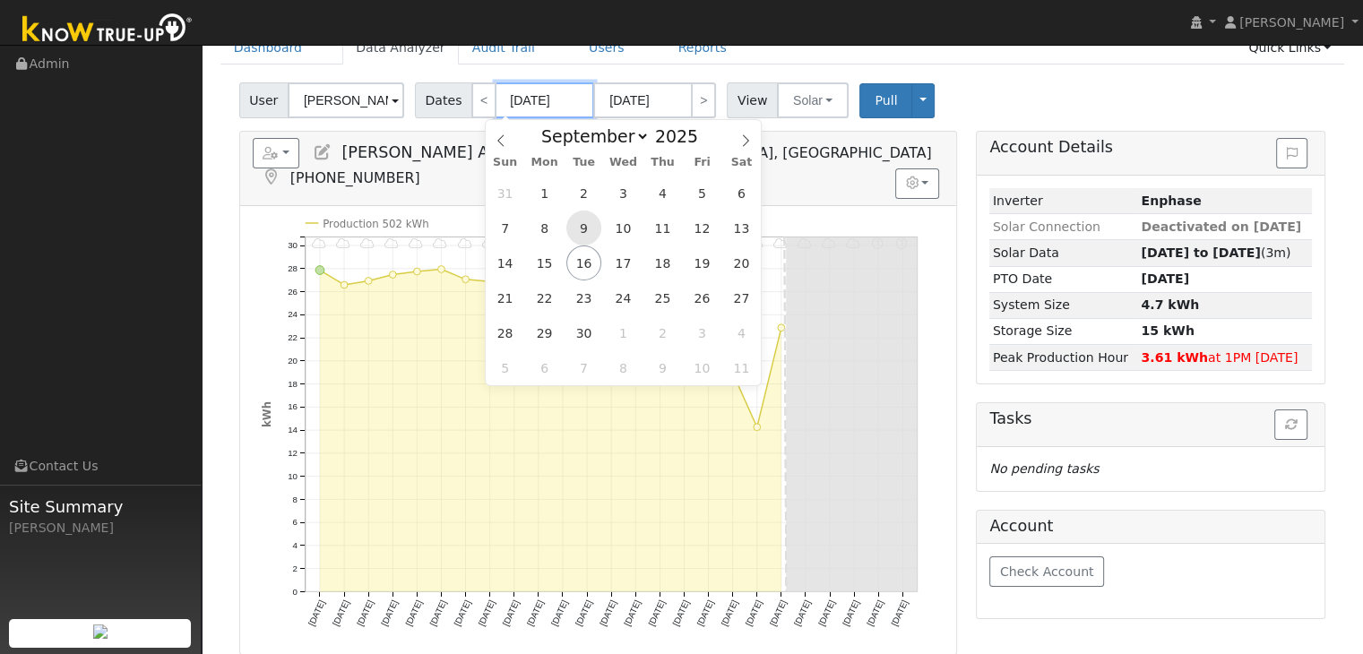
type input "10/03/2025"
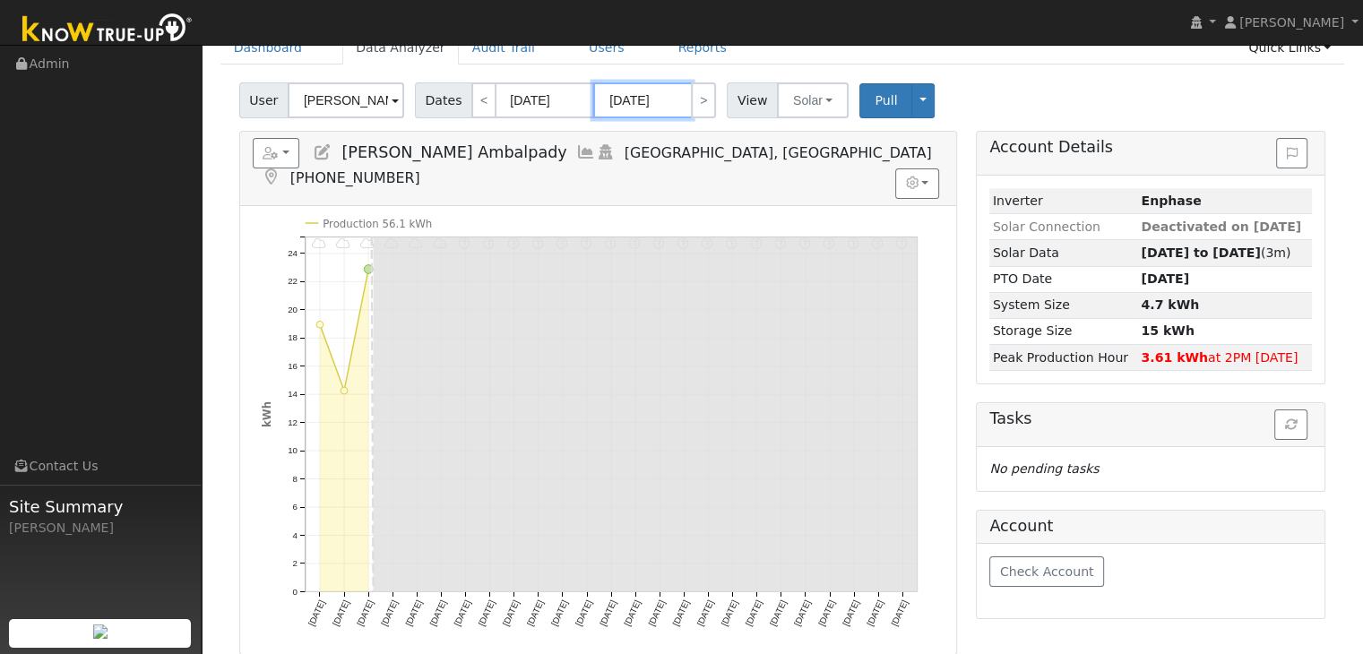
click at [645, 102] on input "10/03/2025" at bounding box center [642, 100] width 99 height 36
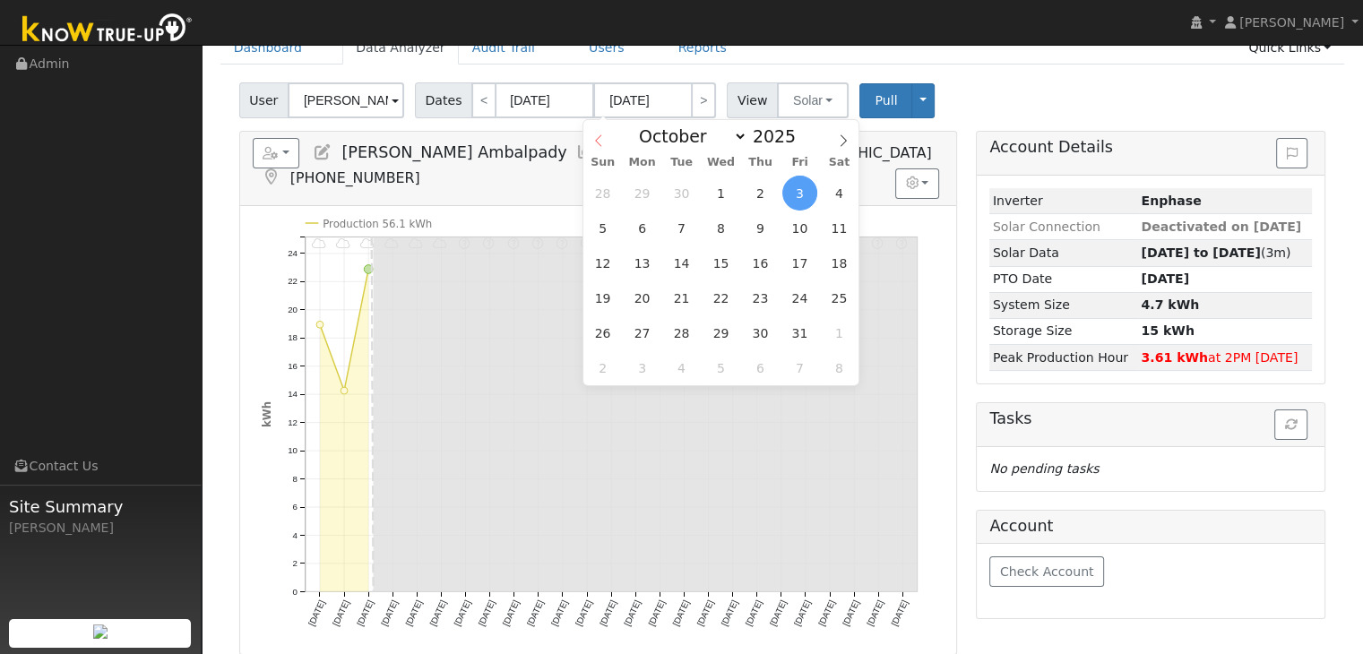
click at [592, 136] on icon at bounding box center [598, 140] width 13 height 13
select select "8"
click at [677, 262] on span "16" at bounding box center [681, 263] width 35 height 35
type input "[DATE]"
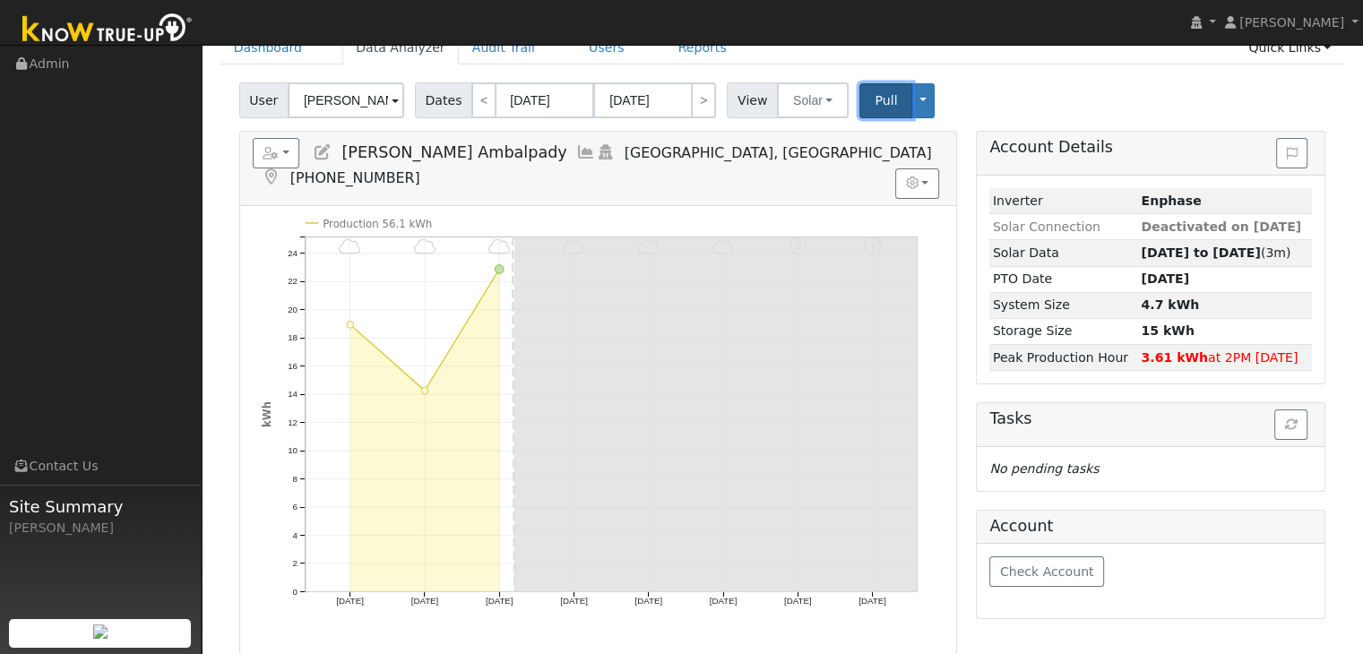
click at [875, 97] on span "Pull" at bounding box center [886, 100] width 22 height 14
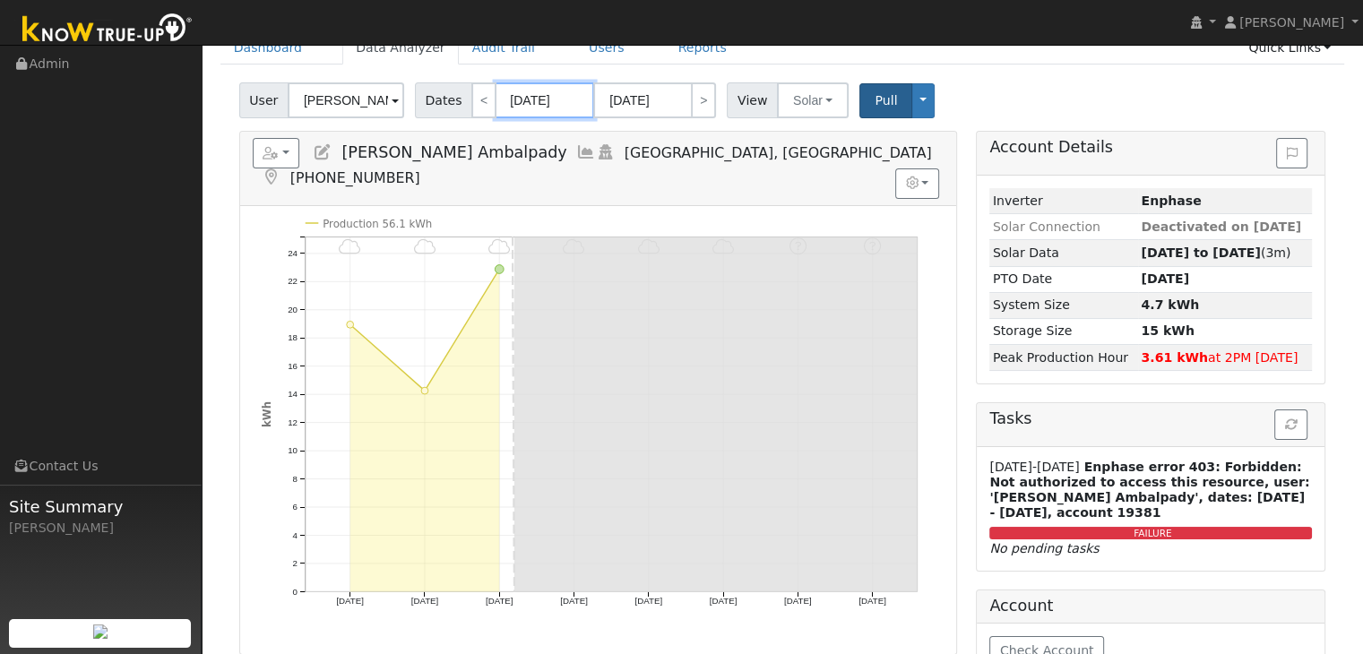
click at [520, 98] on input "09/09/2025" at bounding box center [545, 100] width 99 height 36
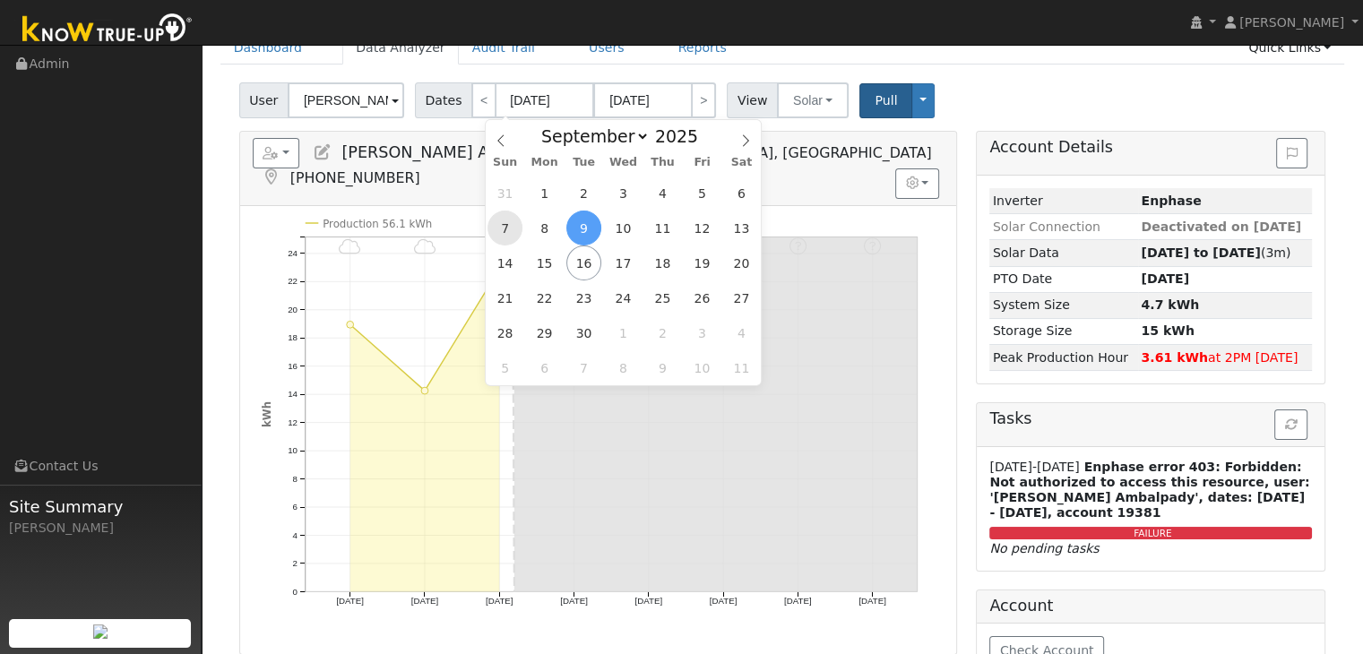
click at [513, 228] on span "7" at bounding box center [504, 228] width 35 height 35
type input "09/07/2025"
type input "09/14/2025"
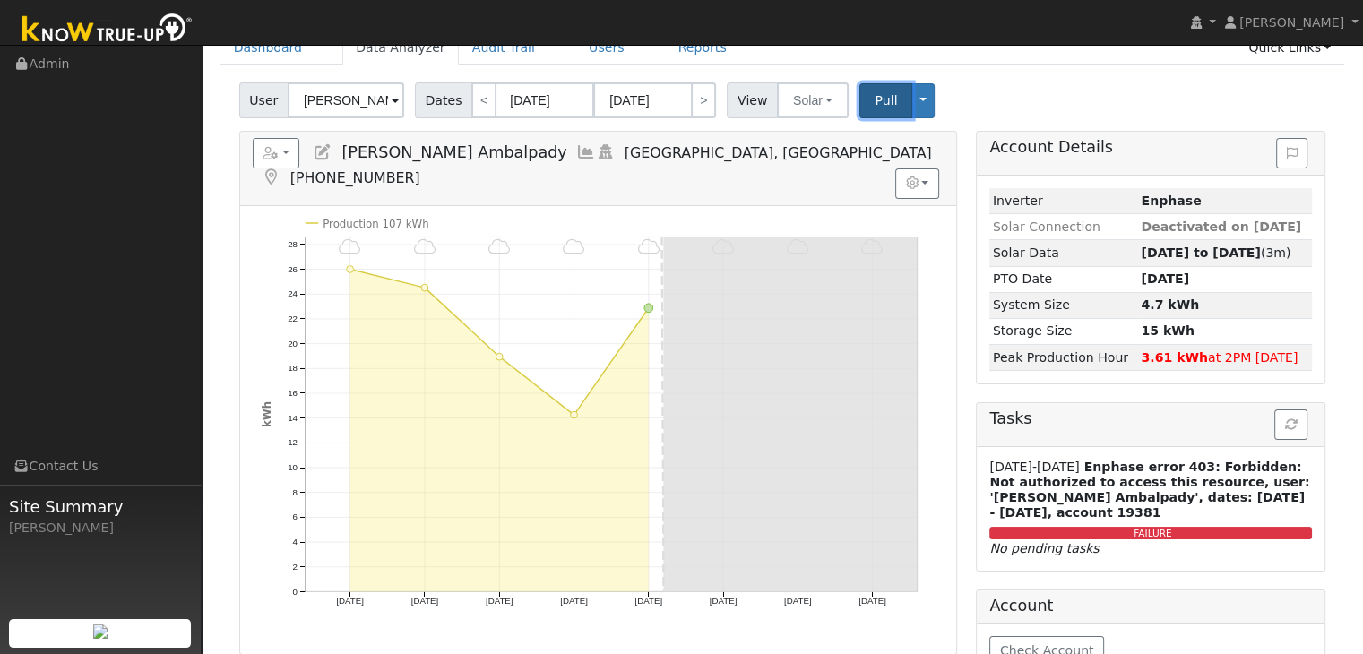
click at [859, 108] on button "Pull" at bounding box center [885, 100] width 53 height 35
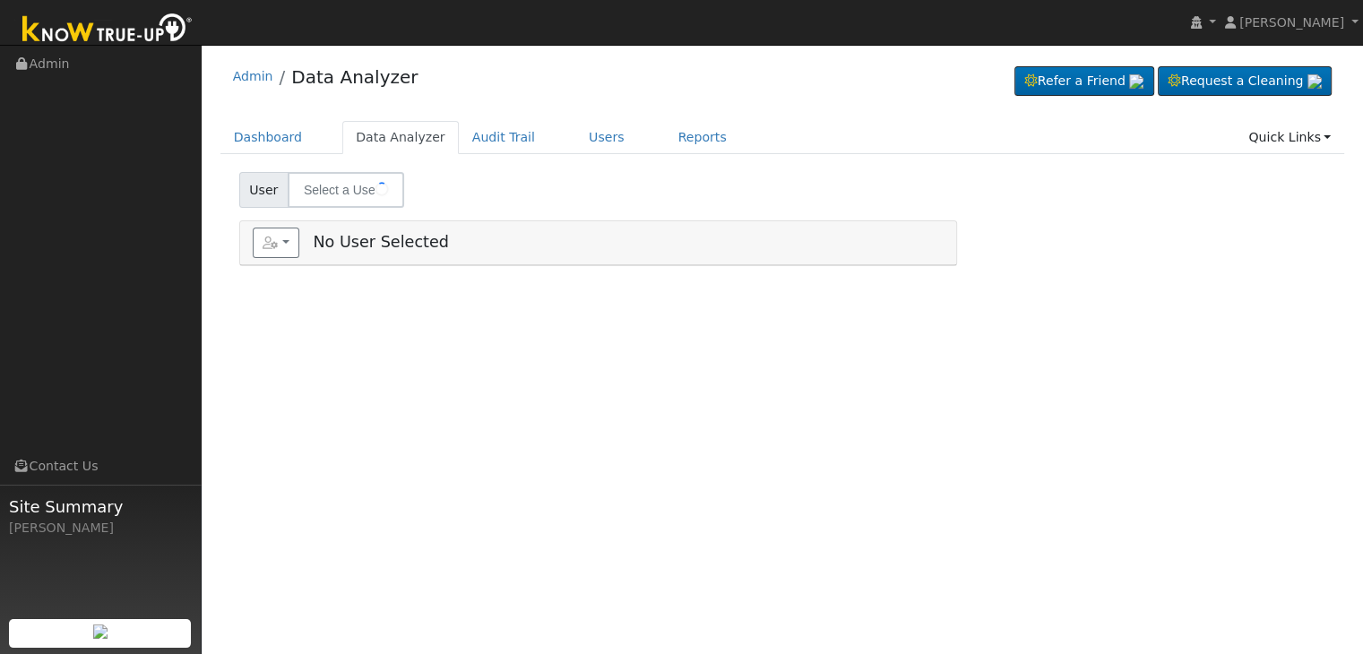
type input "Eric & Robyn Gutnik"
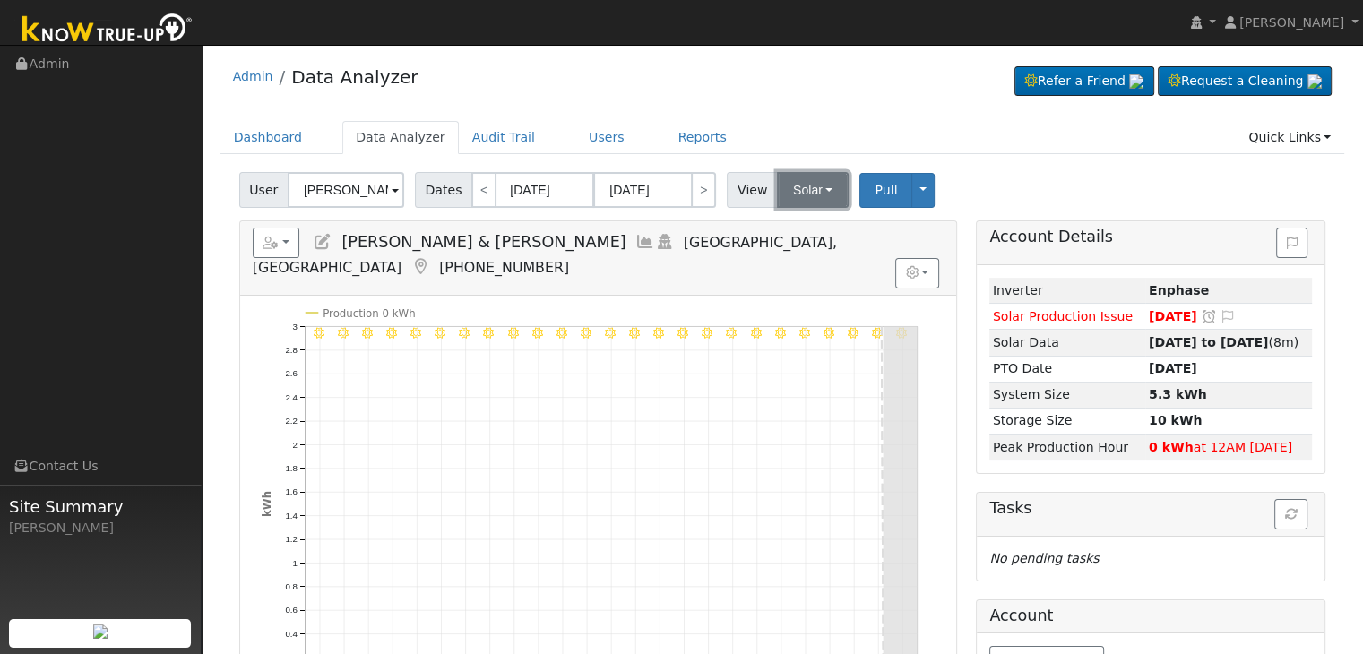
click at [815, 190] on button "Solar" at bounding box center [813, 190] width 72 height 36
click at [792, 228] on link "Utility" at bounding box center [835, 229] width 125 height 25
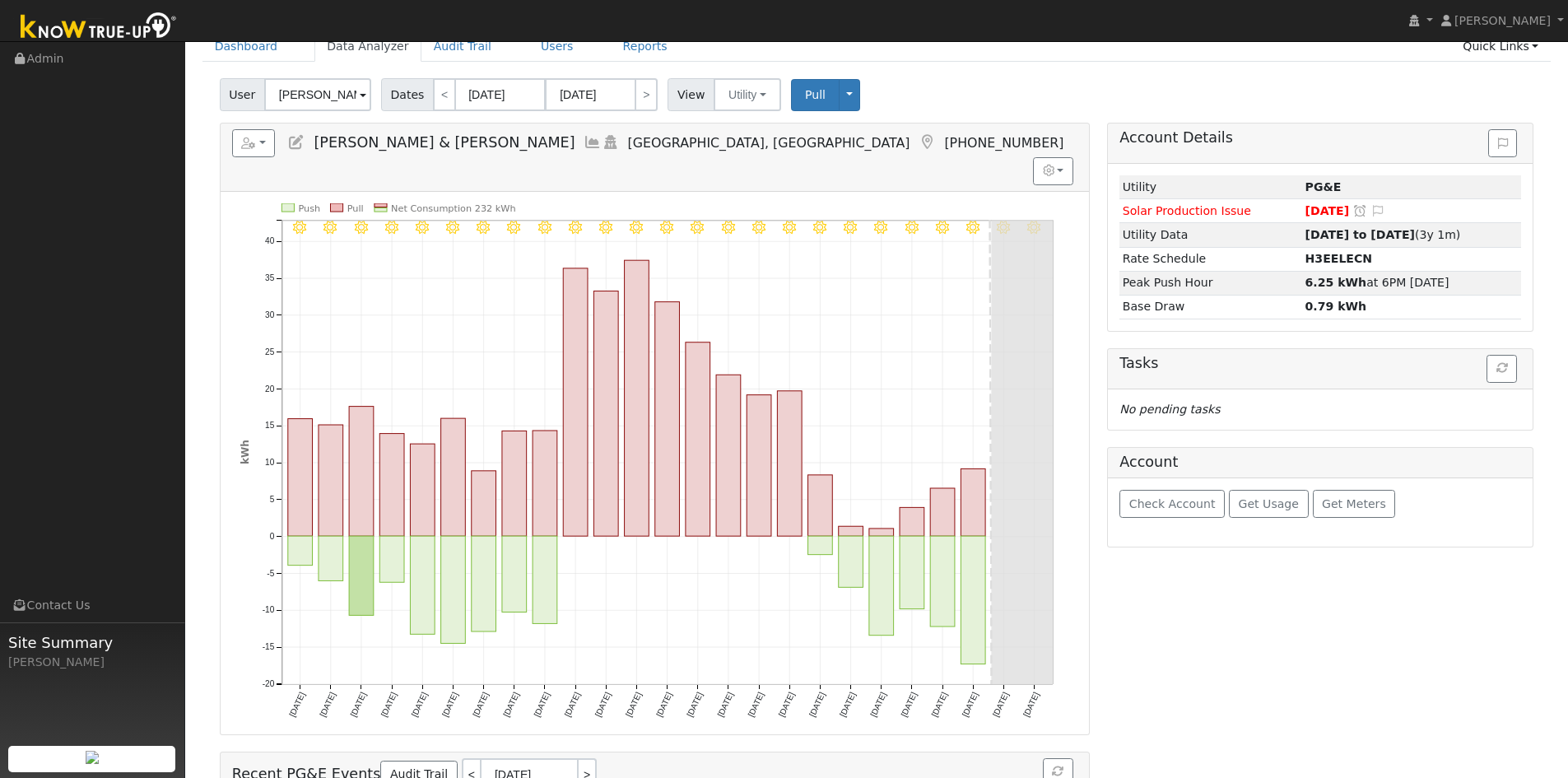
scroll to position [83, 0]
click at [748, 100] on button "Utility" at bounding box center [747, 92] width 67 height 33
click at [735, 154] on link "Solar" at bounding box center [768, 152] width 115 height 23
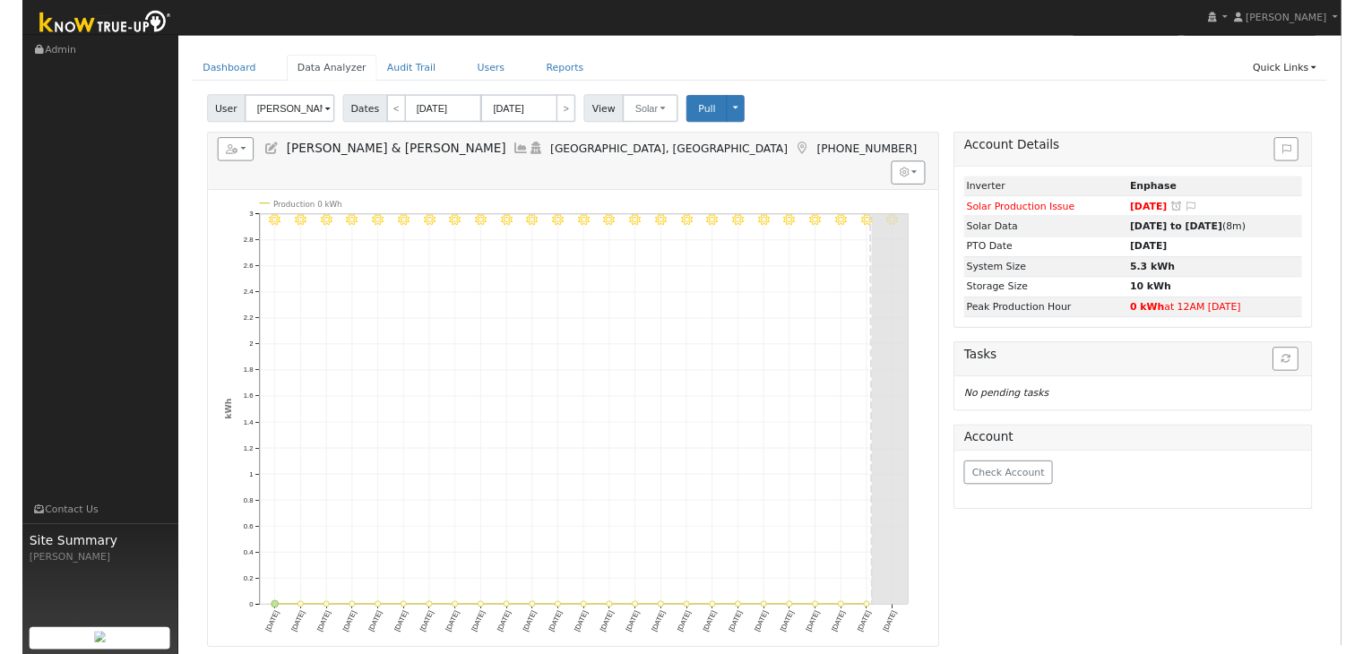
scroll to position [0, 0]
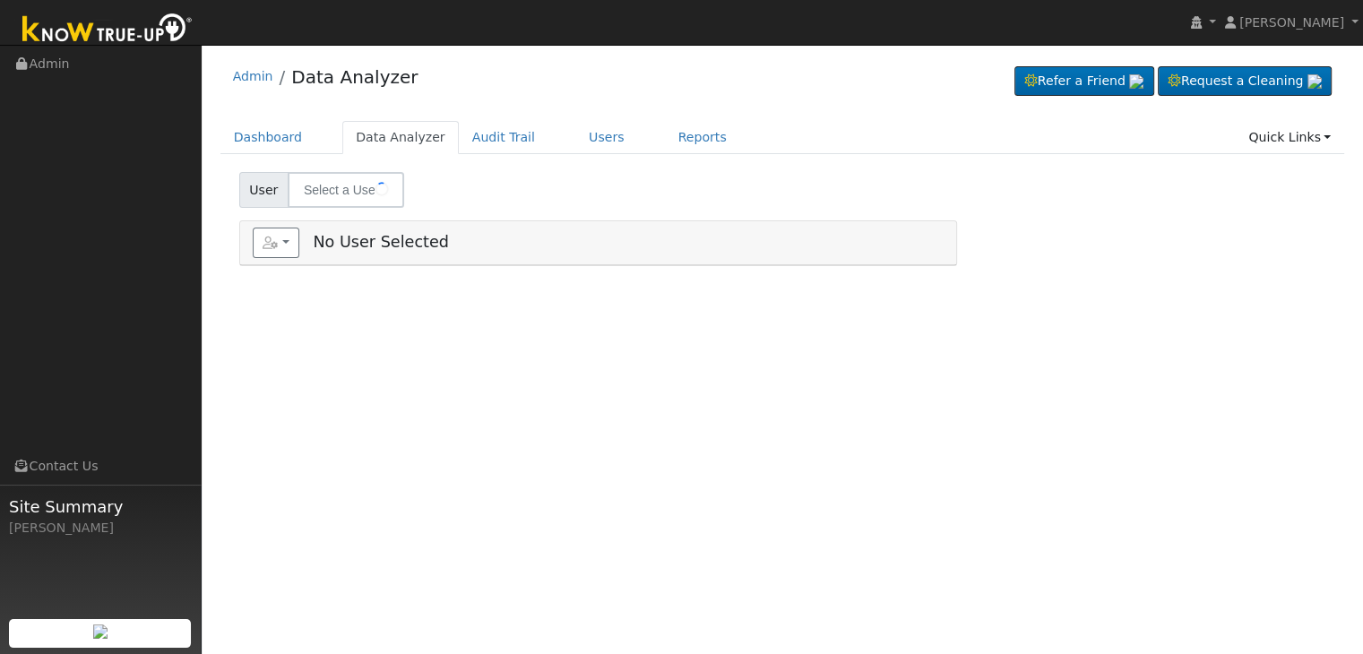
type input "[PERSON_NAME], Jodi, & [PERSON_NAME]"
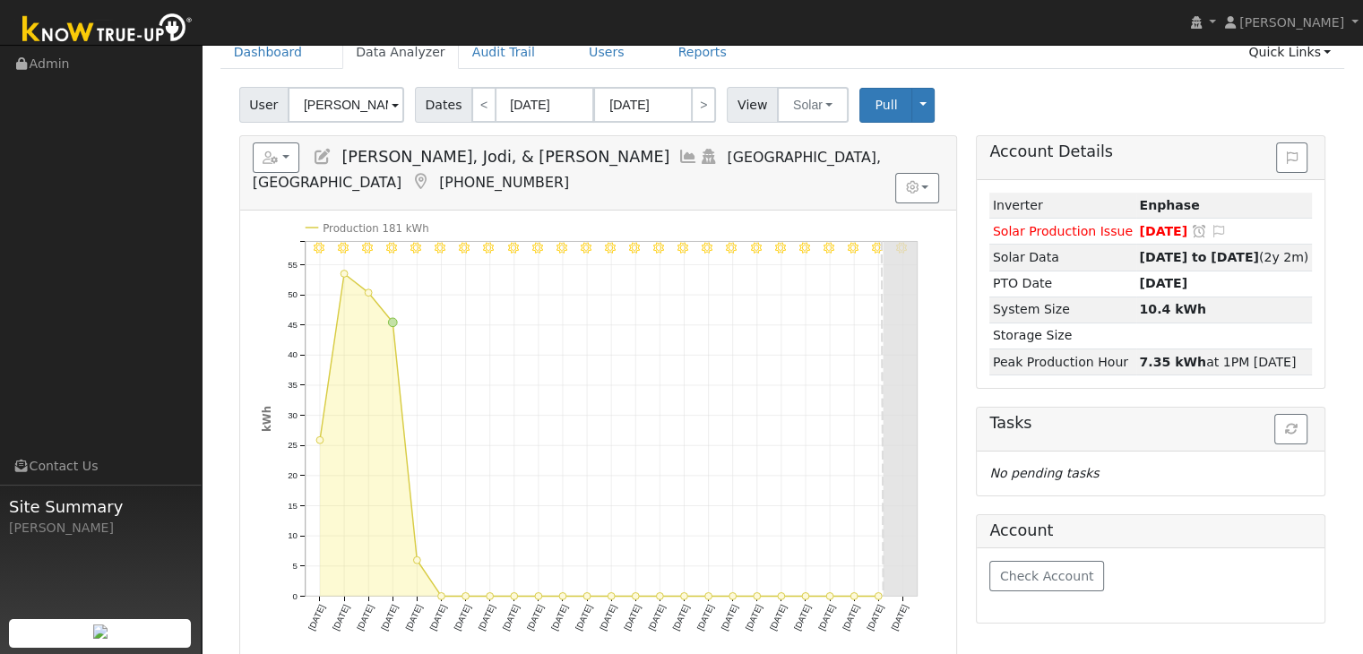
scroll to position [90, 0]
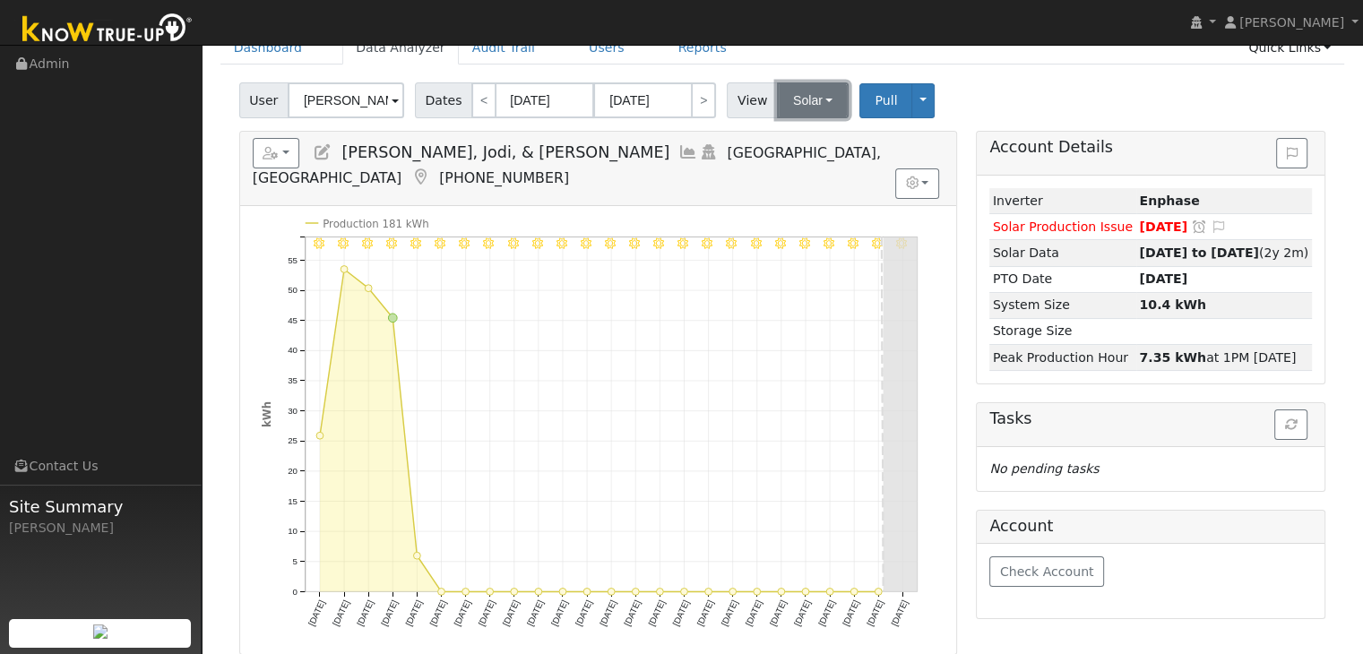
click at [805, 103] on button "Solar" at bounding box center [813, 100] width 72 height 36
click at [790, 135] on link "Utility" at bounding box center [835, 139] width 125 height 25
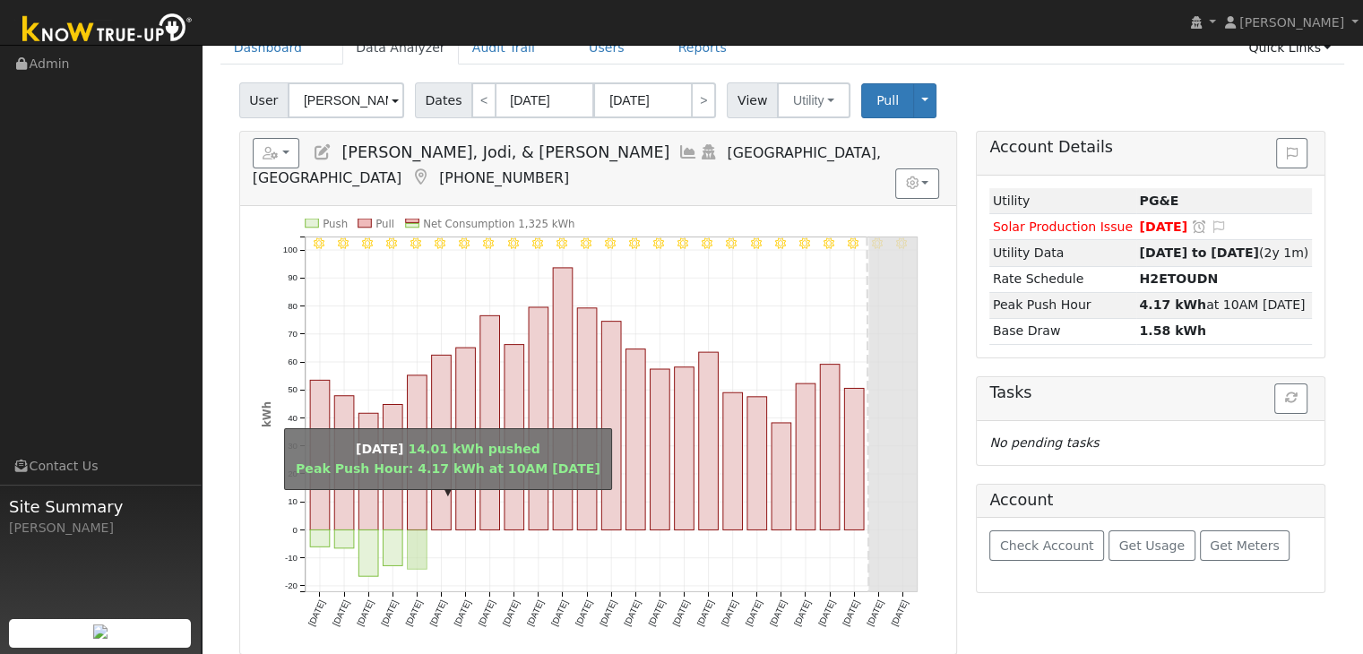
click at [412, 530] on rect "onclick=""" at bounding box center [417, 549] width 20 height 39
type input "[DATE]"
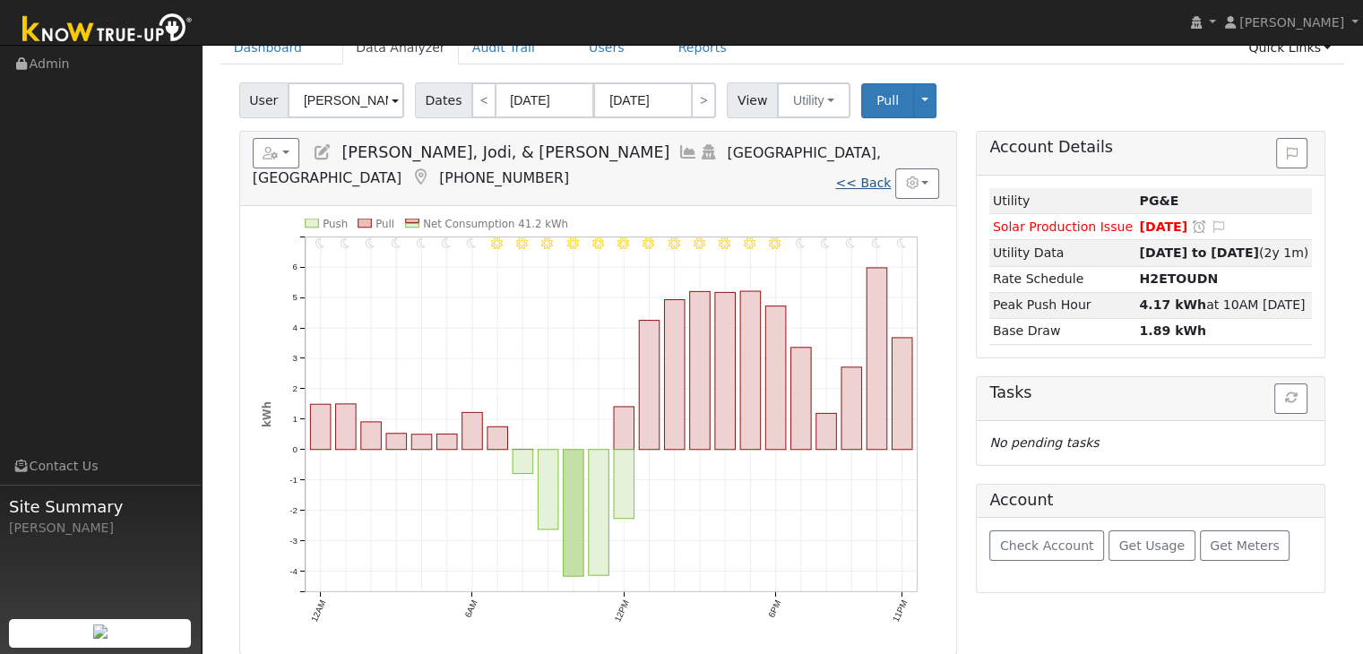
click at [861, 176] on link "<< Back" at bounding box center [863, 183] width 56 height 14
type input "[DATE]"
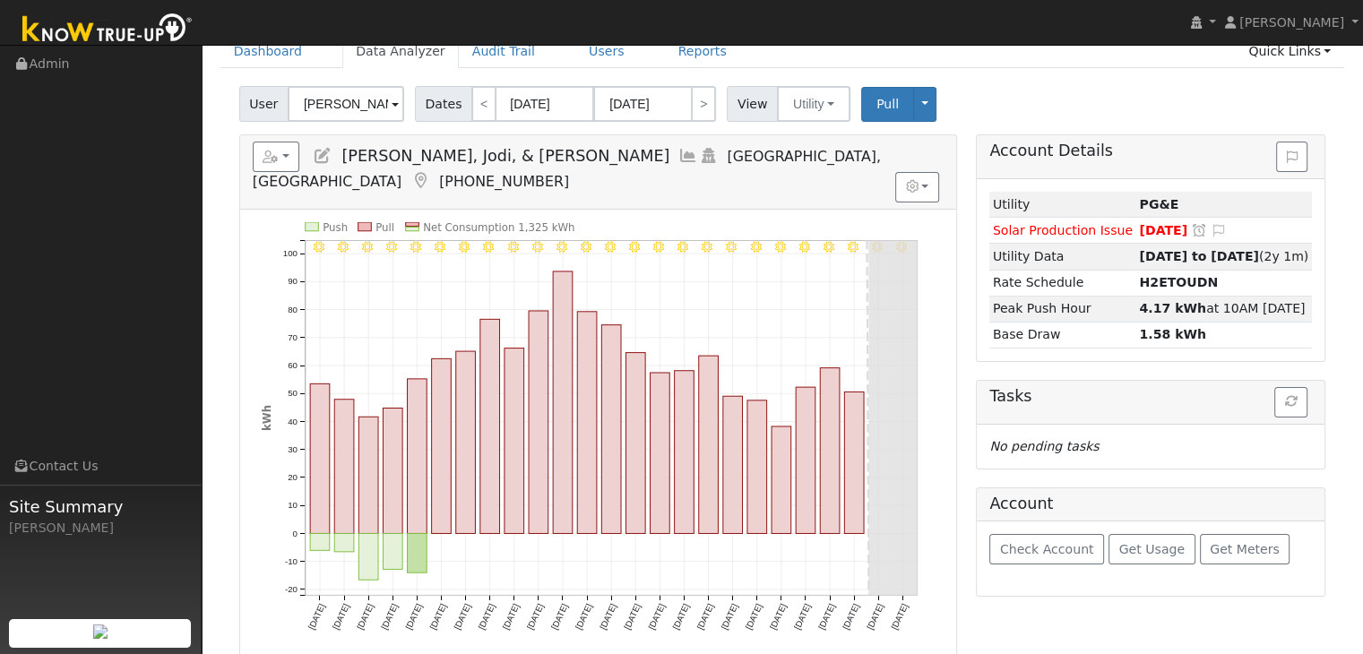
scroll to position [90, 0]
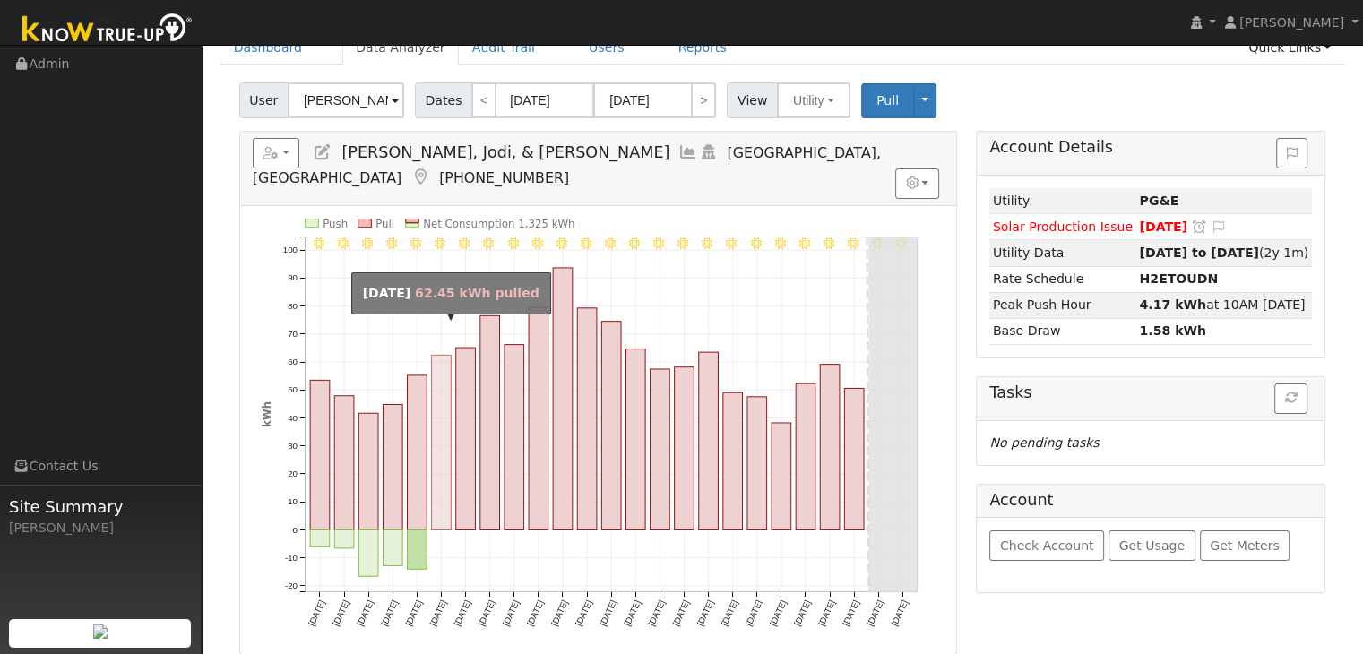
click at [436, 465] on rect "onclick=""" at bounding box center [441, 442] width 20 height 175
type input "[DATE]"
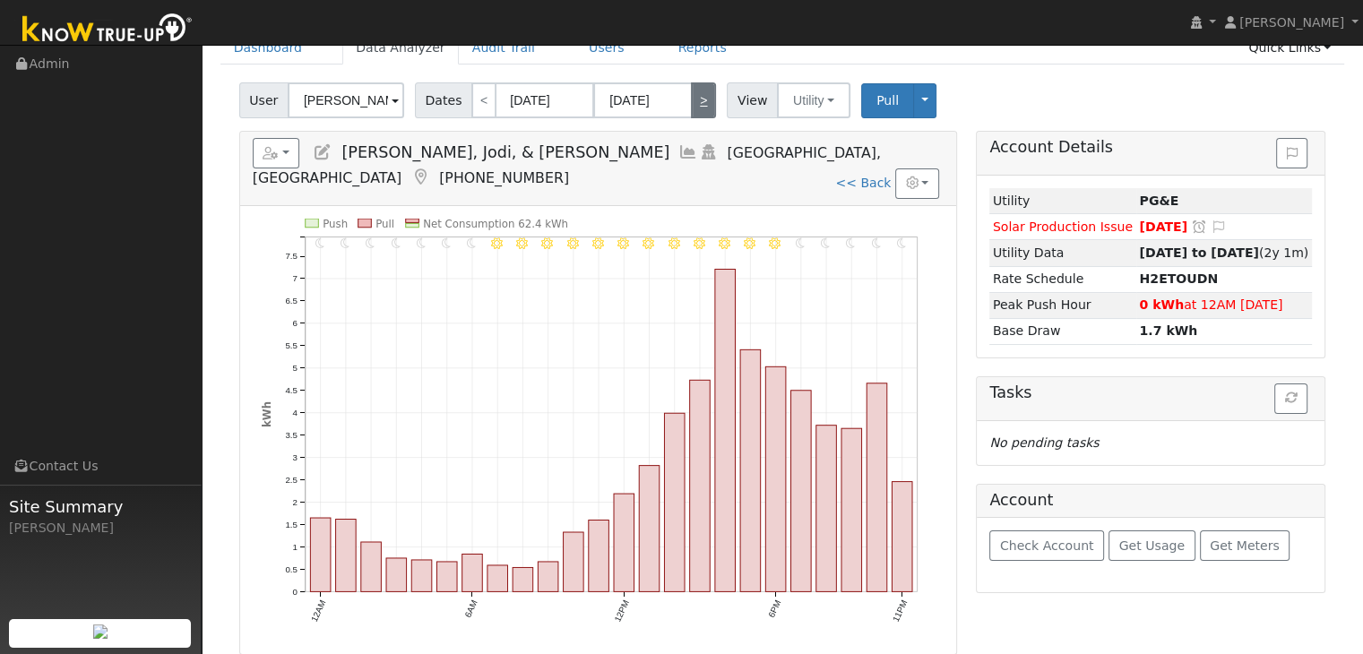
click at [693, 94] on link ">" at bounding box center [703, 100] width 25 height 36
type input "[DATE]"
type input "08/29/2025"
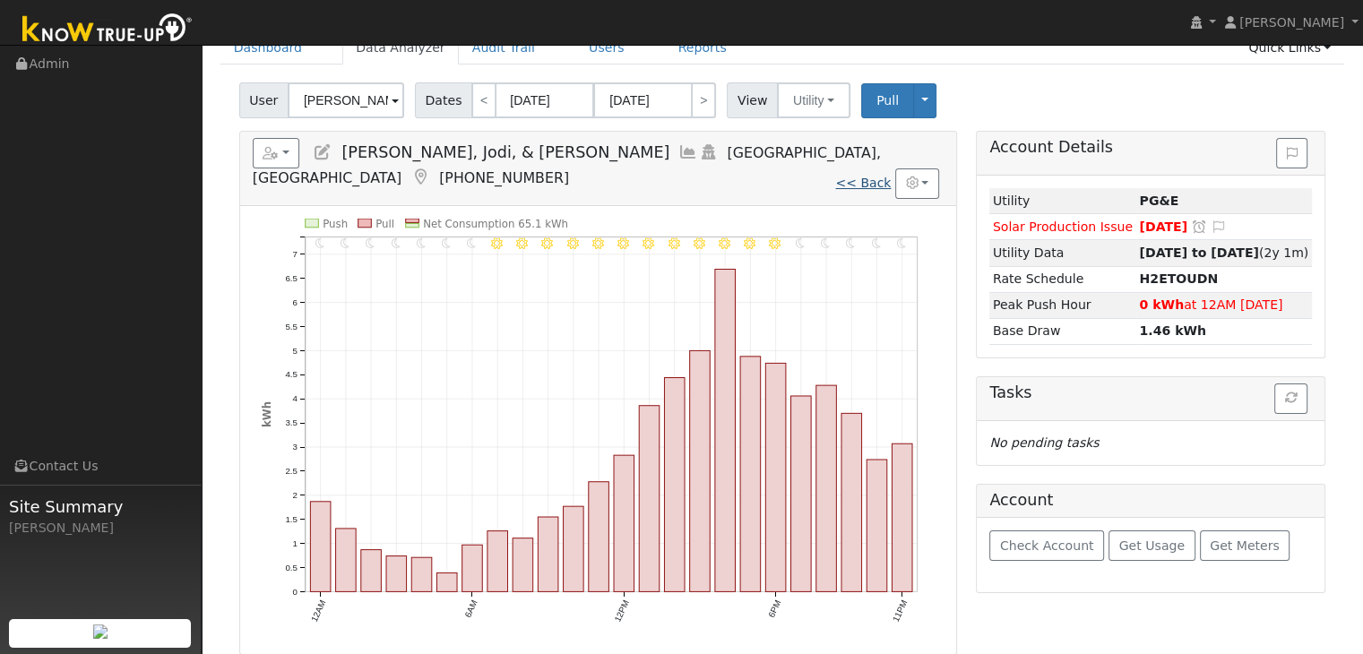
click at [875, 176] on link "<< Back" at bounding box center [863, 183] width 56 height 14
type input "[DATE]"
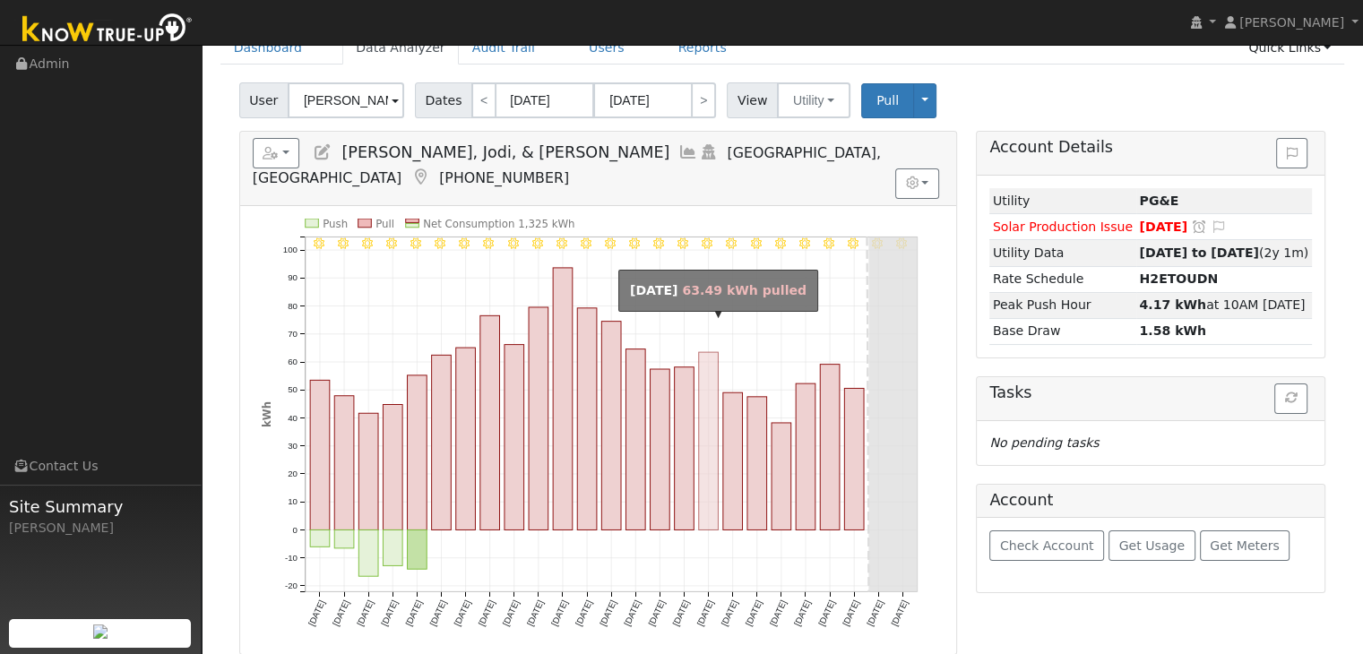
click at [710, 481] on rect "onclick=""" at bounding box center [709, 440] width 20 height 177
type input "09/08/2025"
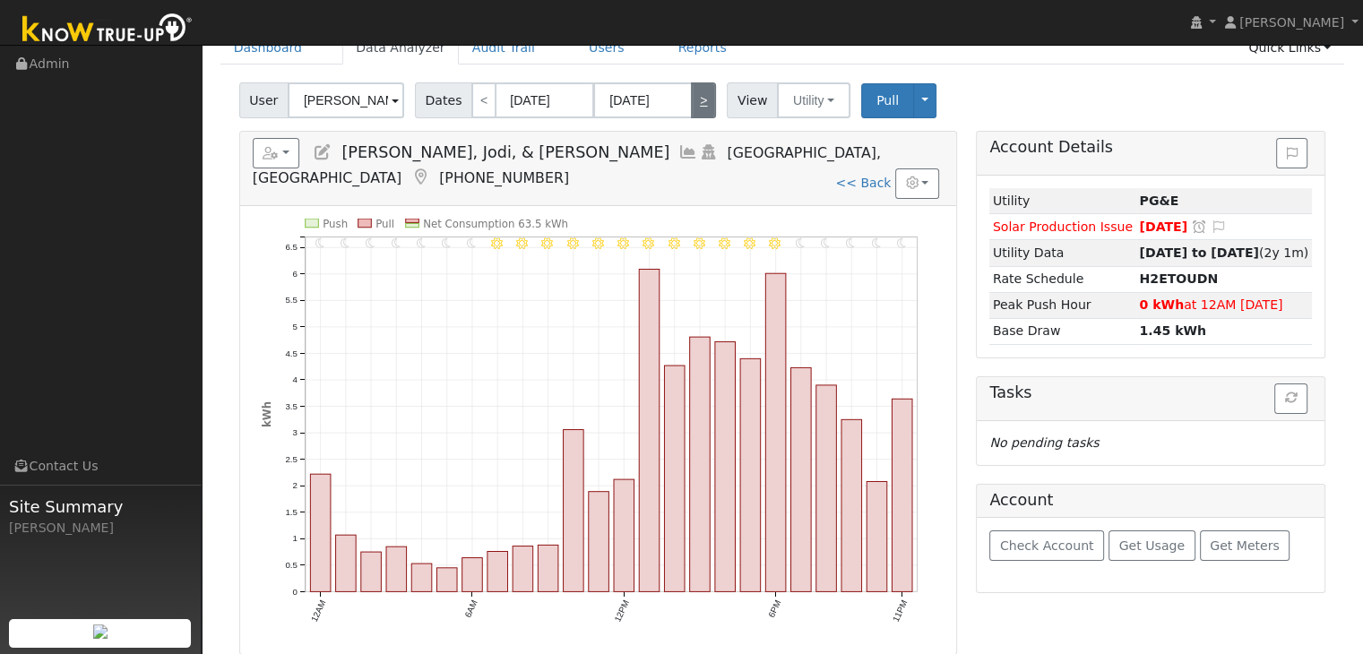
click at [699, 103] on link ">" at bounding box center [703, 100] width 25 height 36
type input "09/09/2025"
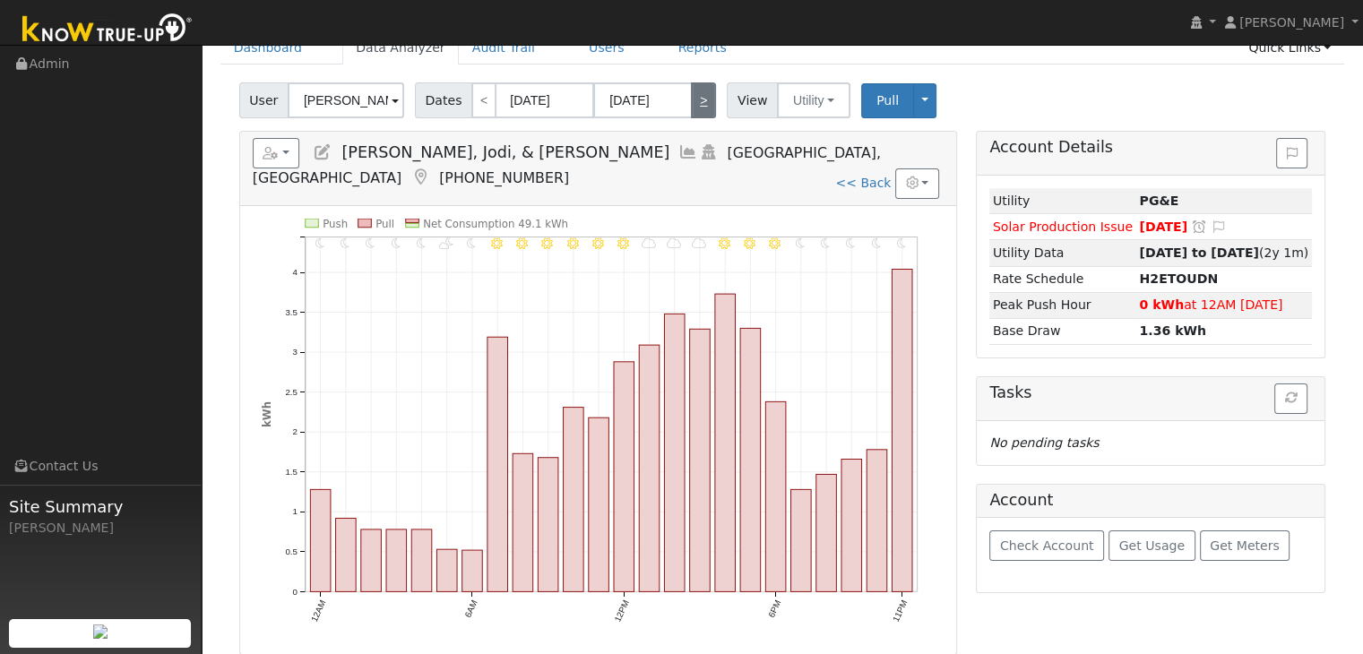
click at [699, 103] on link ">" at bounding box center [703, 100] width 25 height 36
type input "09/10/2025"
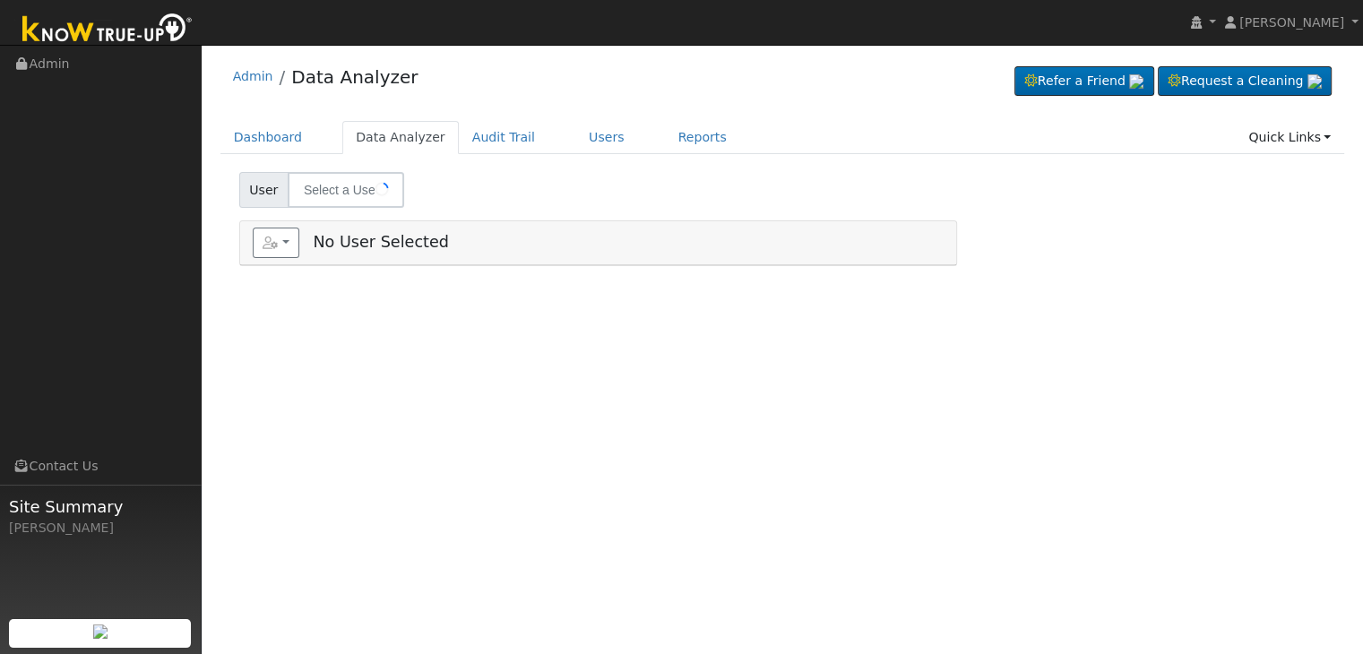
type input "[PERSON_NAME]"
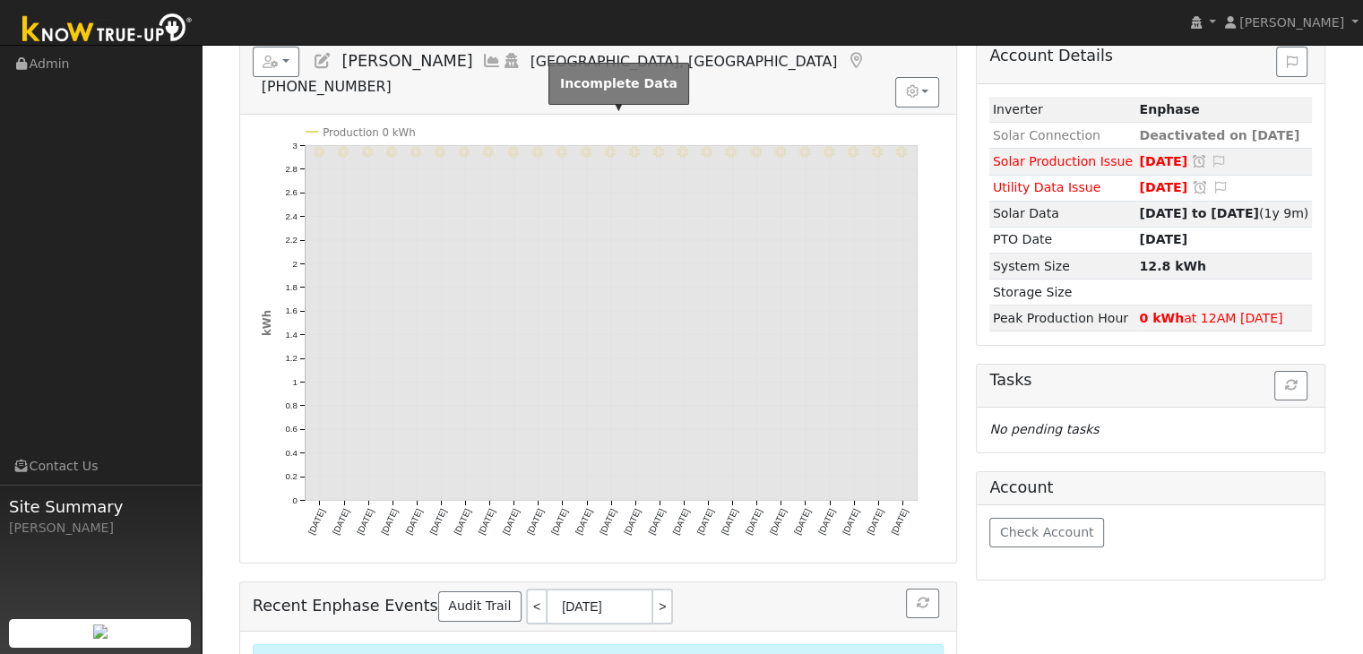
scroll to position [129, 0]
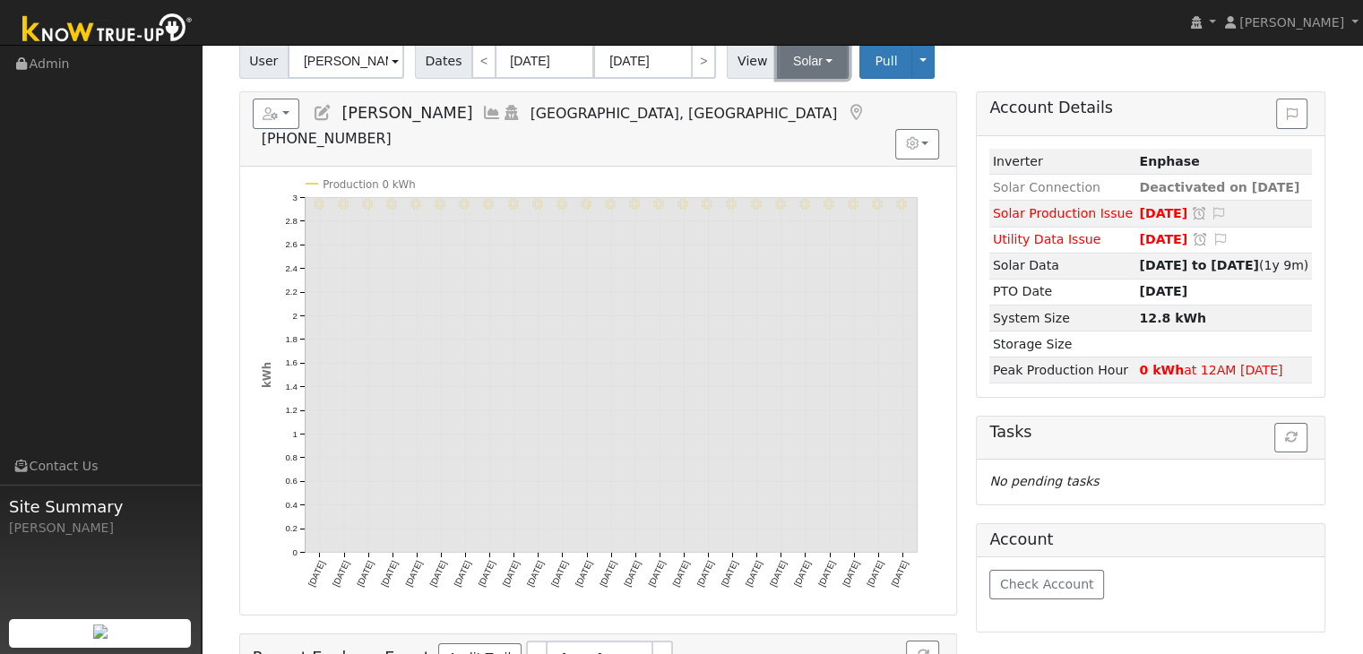
click at [806, 65] on button "Solar" at bounding box center [813, 61] width 72 height 36
click at [801, 93] on link "Utility" at bounding box center [835, 100] width 125 height 25
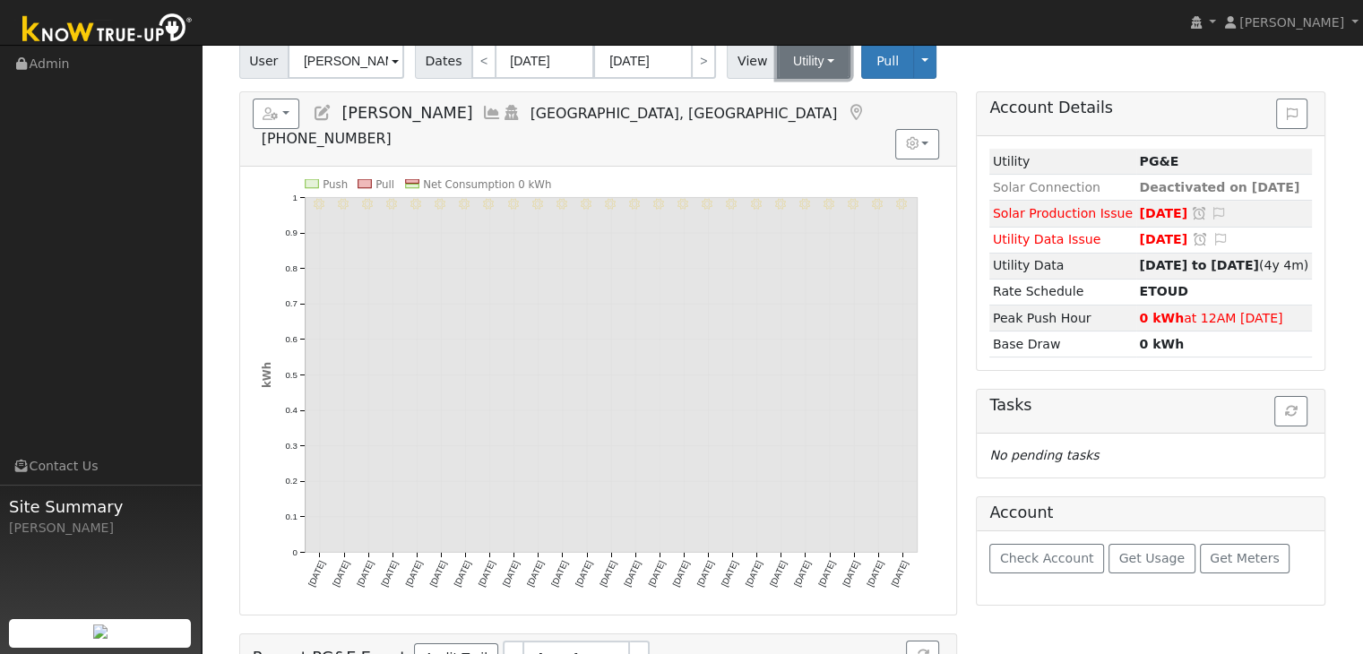
click at [800, 72] on button "Utility" at bounding box center [813, 61] width 73 height 36
click at [810, 124] on link "Solar" at bounding box center [835, 126] width 125 height 25
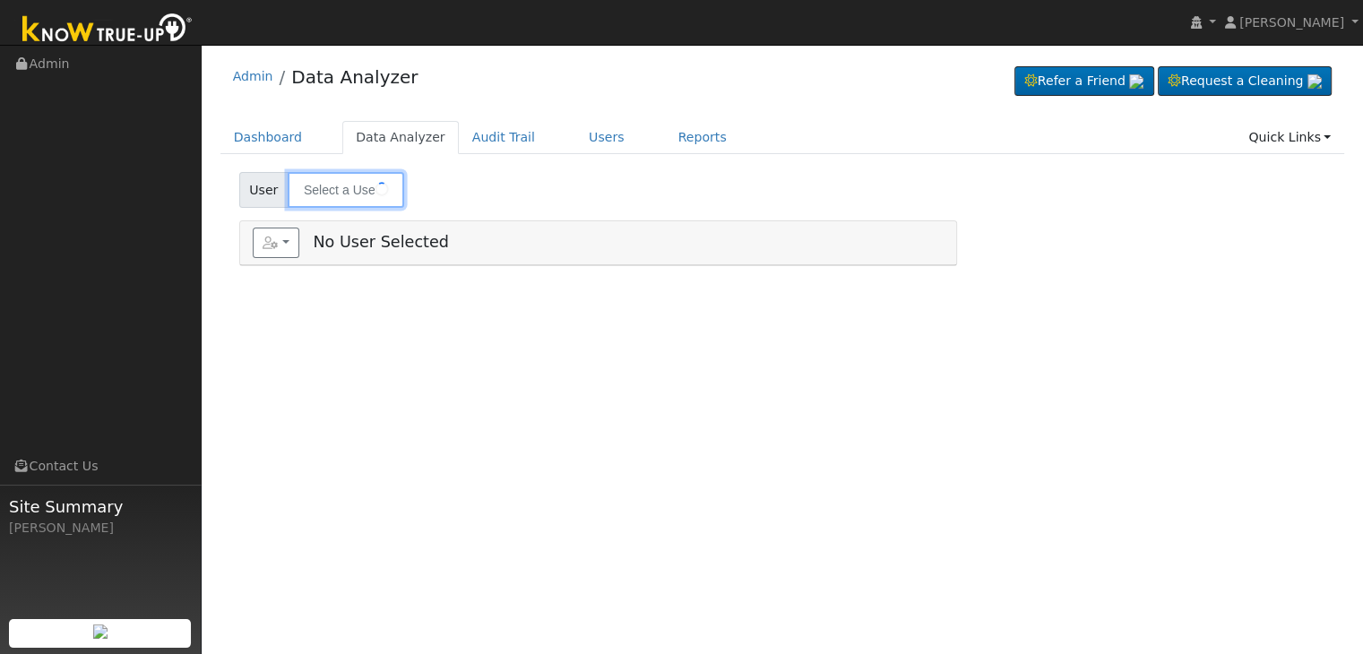
type input "[PERSON_NAME]"
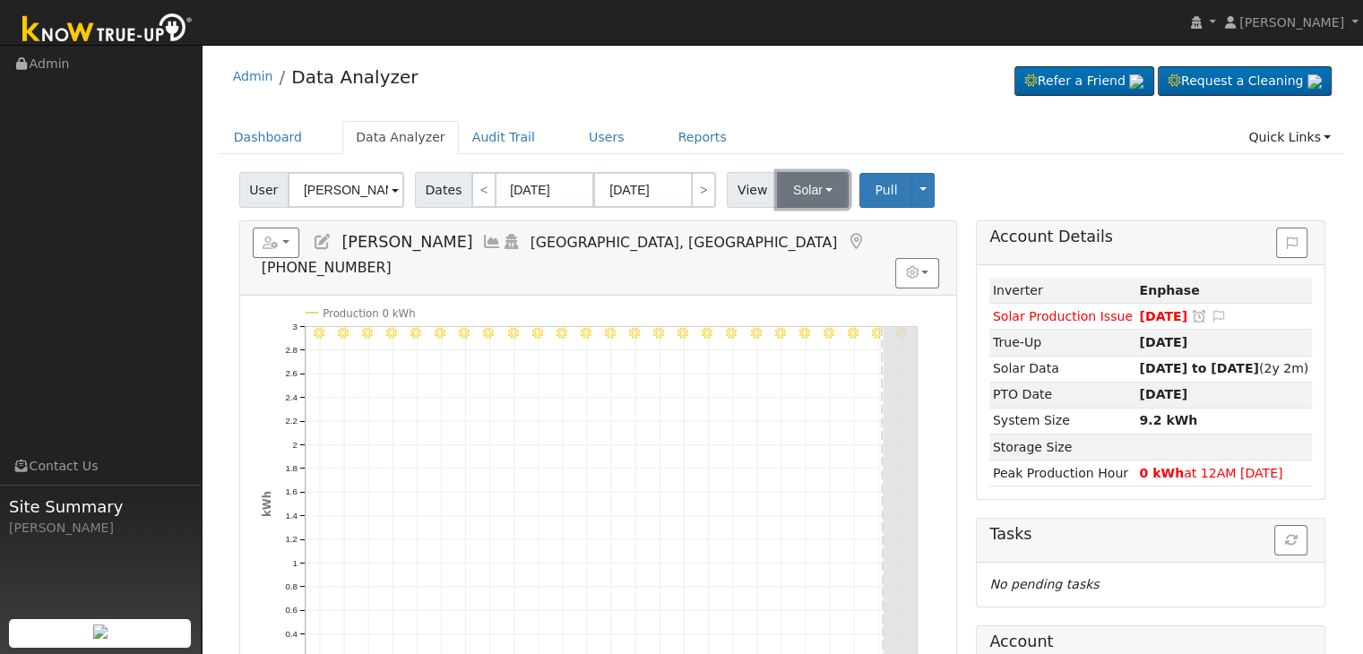
click at [814, 194] on button "Solar" at bounding box center [813, 190] width 72 height 36
click at [806, 227] on link "Utility" at bounding box center [835, 229] width 125 height 25
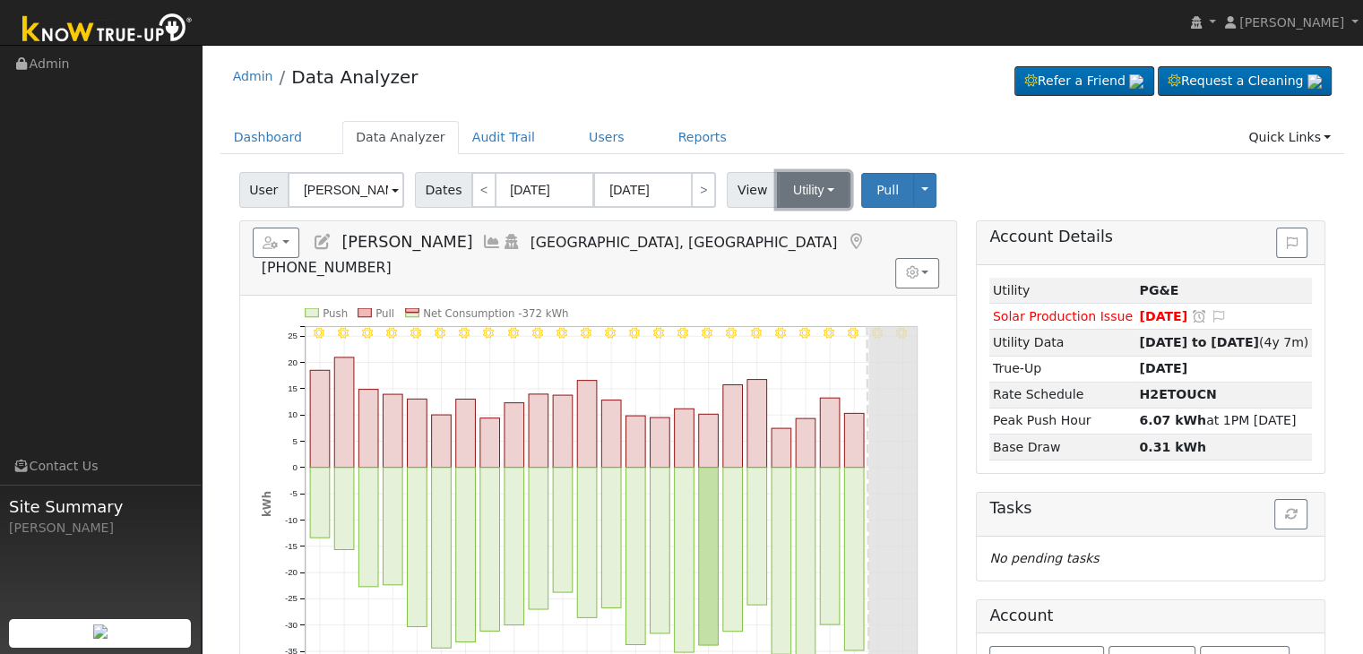
click at [797, 194] on button "Utility" at bounding box center [813, 190] width 73 height 36
click at [793, 254] on link "Solar" at bounding box center [835, 255] width 125 height 25
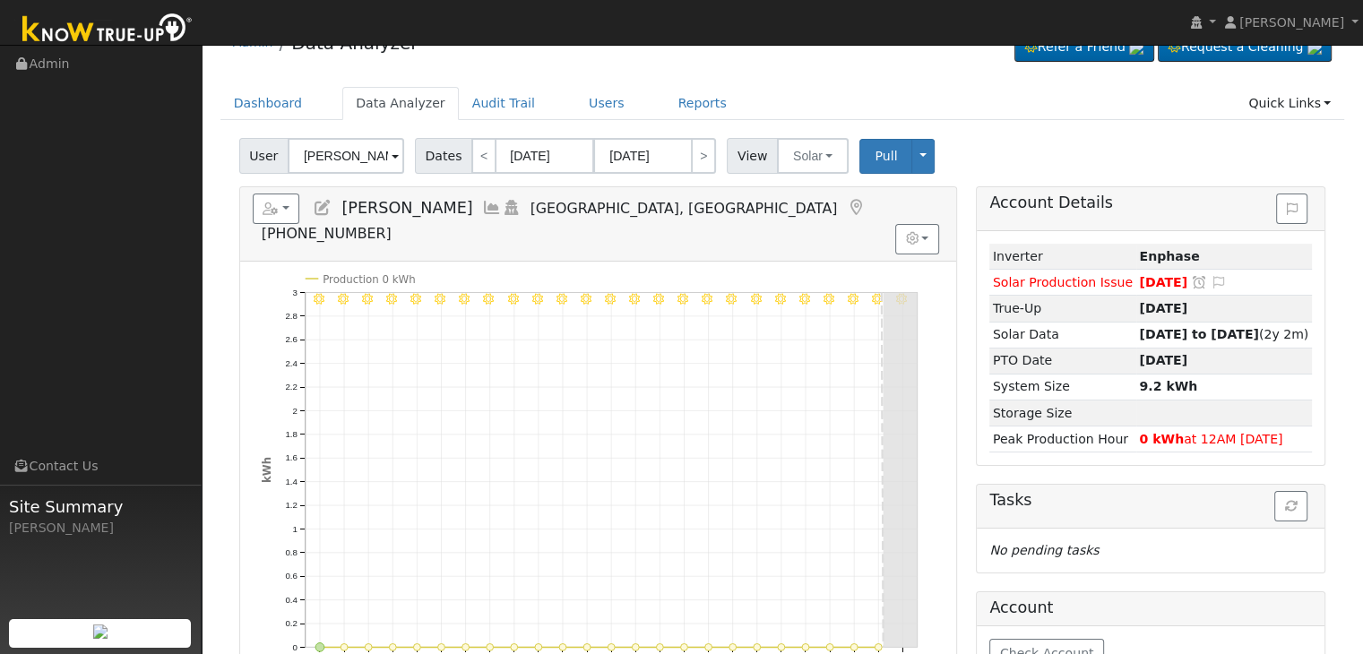
scroll to position [90, 0]
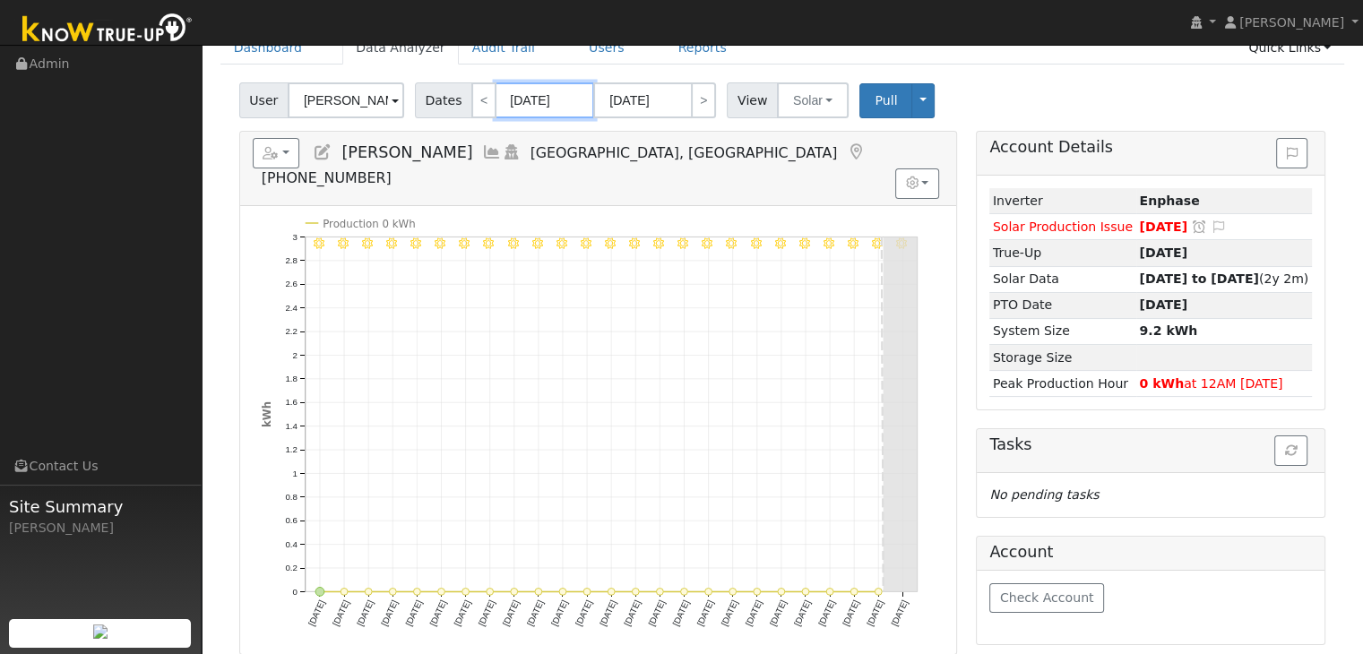
click at [529, 98] on input "[DATE]" at bounding box center [545, 100] width 99 height 36
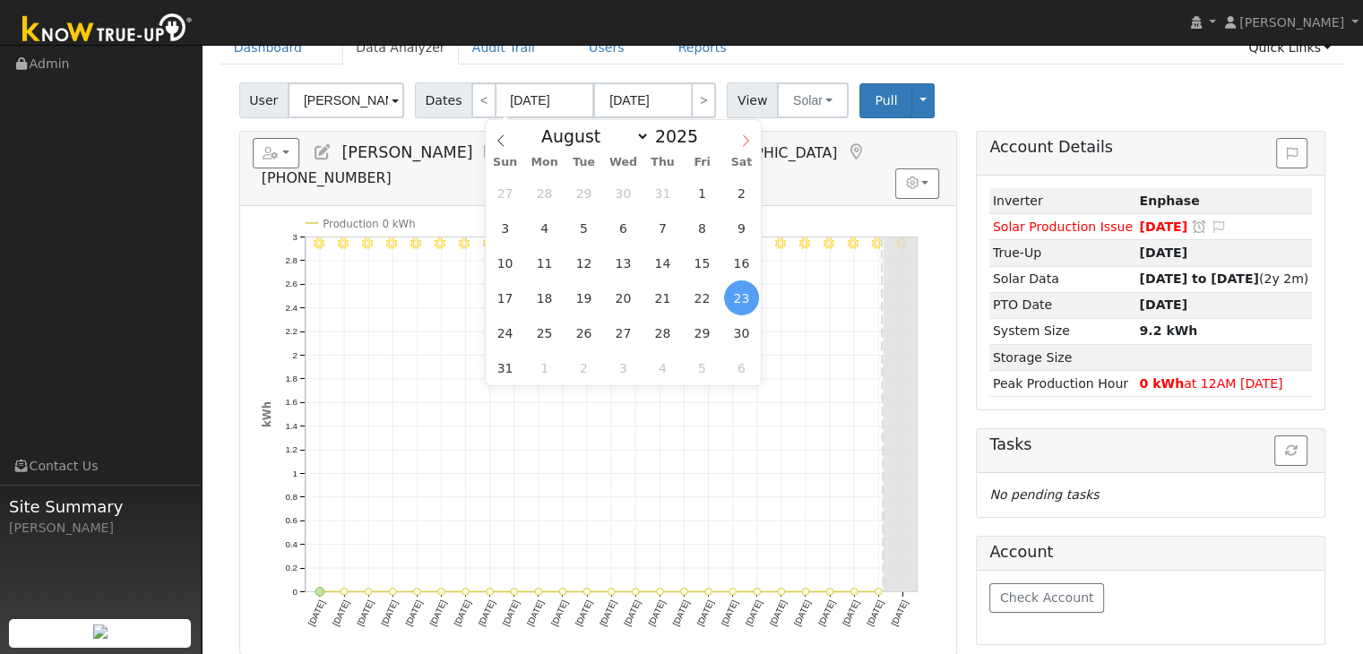
click at [749, 127] on span at bounding box center [745, 135] width 30 height 30
select select "8"
click at [590, 217] on span "9" at bounding box center [583, 228] width 35 height 35
type input "09/09/2025"
type input "10/03/2025"
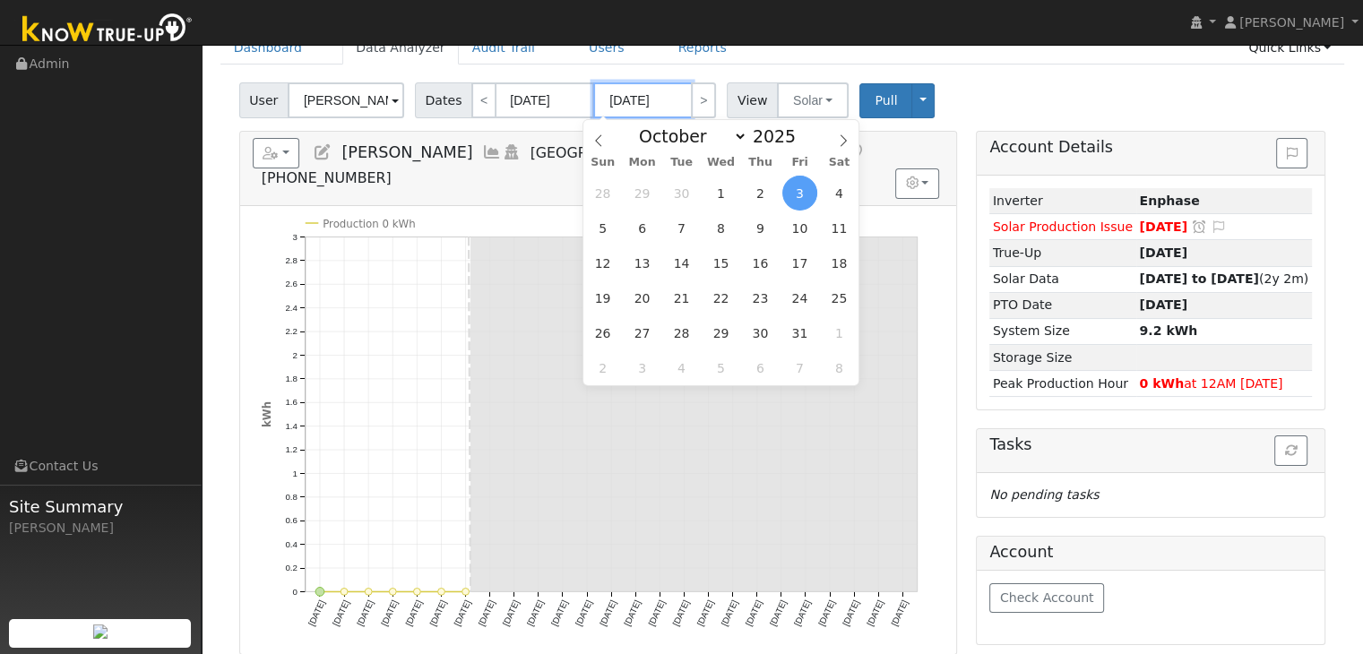
click at [642, 96] on input "10/03/2025" at bounding box center [642, 100] width 99 height 36
click at [586, 126] on span at bounding box center [598, 135] width 30 height 30
select select "8"
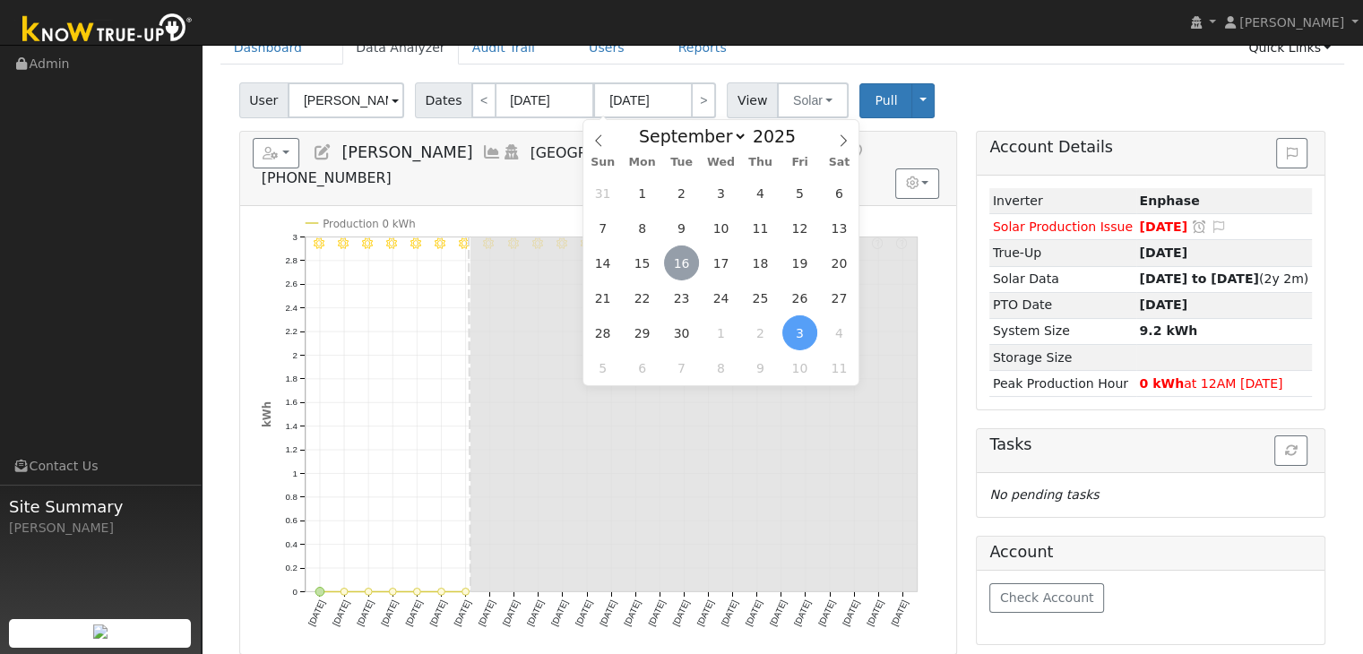
click at [678, 271] on span "16" at bounding box center [681, 263] width 35 height 35
type input "[DATE]"
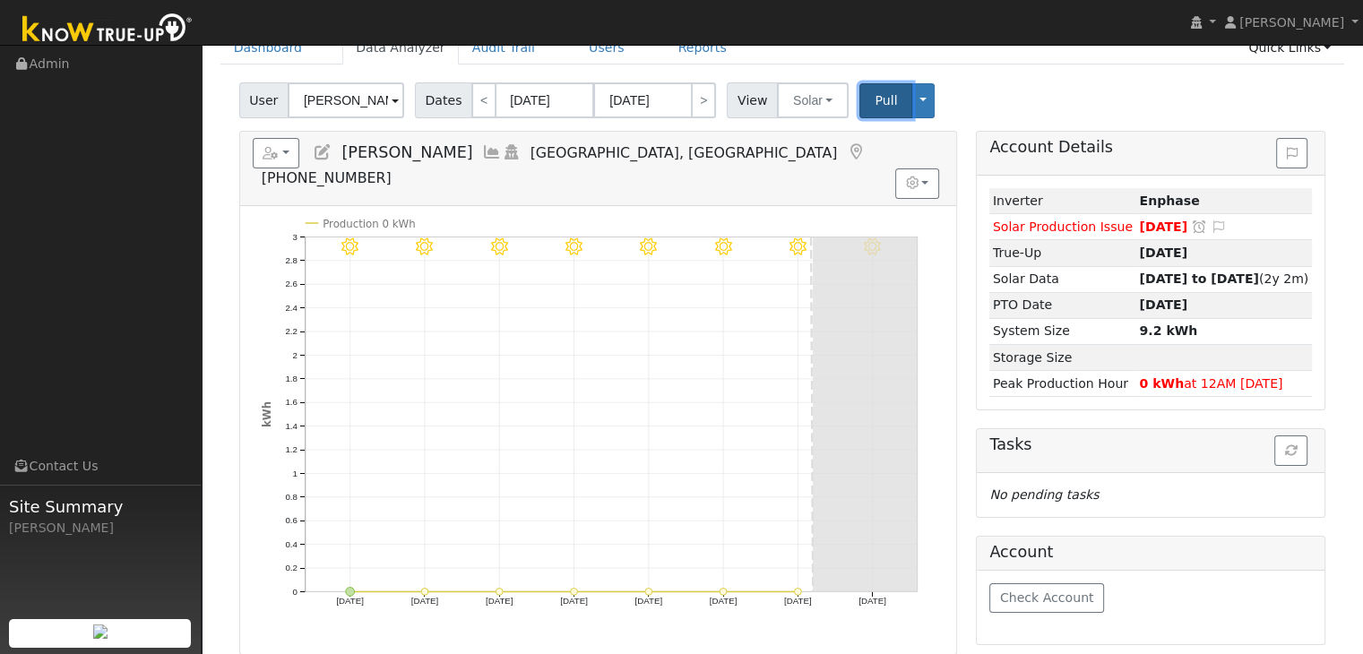
click at [875, 102] on span "Pull" at bounding box center [886, 100] width 22 height 14
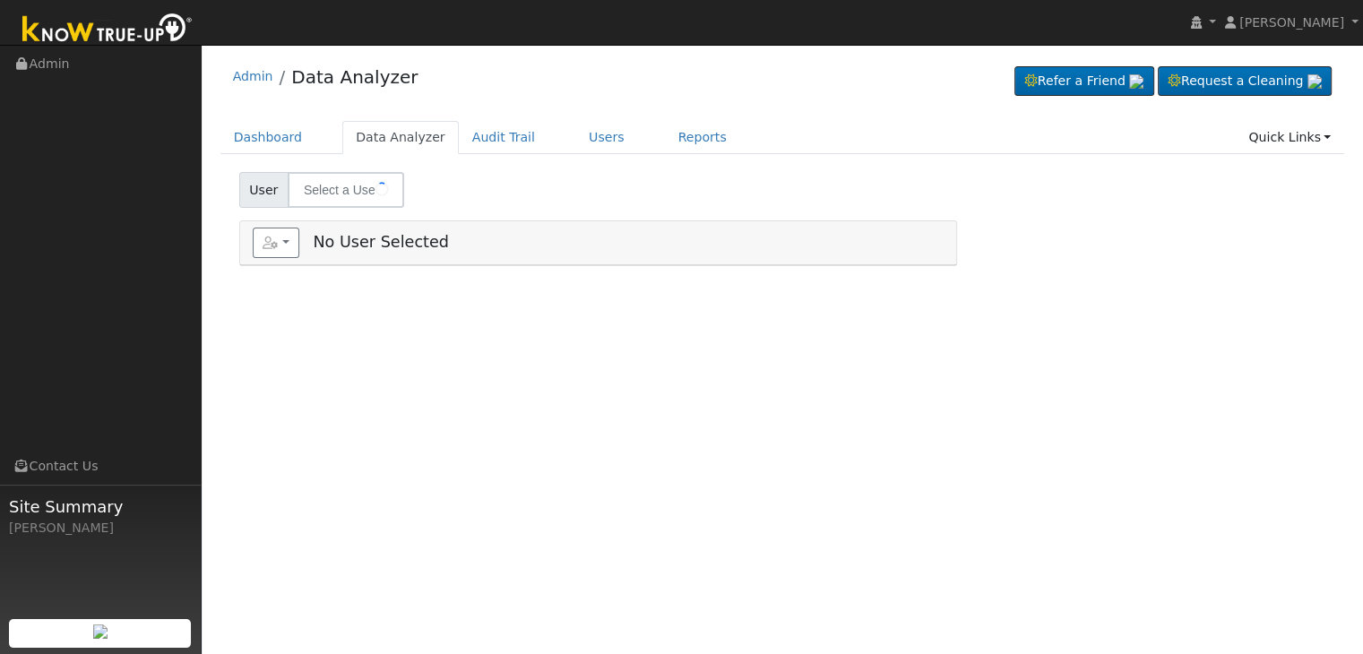
type input "[PERSON_NAME]"
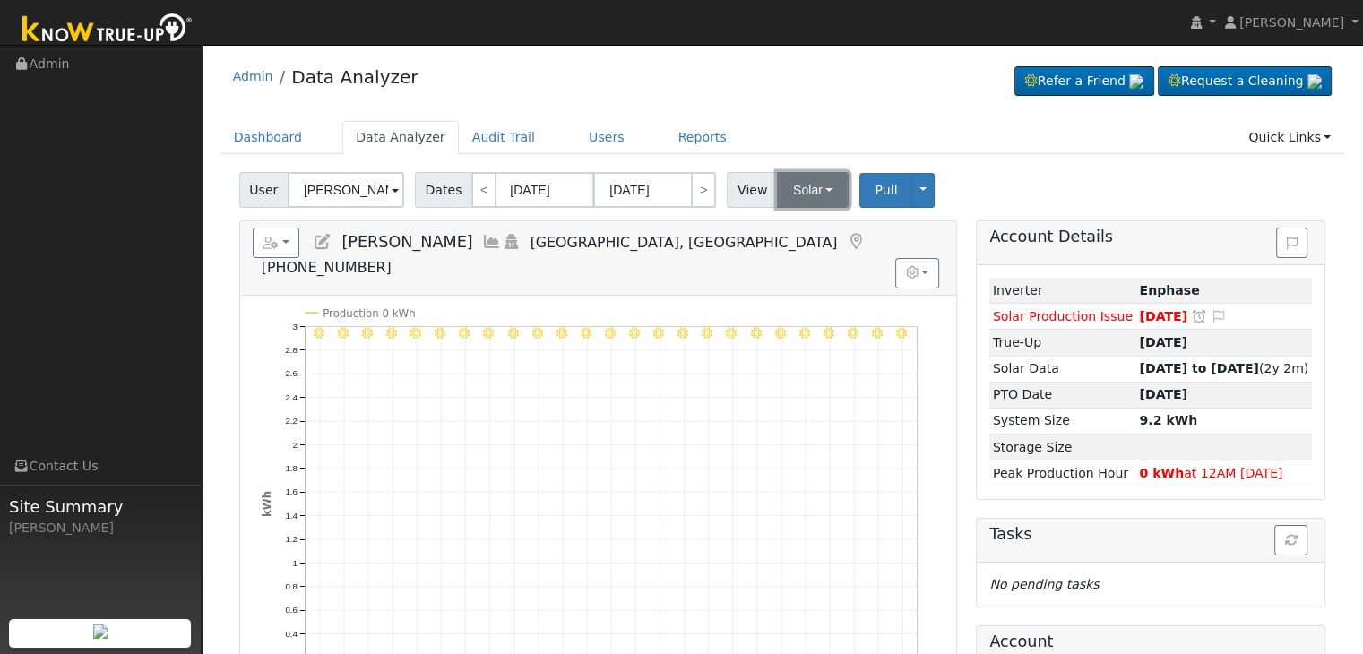
click at [806, 182] on button "Solar" at bounding box center [813, 190] width 72 height 36
click at [792, 220] on link "Utility" at bounding box center [835, 229] width 125 height 25
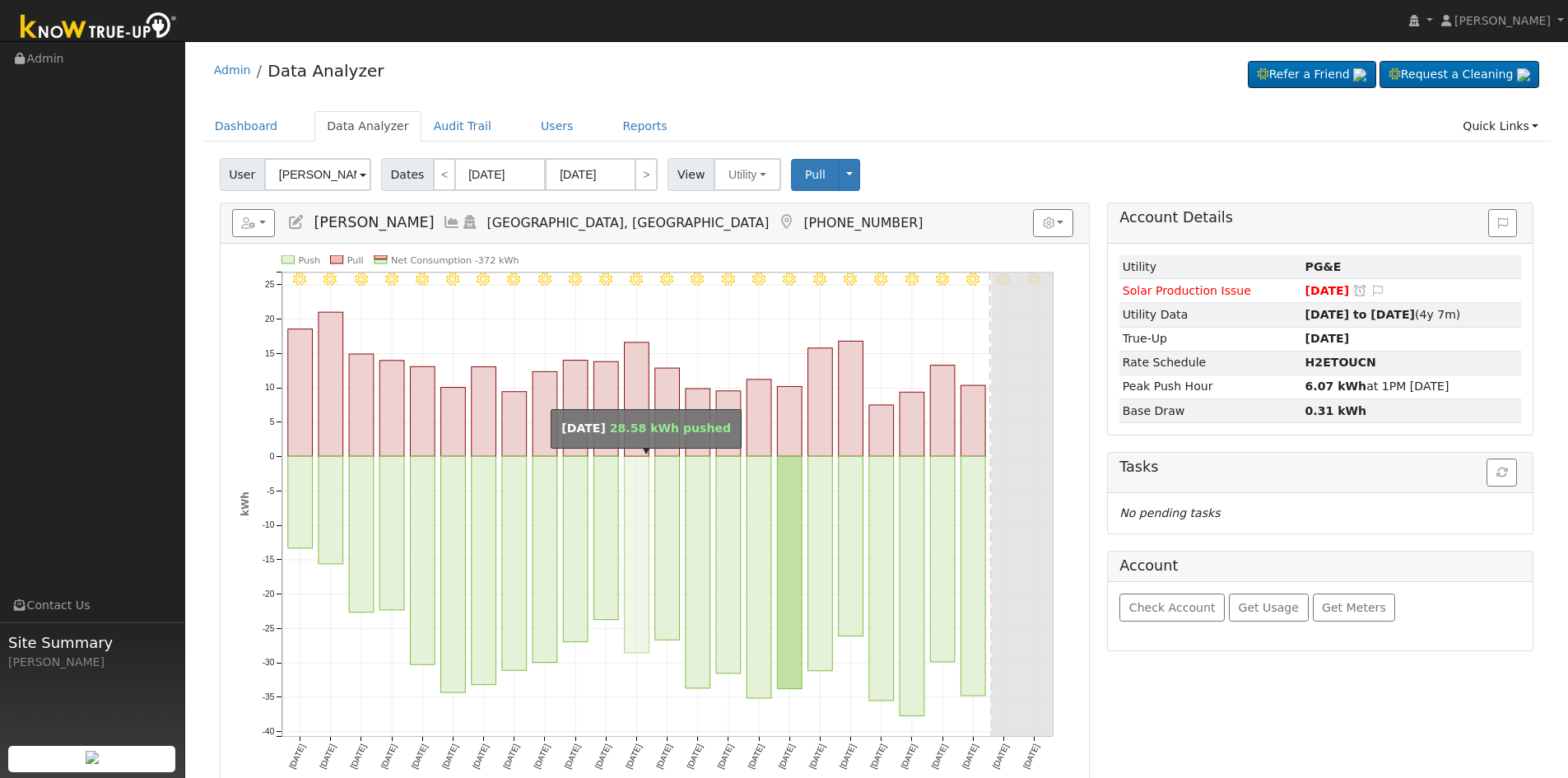
click at [353, 329] on icon "9/16 - Clear 9/15 - Clear 9/14 - Clear 9/13 - Clear 9/12 - Clear 9/11 - MostlyC…" at bounding box center [655, 524] width 829 height 539
click at [948, 106] on div "Admin Data Analyzer Refer a Friend Request a Cleaning" at bounding box center [876, 509] width 1366 height 919
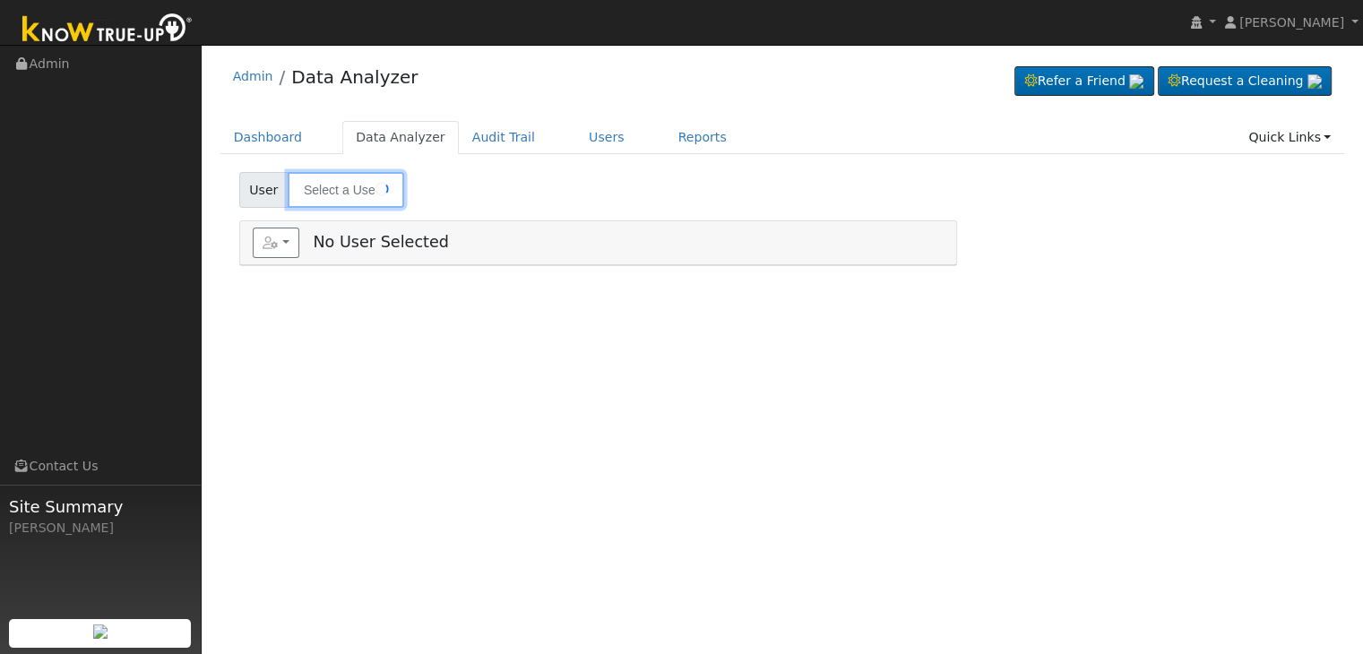
type input "DeMonte Johnson"
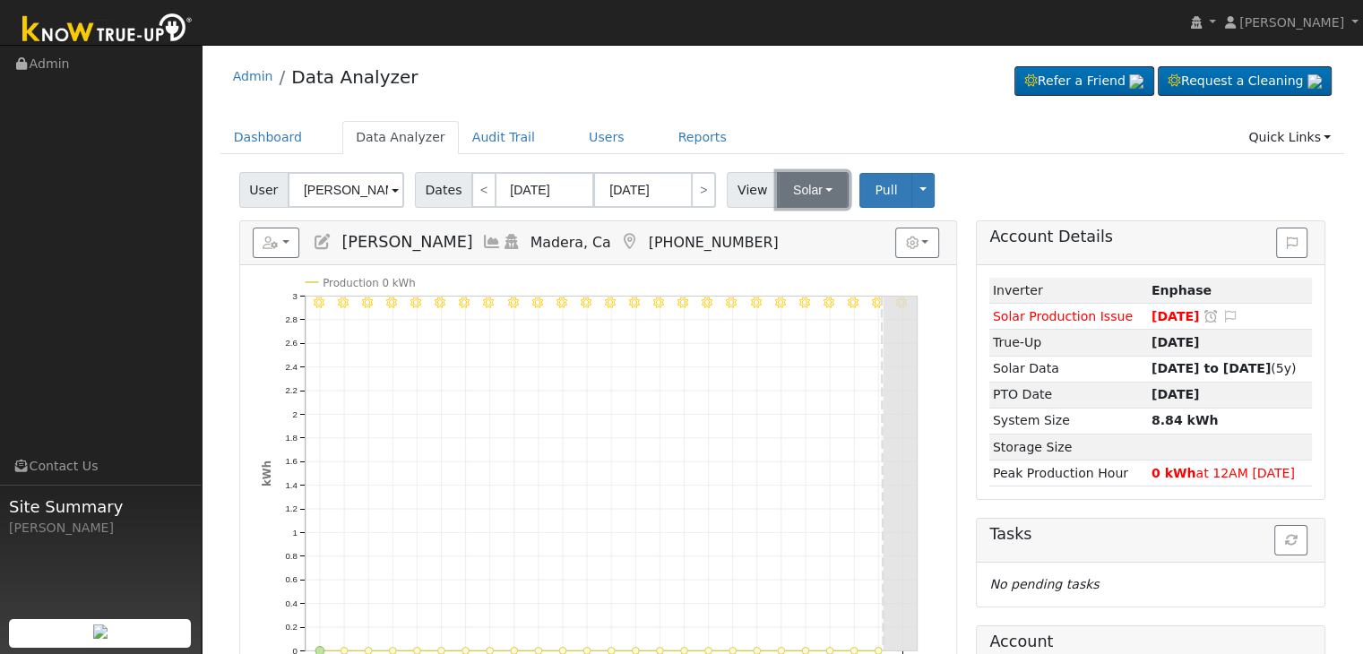
click at [803, 189] on button "Solar" at bounding box center [813, 190] width 72 height 36
click at [799, 226] on link "Utility" at bounding box center [835, 229] width 125 height 25
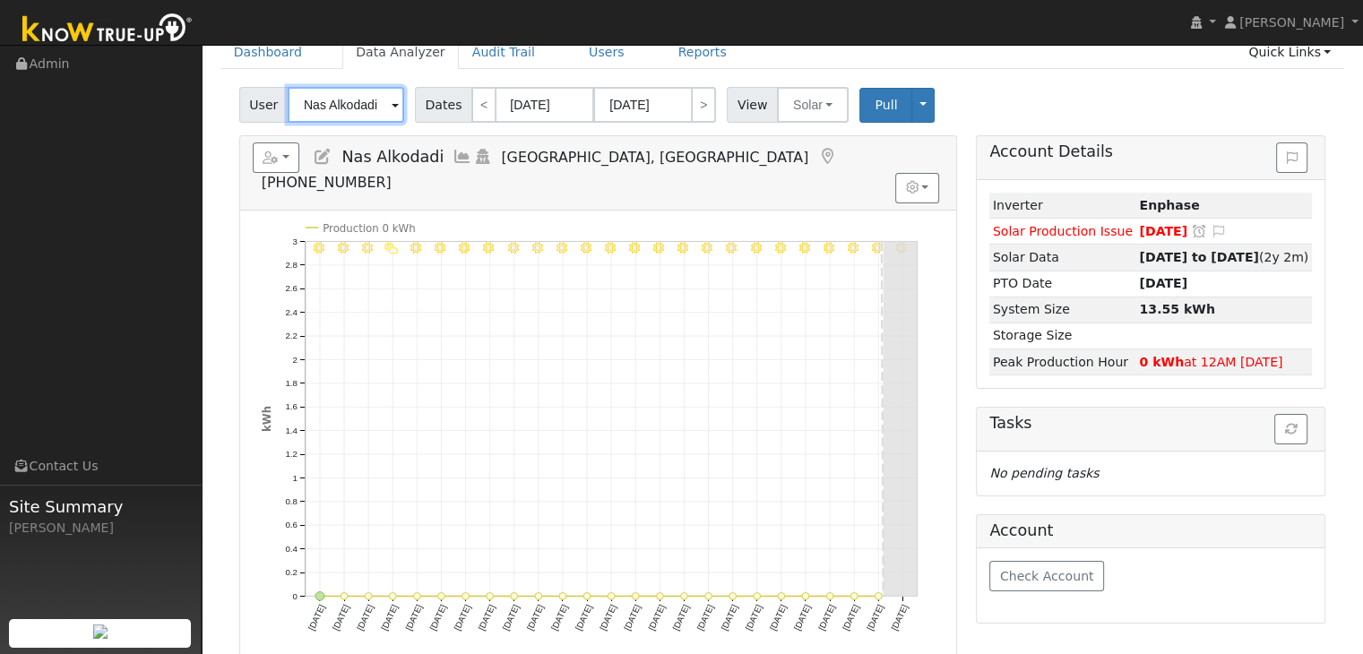
scroll to position [90, 0]
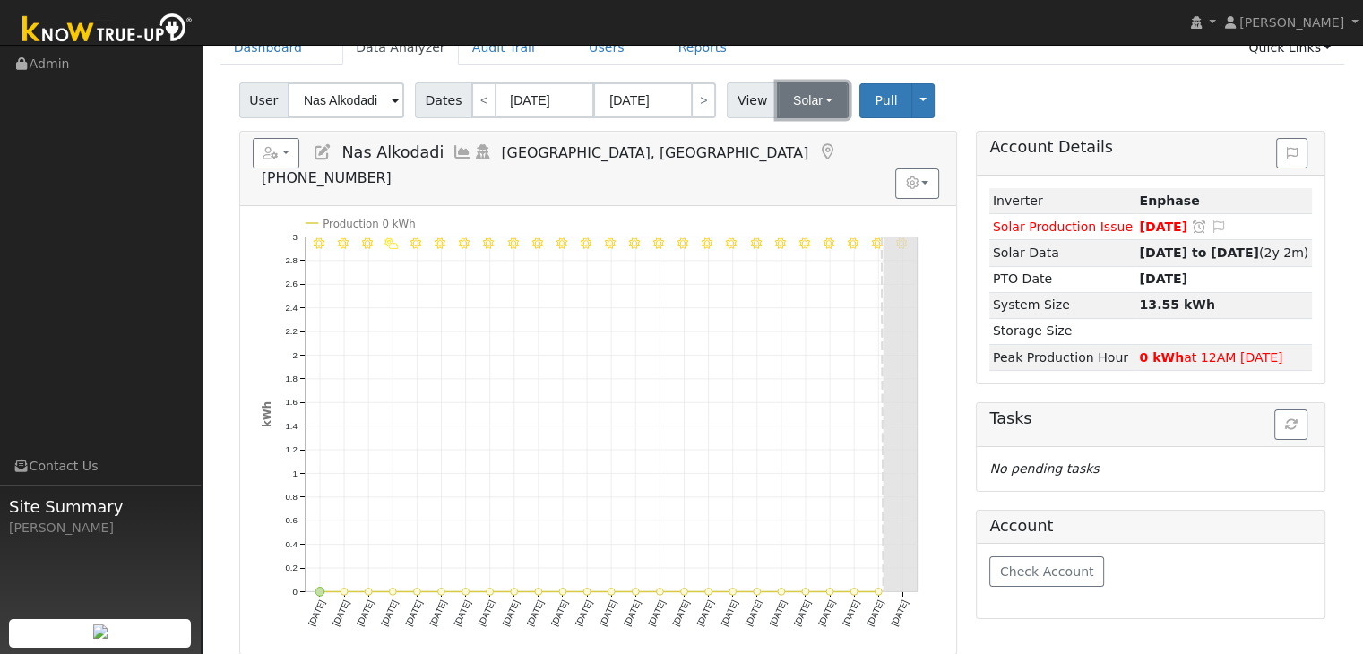
click at [814, 98] on button "Solar" at bounding box center [813, 100] width 72 height 36
click at [807, 138] on link "Utility" at bounding box center [835, 139] width 125 height 25
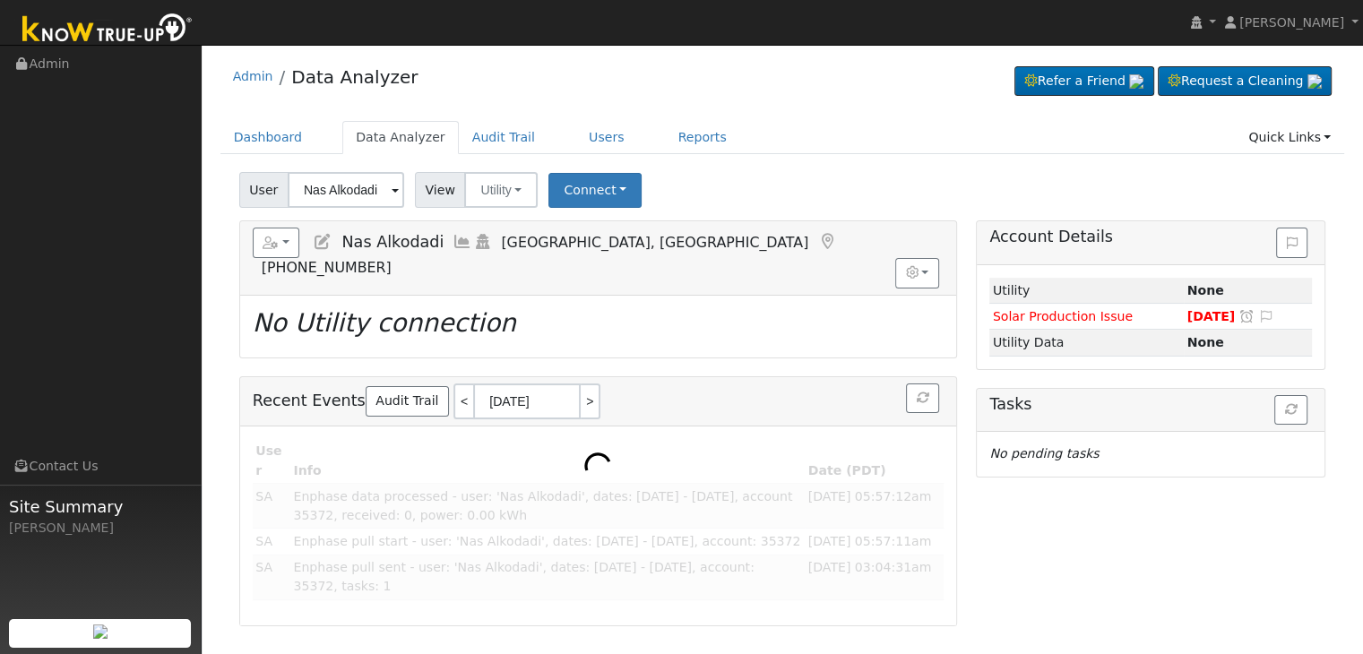
scroll to position [0, 0]
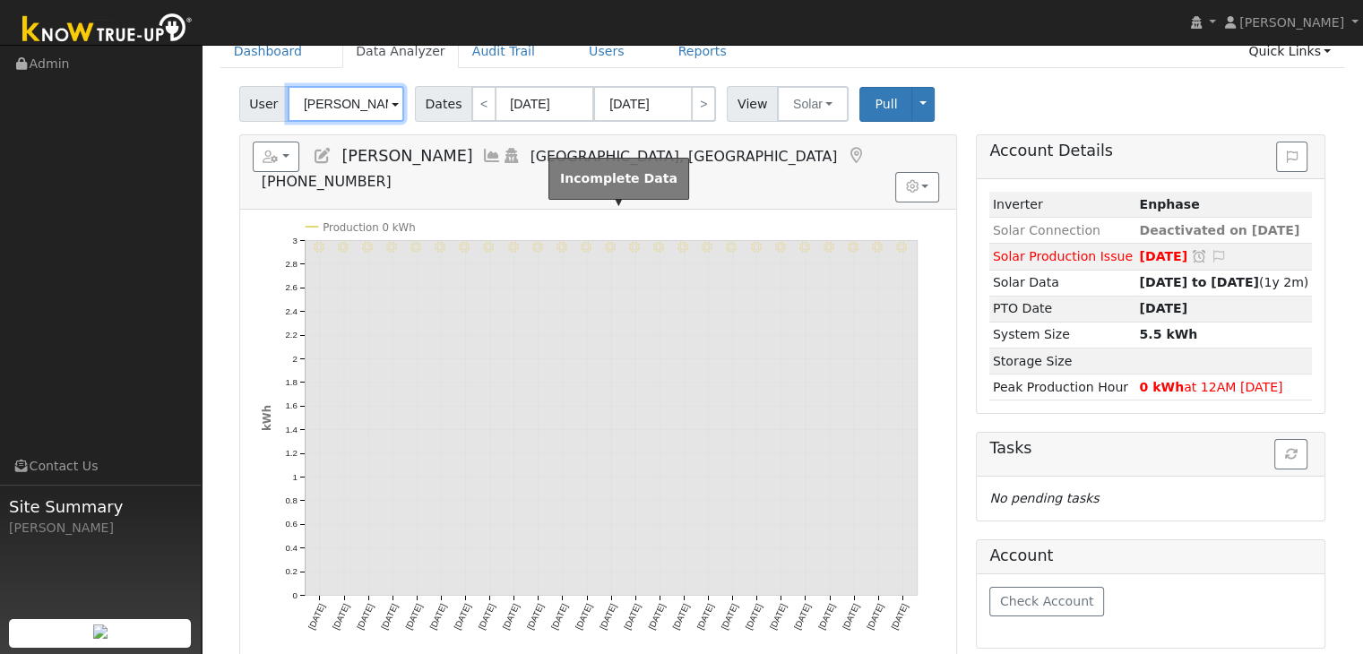
scroll to position [90, 0]
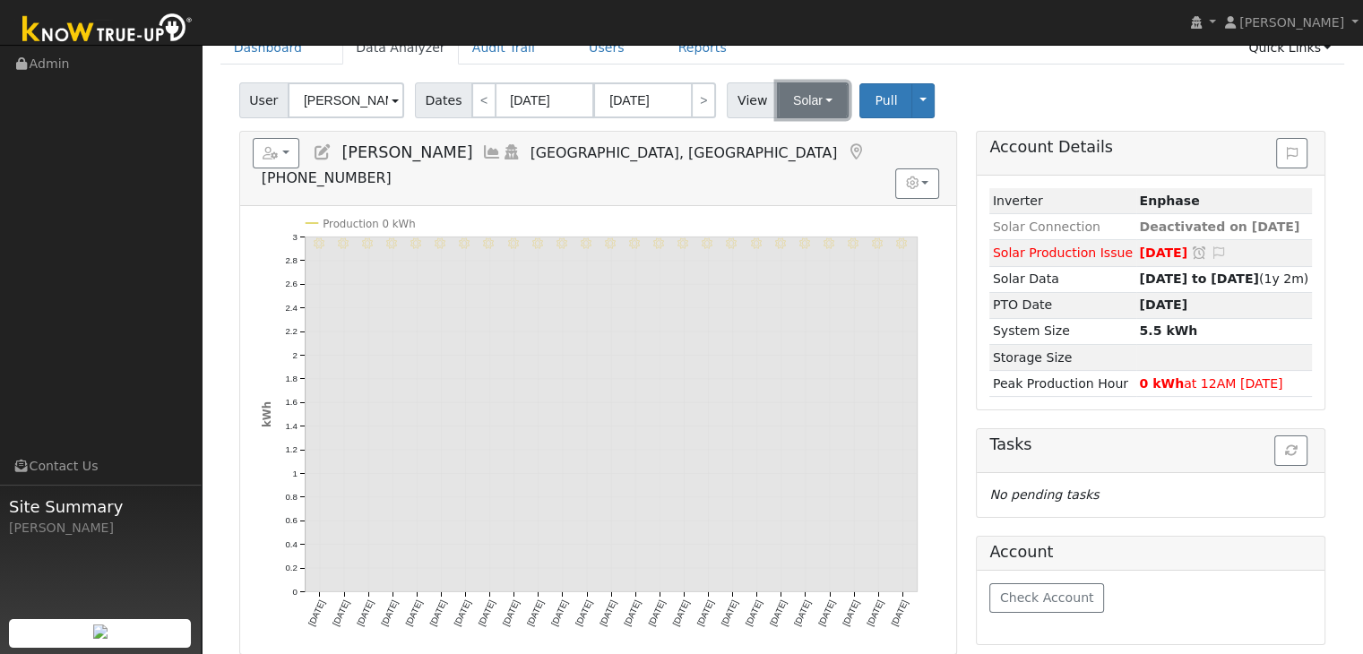
click at [811, 105] on button "Solar" at bounding box center [813, 100] width 72 height 36
click at [803, 129] on link "Utility" at bounding box center [835, 139] width 125 height 25
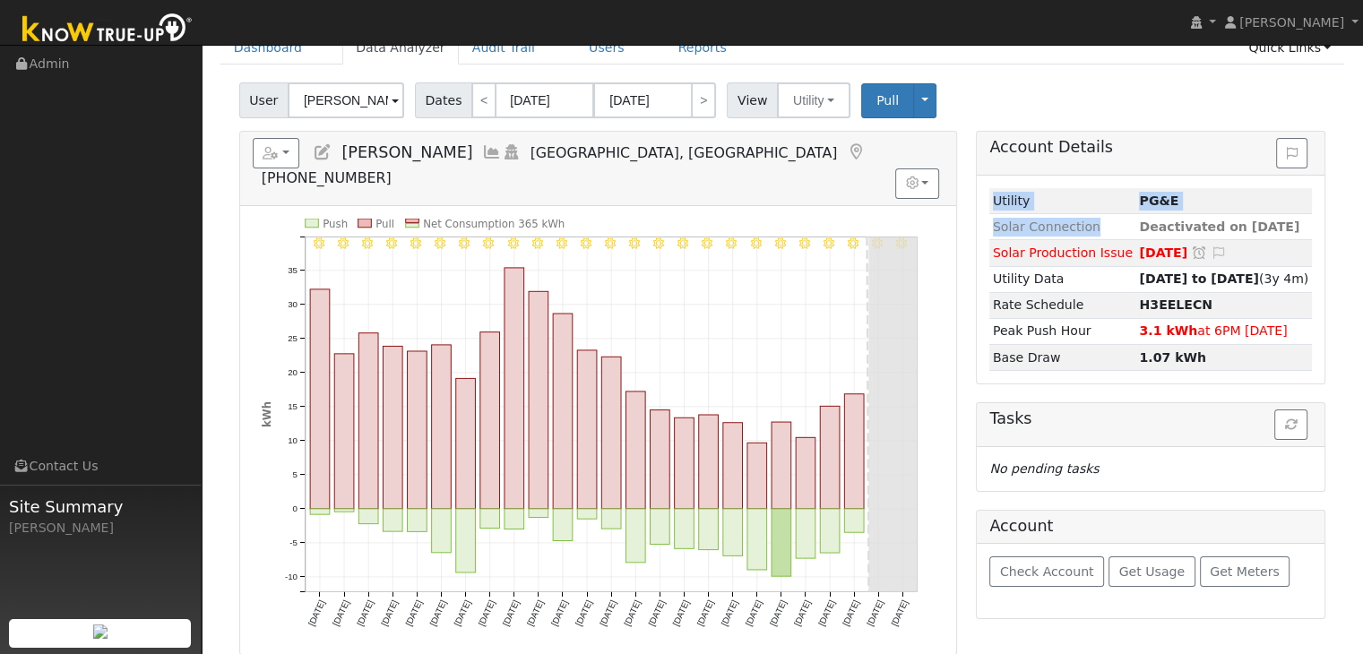
drag, startPoint x: 1119, startPoint y: 225, endPoint x: 1317, endPoint y: 234, distance: 198.2
click at [1317, 234] on div "Loading... Utility PG&E Solar Connection Deactivated on [DATE] Solar Production…" at bounding box center [1151, 280] width 348 height 208
click at [1134, 70] on div "Dashboard Data Analyzer Audit Trail Users Reports Quick Links Quick Add Quick C…" at bounding box center [782, 56] width 1125 height 51
click at [810, 95] on button "Utility" at bounding box center [813, 100] width 73 height 36
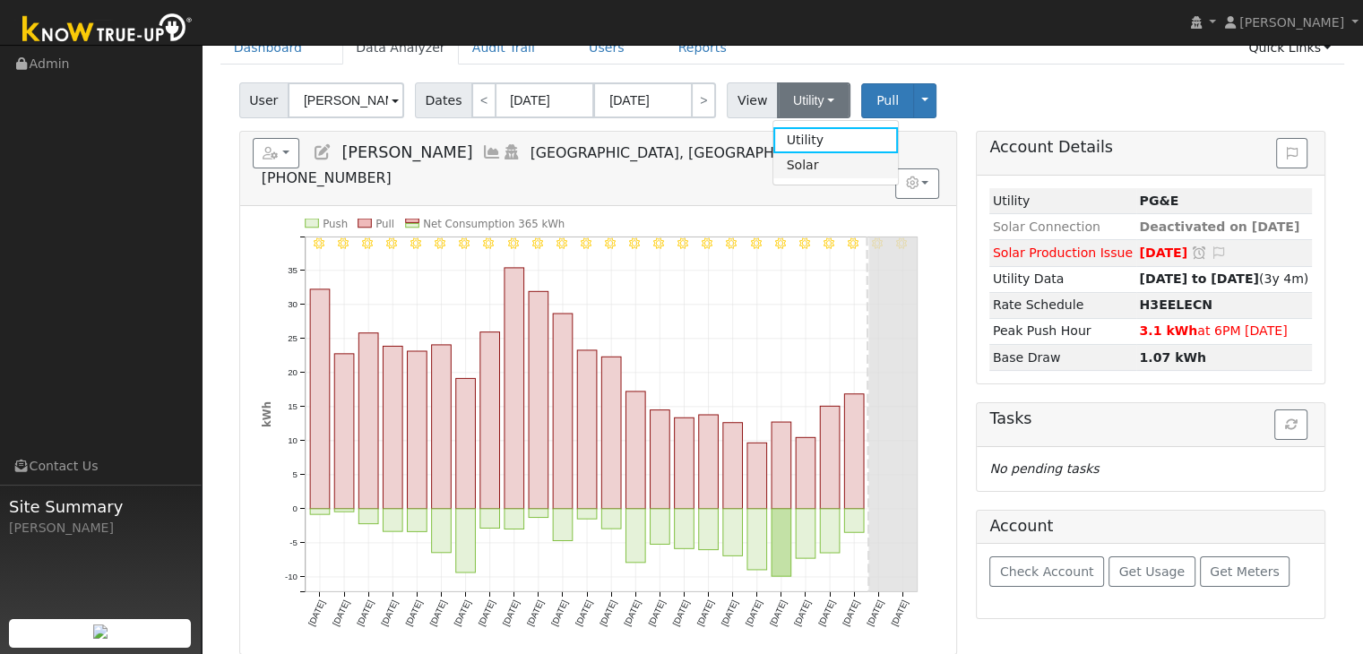
click at [788, 169] on link "Solar" at bounding box center [835, 165] width 125 height 25
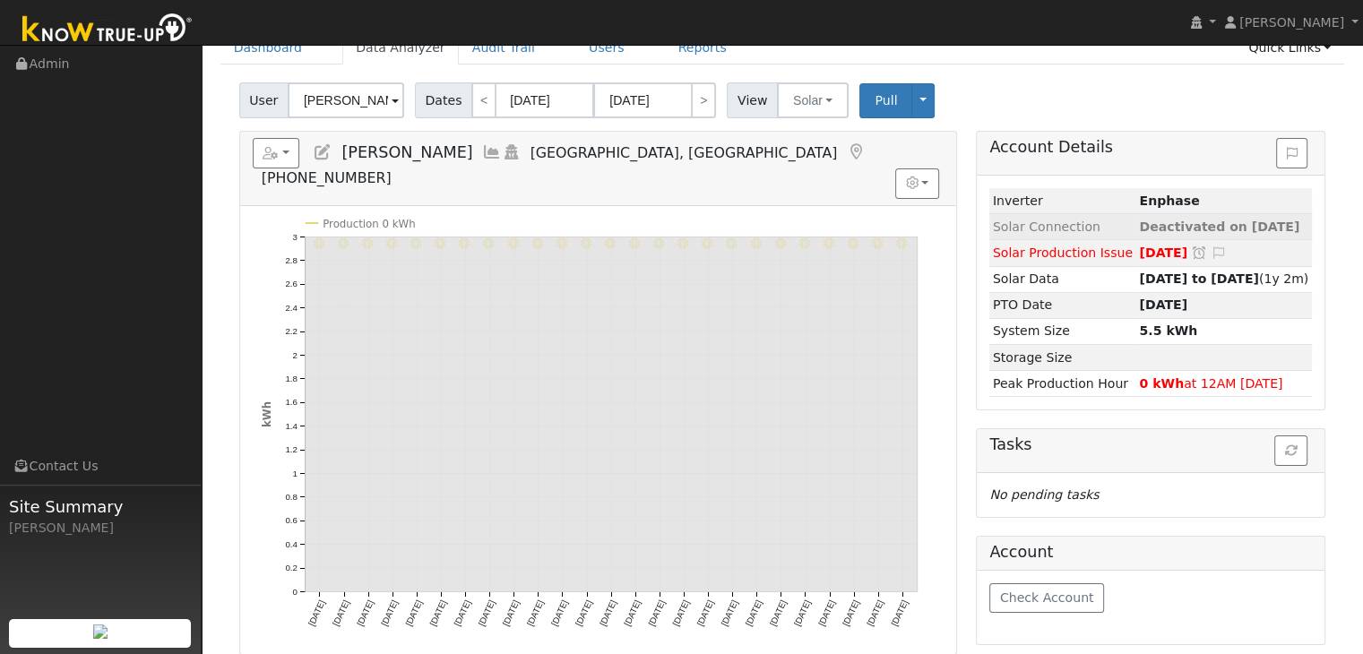
drag, startPoint x: 1118, startPoint y: 225, endPoint x: 1295, endPoint y: 221, distance: 176.6
click at [1295, 221] on tr "Solar Connection Deactivated on [DATE]" at bounding box center [1150, 227] width 323 height 26
copy tr "Deactivated on [DATE]"
click at [883, 104] on button "Pull" at bounding box center [885, 100] width 53 height 35
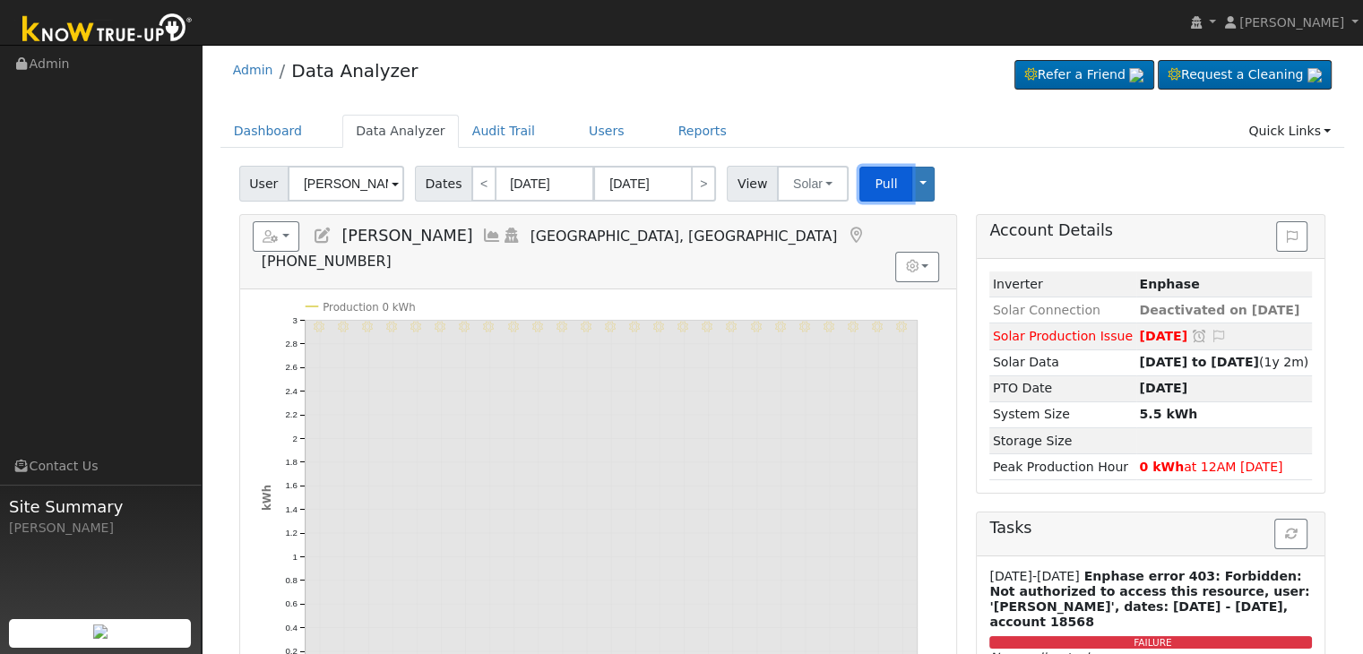
scroll to position [0, 0]
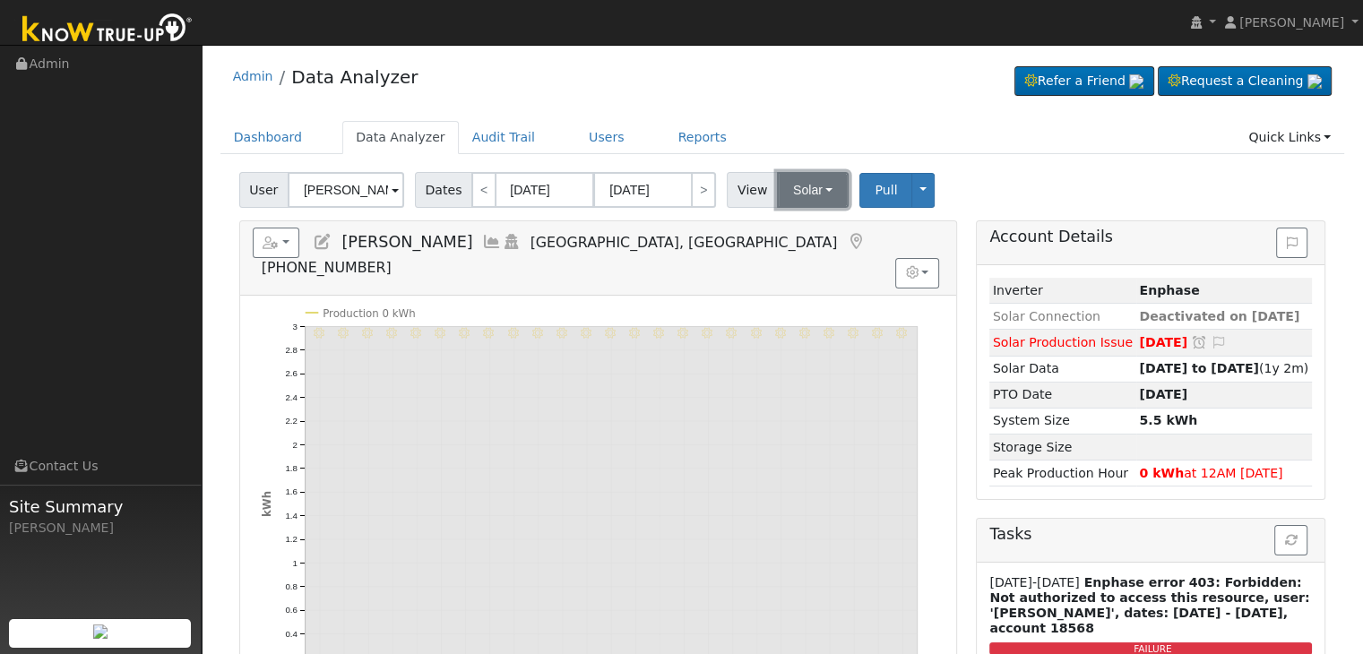
click at [806, 188] on button "Solar" at bounding box center [813, 190] width 72 height 36
click at [793, 234] on link "Utility" at bounding box center [835, 229] width 125 height 25
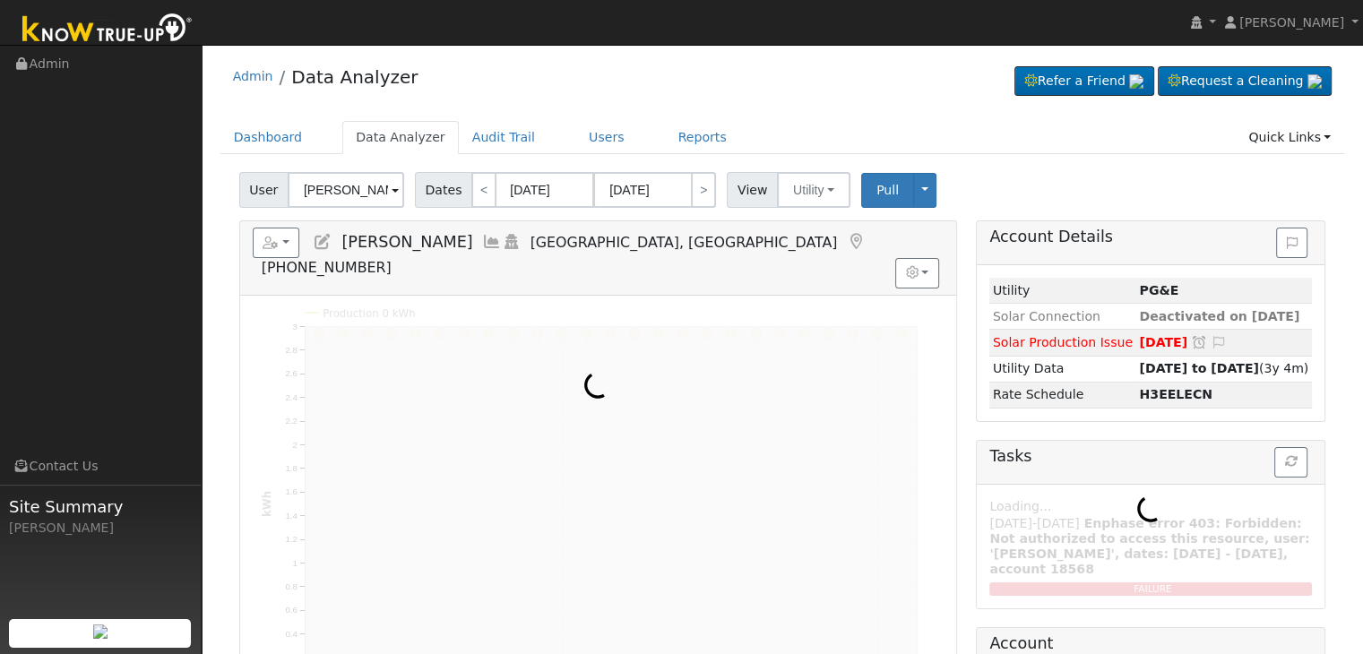
click at [783, 79] on div "Admin Data Analyzer Refer a Friend Request a Cleaning" at bounding box center [782, 81] width 1125 height 55
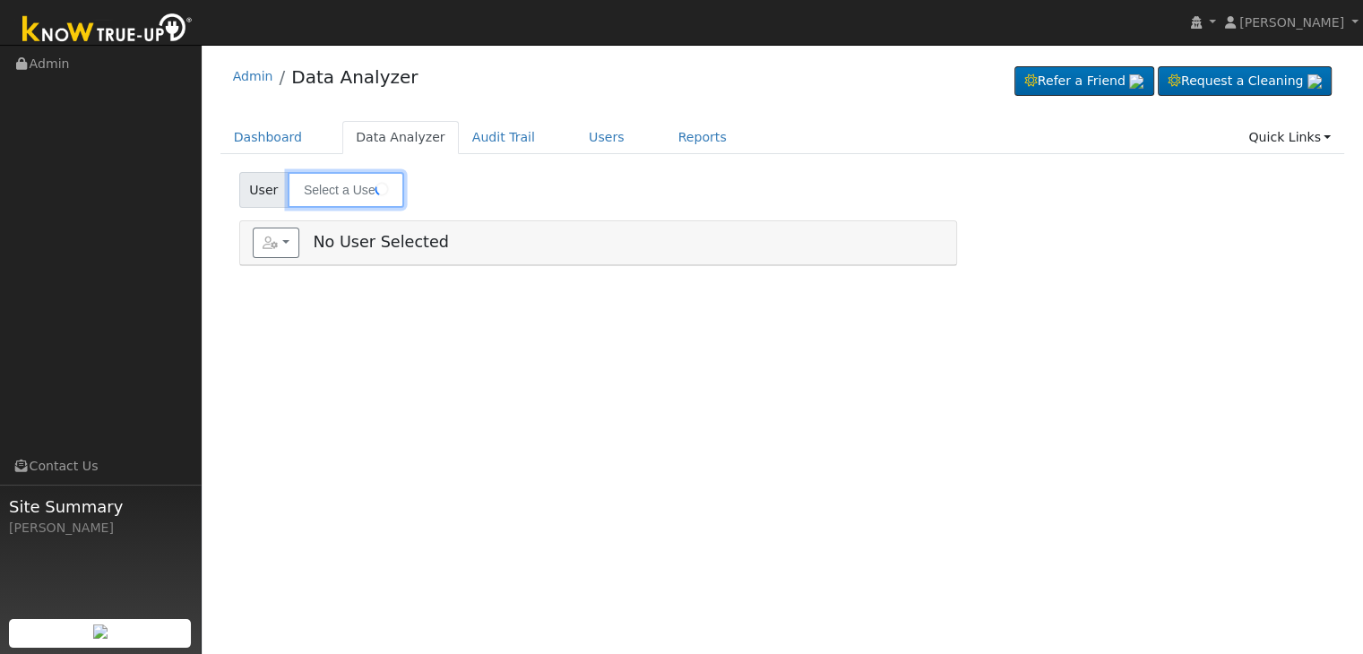
type input "[PERSON_NAME]"
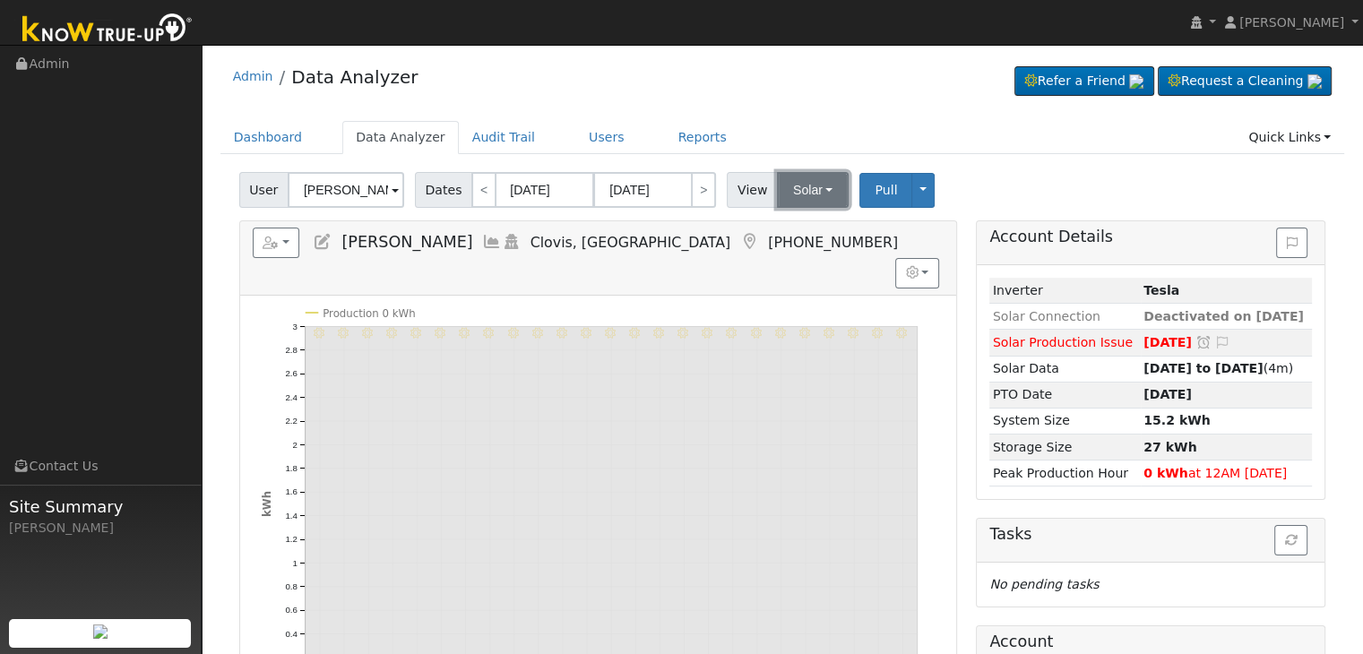
click at [813, 190] on button "Solar" at bounding box center [813, 190] width 72 height 36
click at [800, 234] on link "Utility" at bounding box center [835, 229] width 125 height 25
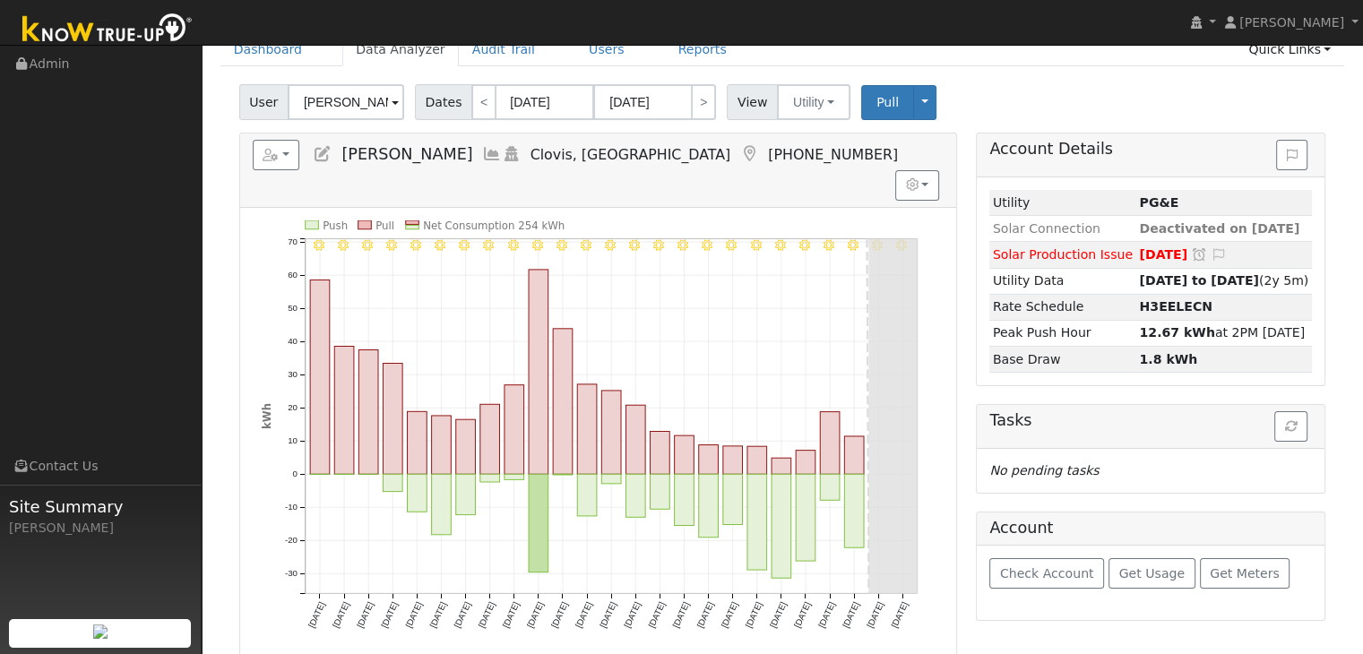
scroll to position [90, 0]
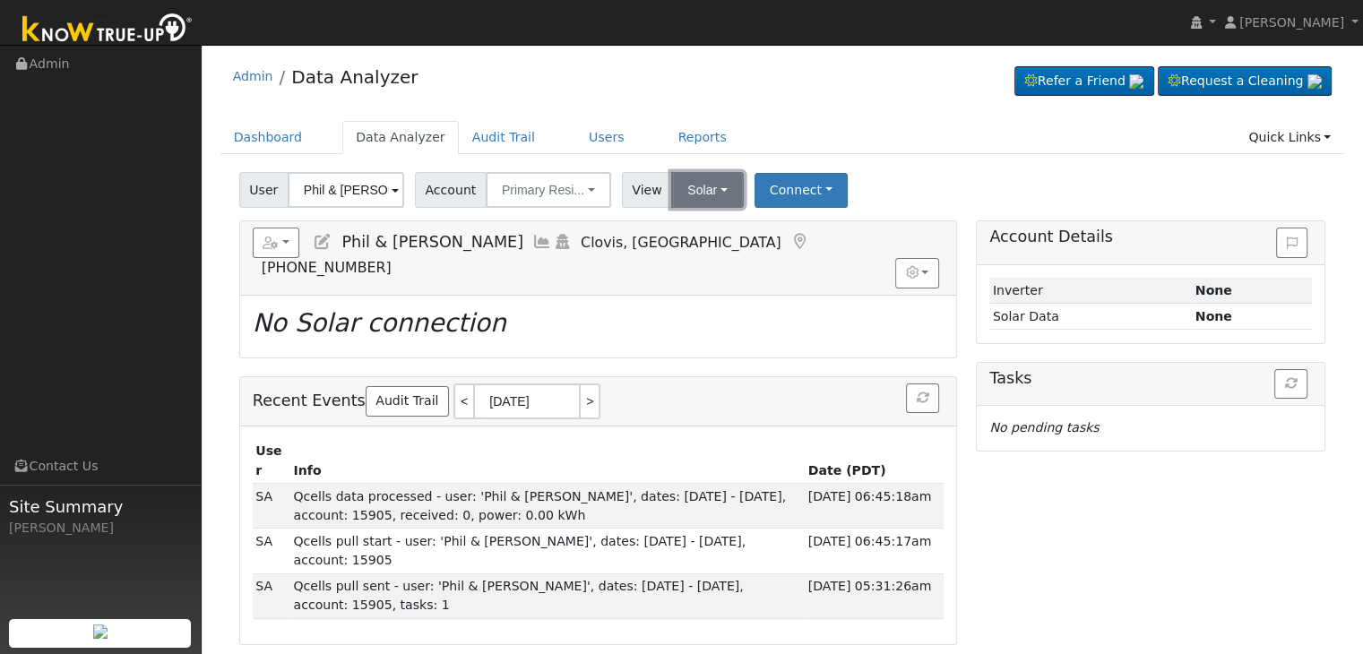
click at [703, 178] on button "Solar" at bounding box center [707, 190] width 72 height 36
click at [711, 230] on link "Utility" at bounding box center [730, 229] width 125 height 25
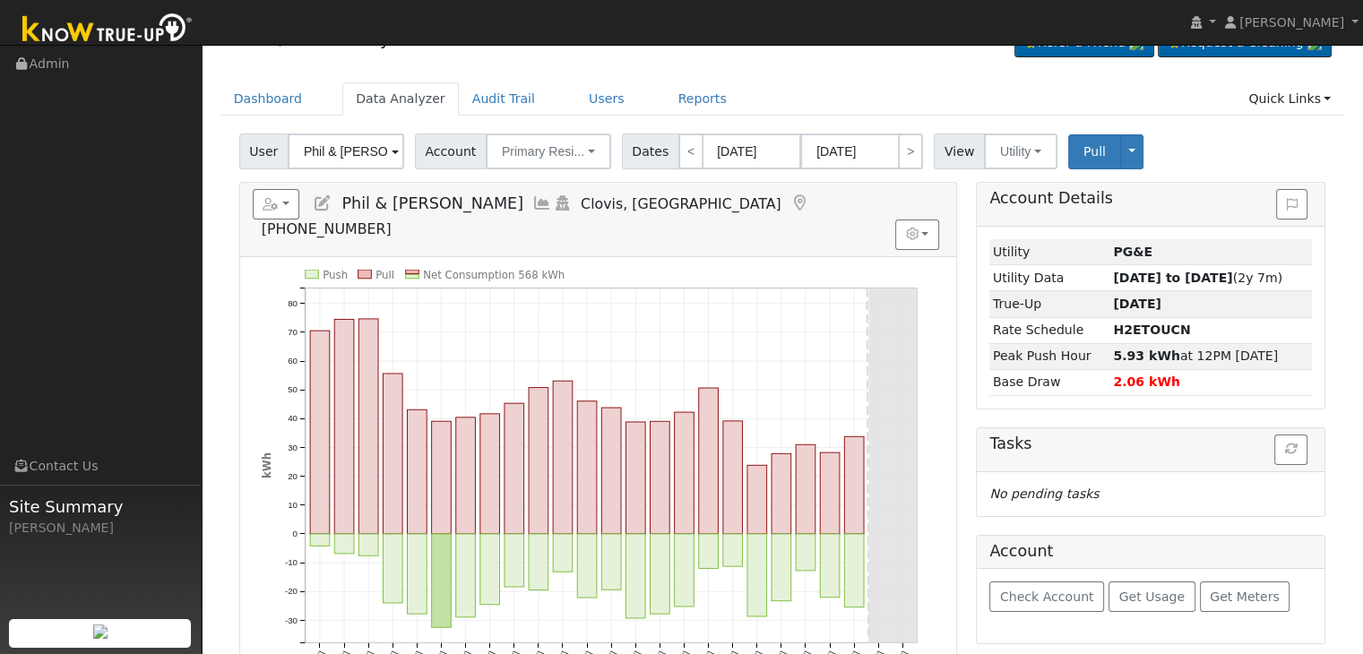
scroll to position [90, 0]
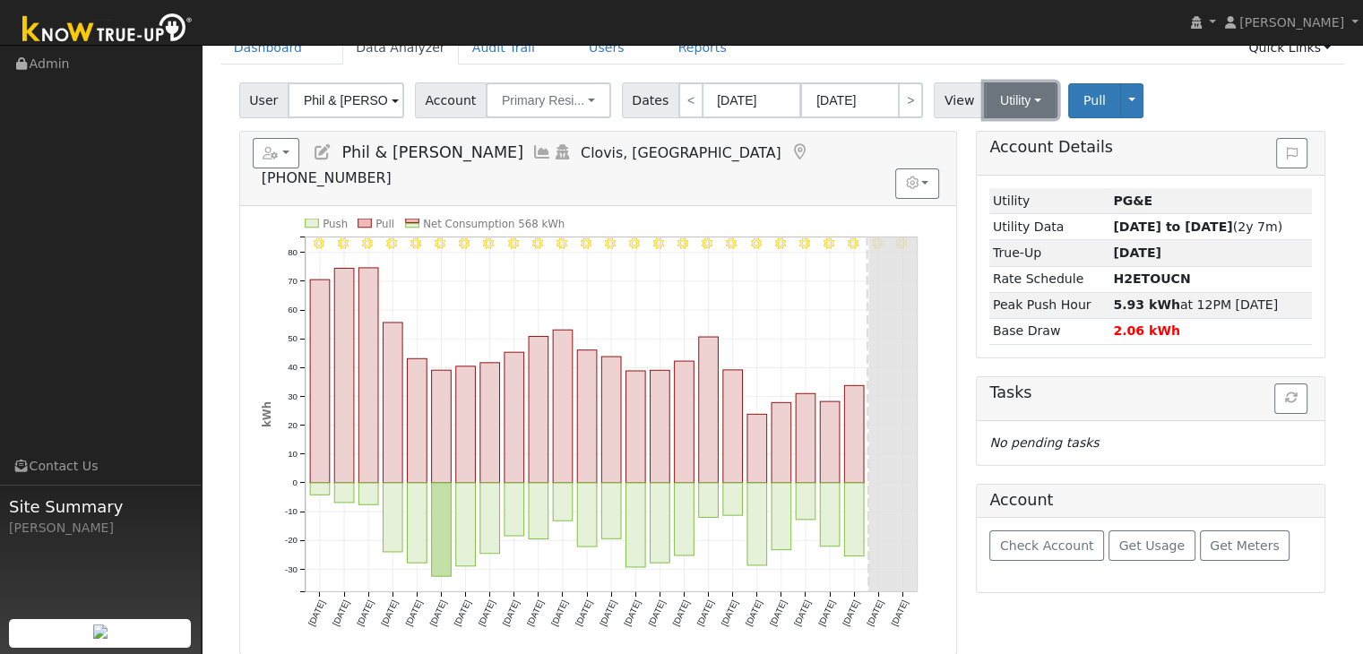
click at [1014, 105] on button "Utility" at bounding box center [1020, 100] width 73 height 36
click at [1007, 162] on link "Solar" at bounding box center [1042, 165] width 125 height 25
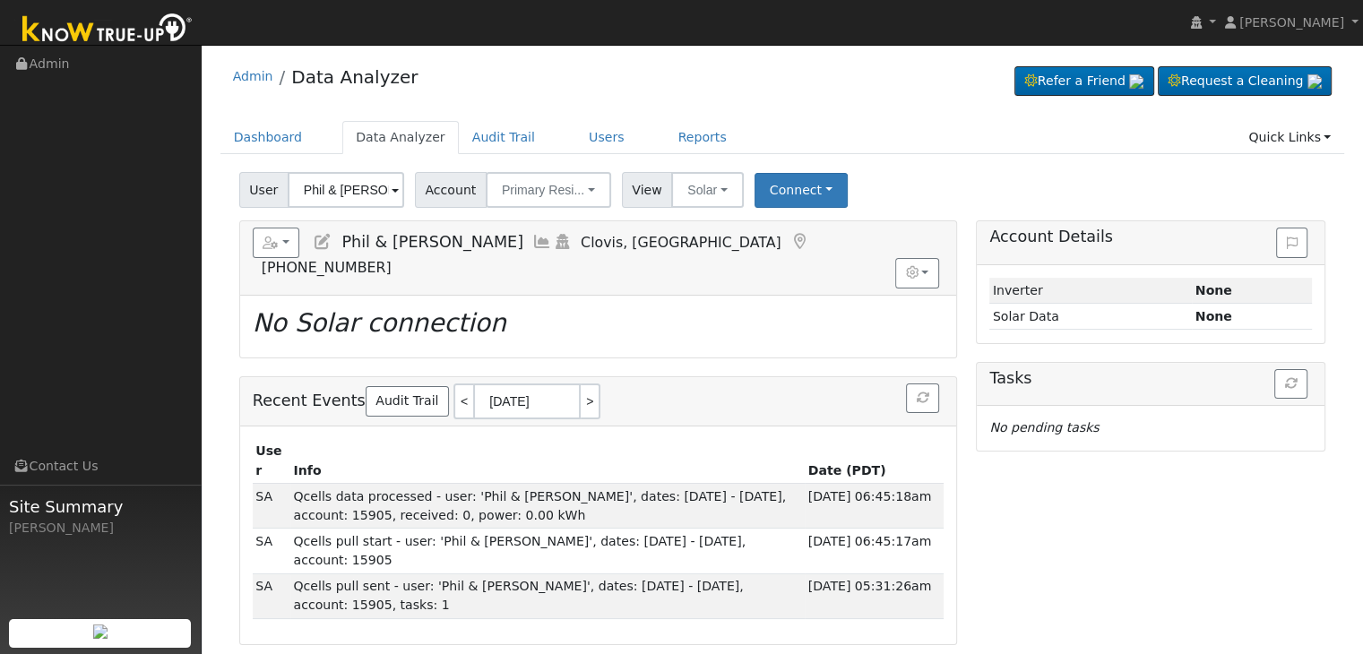
click at [790, 235] on icon at bounding box center [800, 242] width 20 height 16
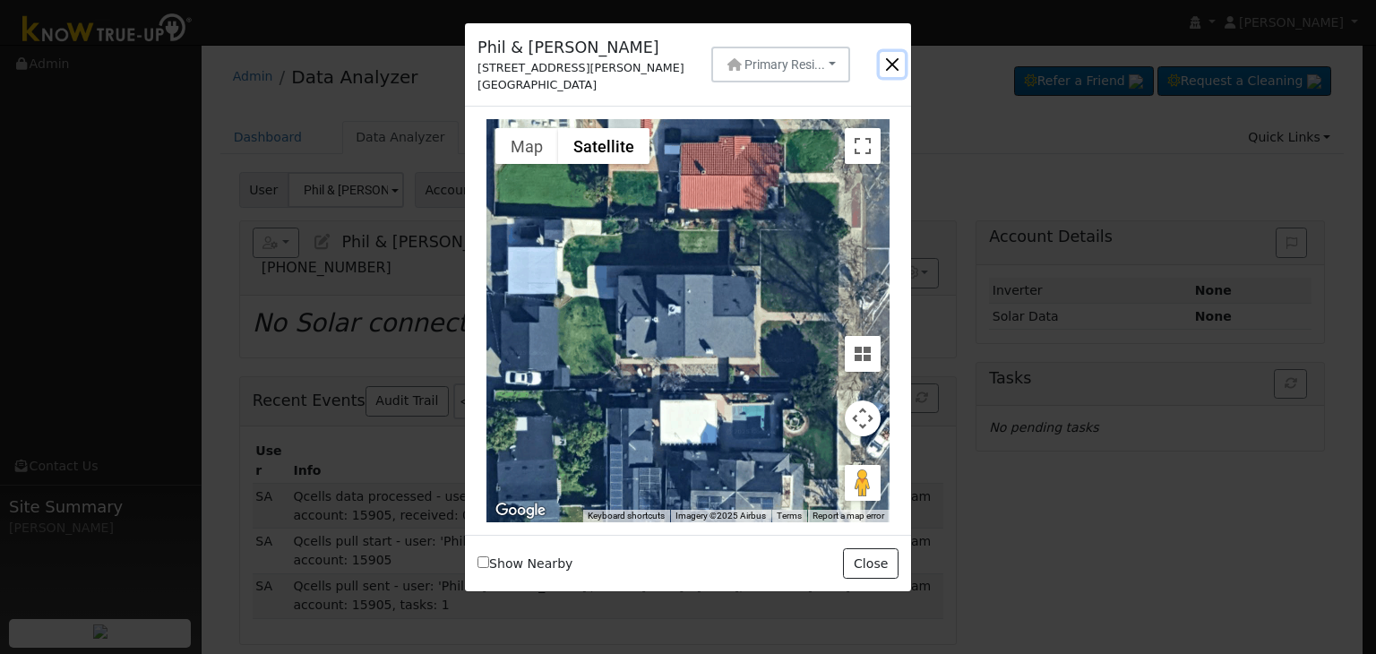
click at [893, 63] on button "button" at bounding box center [892, 64] width 25 height 25
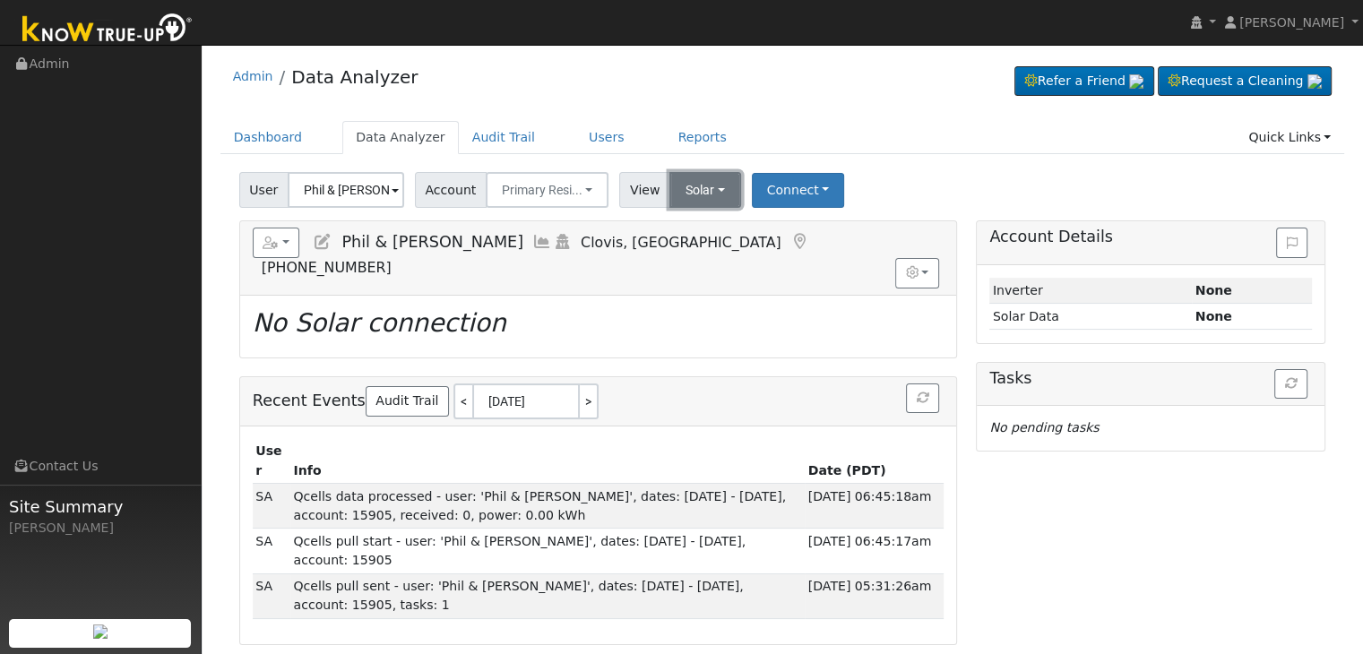
click at [710, 192] on button "Solar" at bounding box center [705, 190] width 72 height 36
click at [688, 227] on link "Utility" at bounding box center [728, 229] width 125 height 25
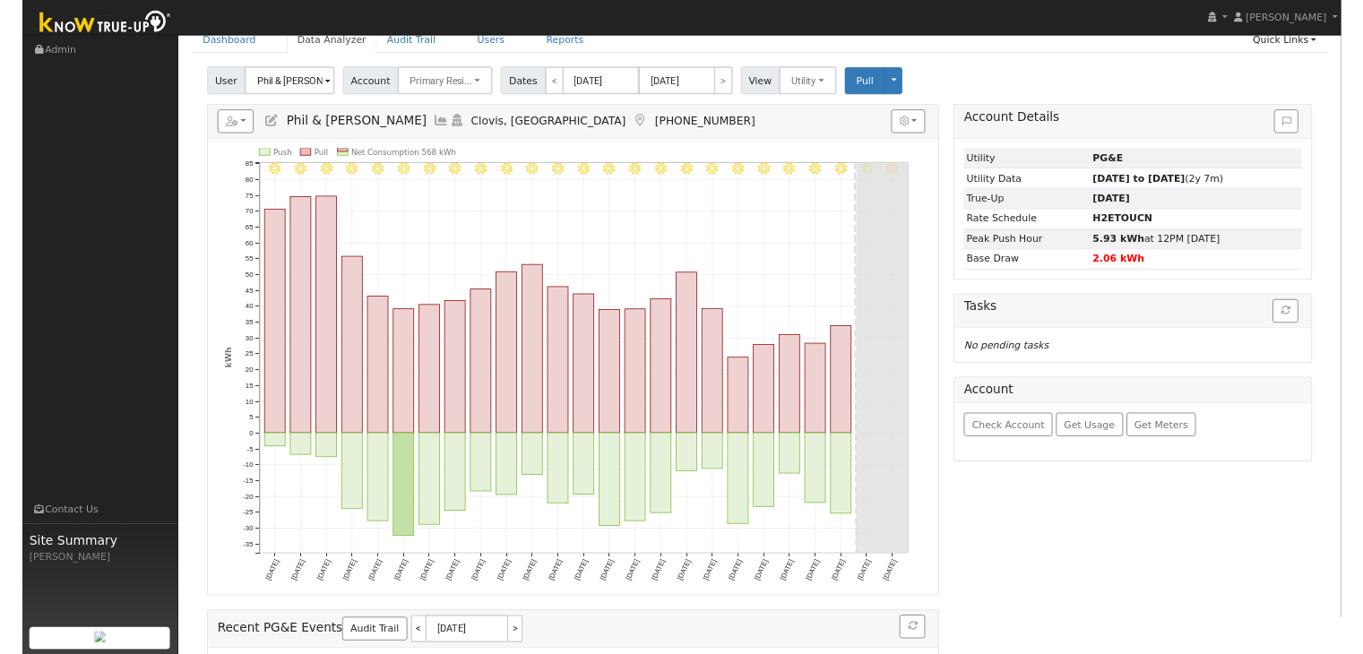
scroll to position [90, 0]
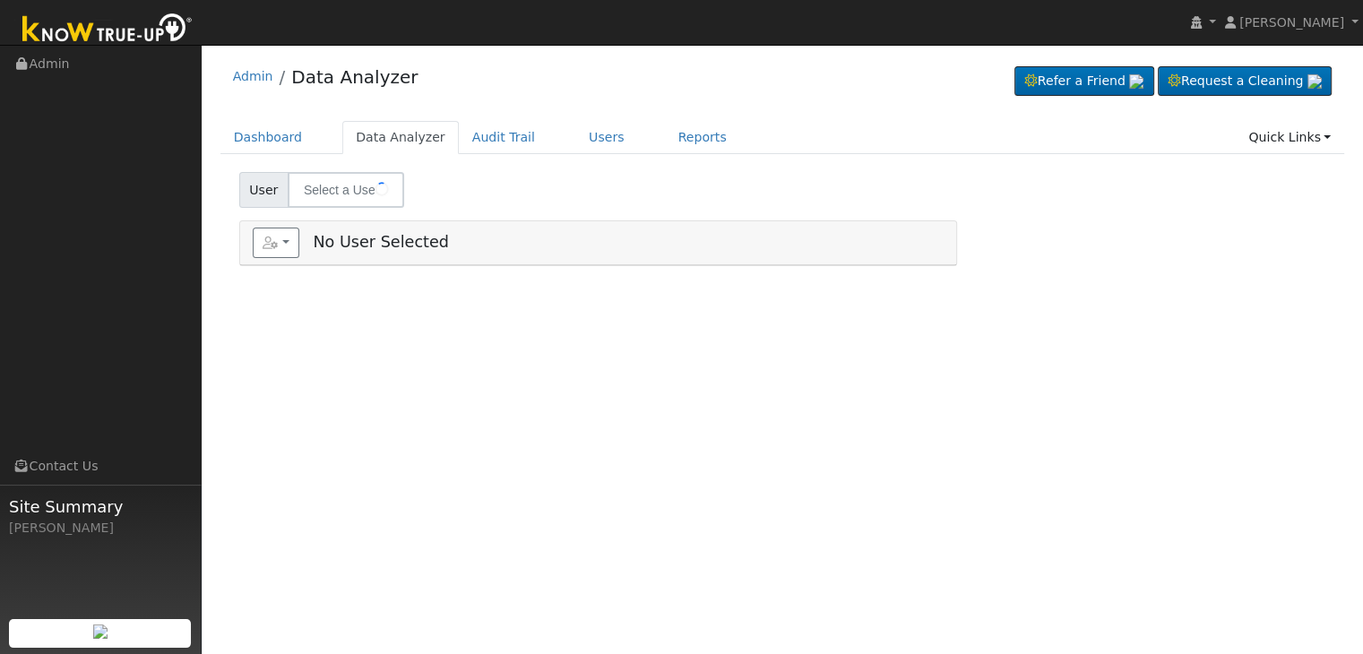
type input "[PERSON_NAME]"
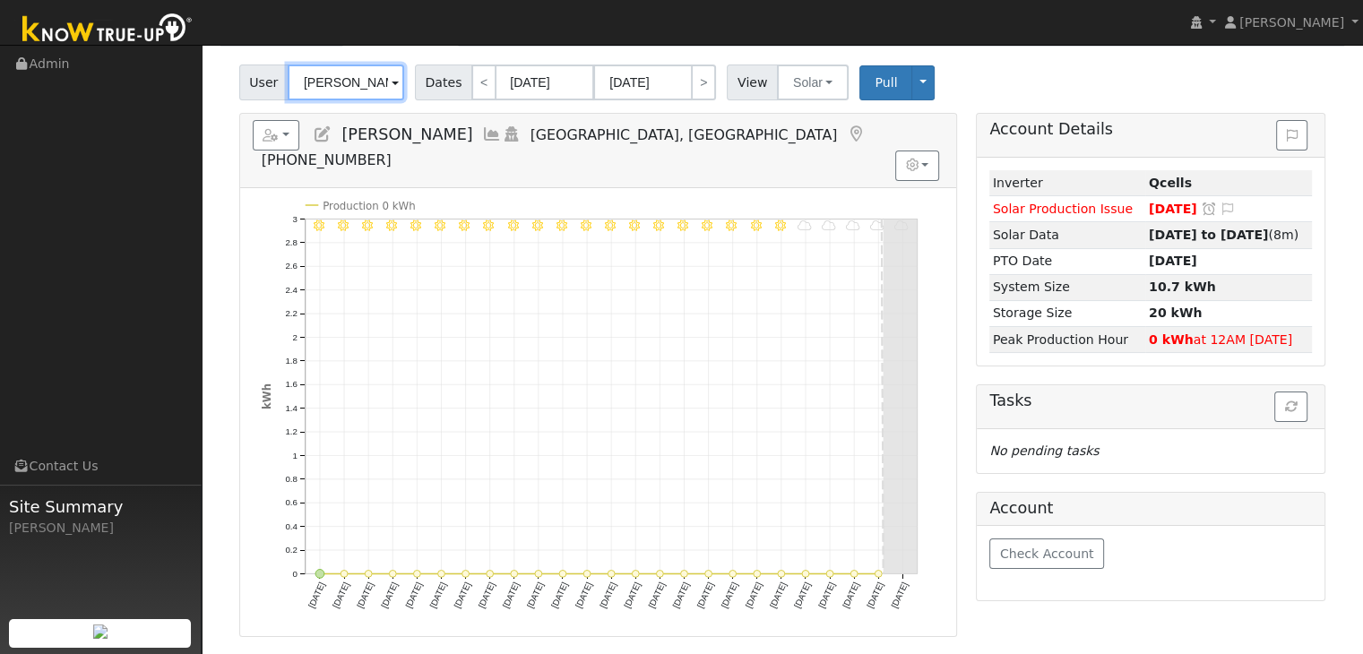
scroll to position [90, 0]
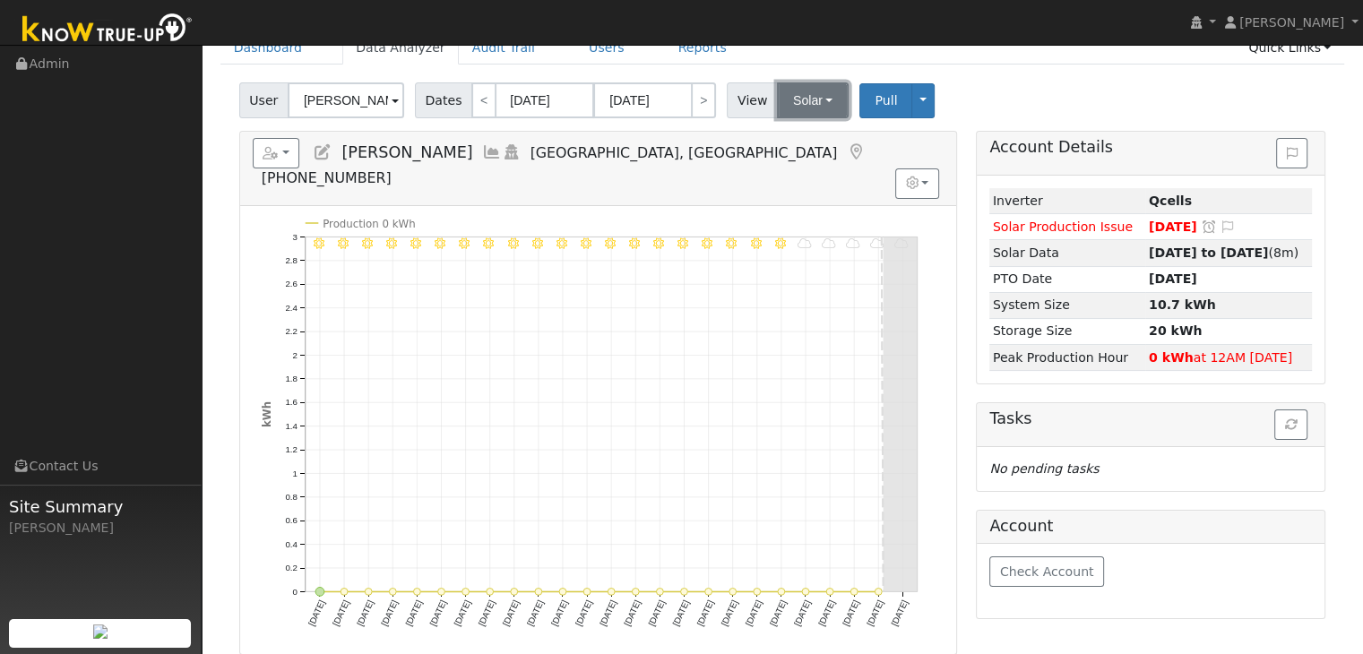
click at [800, 96] on button "Solar" at bounding box center [813, 100] width 72 height 36
click at [797, 134] on link "Utility" at bounding box center [835, 139] width 125 height 25
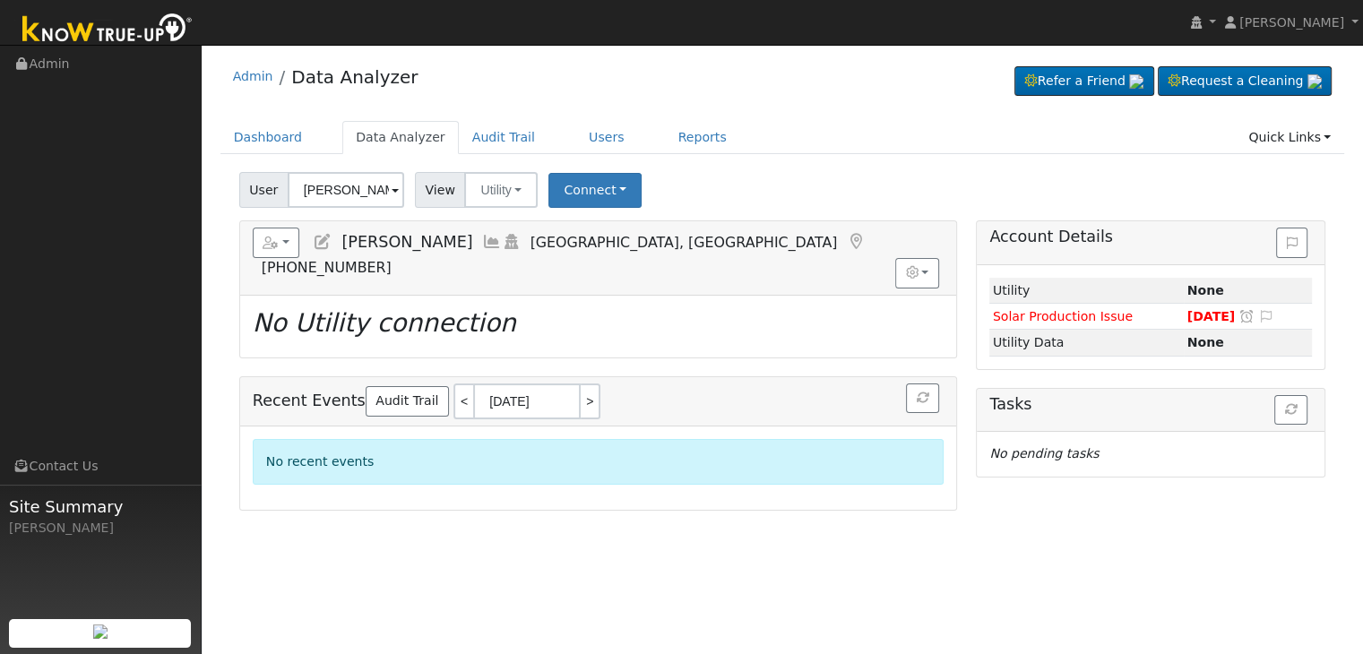
scroll to position [0, 0]
click at [605, 193] on button "Connect" at bounding box center [594, 190] width 93 height 35
click at [619, 232] on link "Select a Provider" at bounding box center [619, 229] width 140 height 25
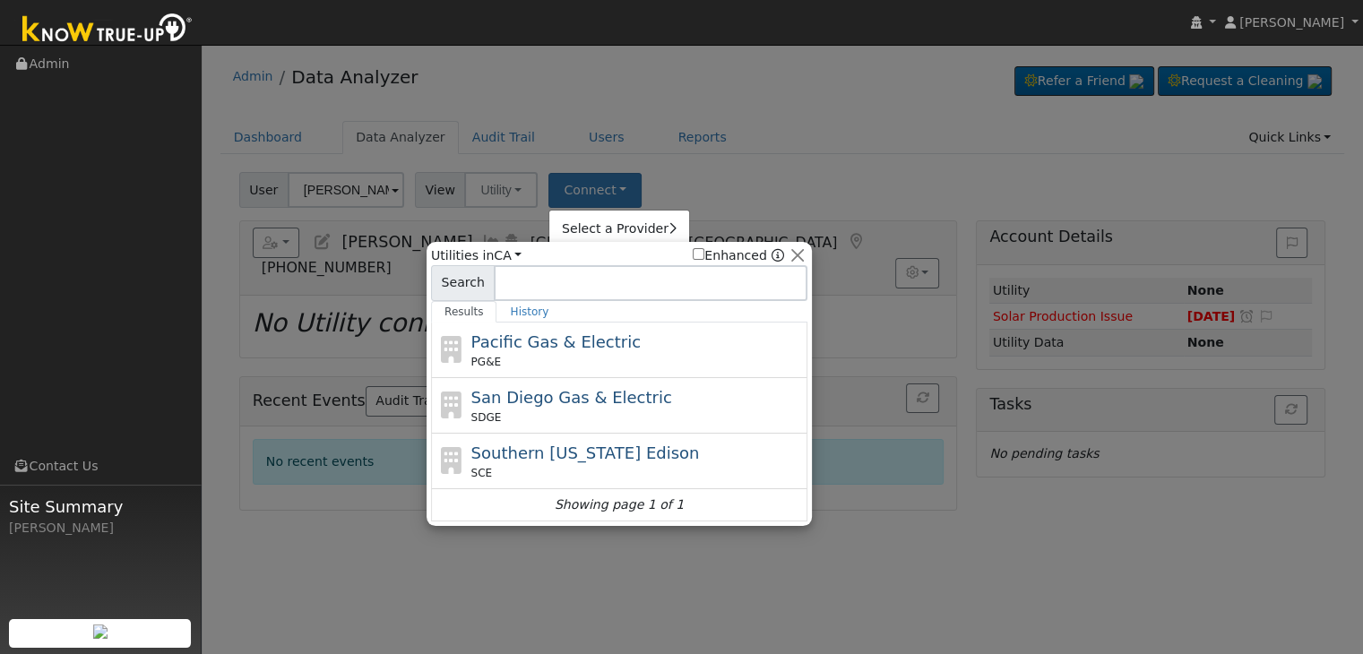
click at [744, 151] on div at bounding box center [681, 327] width 1363 height 654
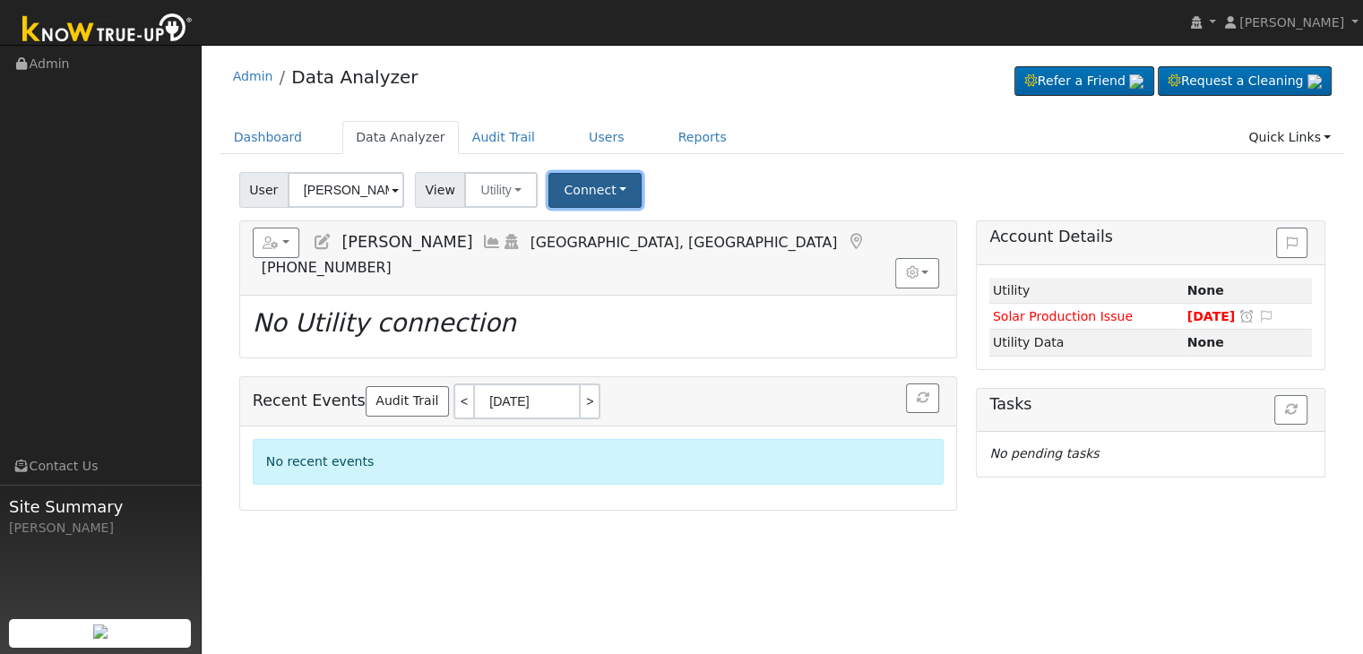
drag, startPoint x: 605, startPoint y: 182, endPoint x: 613, endPoint y: 176, distance: 10.2
click at [605, 182] on button "Connect" at bounding box center [594, 190] width 93 height 35
click at [609, 228] on link "Select a Provider" at bounding box center [619, 229] width 140 height 25
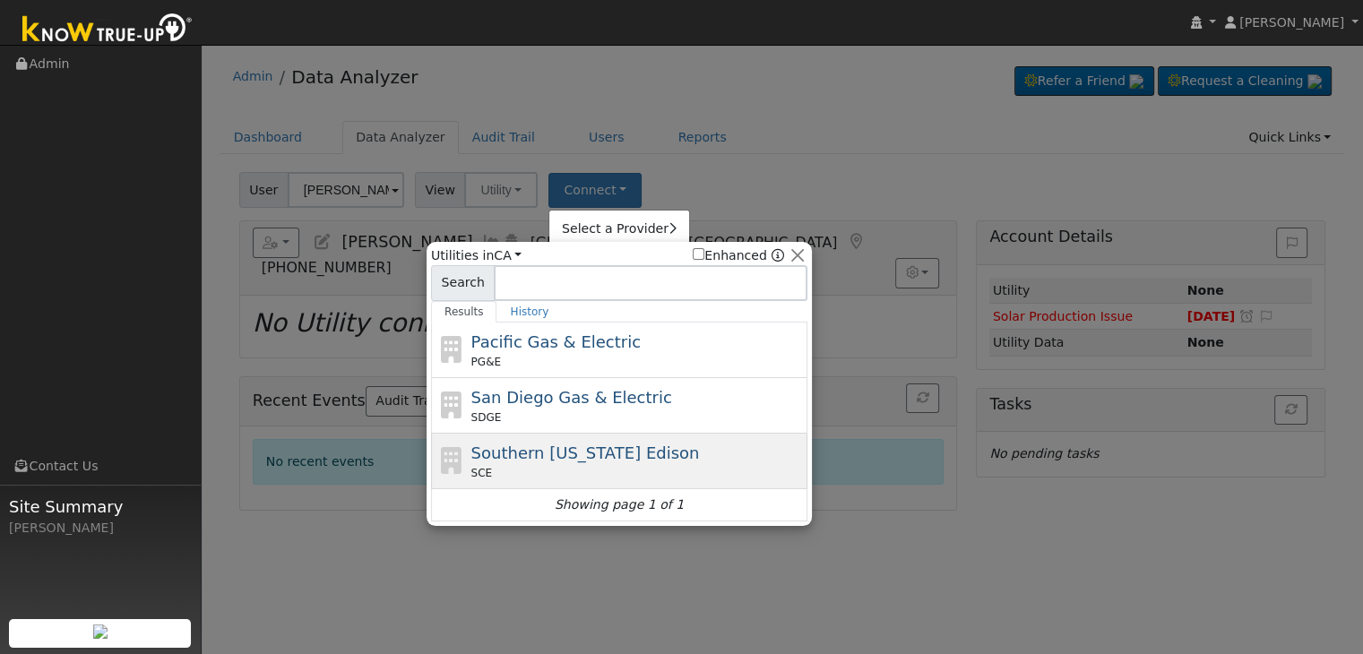
click at [541, 445] on span "Southern [US_STATE] Edison" at bounding box center [585, 453] width 228 height 19
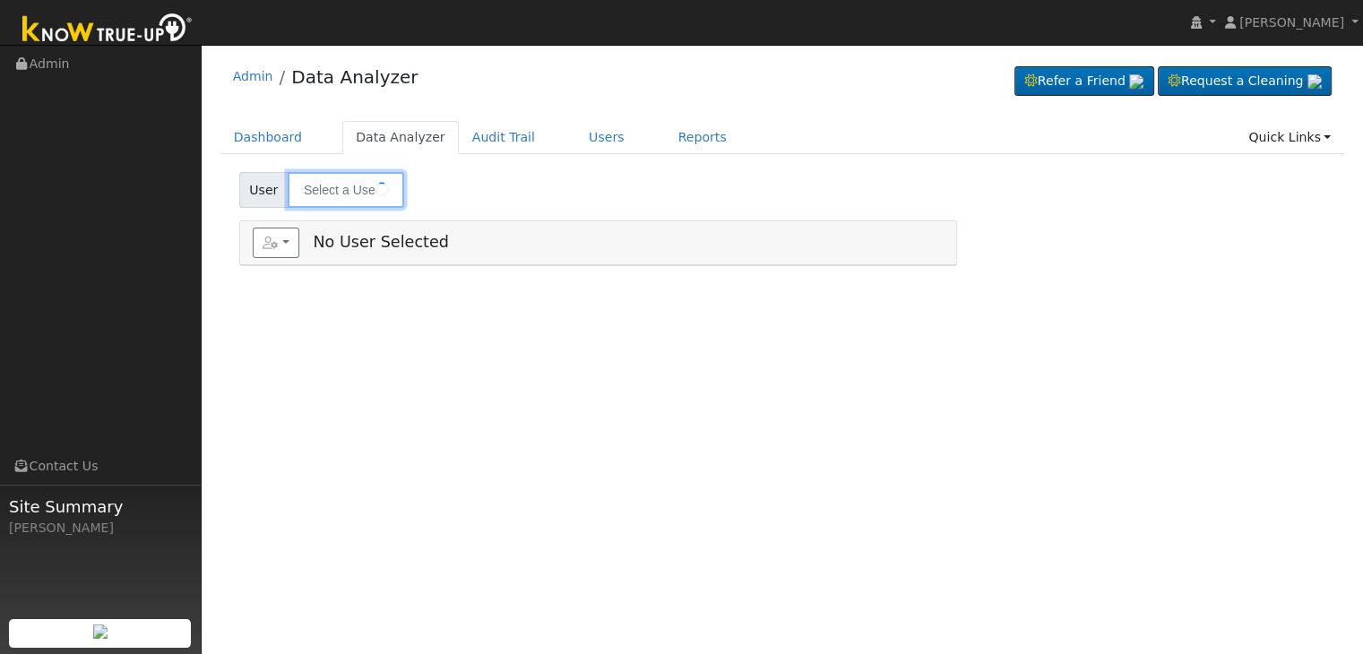
type input "[PERSON_NAME]"
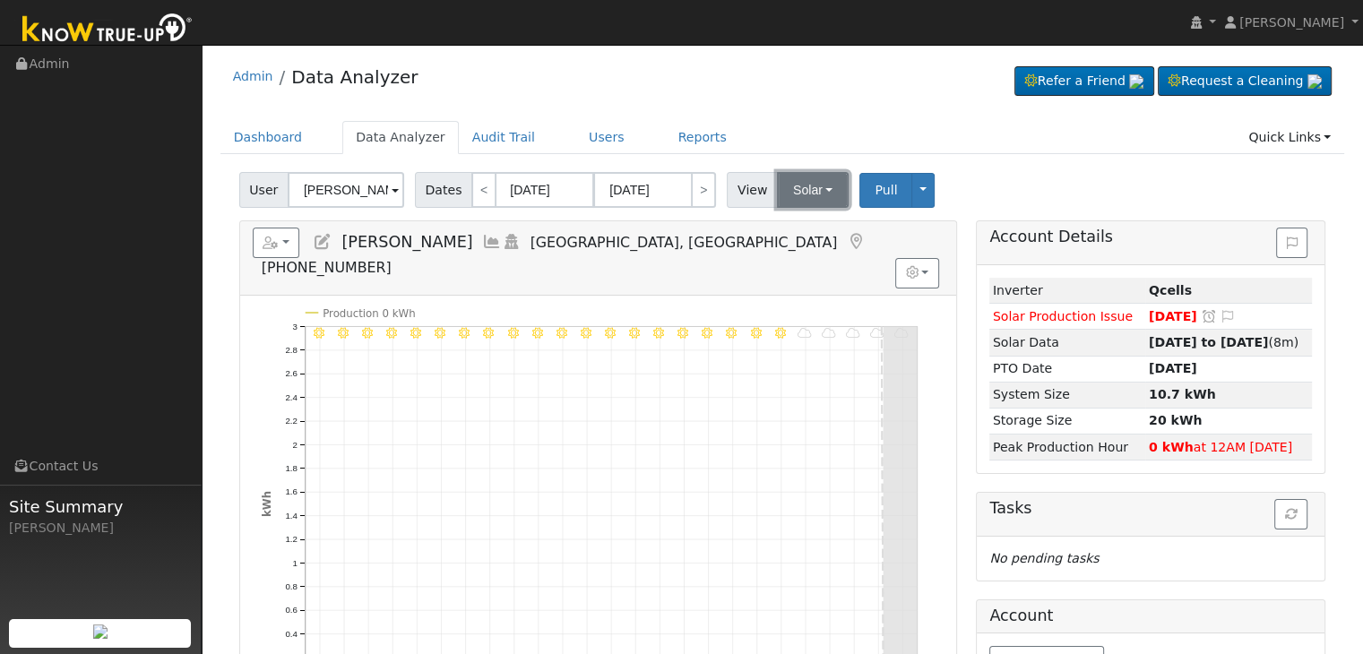
click at [799, 184] on button "Solar" at bounding box center [813, 190] width 72 height 36
click at [802, 228] on link "Utility" at bounding box center [835, 229] width 125 height 25
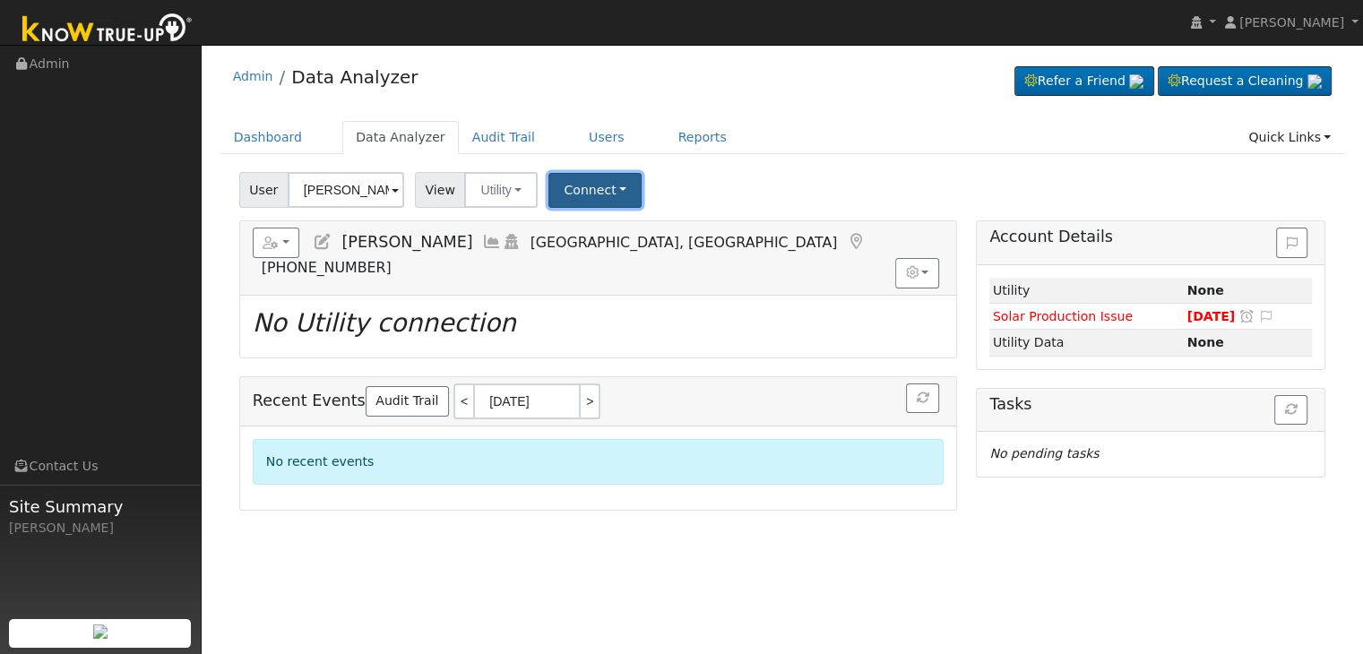
click at [616, 200] on button "Connect" at bounding box center [594, 190] width 93 height 35
click at [625, 233] on link "Select a Provider" at bounding box center [619, 229] width 140 height 25
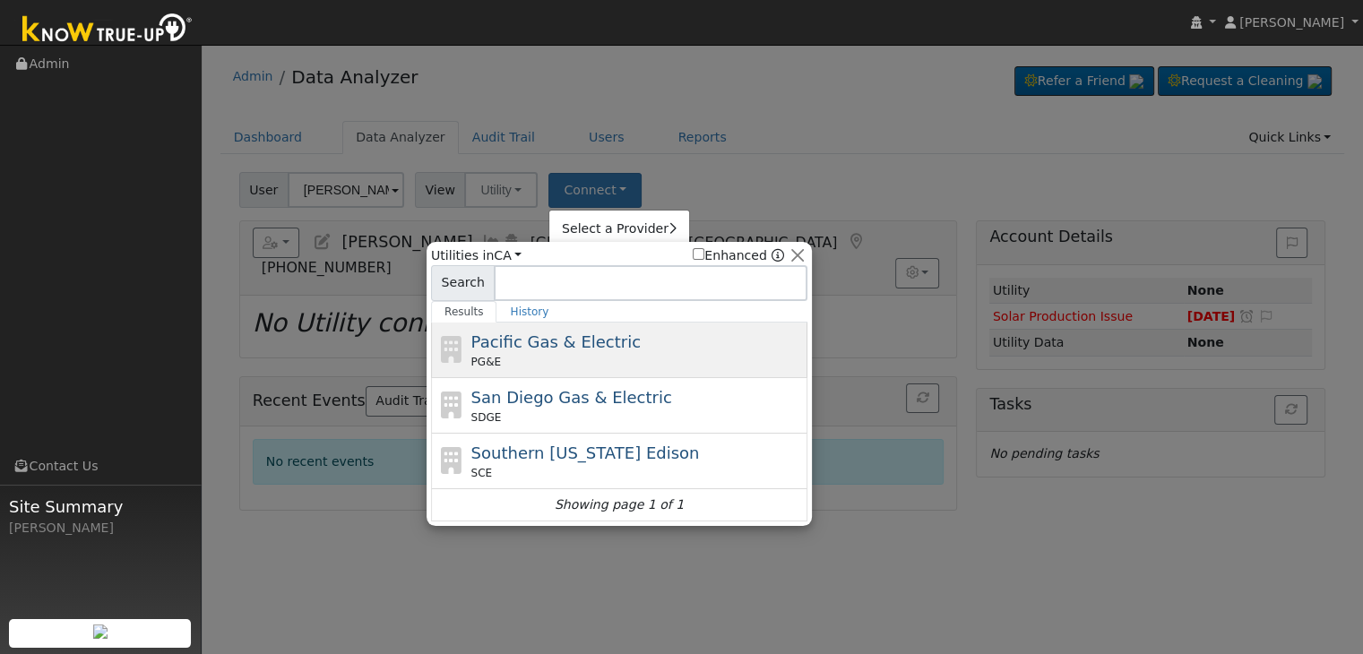
click at [556, 349] on span "Pacific Gas & Electric" at bounding box center [555, 341] width 169 height 19
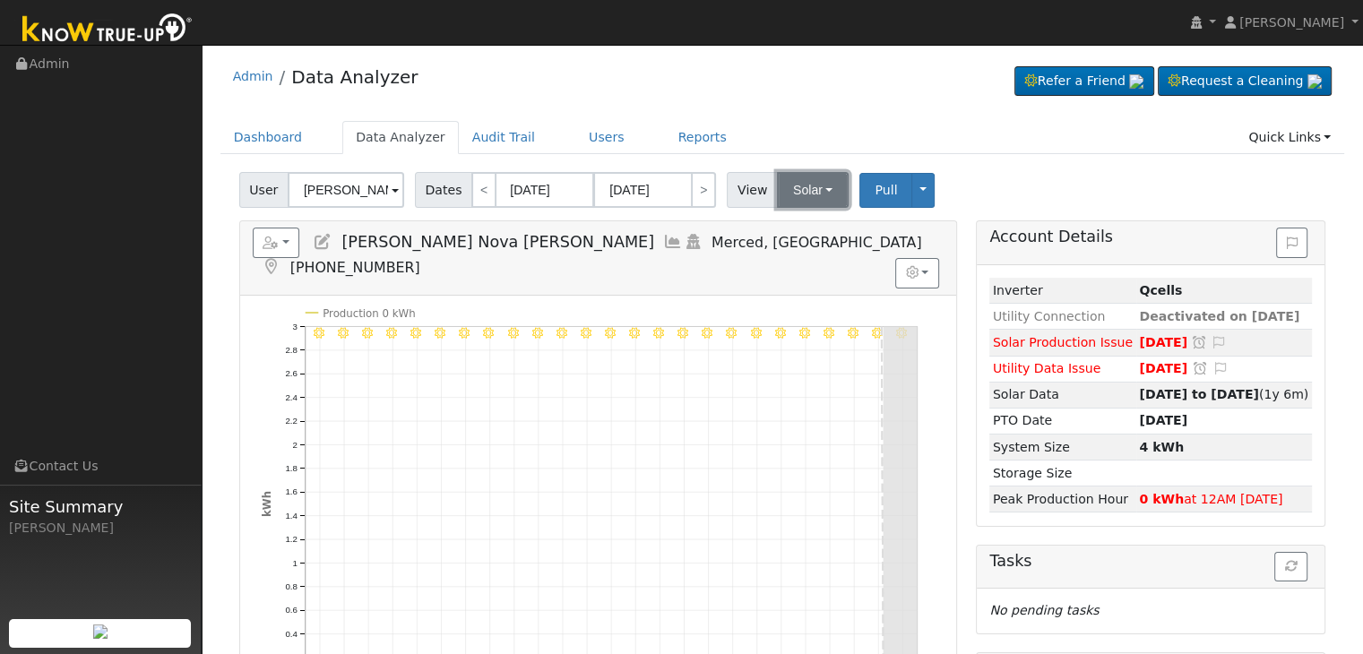
click at [812, 192] on button "Solar" at bounding box center [813, 190] width 72 height 36
click at [799, 226] on link "Utility" at bounding box center [835, 229] width 125 height 25
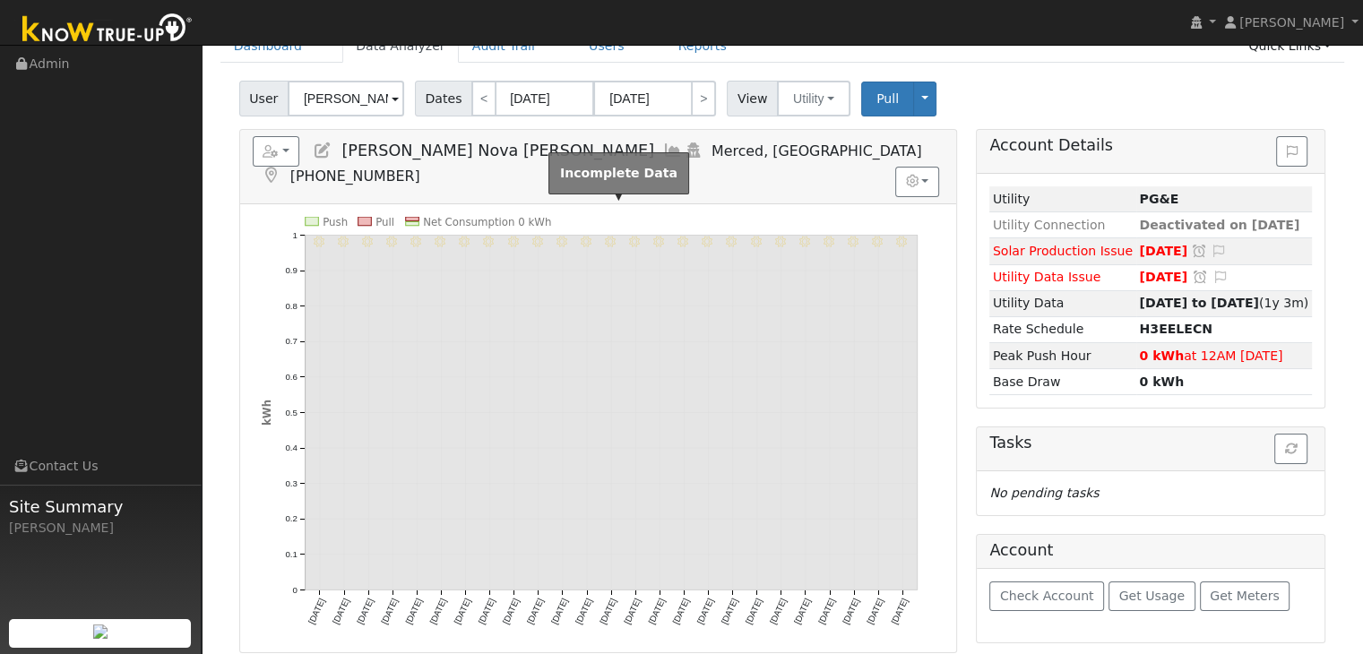
scroll to position [90, 0]
